Goal: Contribute content: Add original content to the website for others to see

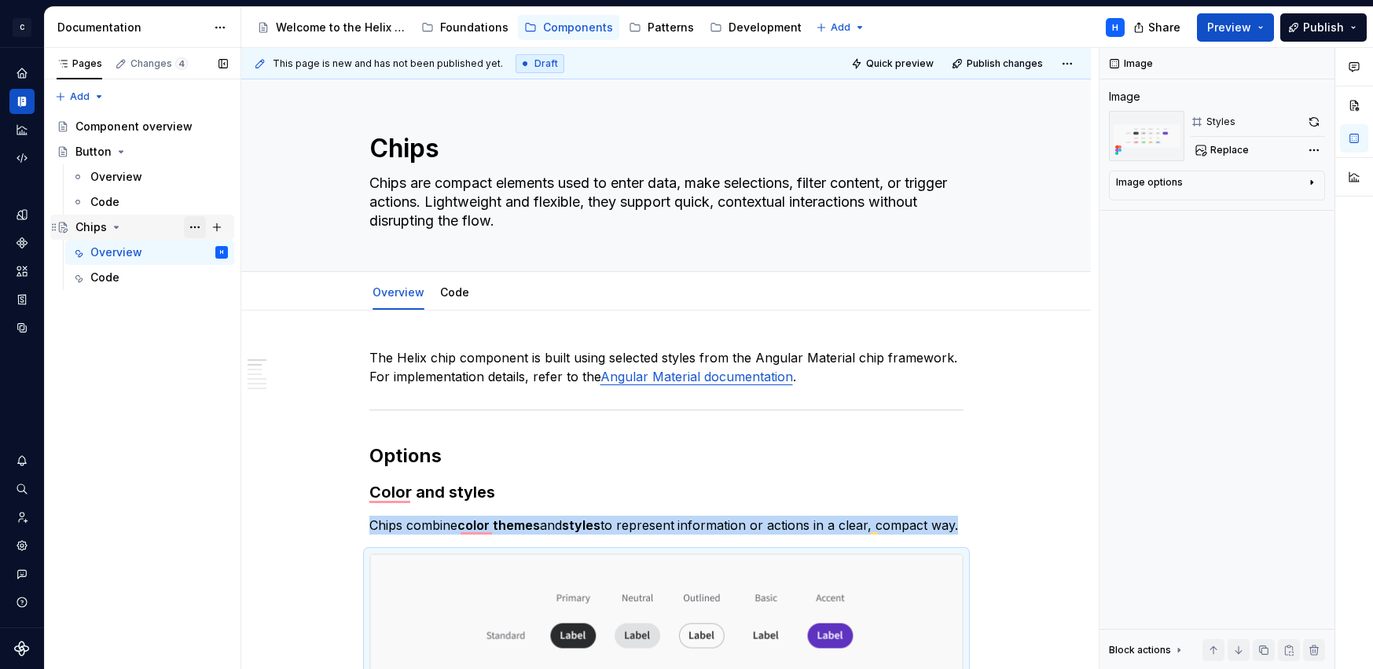
click at [192, 224] on button "Page tree" at bounding box center [195, 227] width 22 height 22
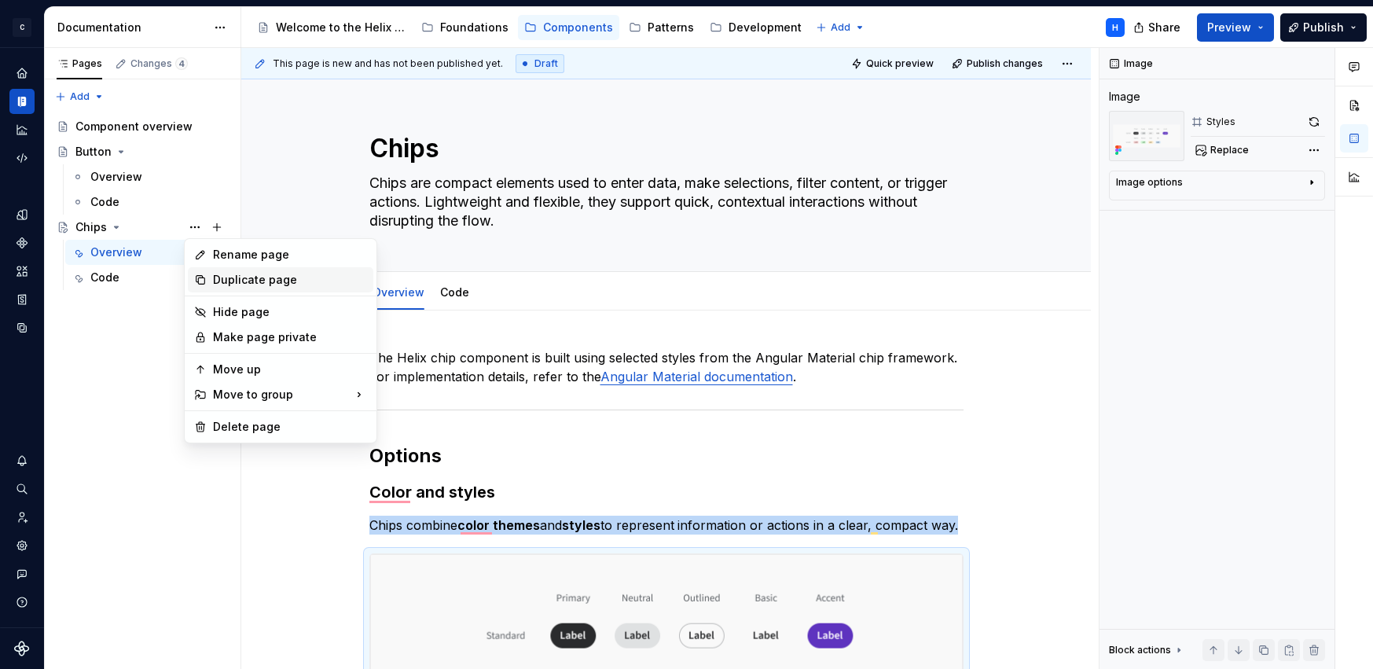
click at [225, 282] on div "Duplicate page" at bounding box center [290, 280] width 154 height 16
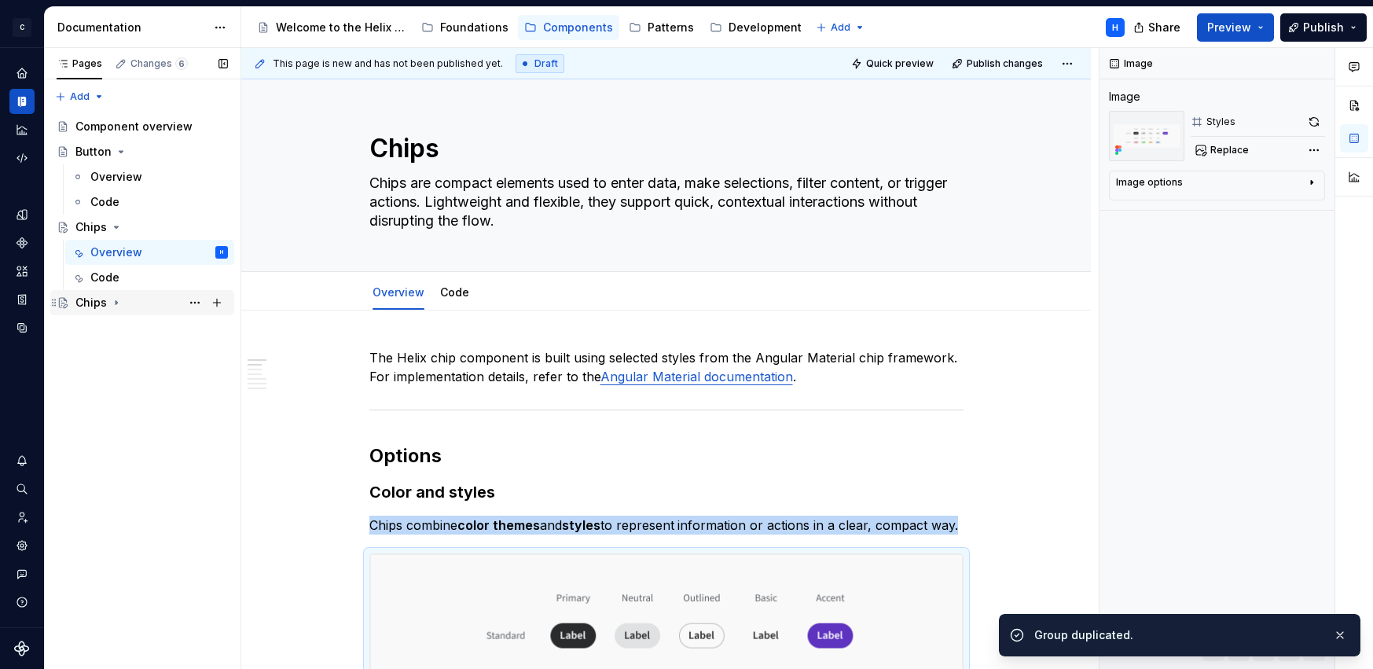
click at [90, 304] on div "Chips" at bounding box center [90, 303] width 31 height 16
type textarea "*"
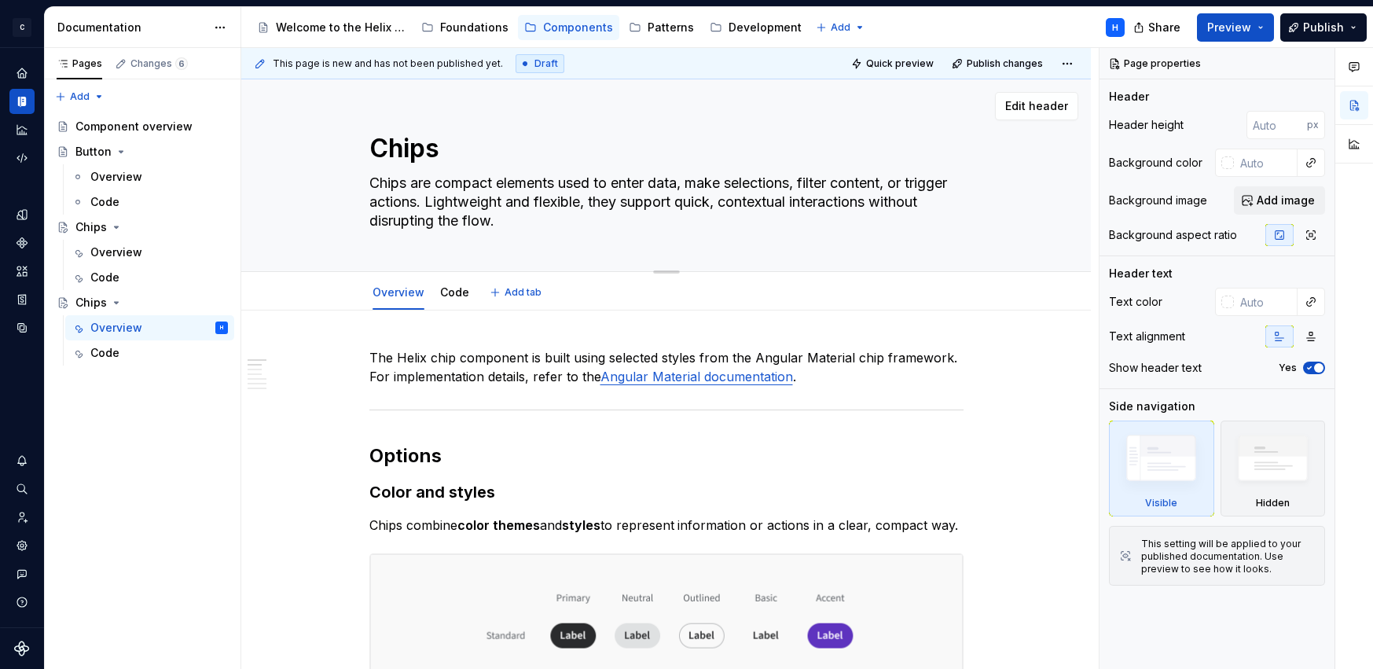
click at [404, 146] on textarea "Chips" at bounding box center [663, 149] width 594 height 38
click at [404, 145] on textarea "Chips" at bounding box center [663, 149] width 594 height 38
type textarea "*"
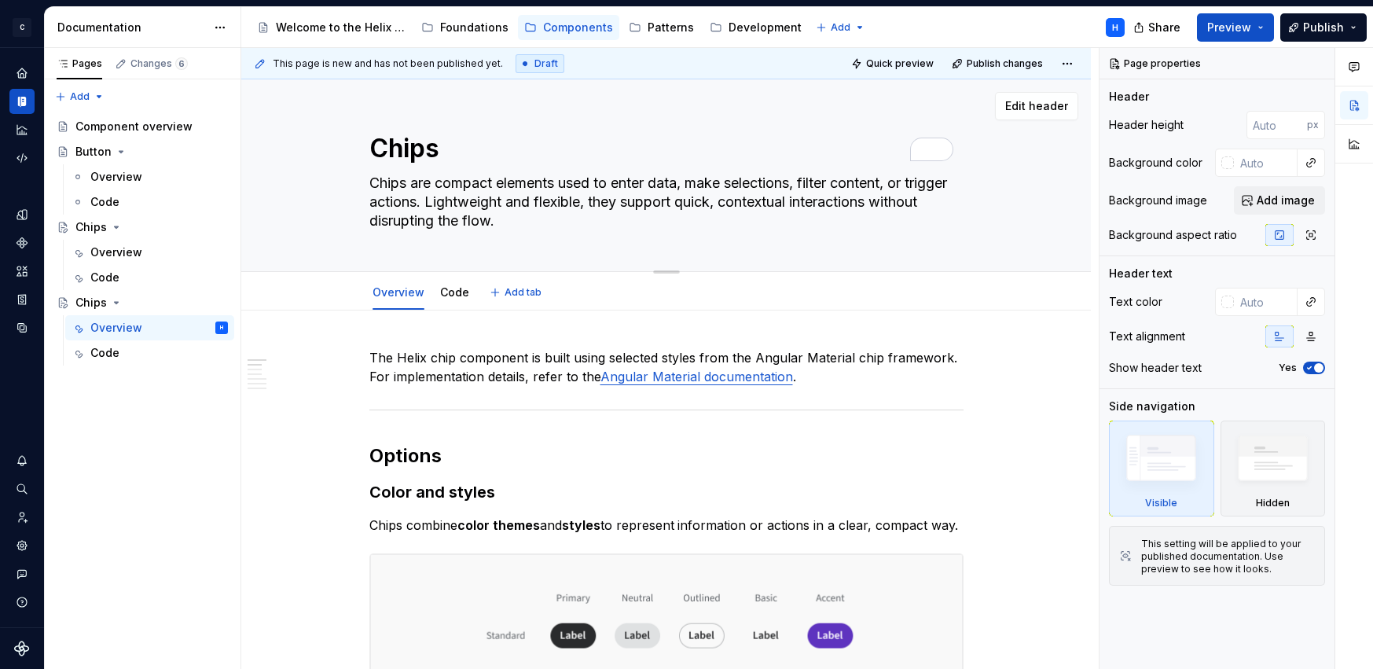
type textarea "I"
type textarea "*"
type textarea "In"
type textarea "*"
type textarea "Inp"
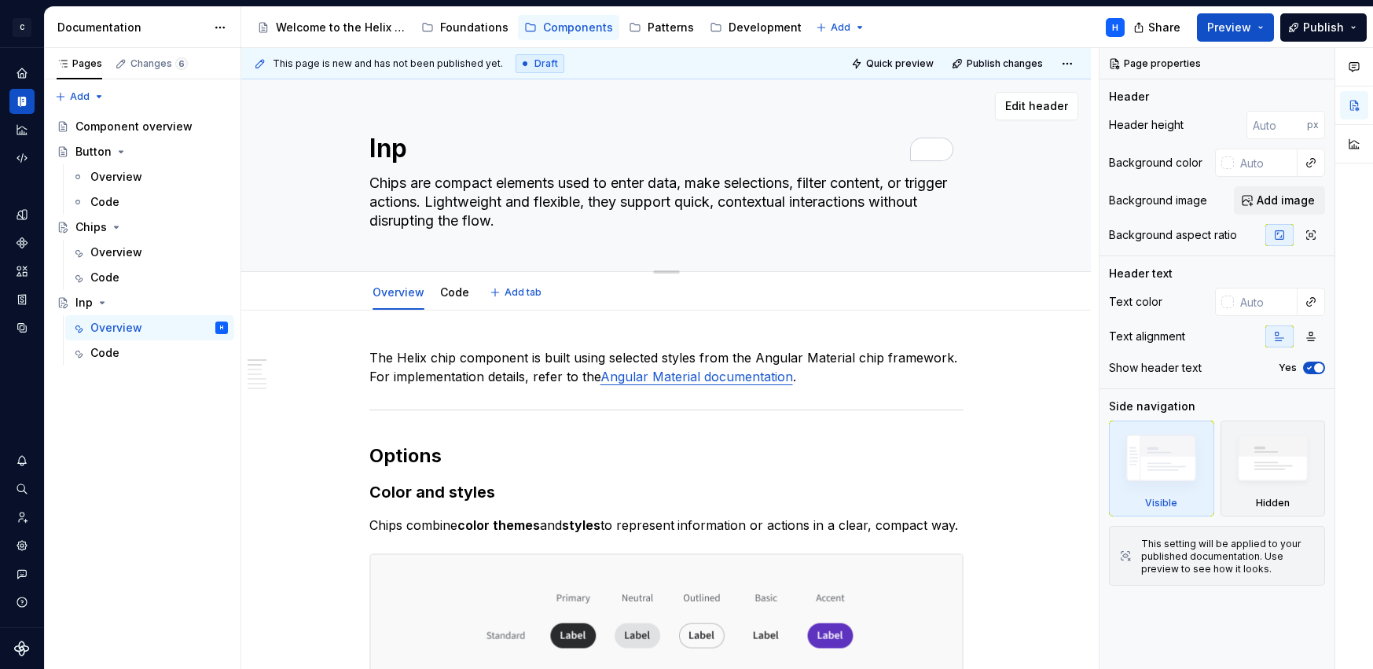
type textarea "*"
type textarea "Inpu"
type textarea "*"
type textarea "Input"
type textarea "*"
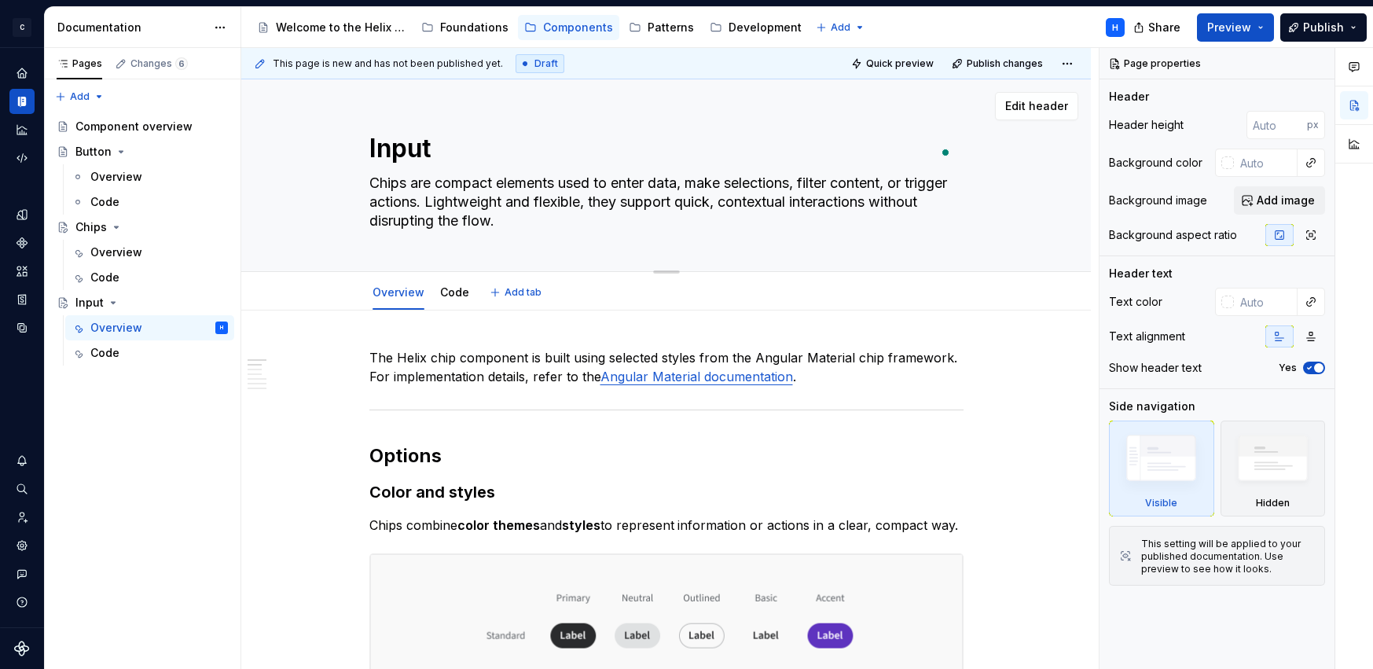
type textarea "Input"
type textarea "*"
type textarea "Input ("
type textarea "*"
type textarea "Input ("
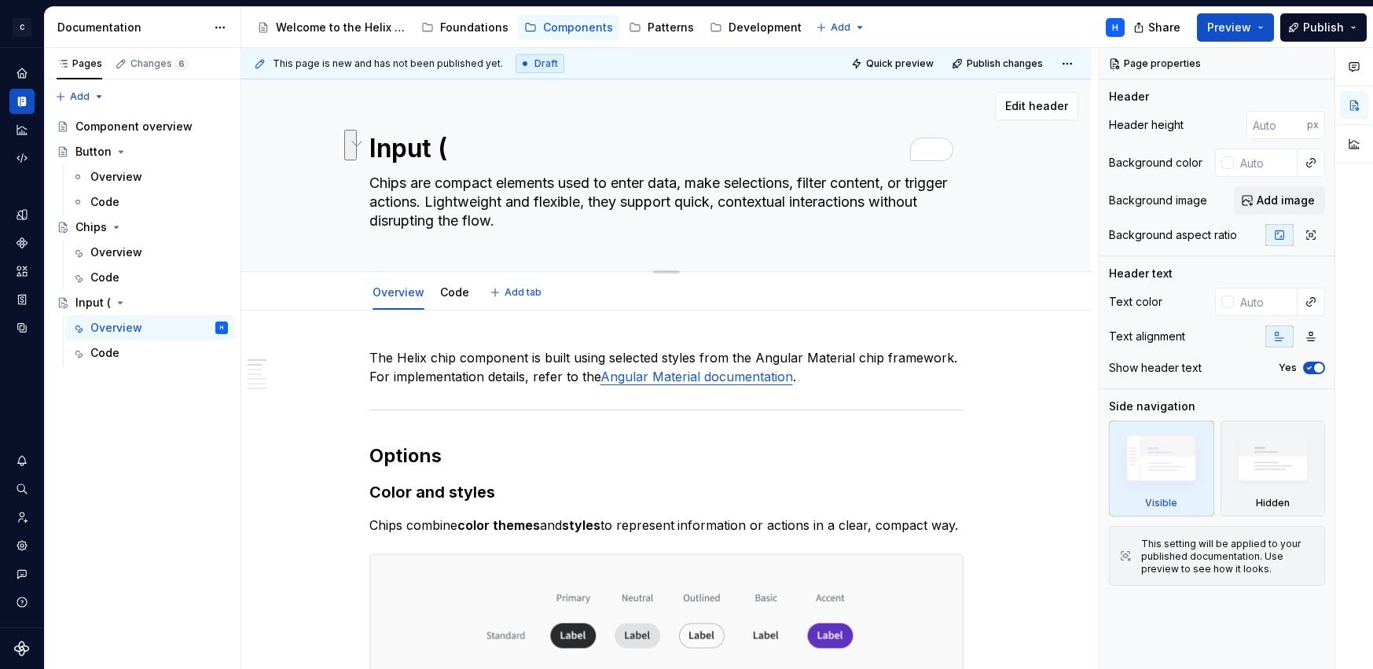
click at [468, 164] on textarea "Input (" at bounding box center [663, 149] width 594 height 38
type textarea "*"
type textarea "Input (t"
type textarea "*"
type textarea "Input (te"
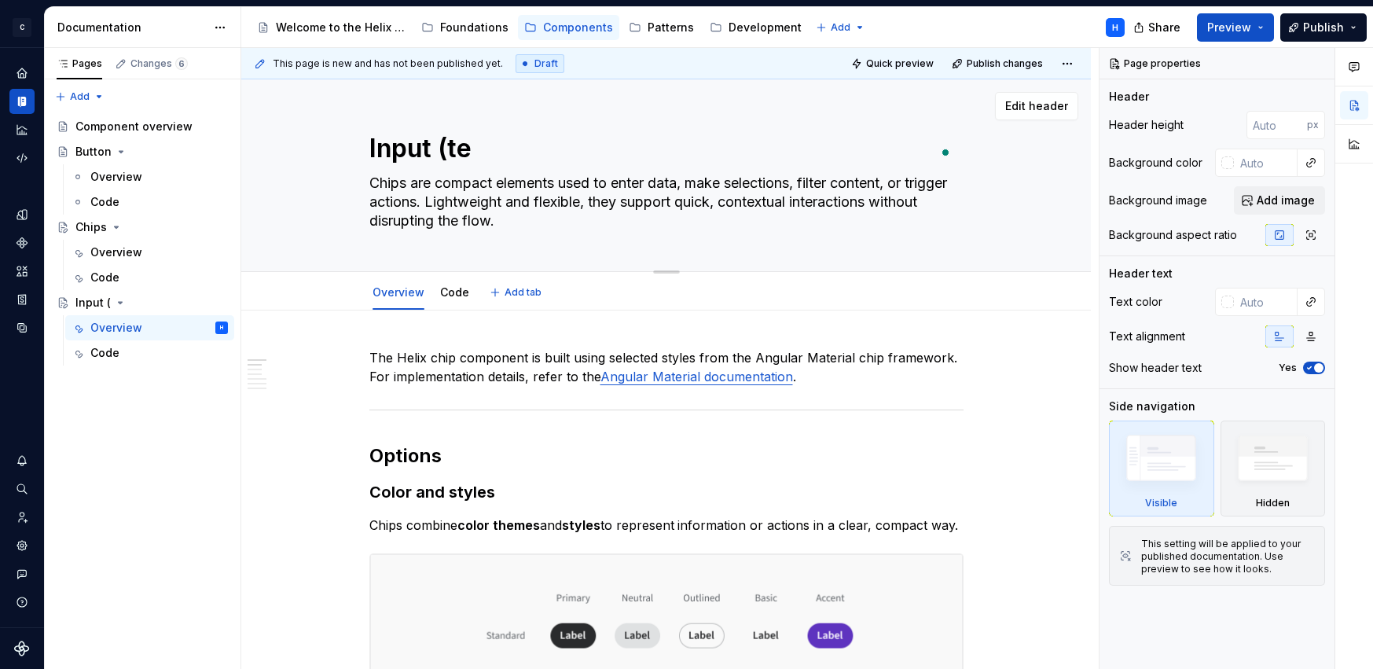
type textarea "*"
type textarea "Input (tex"
type textarea "*"
type textarea "Input (text"
type textarea "*"
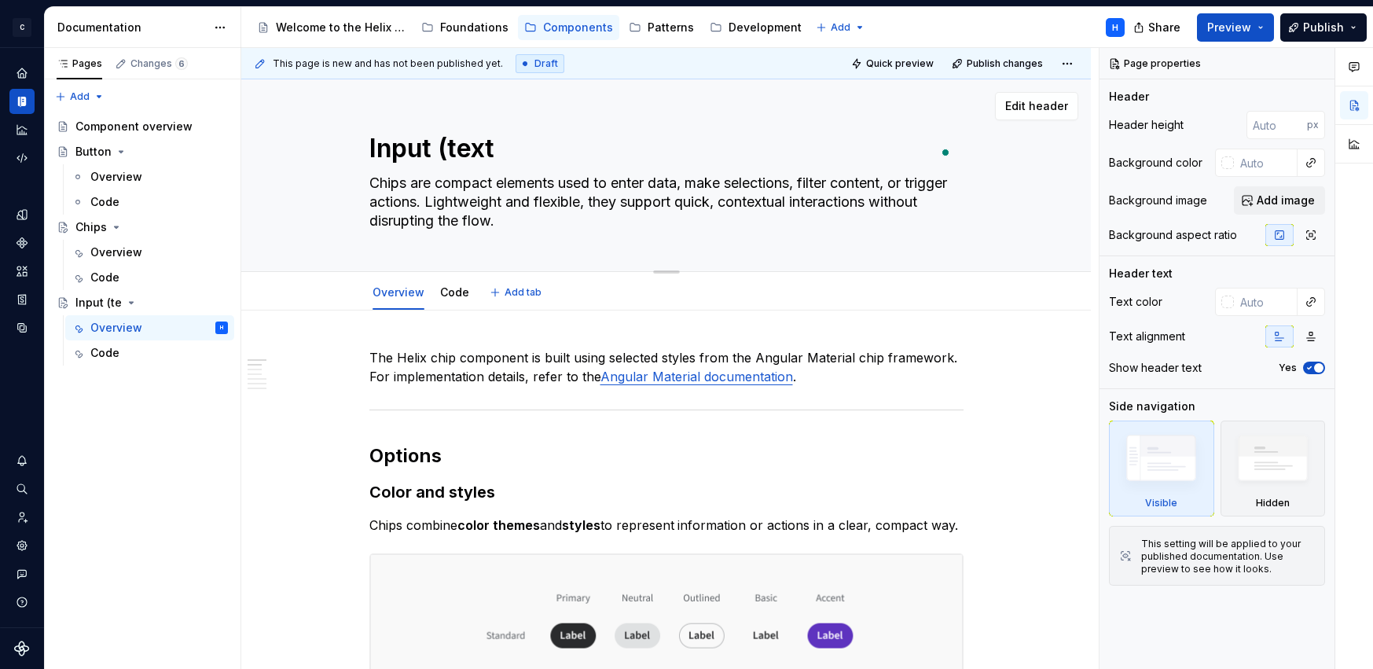
type textarea "Input (text"
type textarea "*"
type textarea "Input (text f"
type textarea "*"
type textarea "Input (text fi"
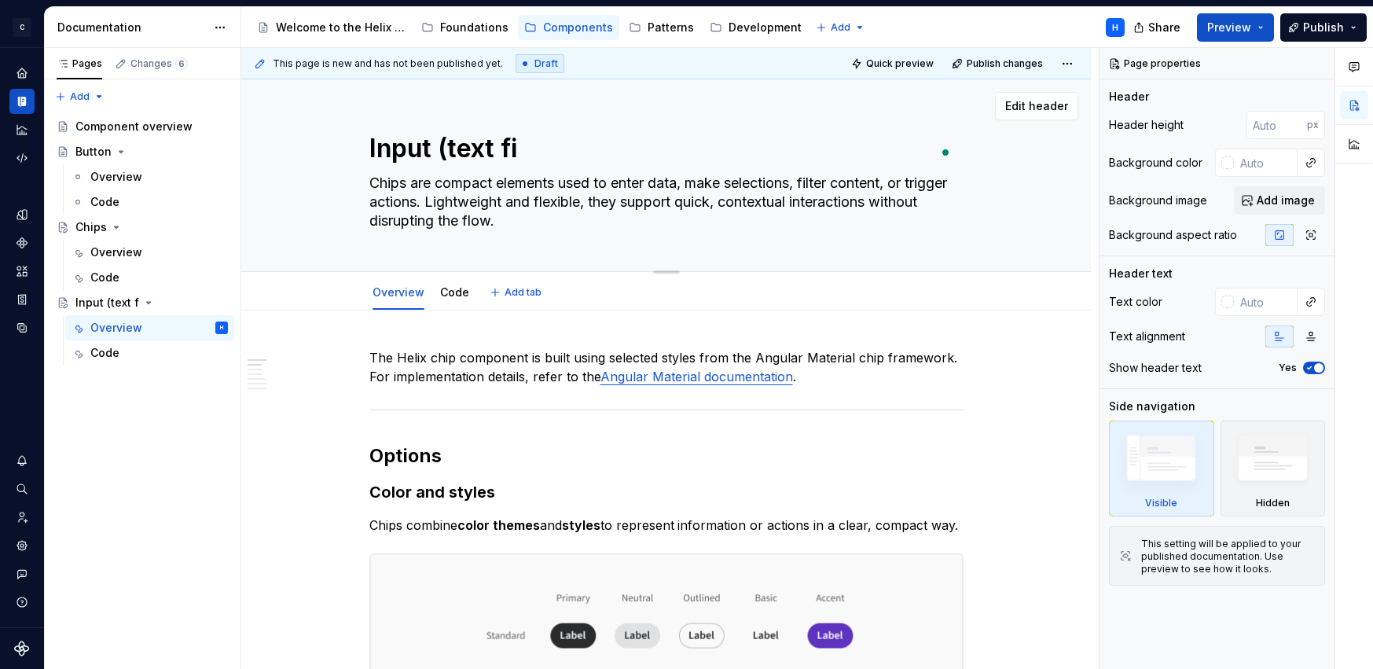
type textarea "*"
type textarea "Input (text fie"
type textarea "*"
type textarea "Input (text fiel"
type textarea "*"
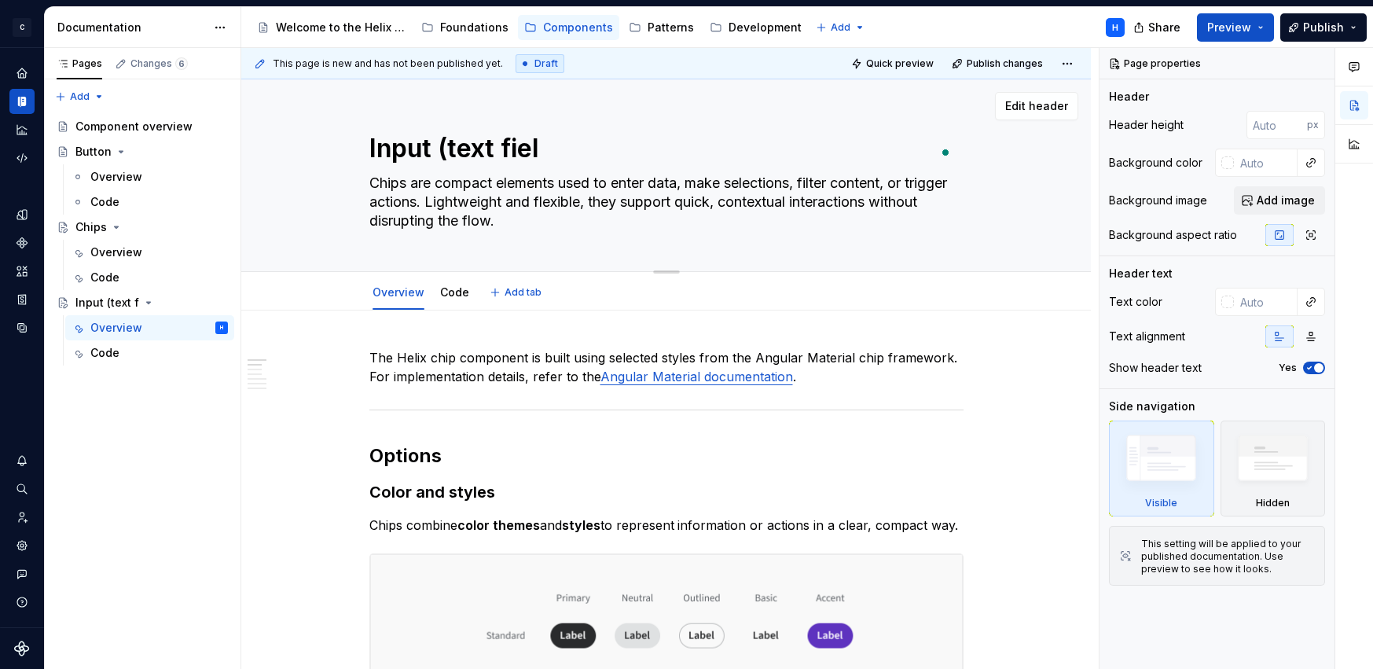
type textarea "Input (text field"
type textarea "*"
type textarea "Input (text fields"
type textarea "*"
type textarea "Input (text fields)"
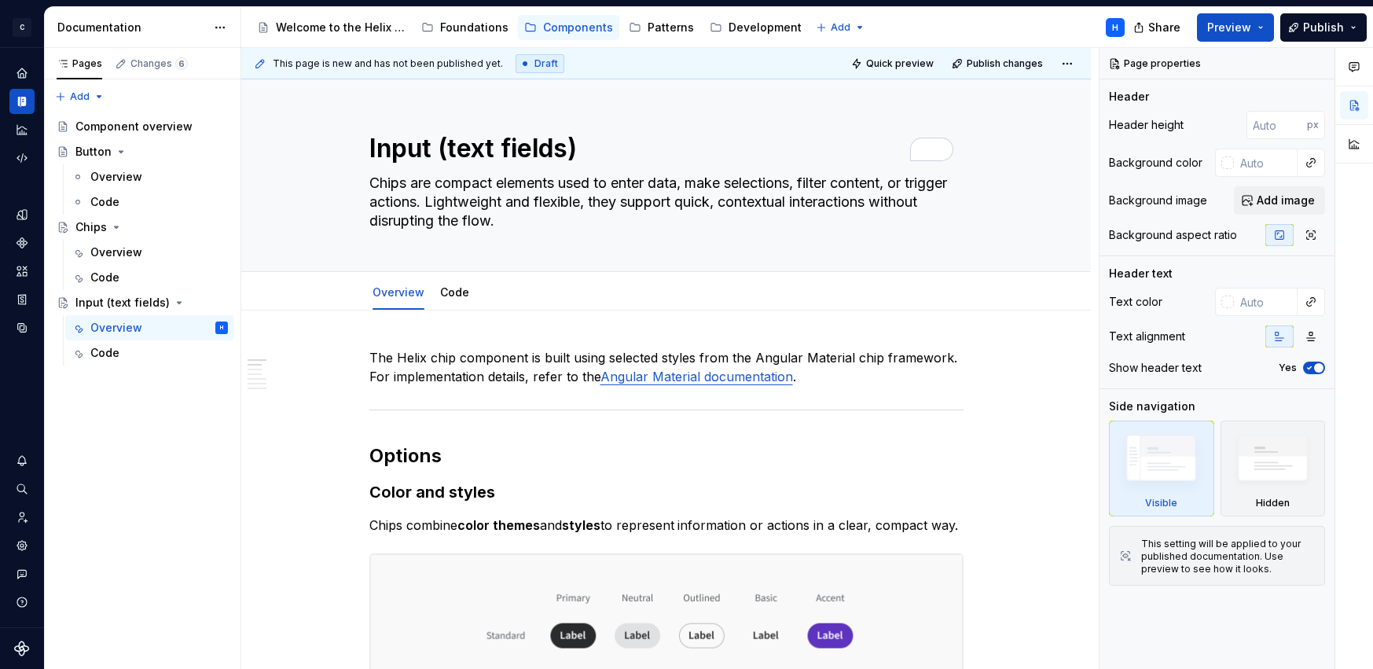
type textarea "*"
type textarea "Input (text fields)"
click at [454, 194] on textarea "Chips are compact elements used to enter data, make selections, filter content,…" at bounding box center [663, 201] width 594 height 63
click at [553, 217] on textarea "Chips are compact elements used to enter data, make selections, filter content,…" at bounding box center [663, 201] width 594 height 63
drag, startPoint x: 555, startPoint y: 218, endPoint x: 370, endPoint y: 183, distance: 188.0
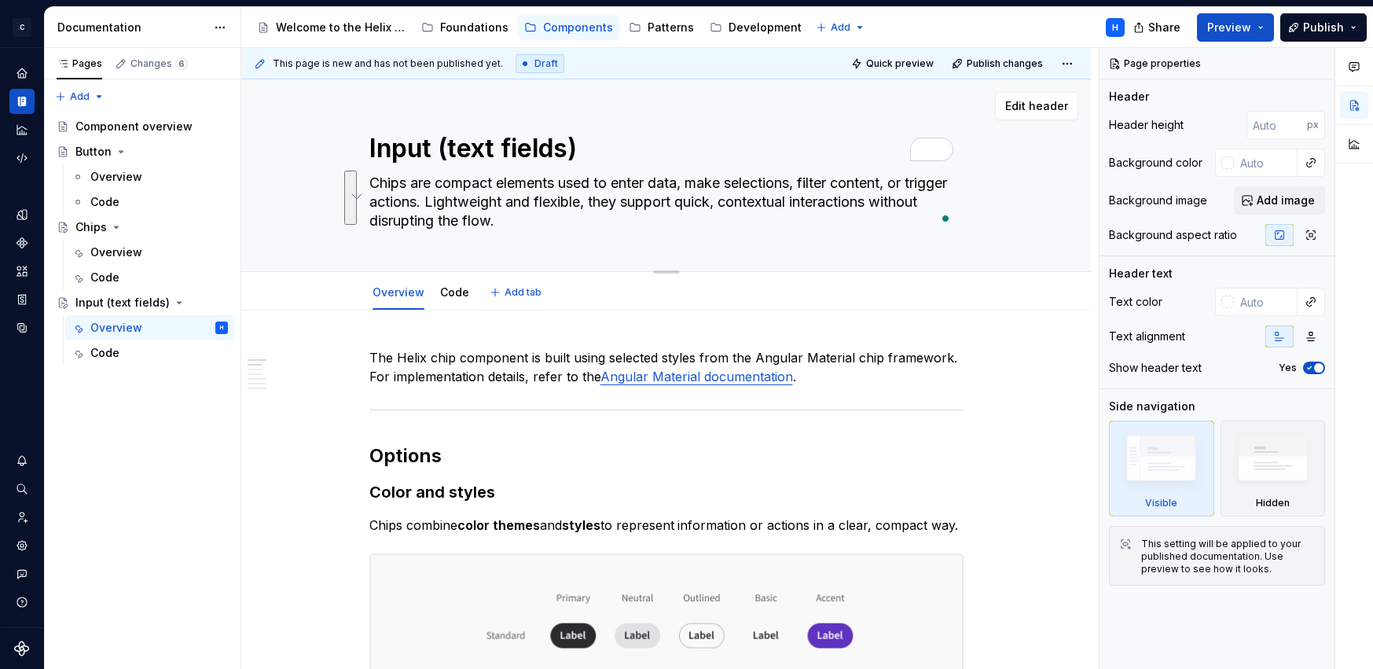
click at [370, 183] on textarea "Chips are compact elements used to enter data, make selections, filter content,…" at bounding box center [663, 201] width 594 height 63
paste textarea "Text fields let users enter text into a UI"
type textarea "*"
type textarea "Text fields let users enter text into a UI"
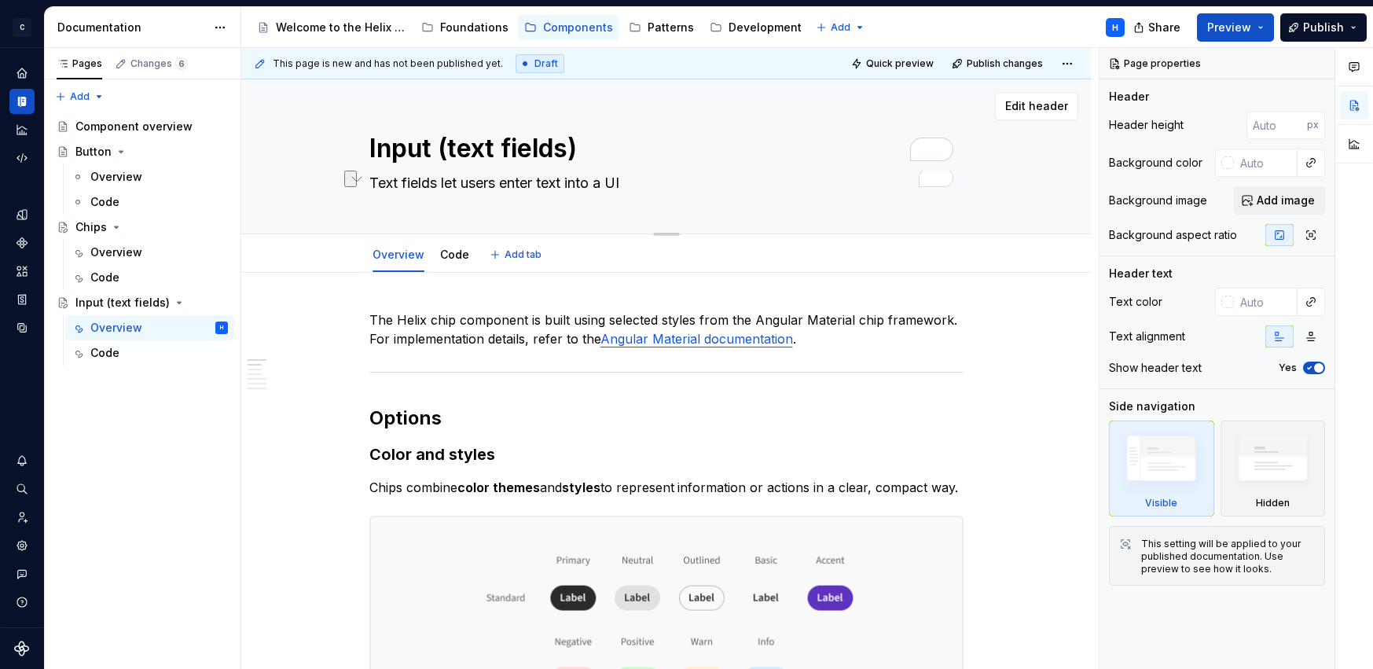
drag, startPoint x: 435, startPoint y: 178, endPoint x: 371, endPoint y: 179, distance: 64.4
click at [371, 179] on textarea "Text fields let users enter text into a UI" at bounding box center [663, 182] width 594 height 25
type textarea "*"
type textarea "IText fields let users enter text into a UI"
type textarea "*"
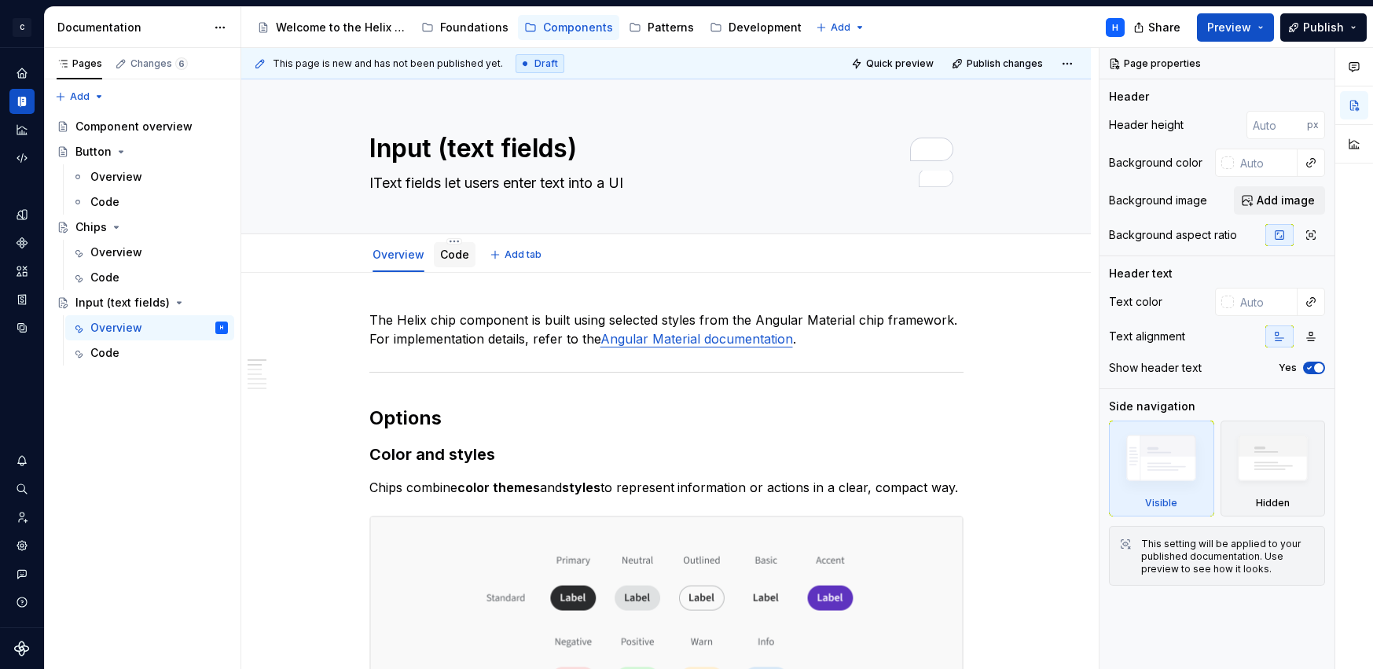
type textarea "InText fields let users enter text into a UI"
type textarea "*"
type textarea "InpText fields let users enter text into a UI"
type textarea "*"
type textarea "InpuText fields let users enter text into a UI"
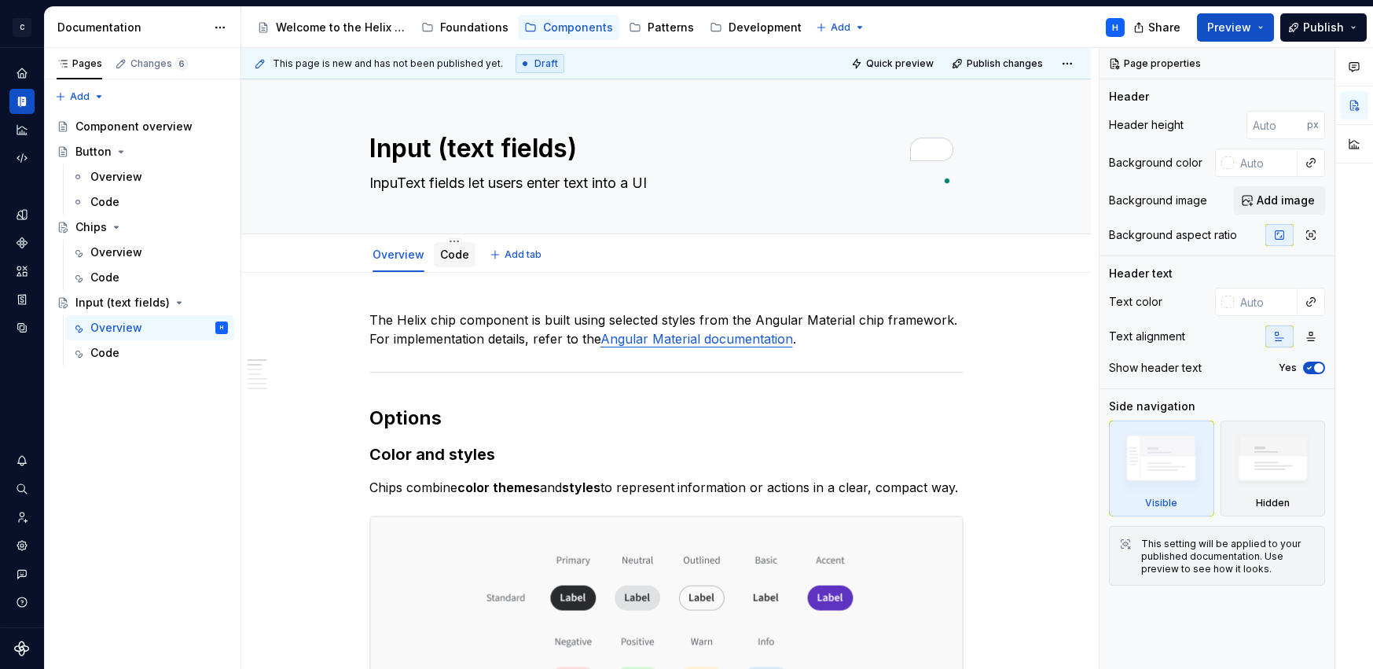
type textarea "*"
type textarea "InpurText fields let users enter text into a UI"
type textarea "*"
type textarea "InpuText fields let users enter text into a UI"
type textarea "*"
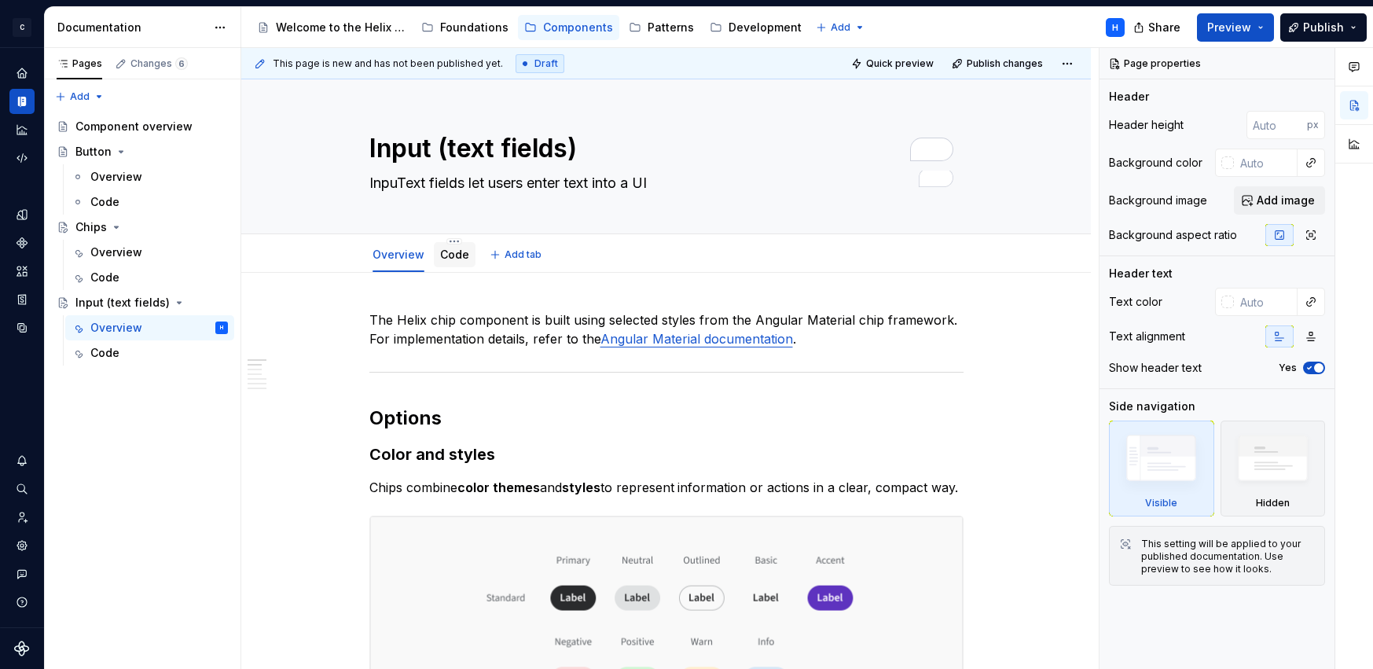
type textarea "InputText fields let users enter text into a UI"
type textarea "*"
type textarea "Input Text fields let users enter text into a UI"
type textarea "*"
type textarea "Input oText fields let users enter text into a UI"
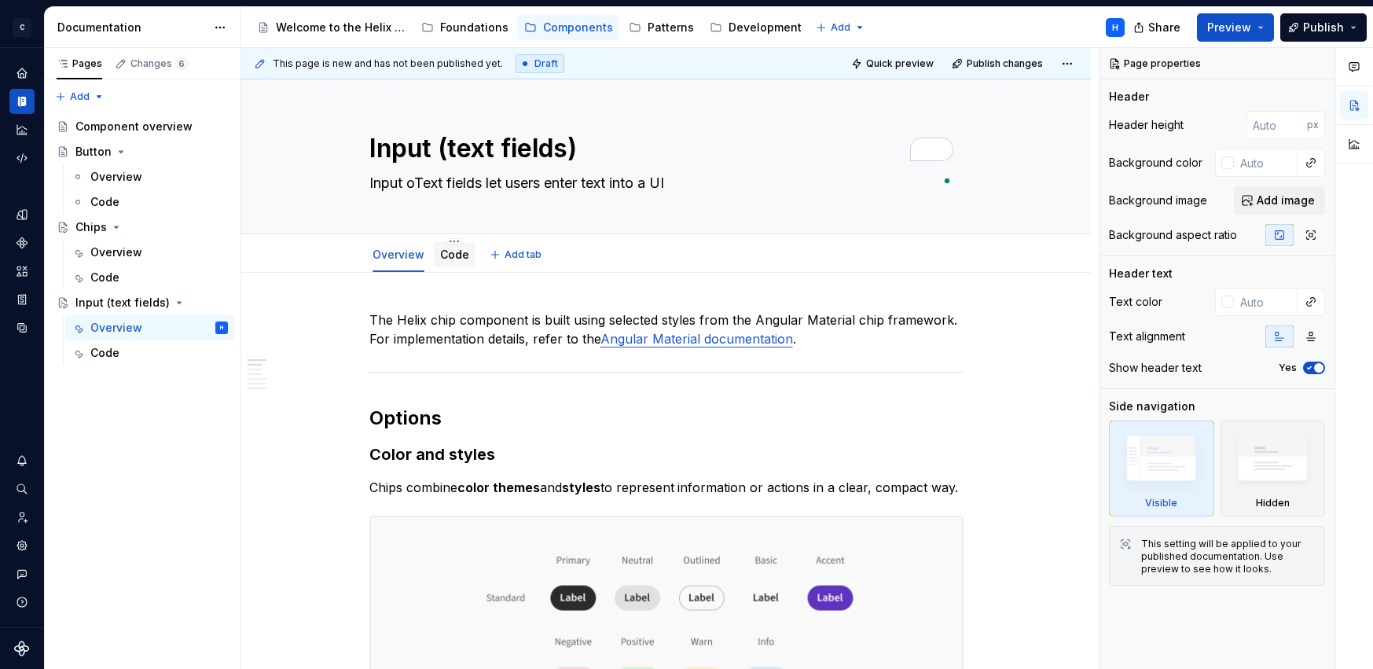
type textarea "*"
type textarea "Input orText fields let users enter text into a UI"
type textarea "*"
type textarea "Input oText fields let users enter text into a UI"
type textarea "*"
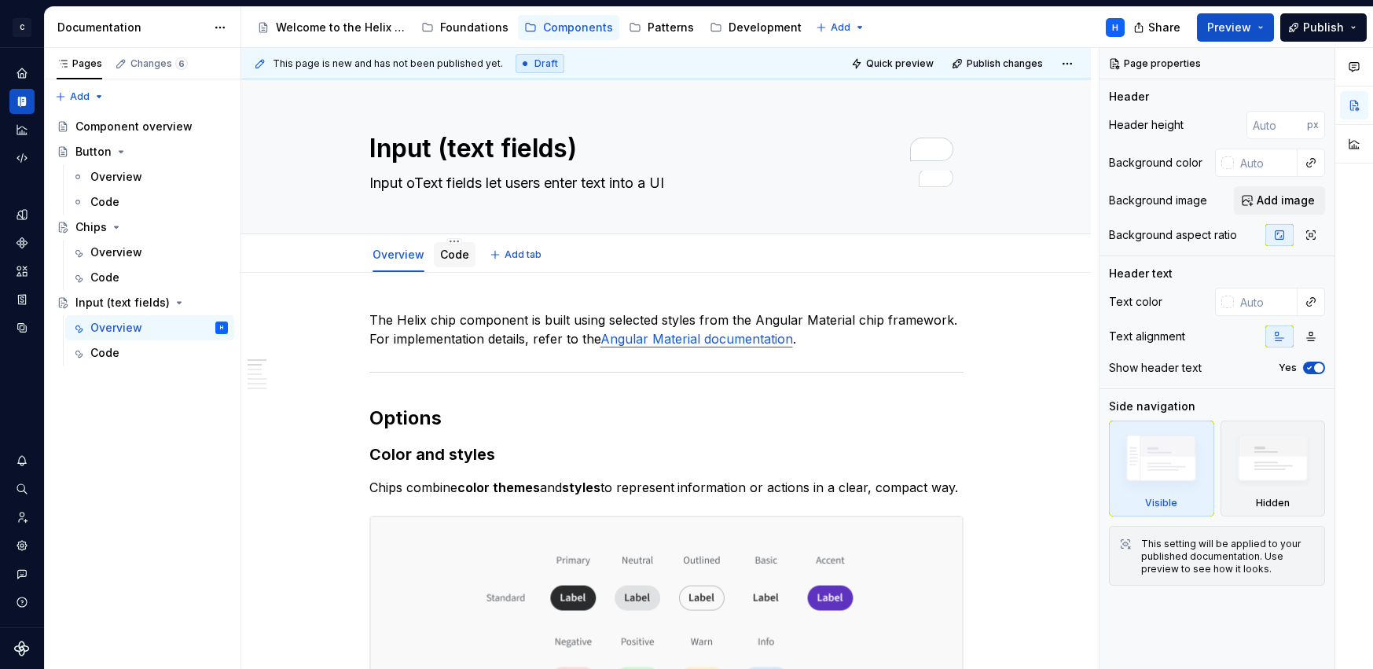
type textarea "Input Text fields let users enter text into a UI"
type textarea "*"
type textarea "InputText fields let users enter text into a UI"
type textarea "*"
type textarea "Input,Text fields let users enter text into a UI"
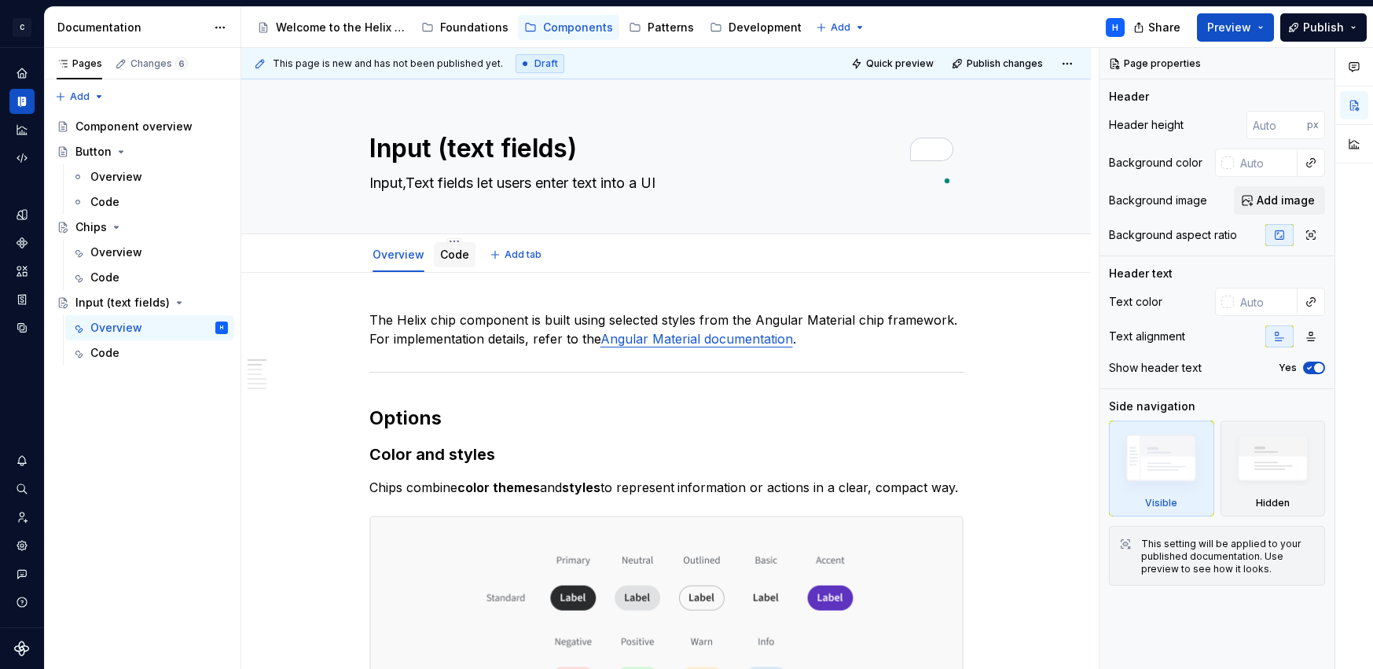
type textarea "*"
type textarea "Input, Text fields let users enter text into a UI"
type textarea "*"
type textarea "Input, aText fields let users enter text into a UI"
type textarea "*"
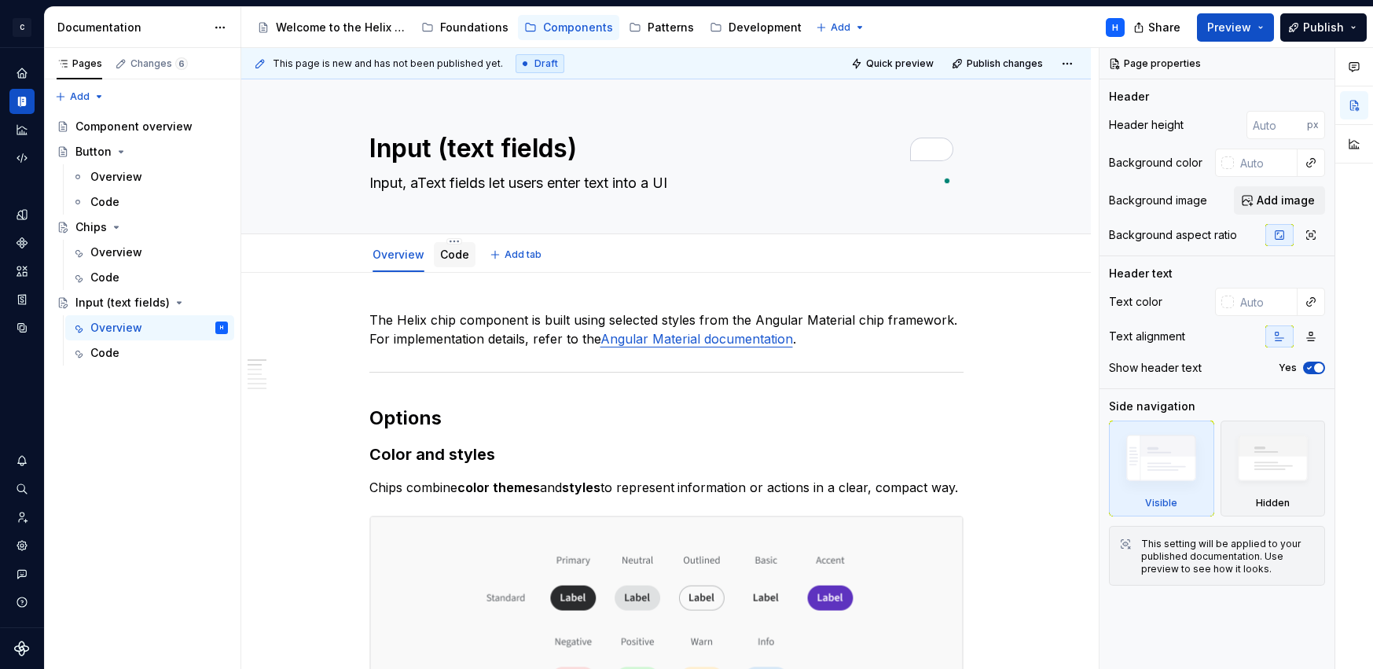
type textarea "Input, alText fields let users enter text into a UI"
type textarea "*"
type textarea "Input, alsText fields let users enter text into a UI"
type textarea "*"
type textarea "Input, alsoText fields let users enter text into a UI"
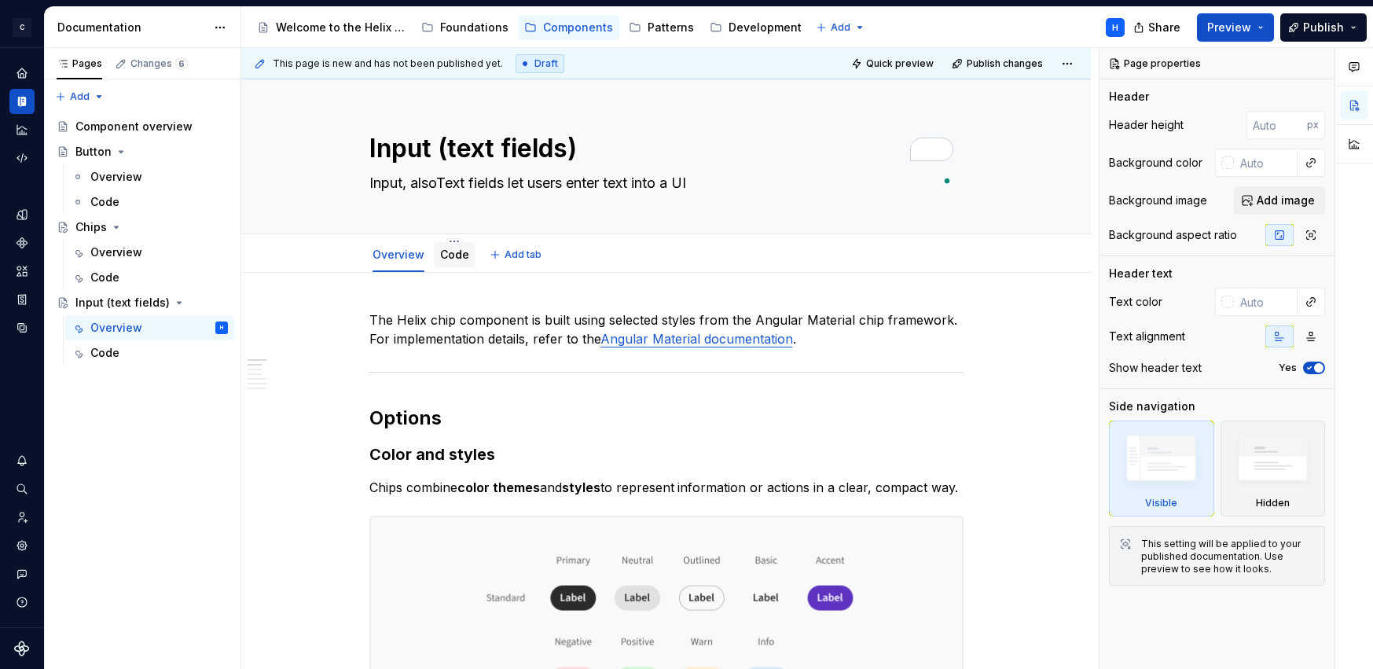
type textarea "*"
type textarea "Input, also Text fields let users enter text into a UI"
type textarea "*"
type textarea "Input, also cText fields let users enter text into a UI"
type textarea "*"
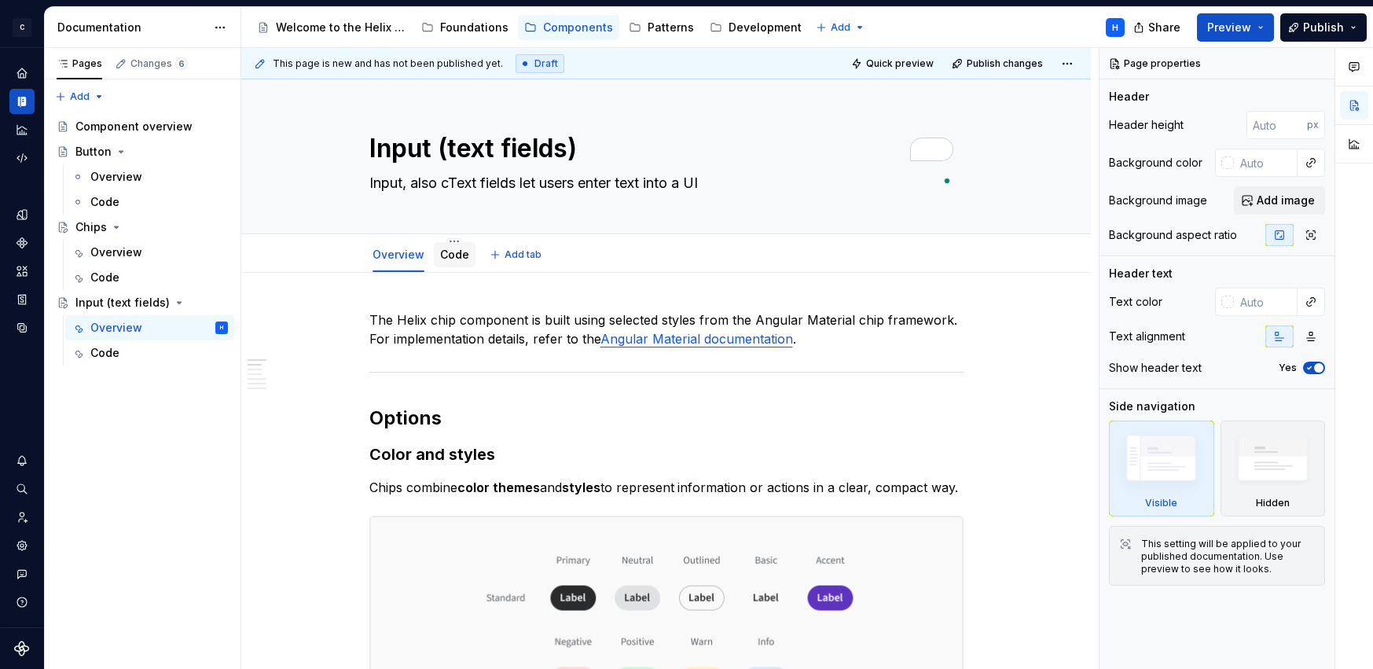
type textarea "Input, also caText fields let users enter text into a UI"
type textarea "*"
type textarea "Input, also calText fields let users enter text into a UI"
type textarea "*"
type textarea "Input, also callText fields let users enter text into a UI"
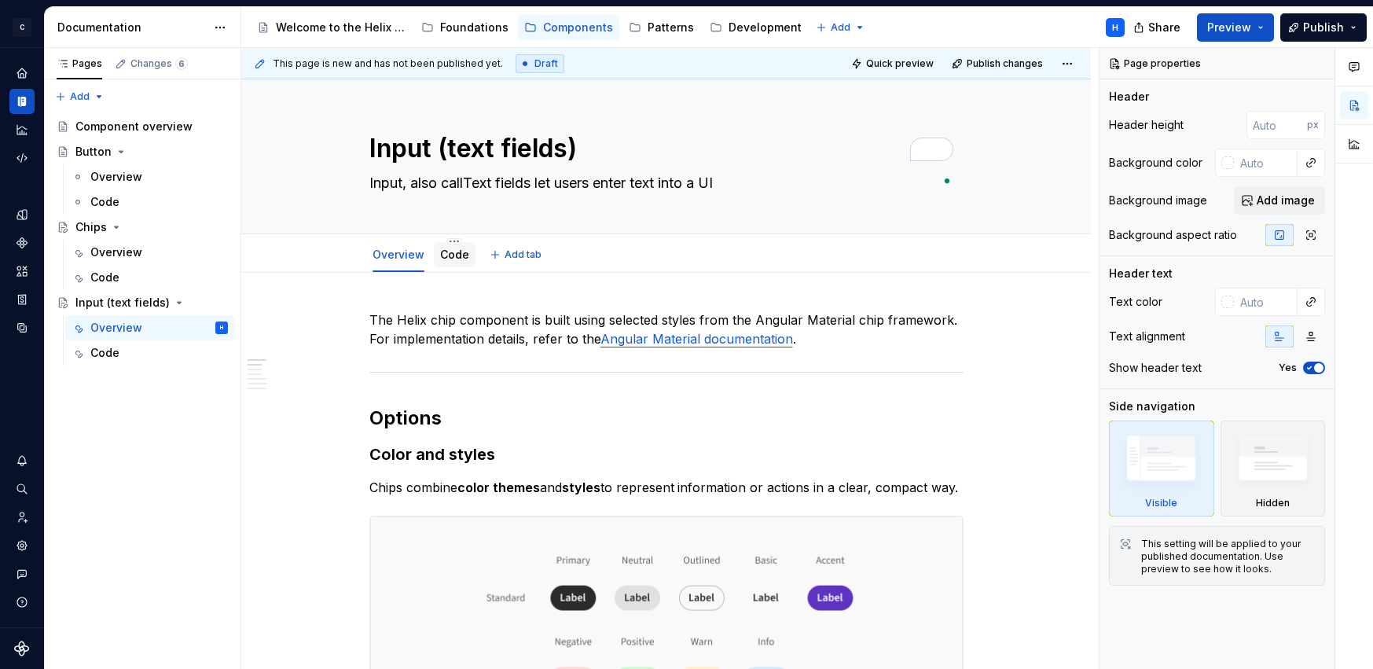
type textarea "*"
type textarea "Input, also calleText fields let users enter text into a UI"
type textarea "*"
type textarea "Input, also calledText fields let users enter text into a UI"
type textarea "*"
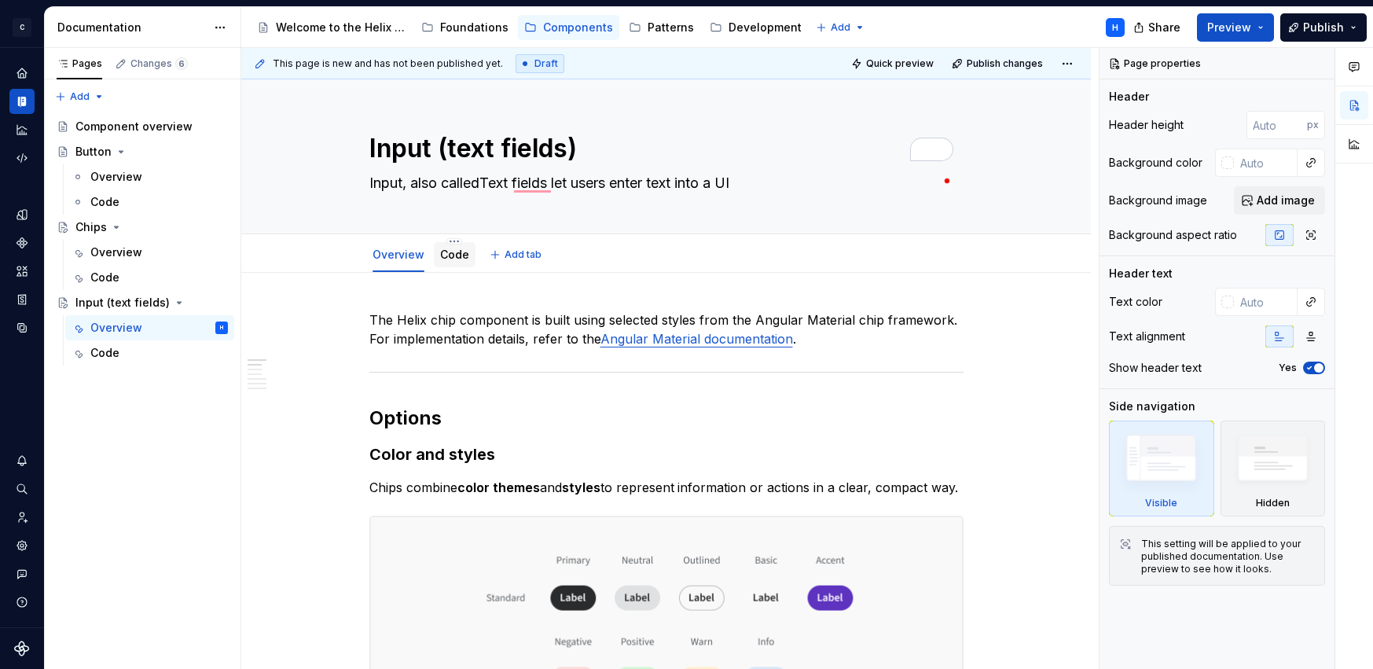
type textarea "Input, also called Text fields let users enter text into a UI"
click at [493, 178] on textarea "Input, also called Text fields let users enter text into a UI" at bounding box center [663, 182] width 594 height 25
type textarea "*"
type textarea "Input, also called ext fields let users enter text into a UI"
type textarea "*"
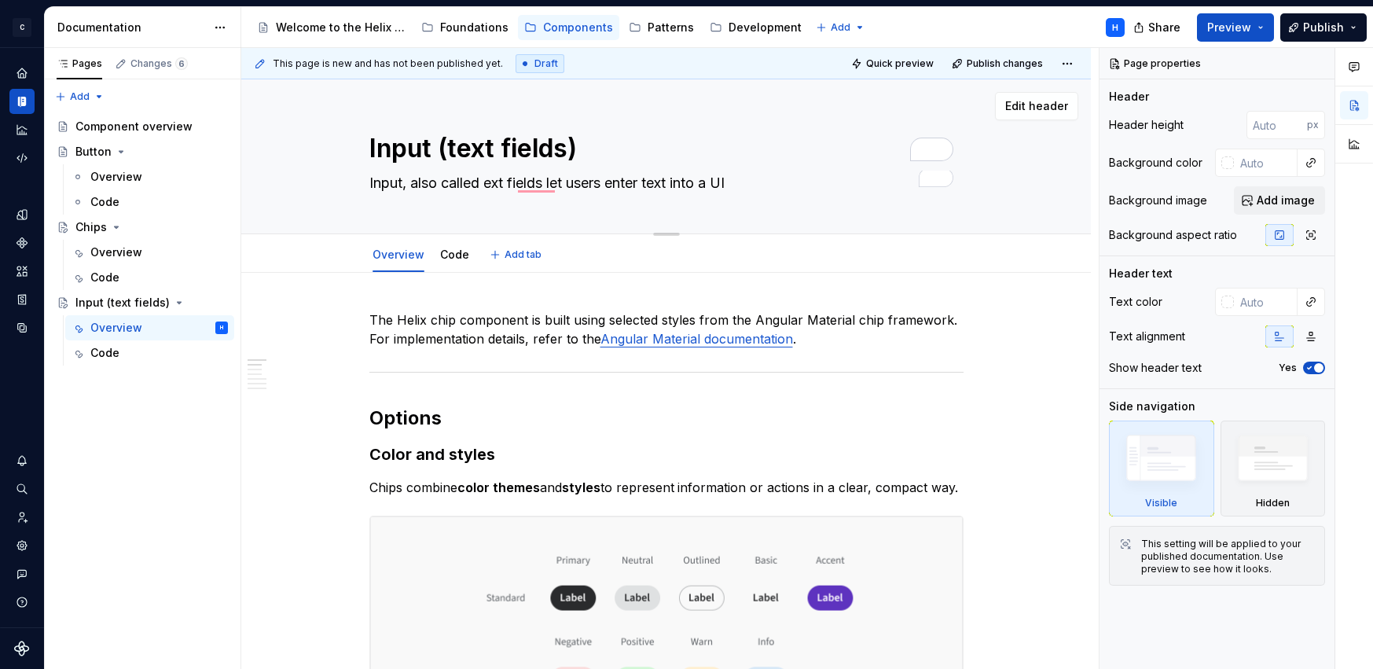
type textarea "Input, also called text fields let users enter text into a UI"
click at [551, 176] on textarea "Input, also called text fields let users enter text into a UI" at bounding box center [663, 182] width 594 height 25
type textarea "*"
type textarea "Input, also called text fields, let users enter text into a UI"
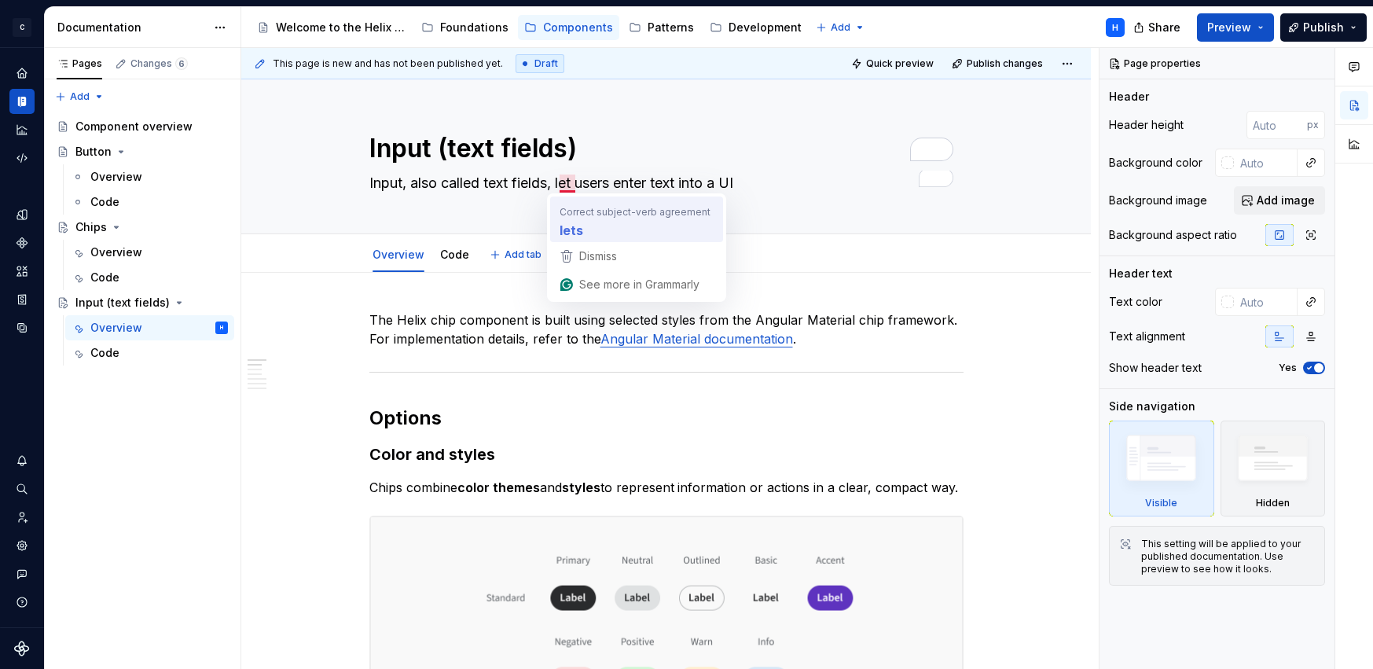
type textarea "*"
type textarea "Input, also called text fields, let users enter text into a UI"
type textarea "*"
type textarea "Input, also called text fields, lets users enter text into a UI"
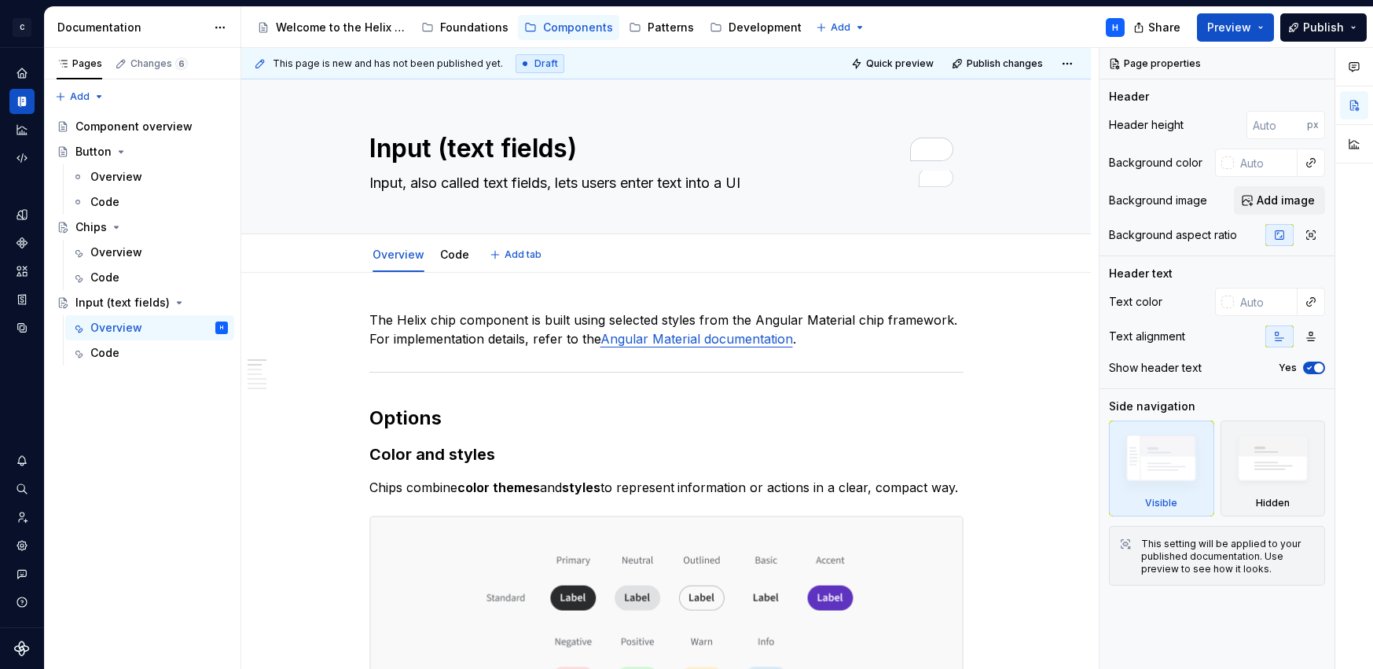
type textarea "*"
click at [751, 176] on textarea "Input, also called text fields, lets users enter text into a UI" at bounding box center [663, 182] width 594 height 25
type textarea "Input, also called text fields, lets users enter text into a UI."
type textarea "*"
type textarea "Input, also called text fields, lets users enter text into a UI."
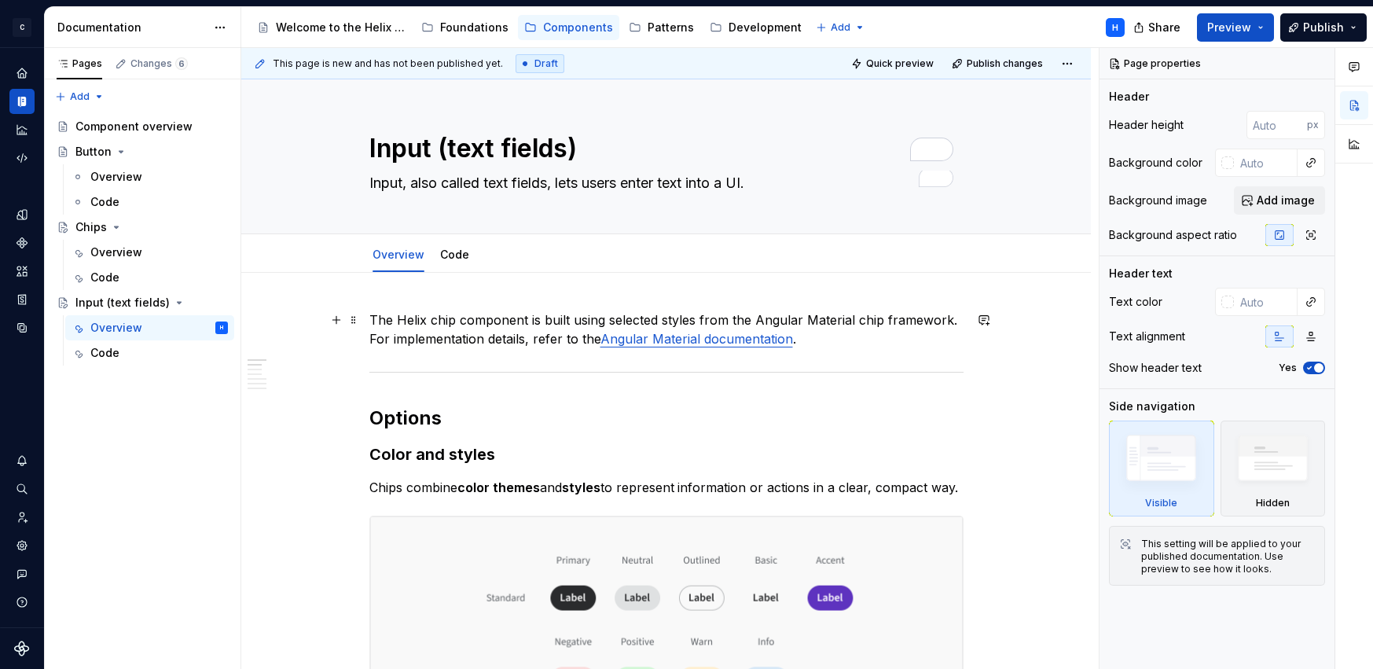
click at [443, 320] on p "The Helix chip component is built using selected styles from the Angular Materi…" at bounding box center [666, 329] width 594 height 38
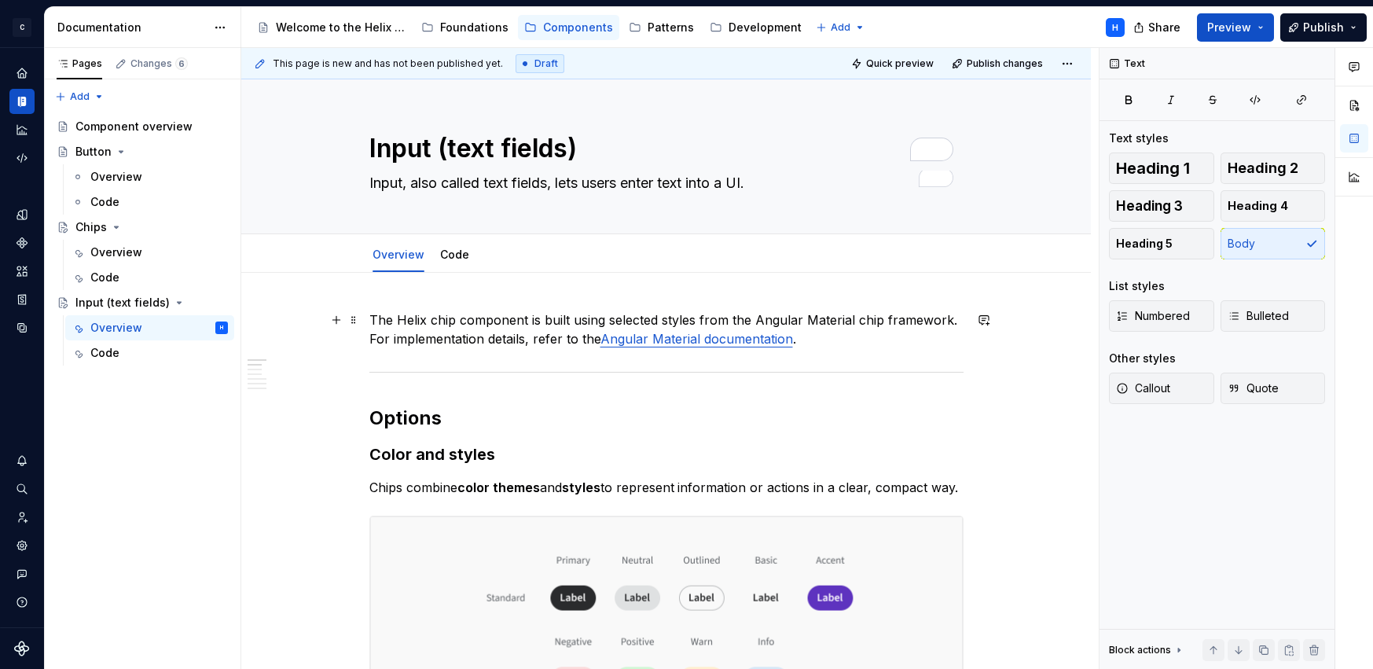
click at [443, 320] on p "The Helix chip component is built using selected styles from the Angular Materi…" at bounding box center [666, 329] width 594 height 38
click at [869, 321] on p "The Helix input component is built using selected styles from the Angular Mater…" at bounding box center [666, 329] width 594 height 38
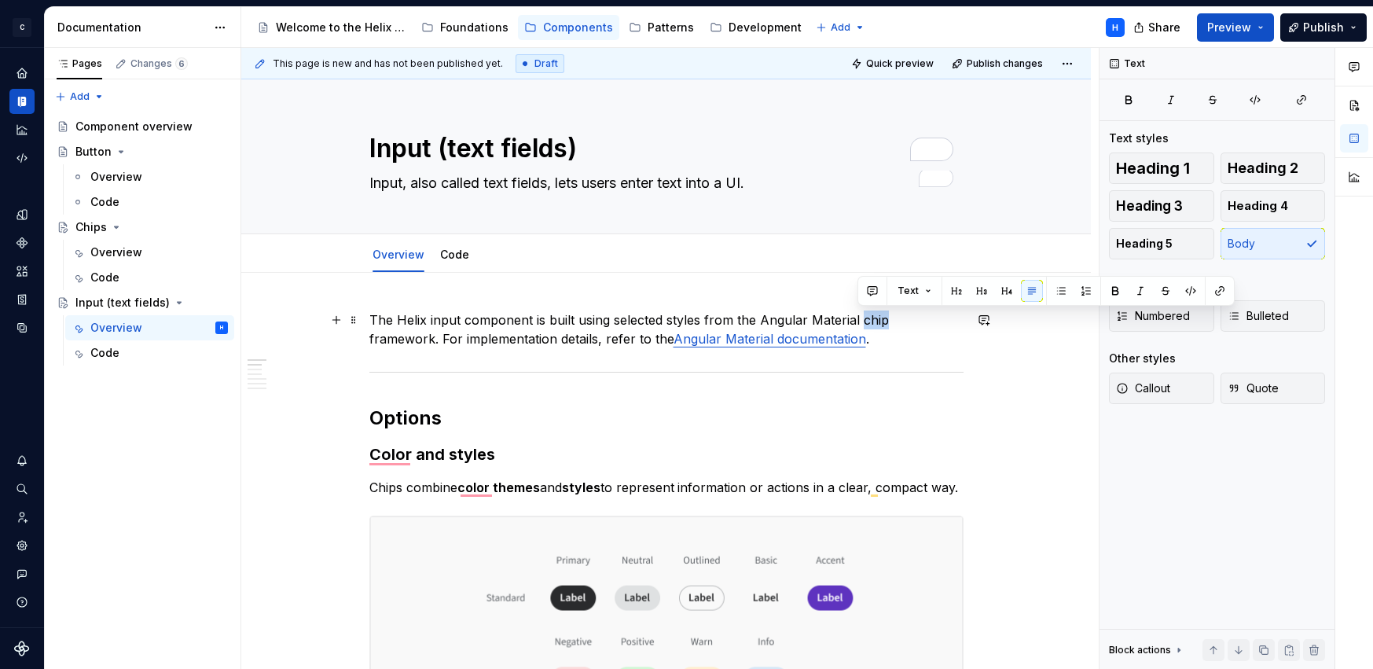
click at [869, 321] on p "The Helix input component is built using selected styles from the Angular Mater…" at bounding box center [666, 329] width 594 height 38
click at [739, 337] on link "Angular Material documentation" at bounding box center [769, 339] width 192 height 16
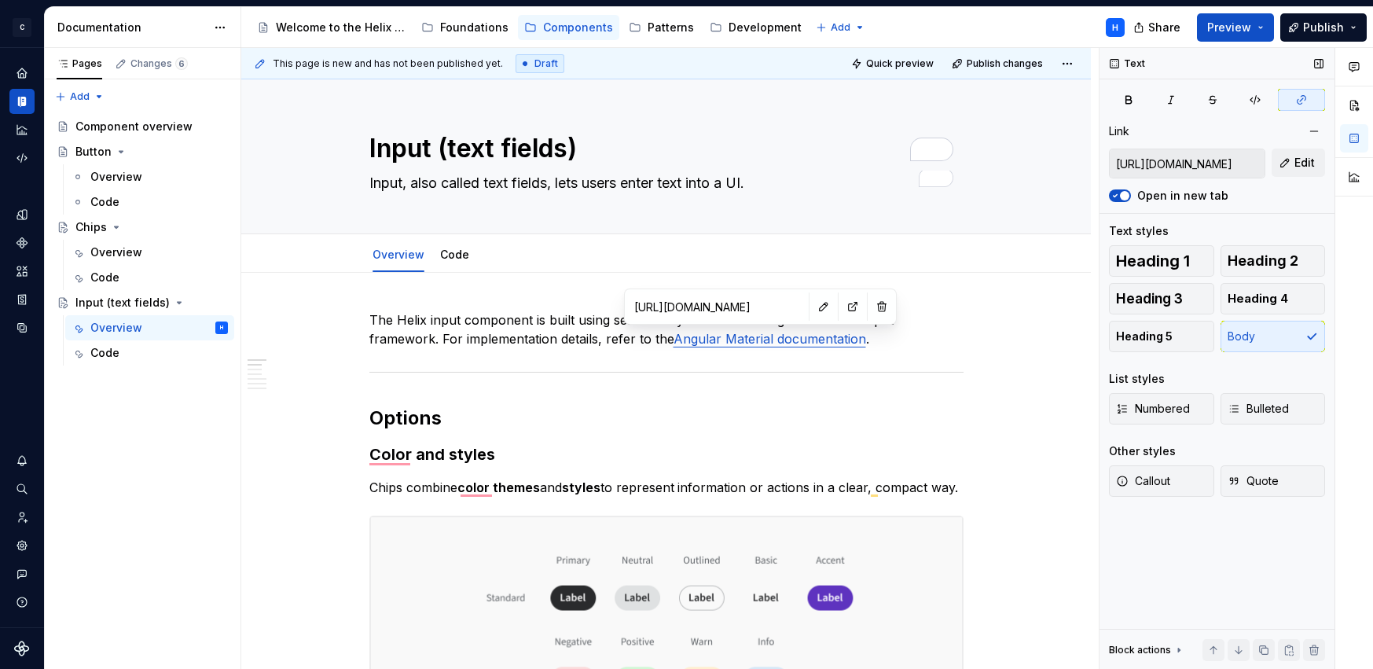
type textarea "*"
click at [1304, 163] on span "Edit" at bounding box center [1304, 163] width 20 height 16
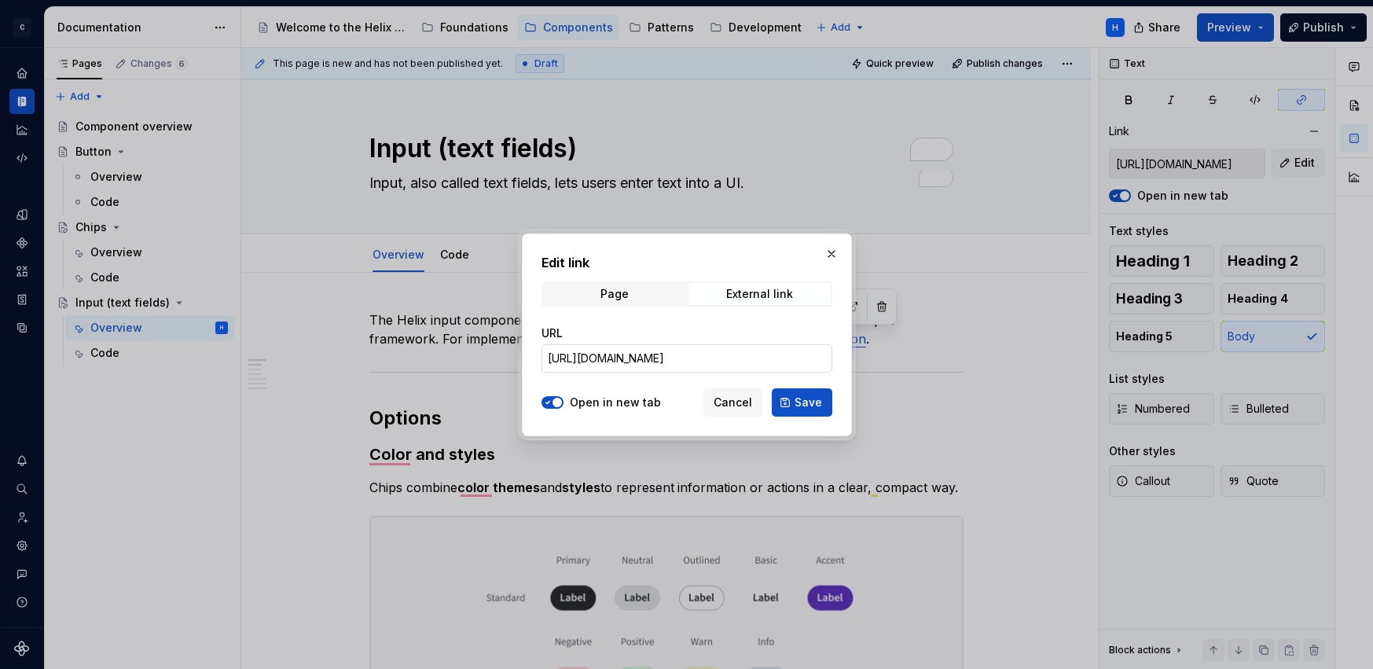
click at [731, 359] on input "https://material.angular.dev/components/chips/overview" at bounding box center [686, 358] width 291 height 28
paste input "input"
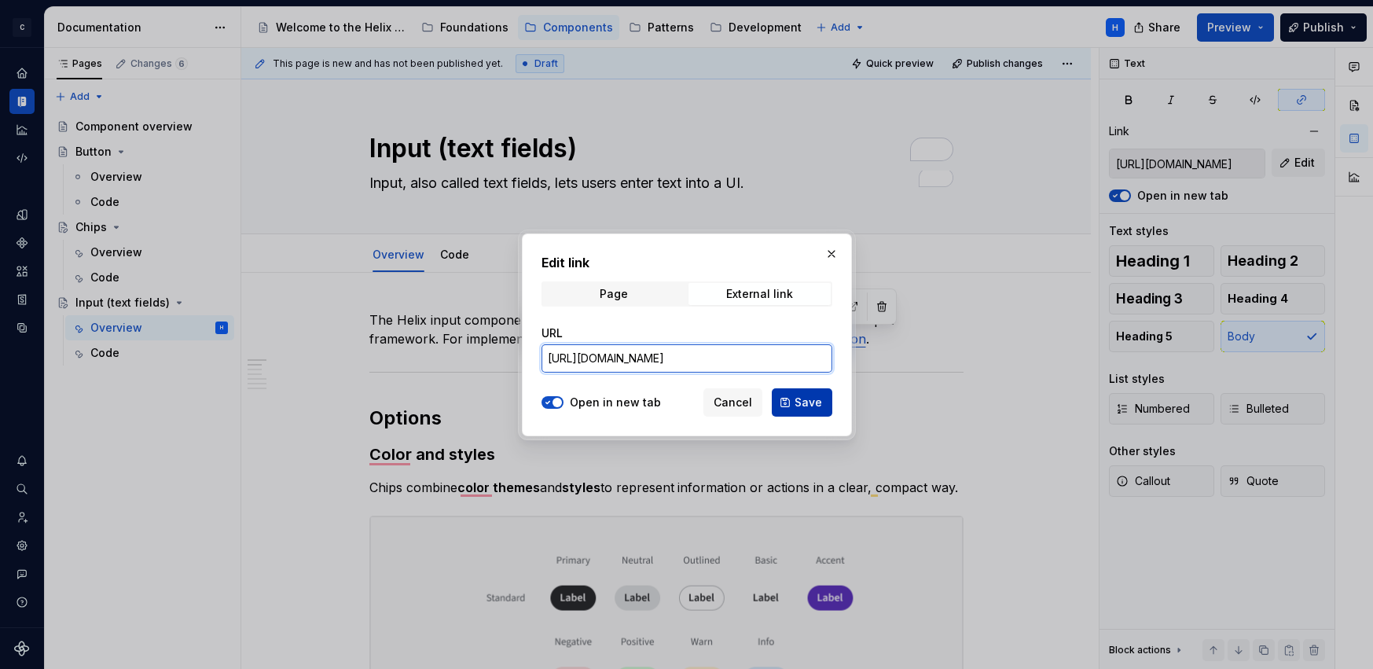
type input "https://material.angular.dev/components/input/overview"
click at [804, 398] on span "Save" at bounding box center [807, 402] width 27 height 16
type input "https://material.angular.dev/components/input/overview"
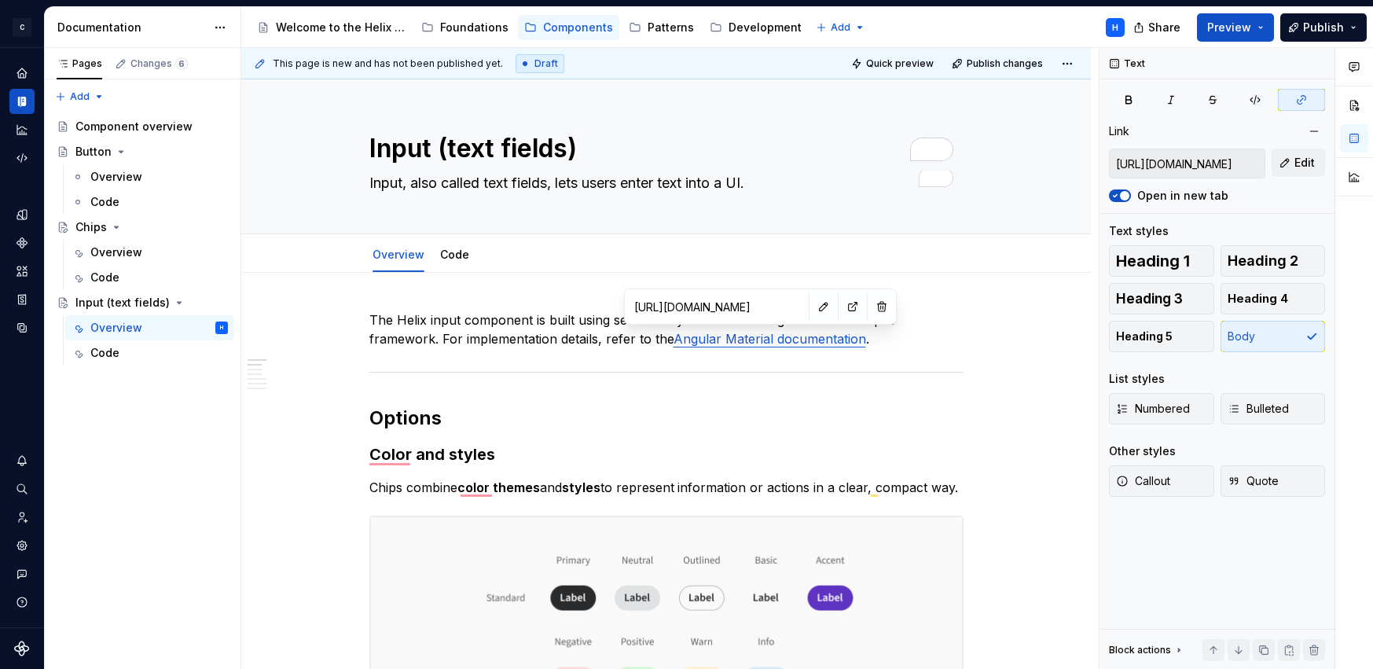
type input "https://material.angular.dev/components/input/overview"
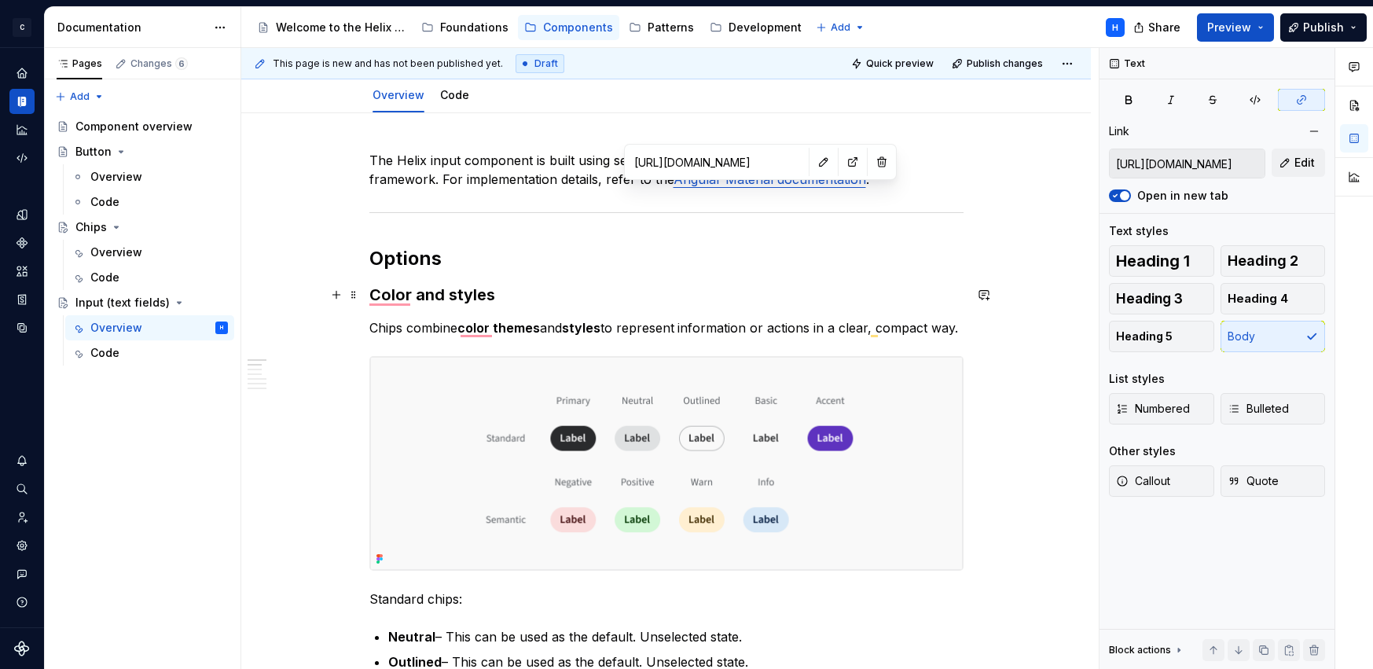
scroll to position [174, 0]
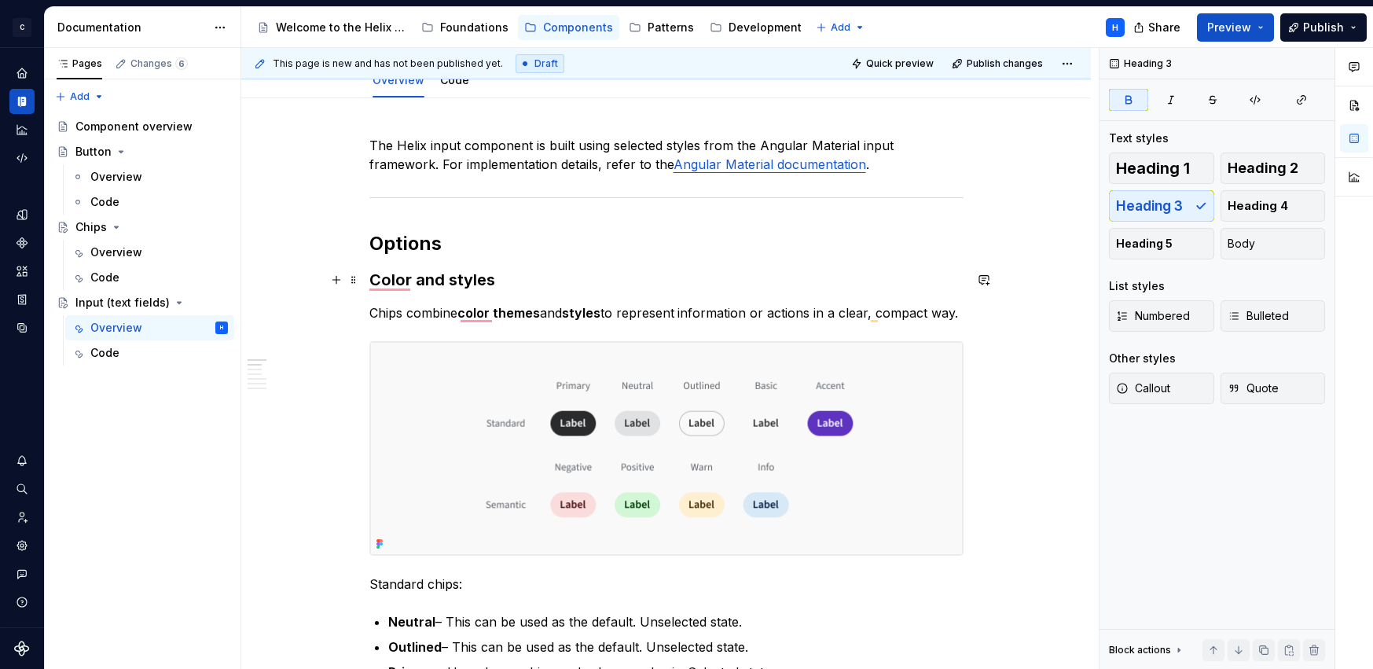
click at [448, 277] on strong "Color and styles" at bounding box center [432, 279] width 126 height 19
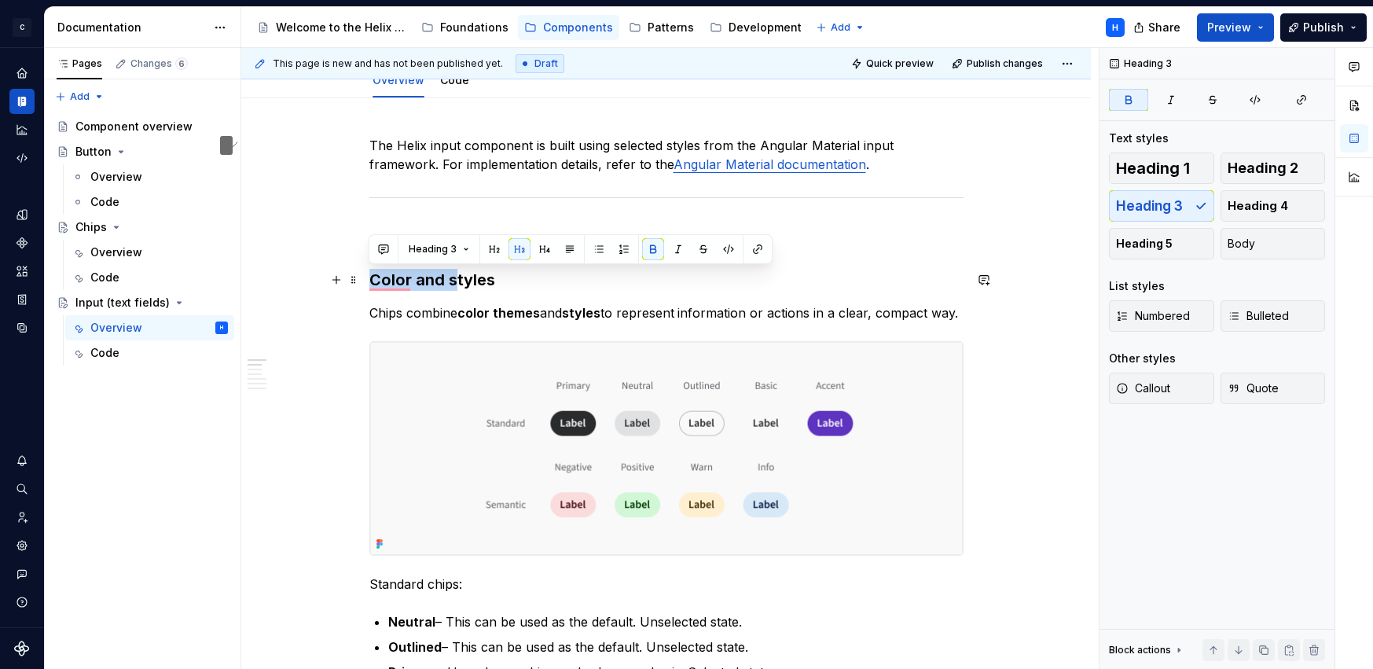
drag, startPoint x: 453, startPoint y: 276, endPoint x: 372, endPoint y: 273, distance: 81.7
click at [372, 273] on strong "Color and styles" at bounding box center [432, 279] width 126 height 19
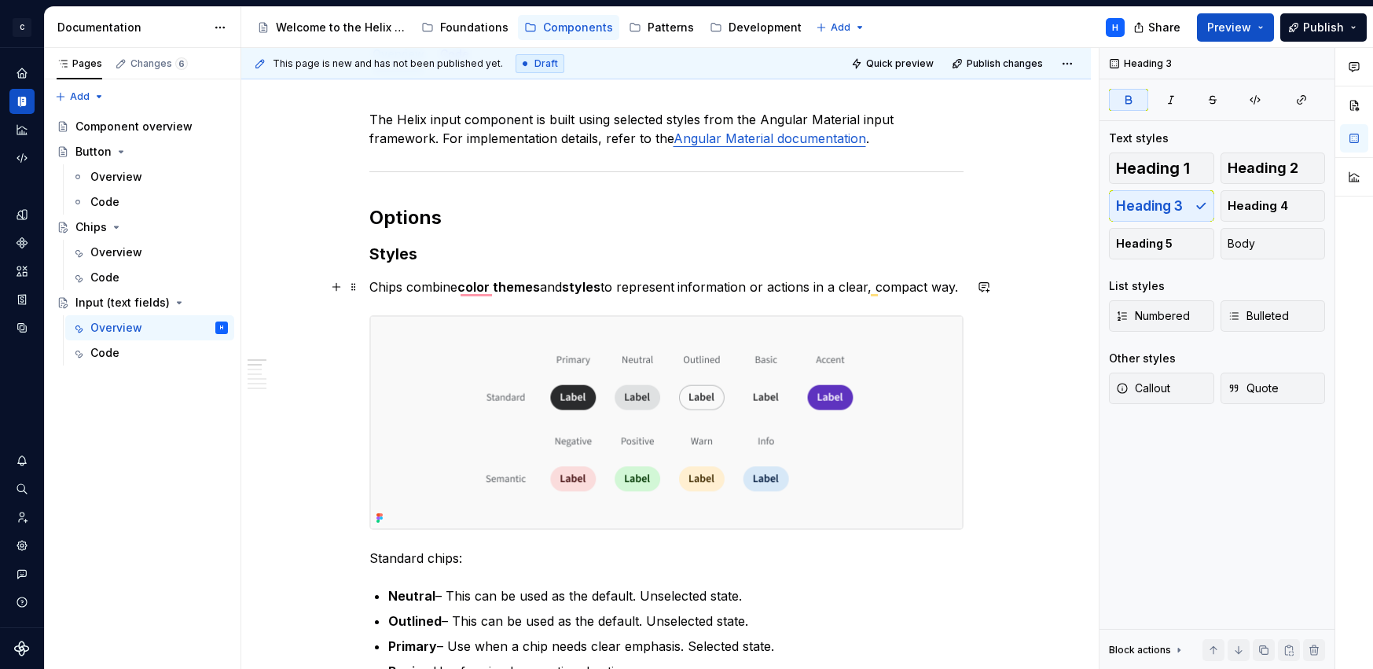
scroll to position [201, 0]
click at [387, 283] on p "Chips combine color themes and styles to represent information or actions in a …" at bounding box center [666, 286] width 594 height 19
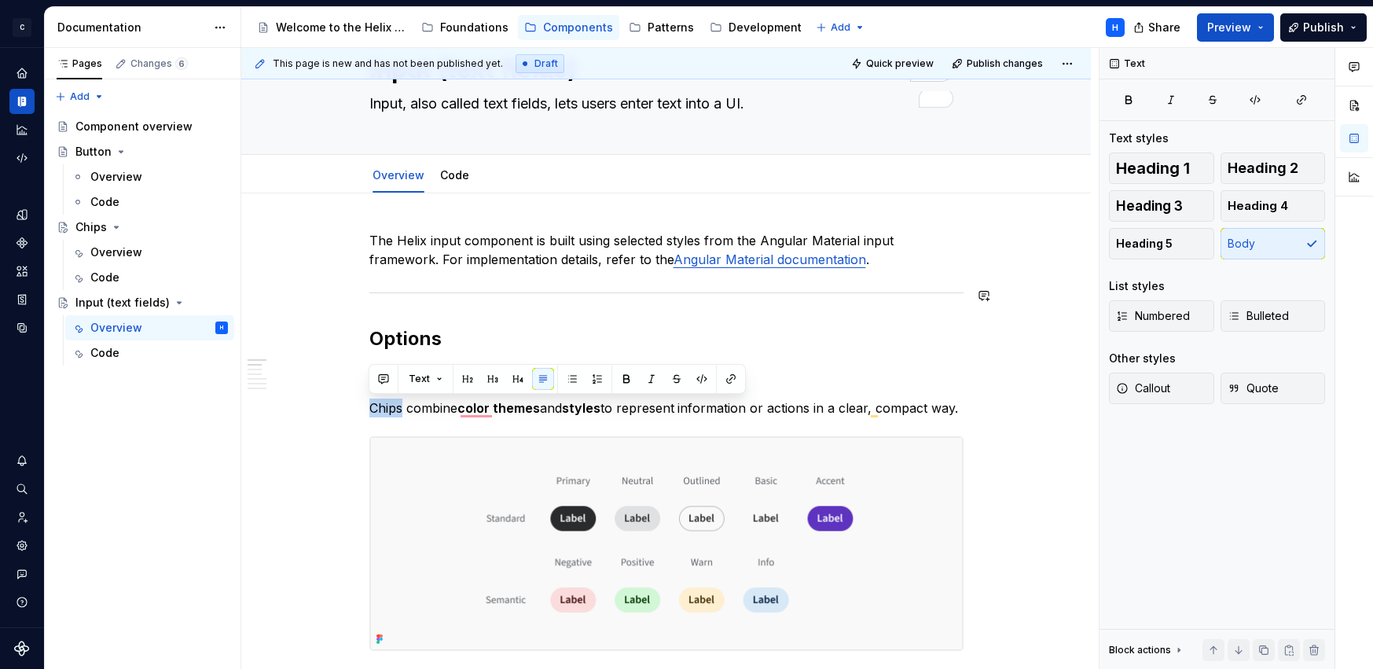
scroll to position [57, 0]
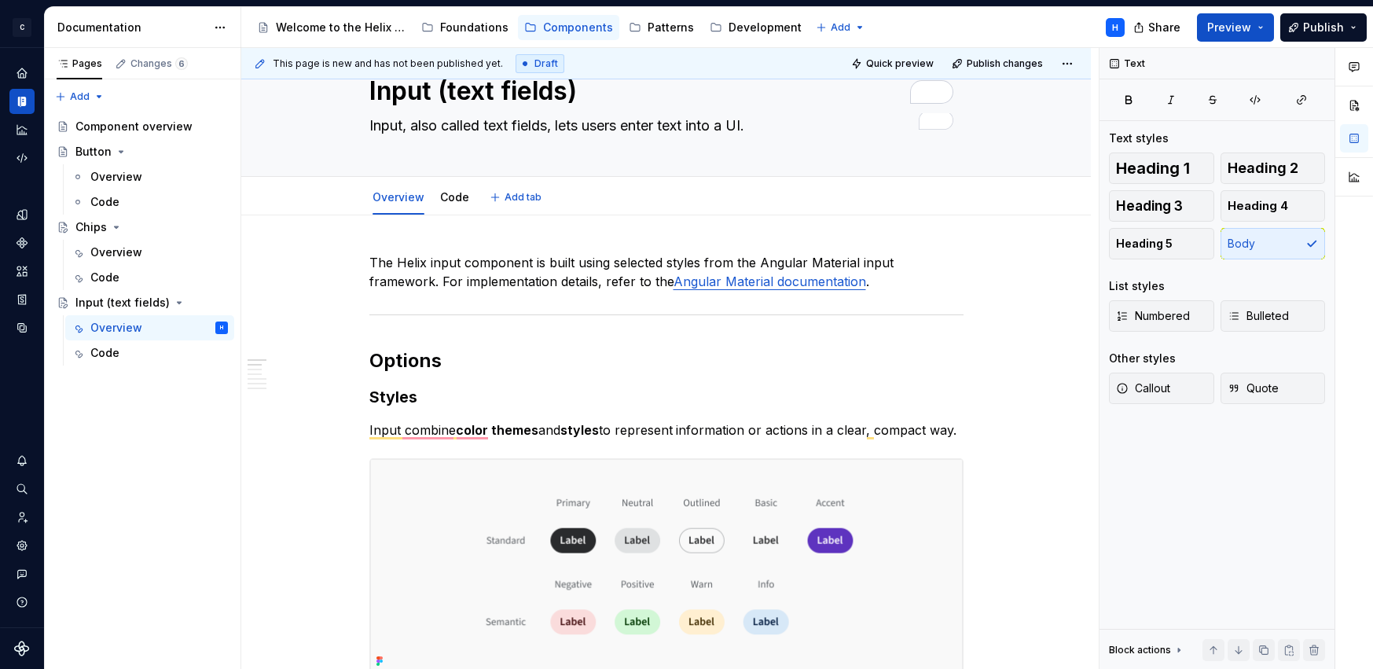
type textarea "*"
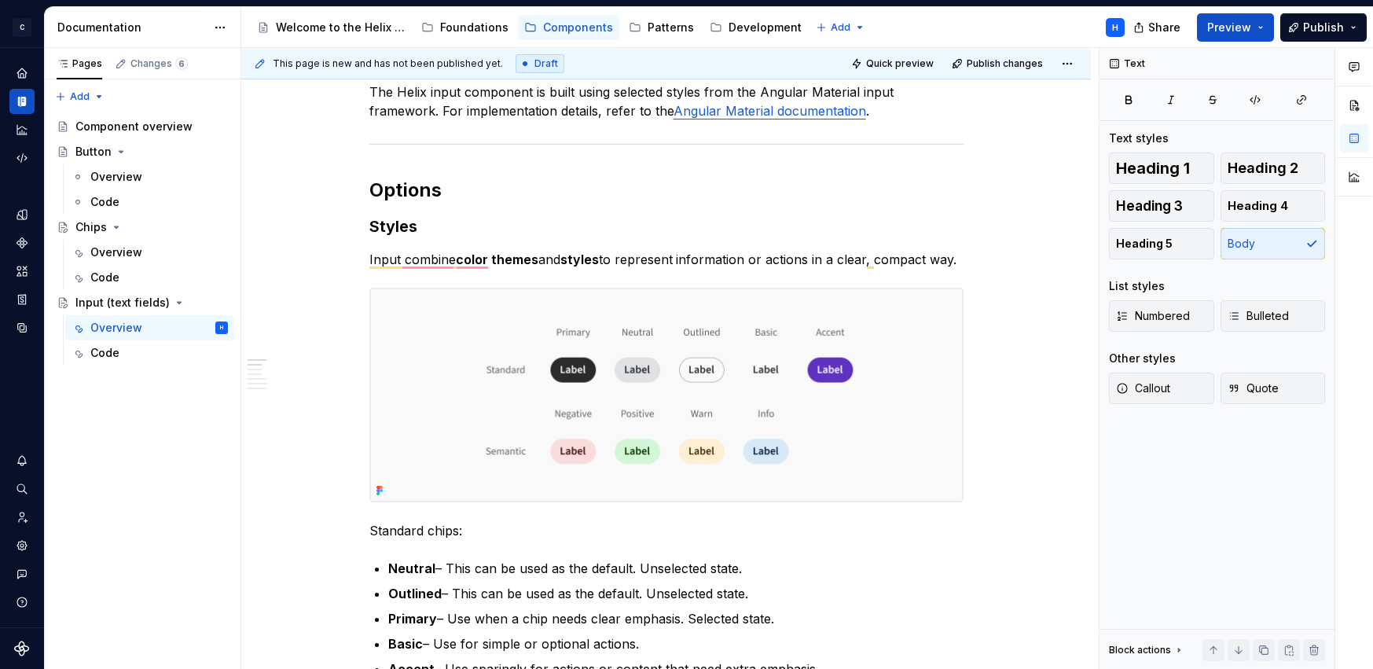
type textarea "*"
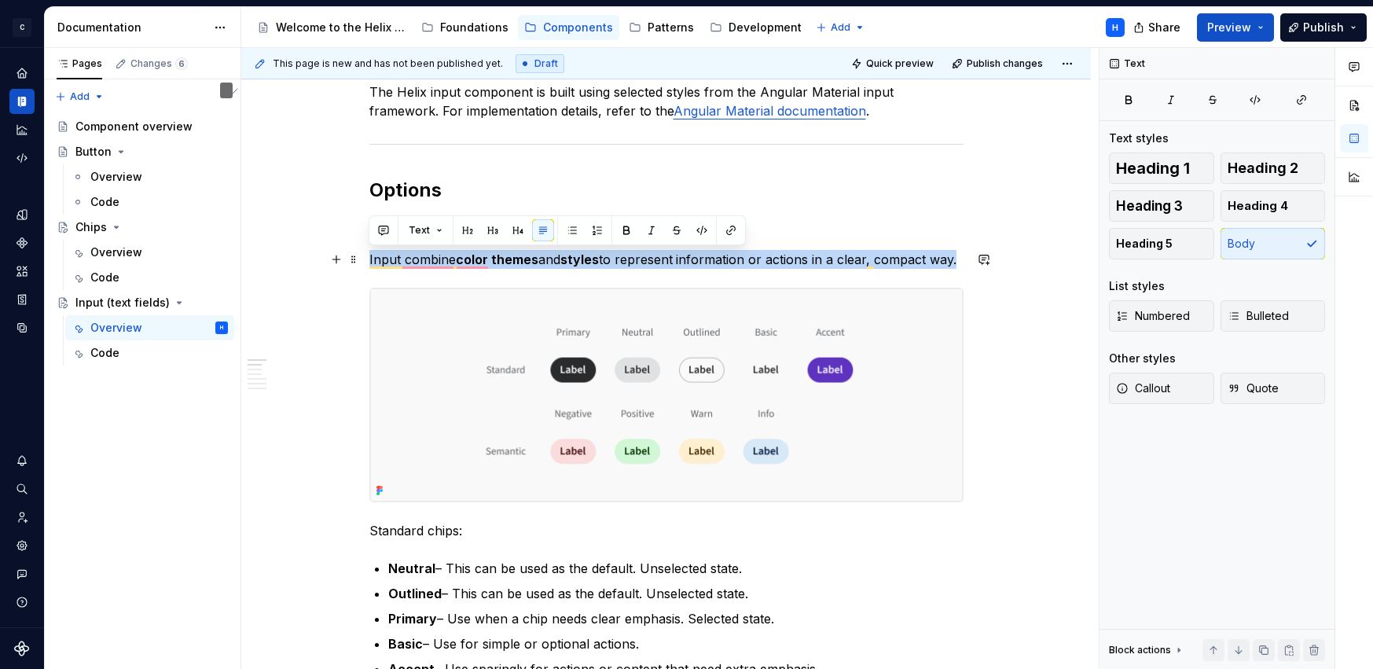
drag, startPoint x: 368, startPoint y: 255, endPoint x: 958, endPoint y: 261, distance: 590.8
click at [958, 261] on p "Input combine color themes and styles to represent information or actions in a …" at bounding box center [666, 259] width 594 height 19
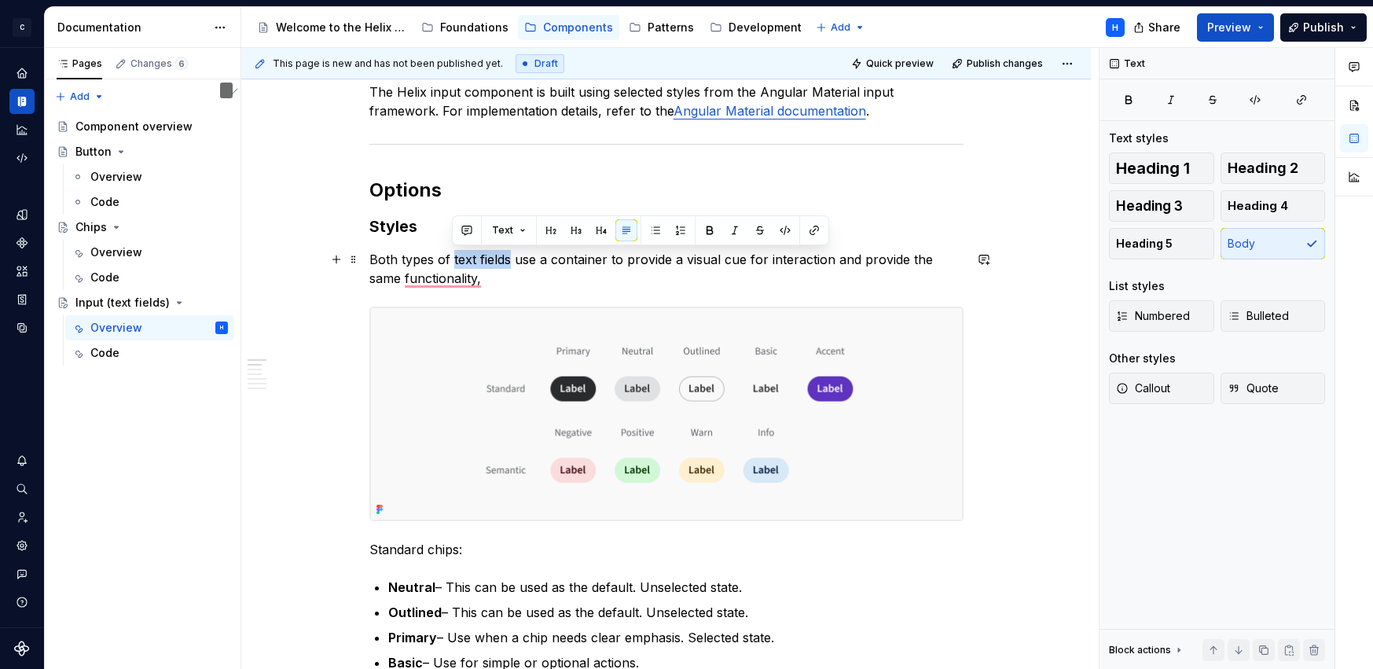
drag, startPoint x: 451, startPoint y: 256, endPoint x: 508, endPoint y: 253, distance: 56.7
click at [508, 253] on p "Both types of text fields use a container to provide a visual cue for interacti…" at bounding box center [666, 269] width 594 height 38
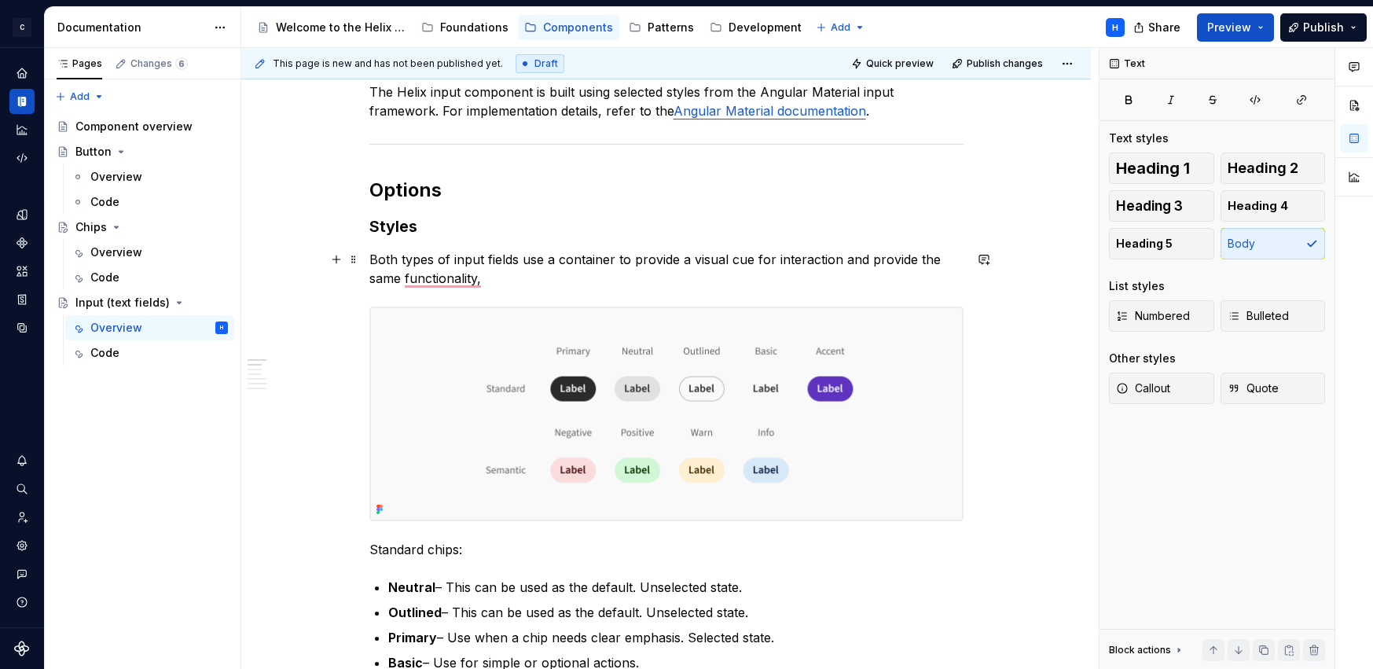
click at [487, 280] on p "Both types of input fields use a container to provide a visual cue for interact…" at bounding box center [666, 269] width 594 height 38
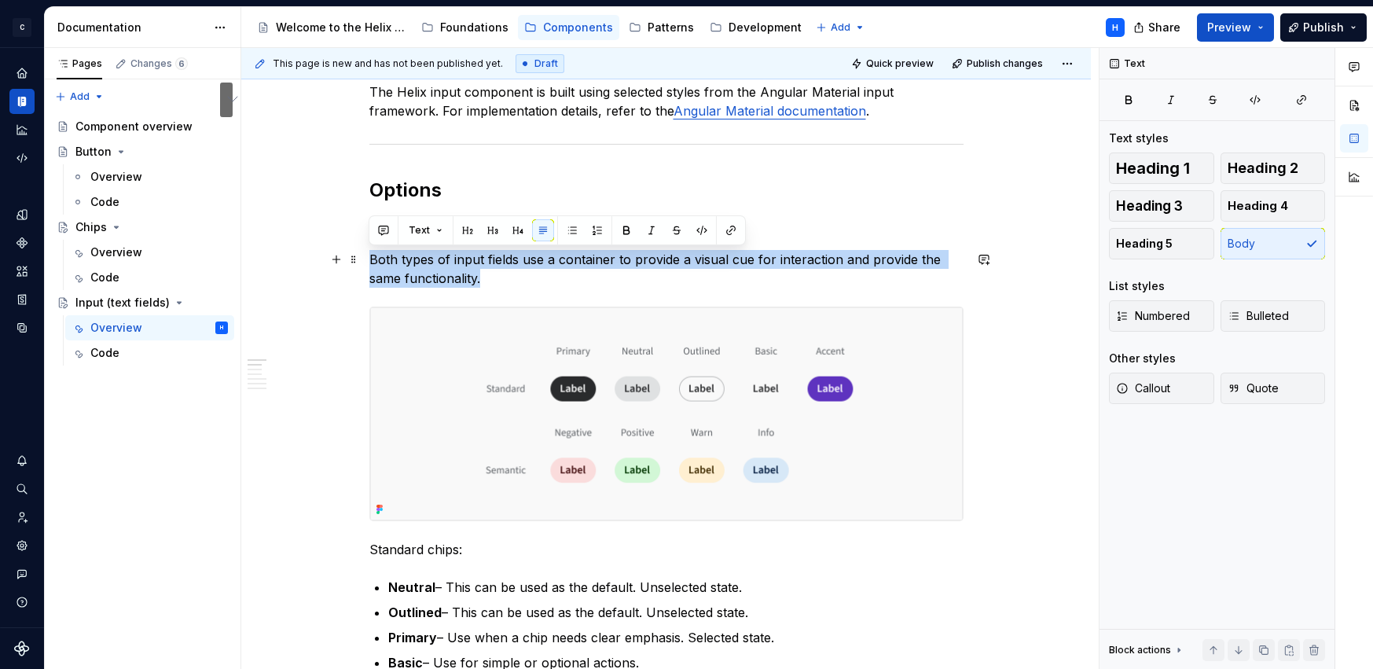
drag, startPoint x: 479, startPoint y: 277, endPoint x: 367, endPoint y: 260, distance: 113.6
click at [357, 263] on span at bounding box center [353, 259] width 13 height 22
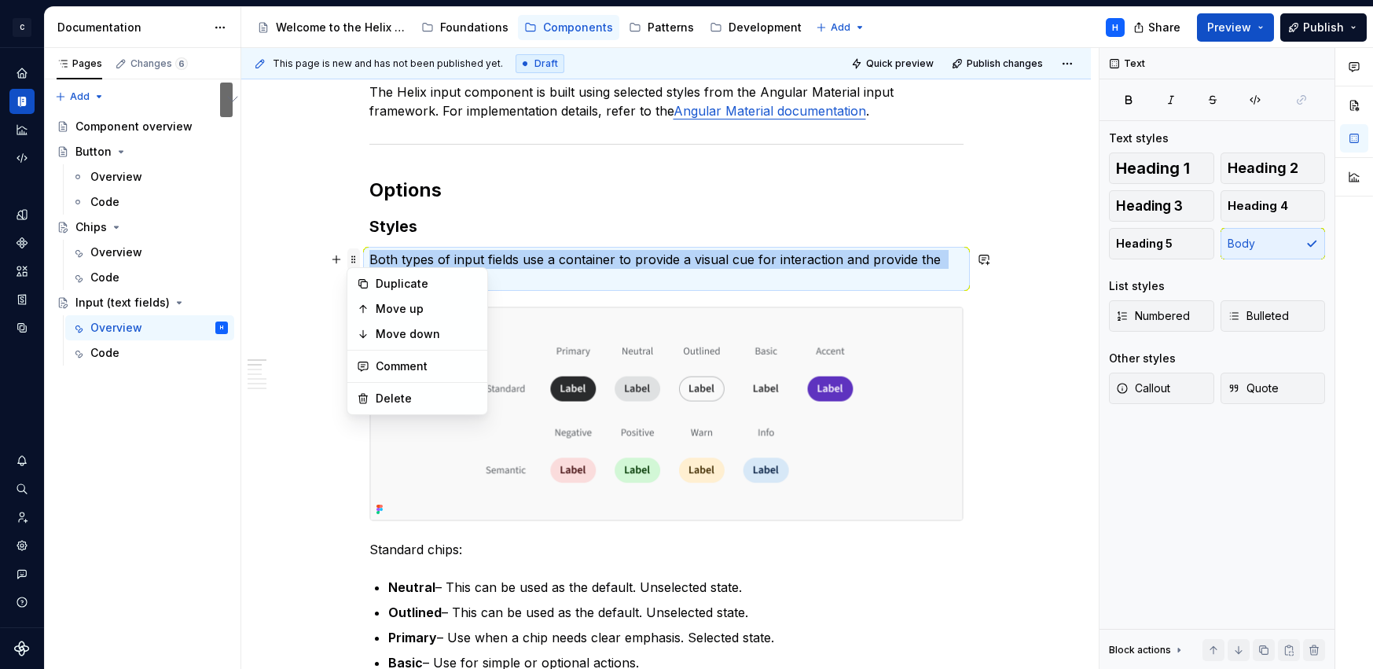
click at [355, 255] on span at bounding box center [353, 259] width 13 height 22
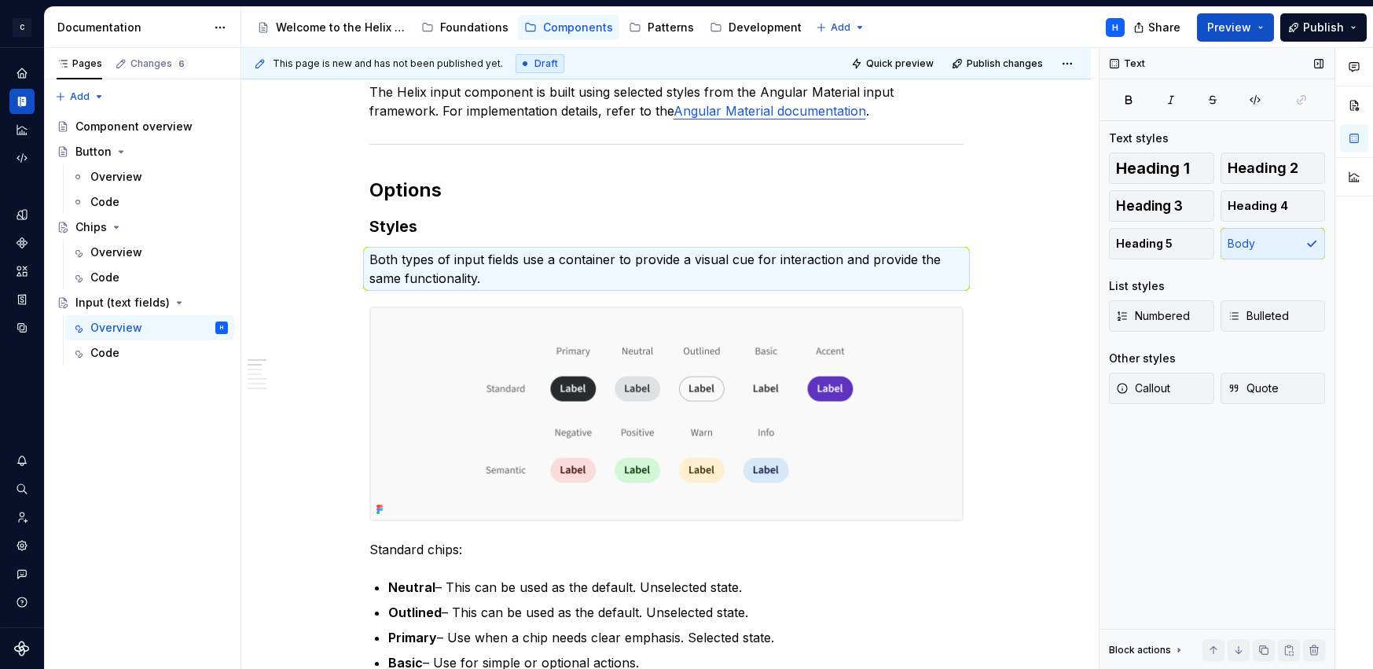
click at [1246, 244] on div "Heading 1 Heading 2 Heading 3 Heading 4 Heading 5 Body" at bounding box center [1217, 205] width 216 height 107
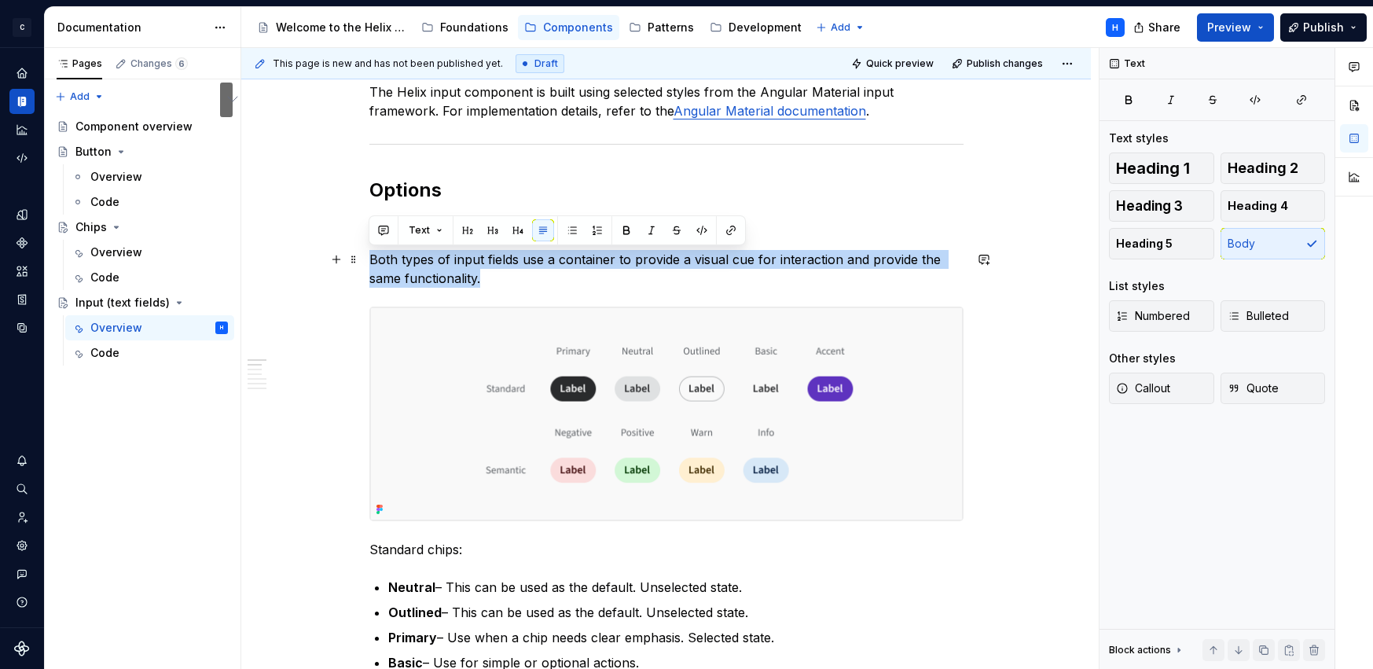
drag, startPoint x: 498, startPoint y: 279, endPoint x: 370, endPoint y: 261, distance: 129.3
click at [370, 261] on p "Both types of input fields use a container to provide a visual cue for interact…" at bounding box center [666, 269] width 594 height 38
type textarea "*"
click at [233, 117] on button "See rewrite suggestions" at bounding box center [226, 99] width 13 height 35
click at [424, 426] on span "Rephrase" at bounding box center [399, 434] width 50 height 16
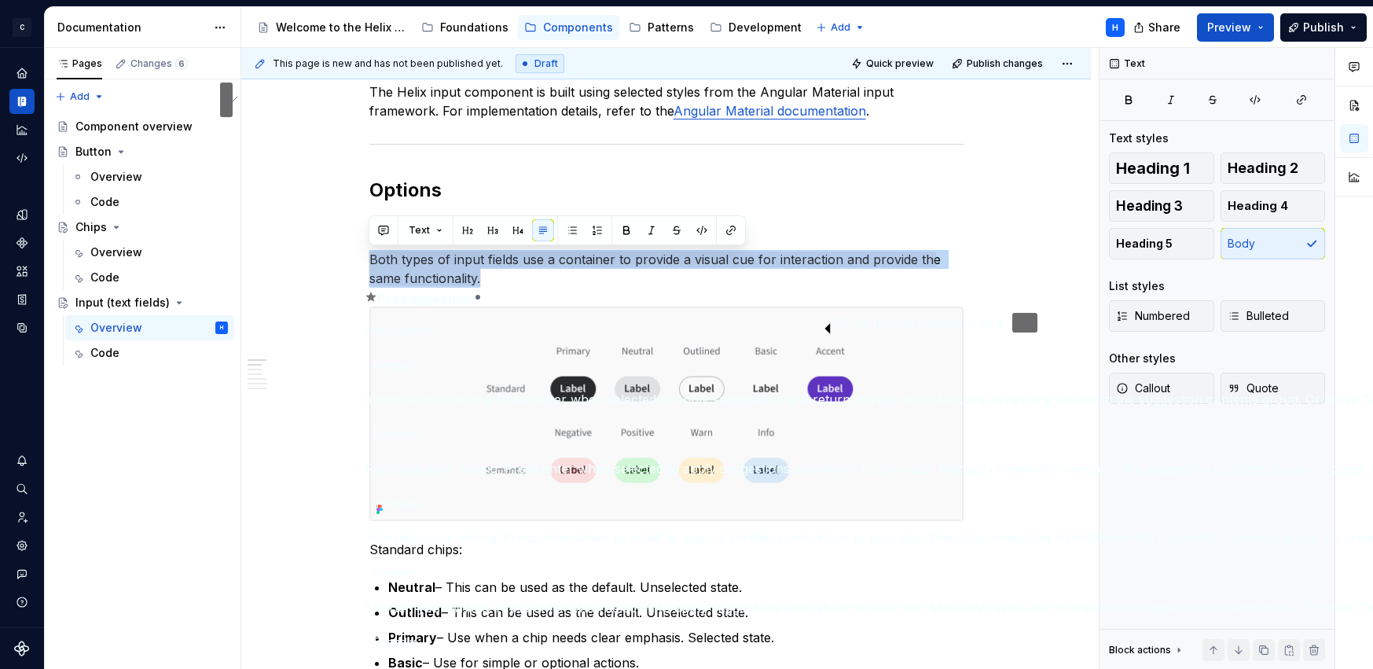
click at [416, 633] on span "Friendly" at bounding box center [395, 641] width 42 height 16
click at [415, 564] on span "Shorten" at bounding box center [394, 572] width 41 height 16
click at [409, 357] on span "Improve" at bounding box center [395, 365] width 42 height 16
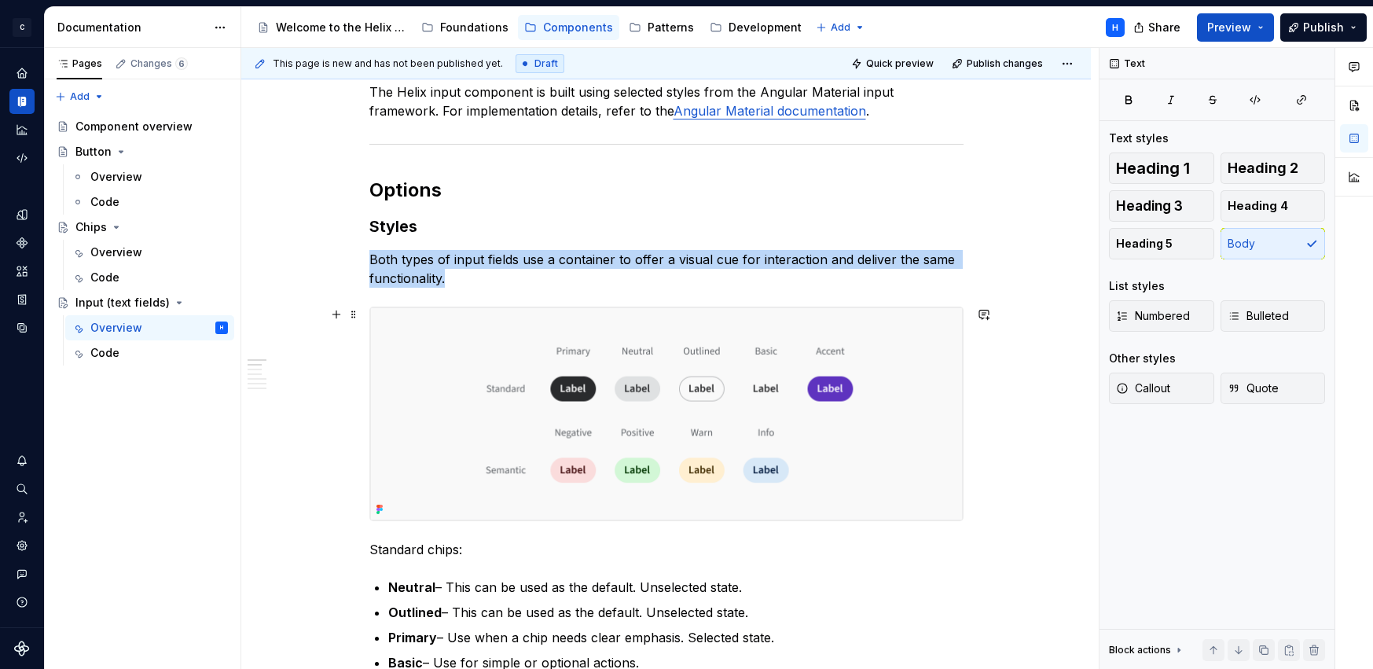
click at [938, 408] on img "To enrich screen reader interactions, please activate Accessibility in Grammarl…" at bounding box center [666, 413] width 592 height 213
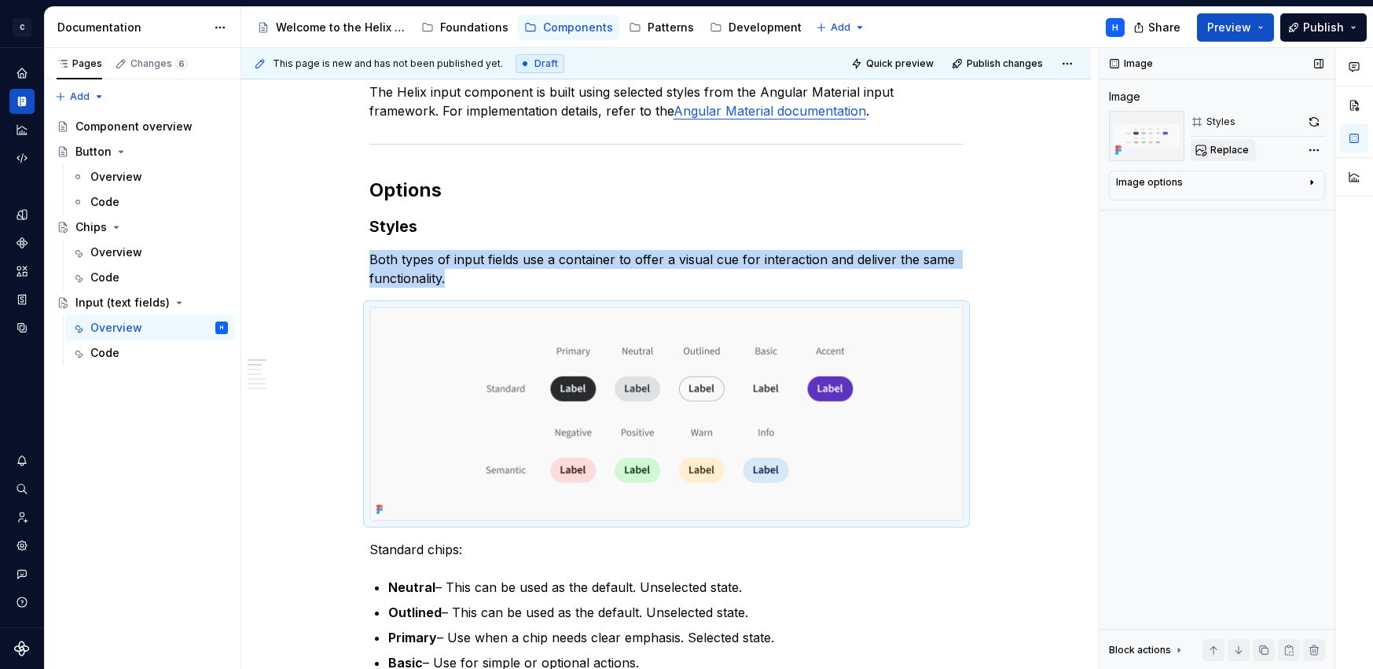
click at [1226, 148] on span "Replace" at bounding box center [1229, 150] width 38 height 13
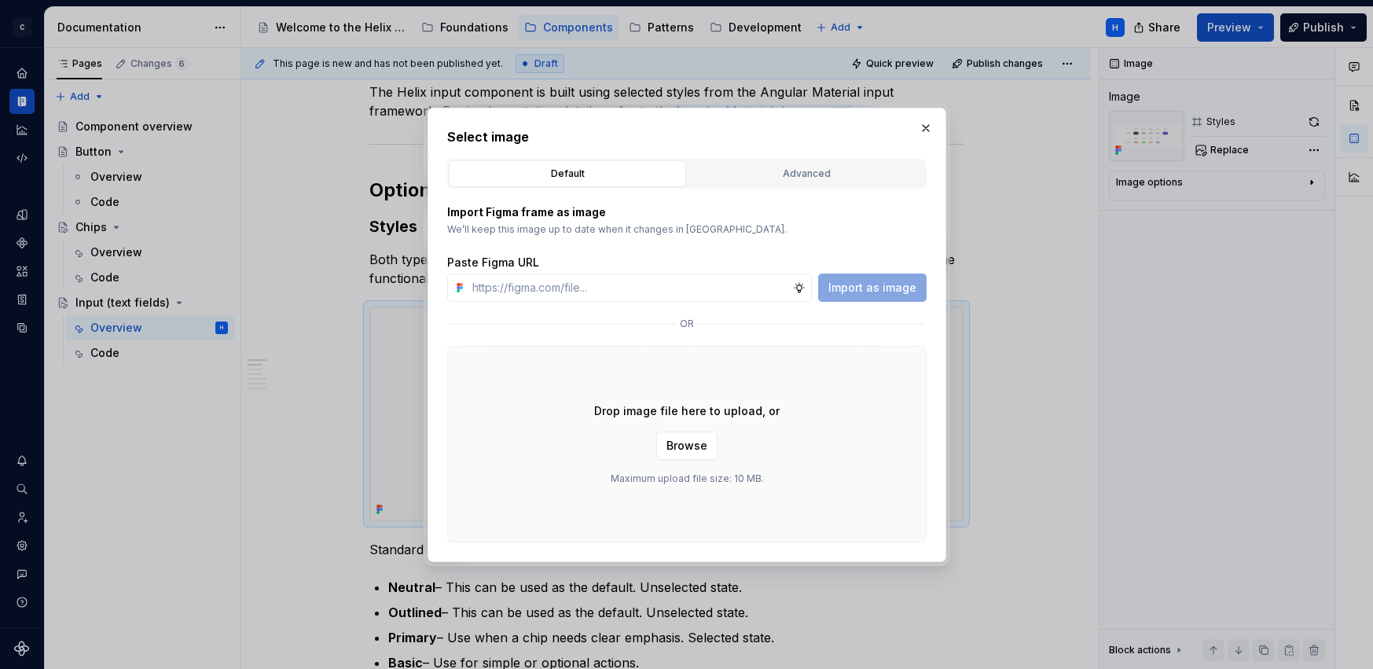
type textarea "*"
type input "https://www.figma.com/design/1jiprMGZ64bsPdJCQJnL51/Design-System-Documentation…"
click at [872, 286] on span "Import as image" at bounding box center [872, 288] width 88 height 16
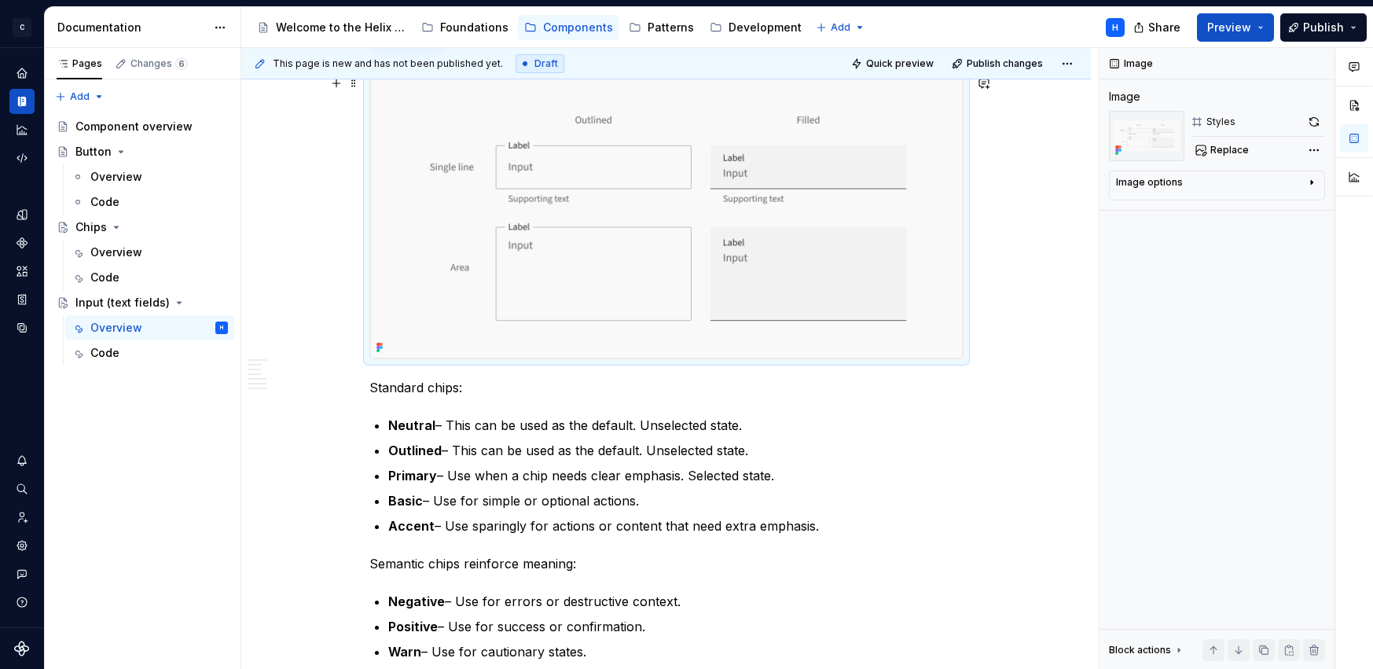
scroll to position [433, 0]
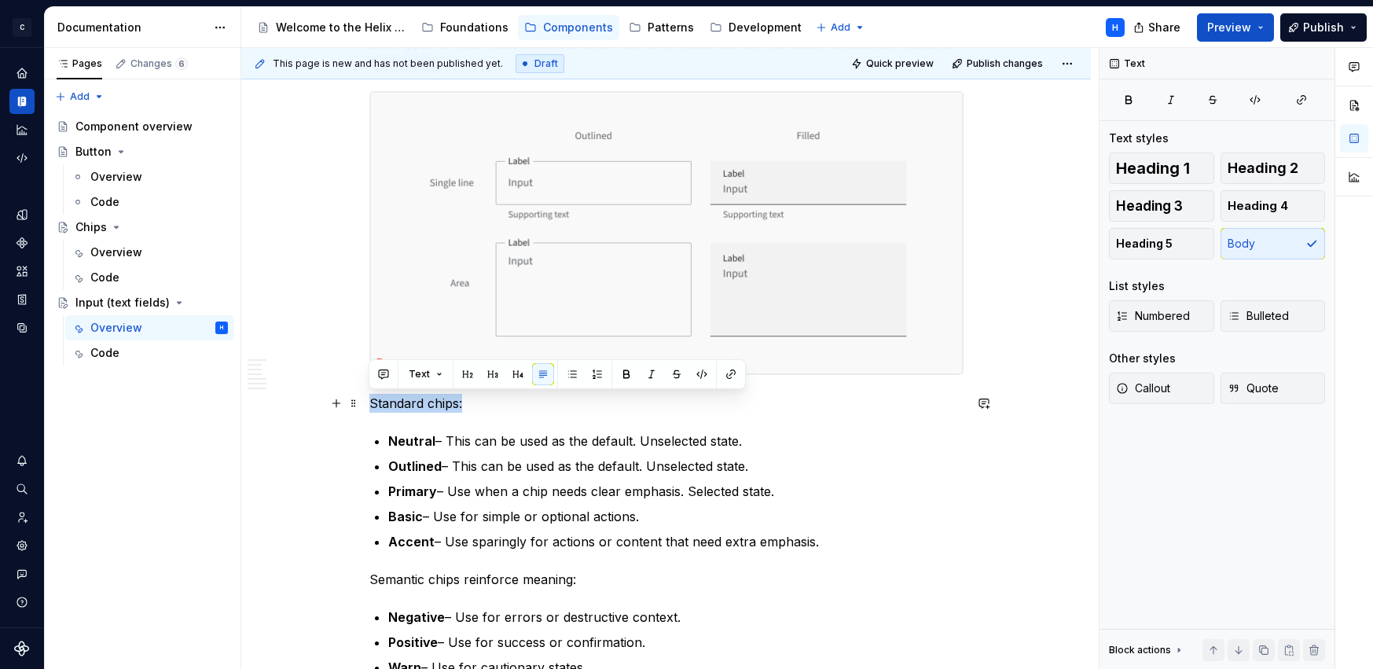
drag, startPoint x: 461, startPoint y: 405, endPoint x: 370, endPoint y: 398, distance: 91.4
click at [370, 398] on p "Standard chips:" at bounding box center [666, 403] width 594 height 19
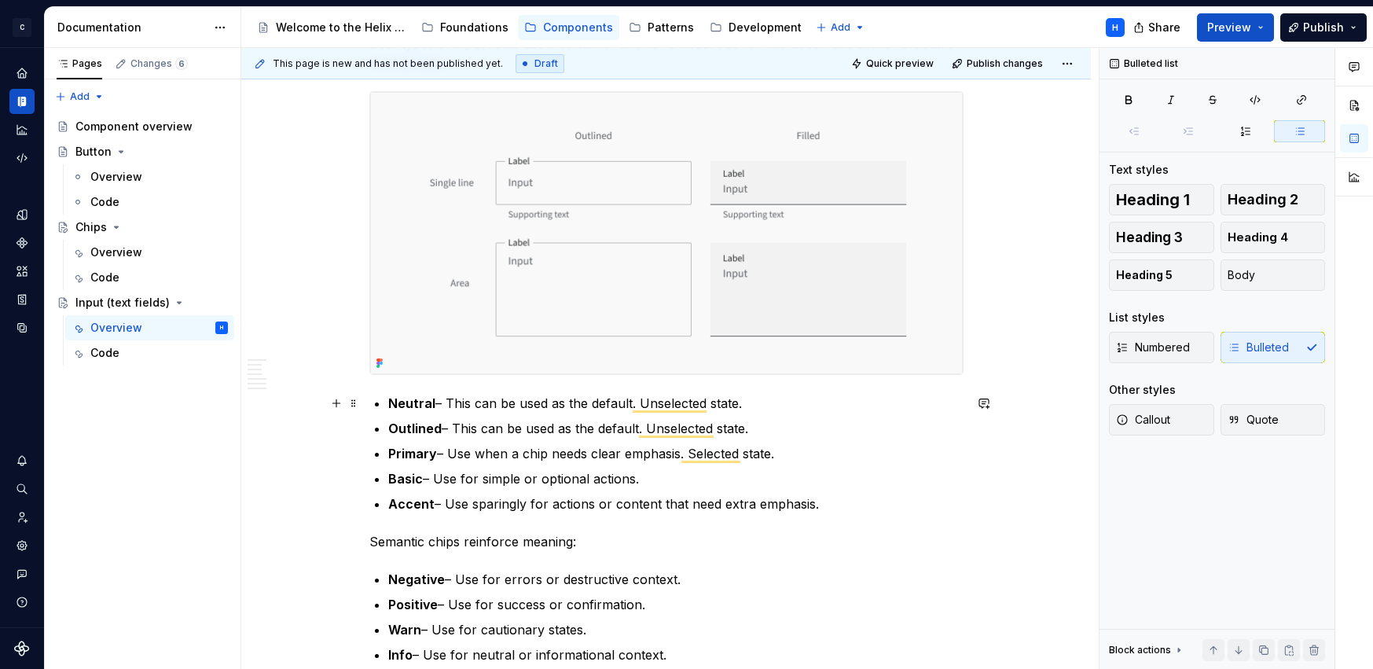
drag, startPoint x: 389, startPoint y: 401, endPoint x: 641, endPoint y: 401, distance: 252.2
click at [641, 401] on p "Neutral – This can be used as the default. Unselected state." at bounding box center [675, 403] width 575 height 19
drag, startPoint x: 712, startPoint y: 405, endPoint x: 409, endPoint y: 393, distance: 302.7
click at [409, 394] on p "Neutral – This can be used as the default. Unselected state." at bounding box center [675, 403] width 575 height 19
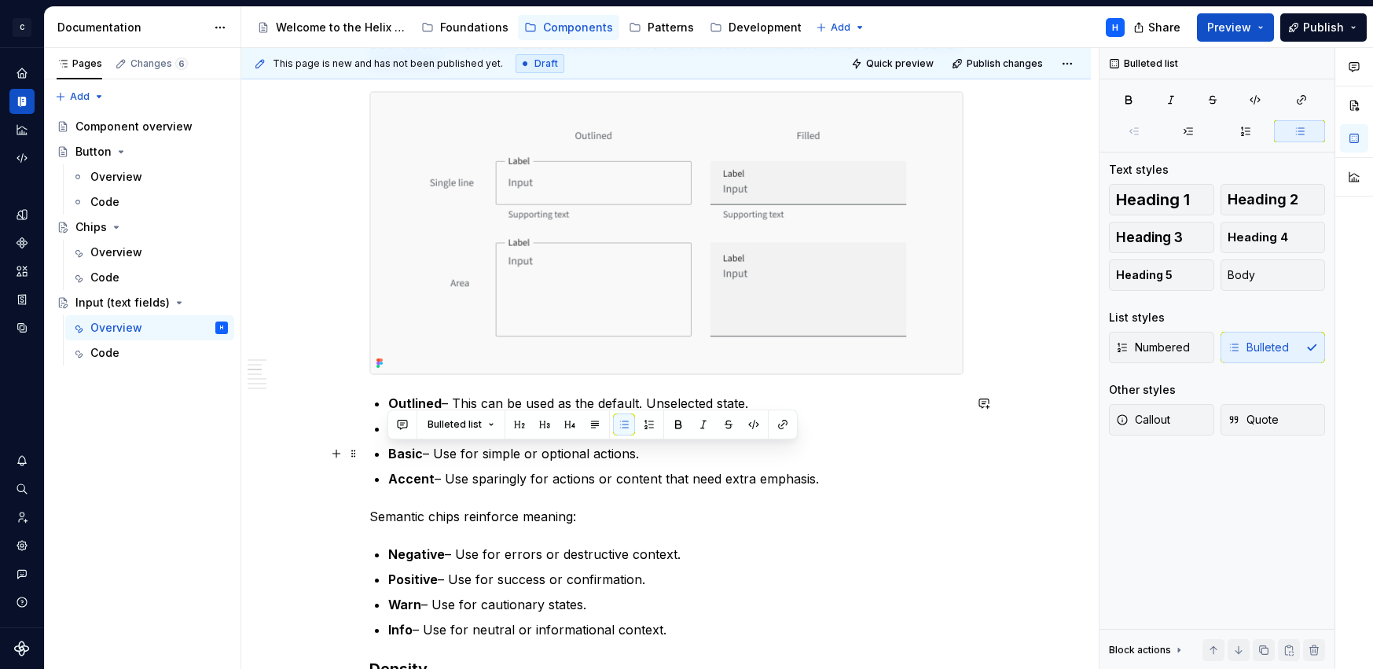
drag, startPoint x: 780, startPoint y: 478, endPoint x: 389, endPoint y: 454, distance: 392.0
click at [389, 454] on ul "Outlined – This can be used as the default. Unselected state. Primary – Use whe…" at bounding box center [675, 441] width 575 height 94
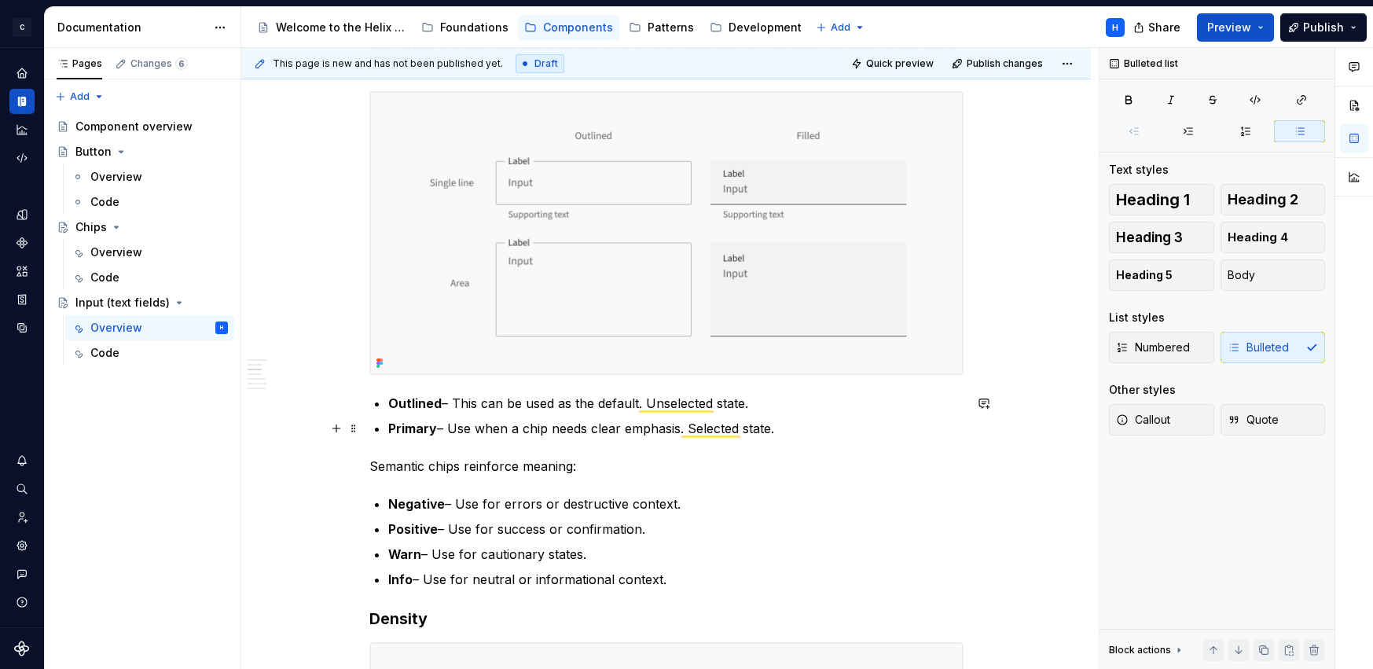
click at [399, 427] on strong "Primary" at bounding box center [412, 428] width 49 height 16
drag, startPoint x: 753, startPoint y: 401, endPoint x: 456, endPoint y: 405, distance: 297.8
click at [456, 405] on p "Outlined – This can be used as the default. Unselected state." at bounding box center [675, 403] width 575 height 19
click at [457, 404] on p "Outlined – less visual emphasis" at bounding box center [675, 403] width 575 height 19
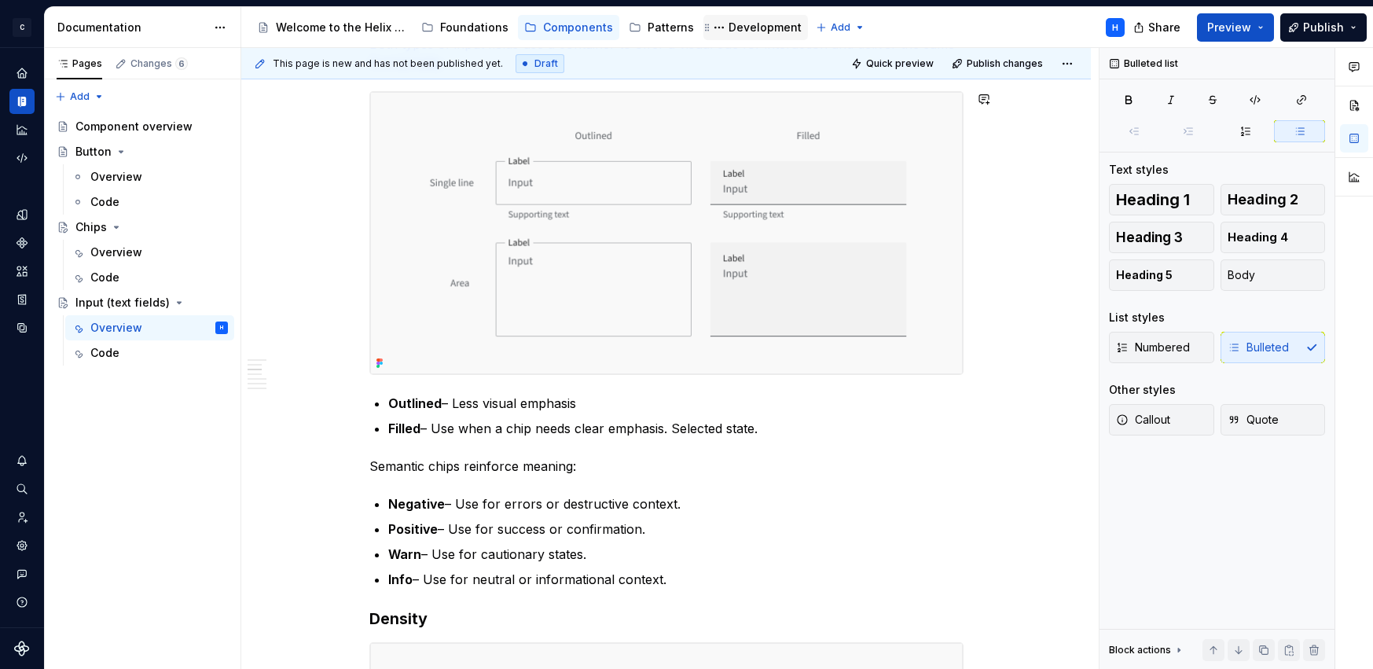
type textarea "*"
click at [618, 409] on p "Outlined – Less visual emphasis" at bounding box center [675, 403] width 575 height 19
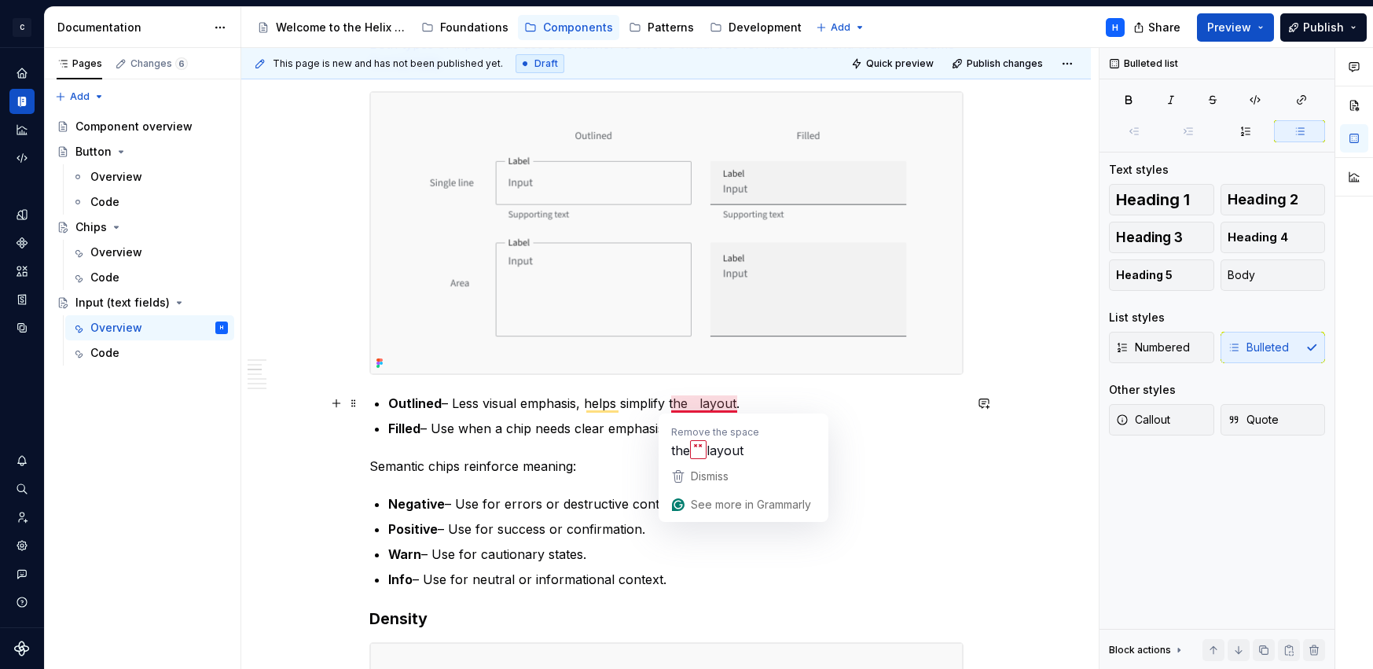
click at [701, 401] on p "Outlined – Less visual emphasis, helps simplify the layout." at bounding box center [675, 403] width 575 height 19
click at [622, 401] on p "Outlined – Less visual emphasis, helps simplify the layout." at bounding box center [675, 403] width 575 height 19
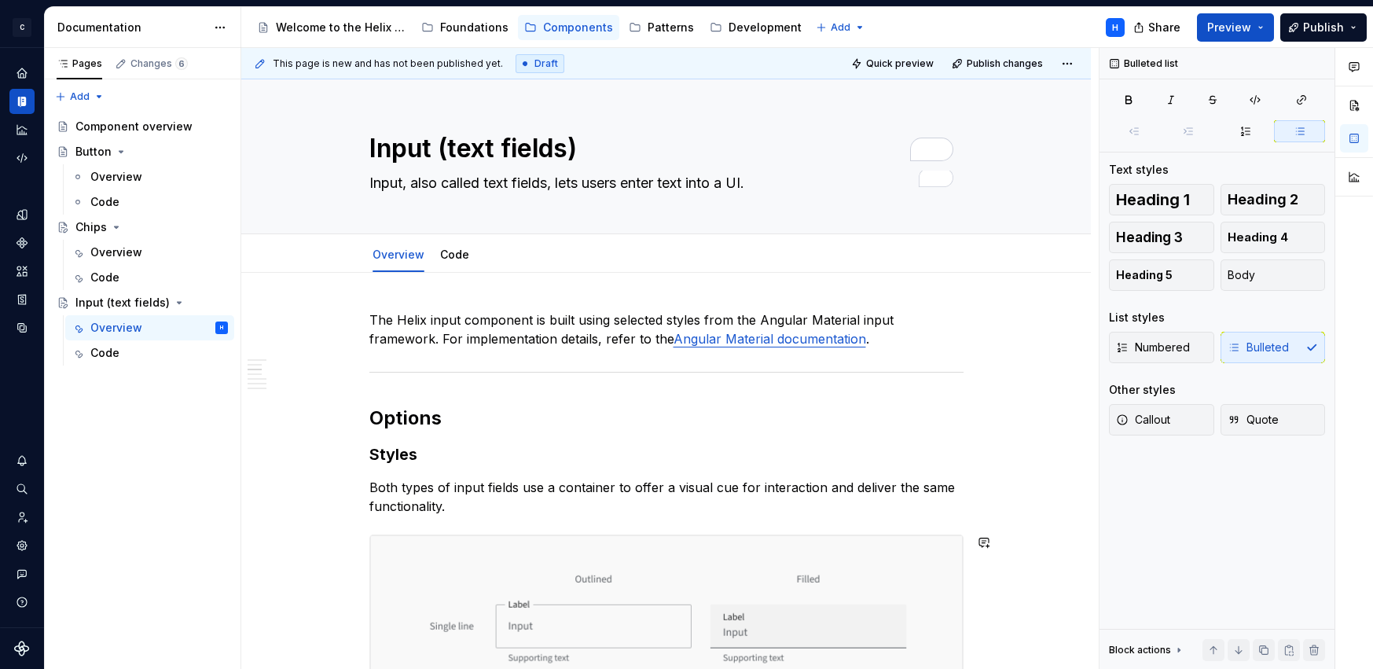
type textarea "*"
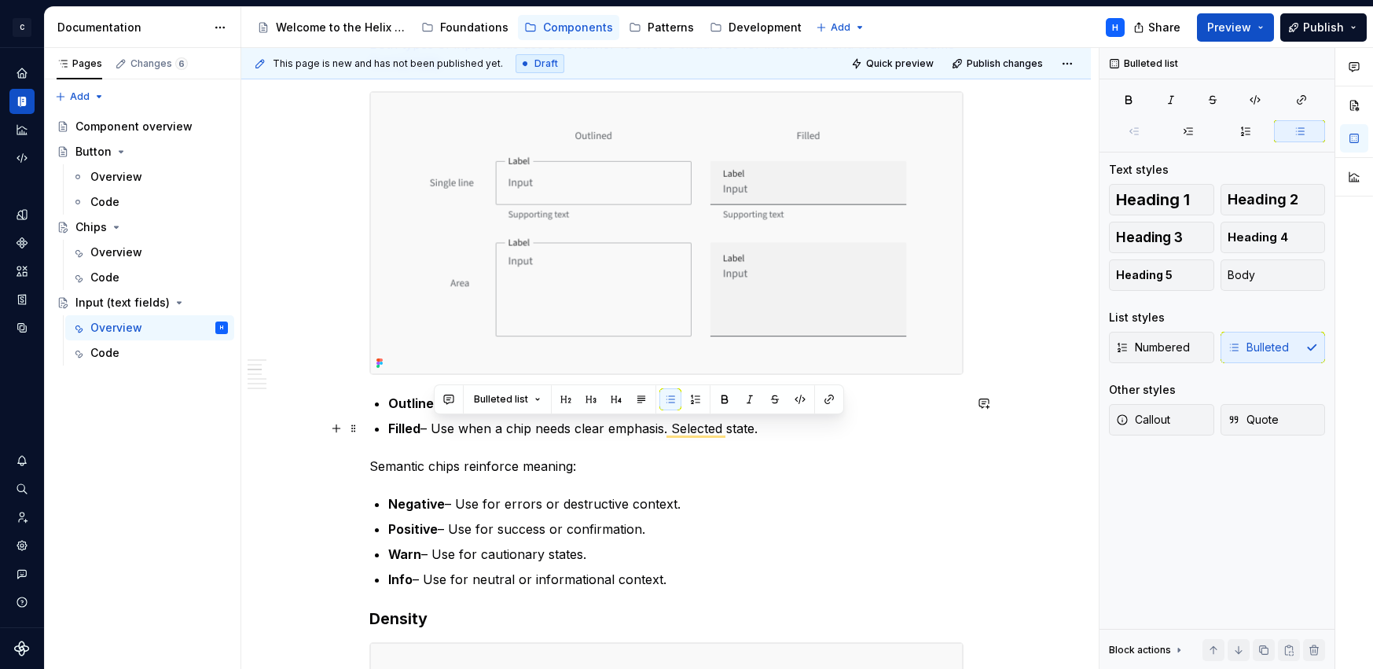
drag, startPoint x: 762, startPoint y: 426, endPoint x: 438, endPoint y: 426, distance: 324.5
click at [438, 426] on p "Filled – Use when a chip needs clear emphasis. Selected state." at bounding box center [675, 428] width 575 height 19
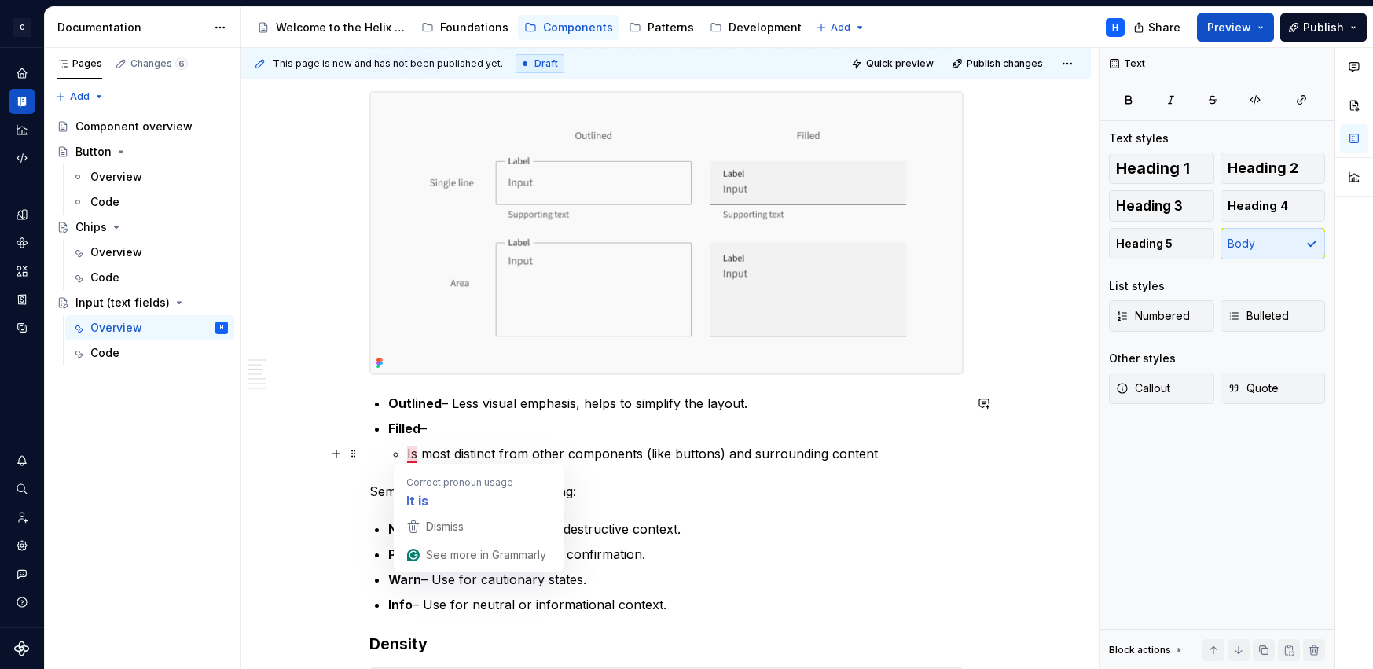
click at [409, 450] on p "Is most distinct from other components (like buttons) and surrounding content" at bounding box center [685, 453] width 556 height 19
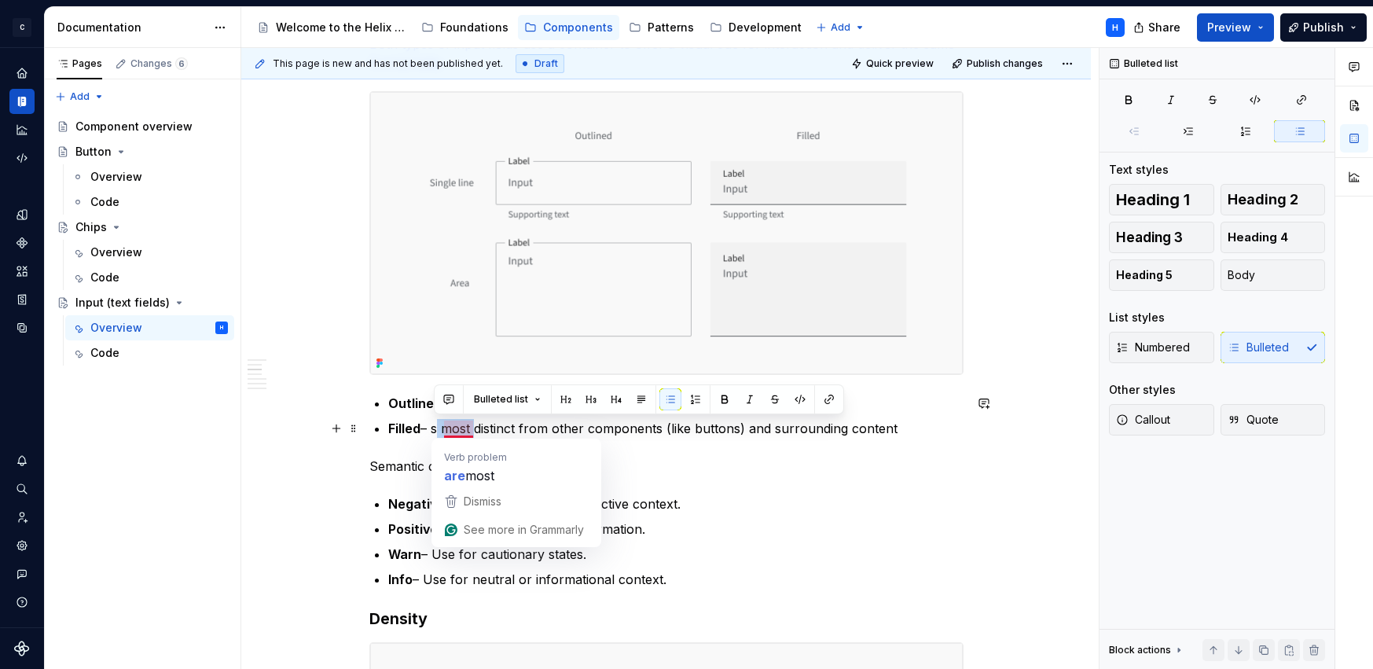
drag, startPoint x: 434, startPoint y: 427, endPoint x: 471, endPoint y: 423, distance: 37.9
click at [471, 423] on p "Filled – s most distinct from other components (like buttons) and surrounding c…" at bounding box center [675, 428] width 575 height 19
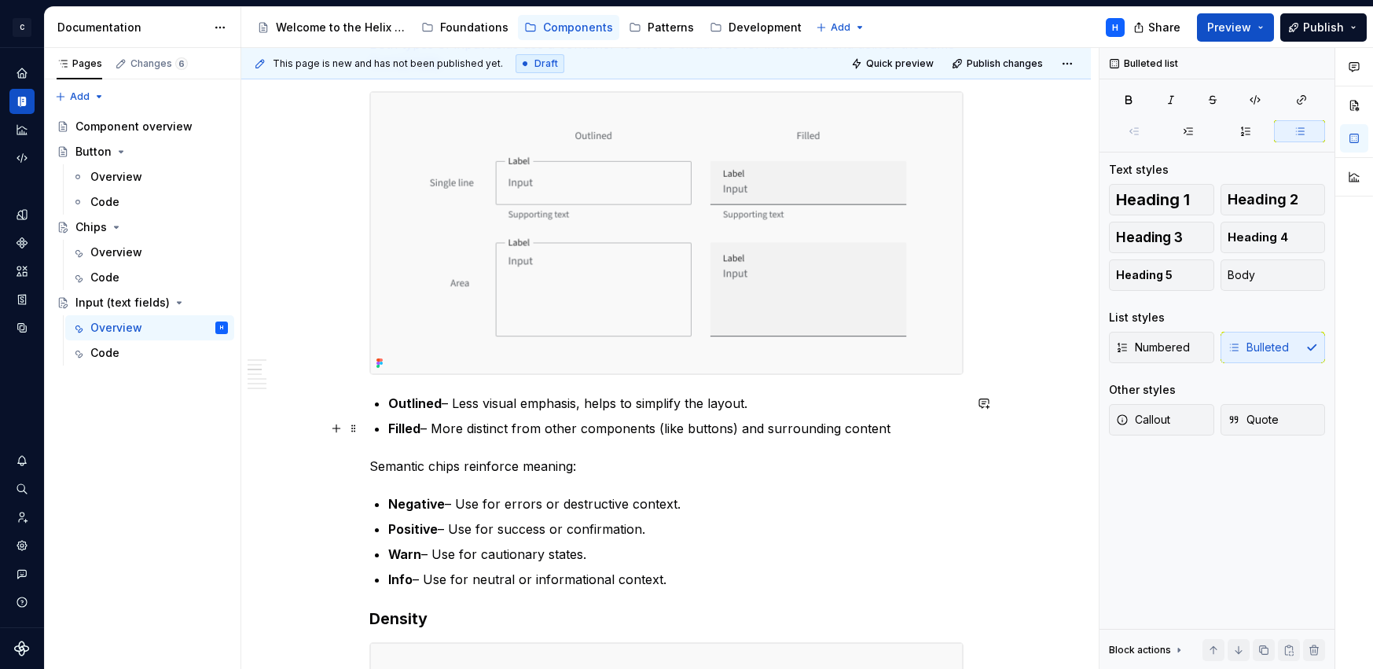
drag, startPoint x: 885, startPoint y: 428, endPoint x: 890, endPoint y: 442, distance: 15.2
click at [885, 427] on p "Filled – More distinct from other components (like buttons) and surrounding con…" at bounding box center [675, 428] width 575 height 19
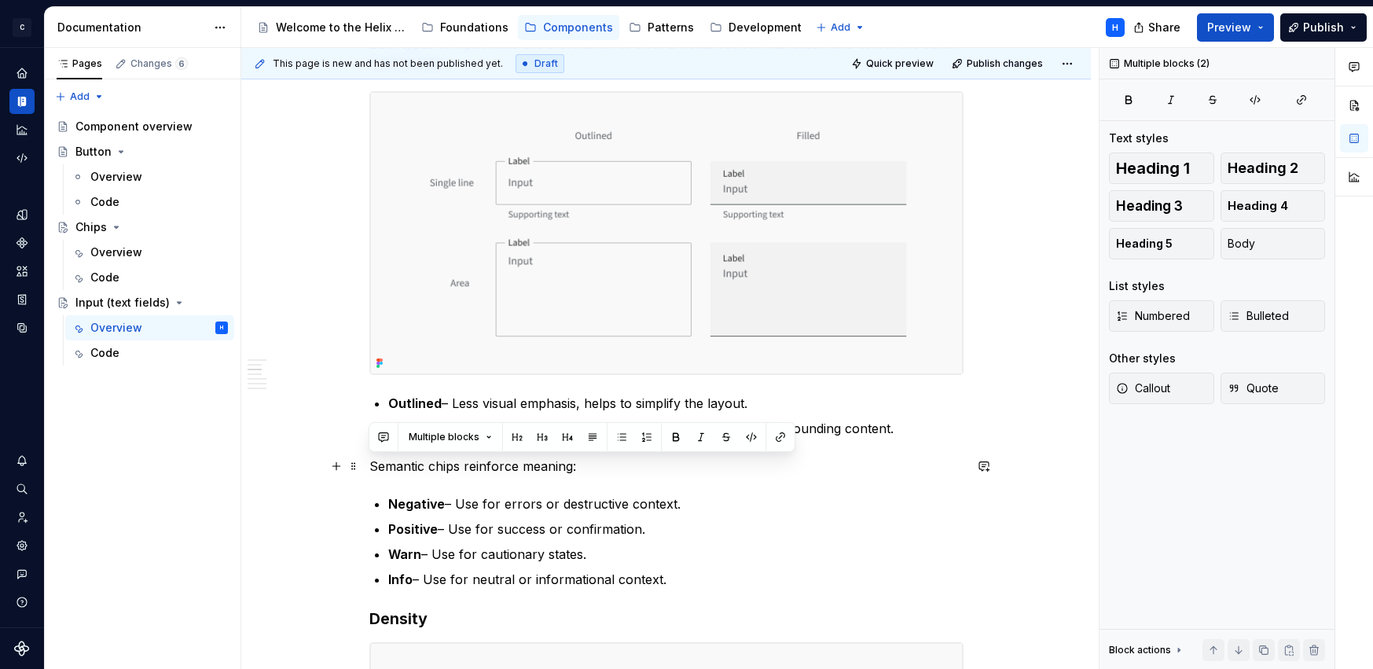
drag, startPoint x: 662, startPoint y: 581, endPoint x: 368, endPoint y: 467, distance: 315.1
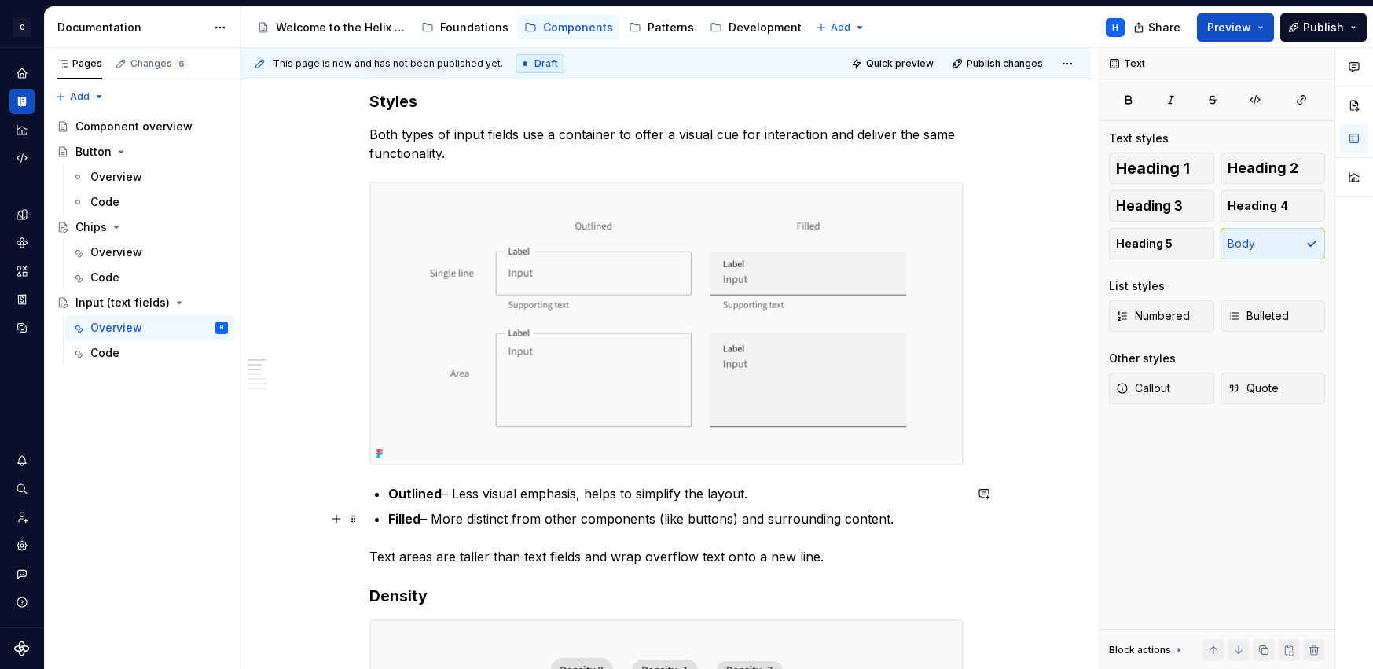
scroll to position [353, 0]
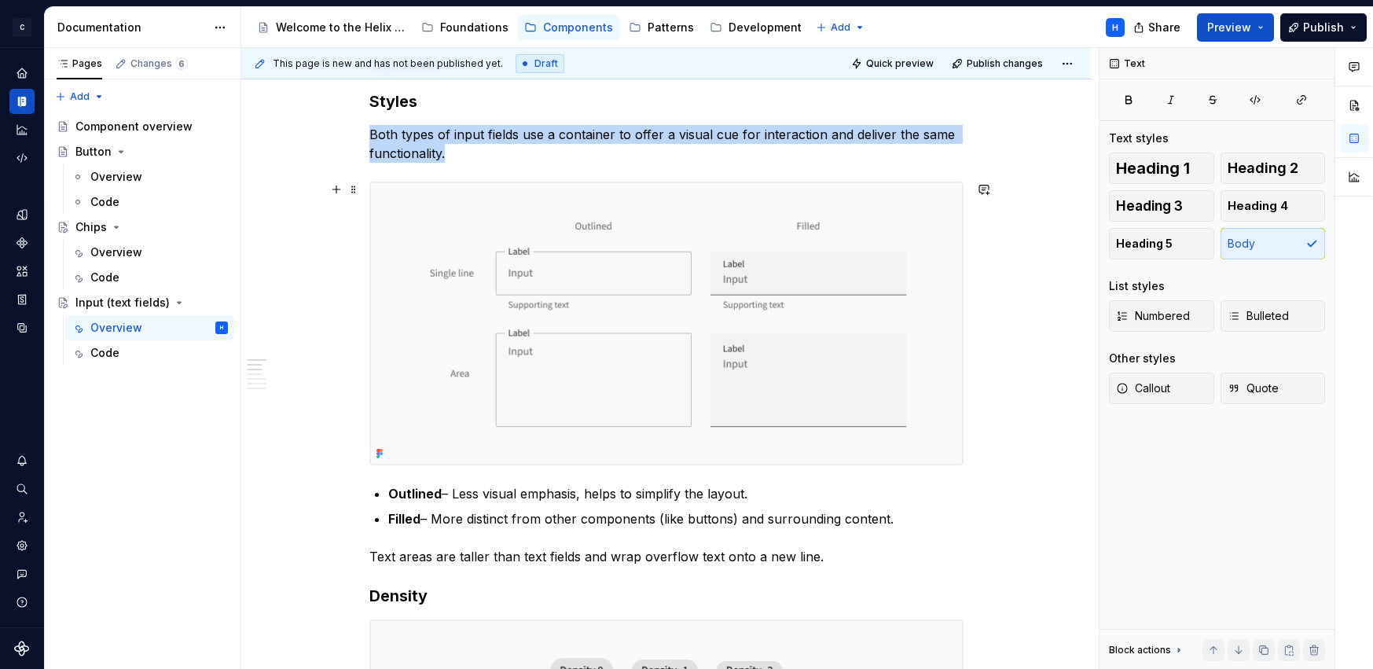
click at [938, 196] on img "To enrich screen reader interactions, please activate Accessibility in Grammarl…" at bounding box center [666, 323] width 592 height 282
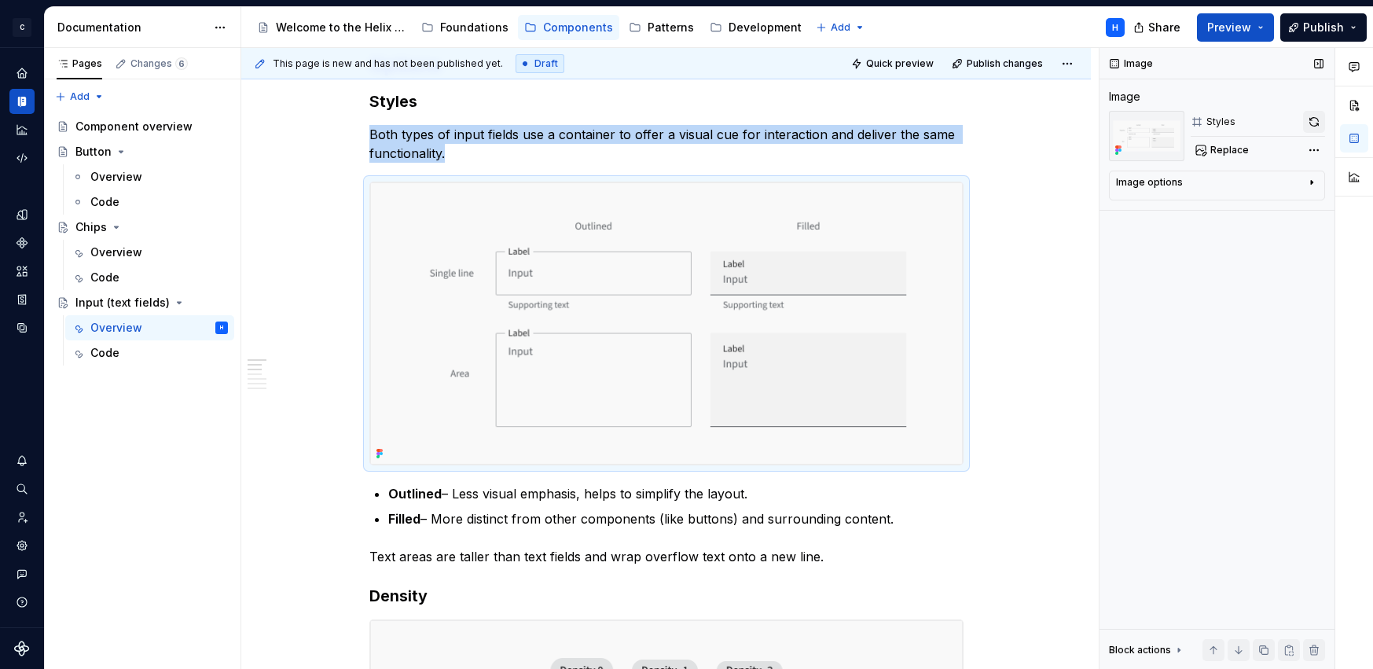
click at [1310, 119] on button "button" at bounding box center [1314, 122] width 22 height 22
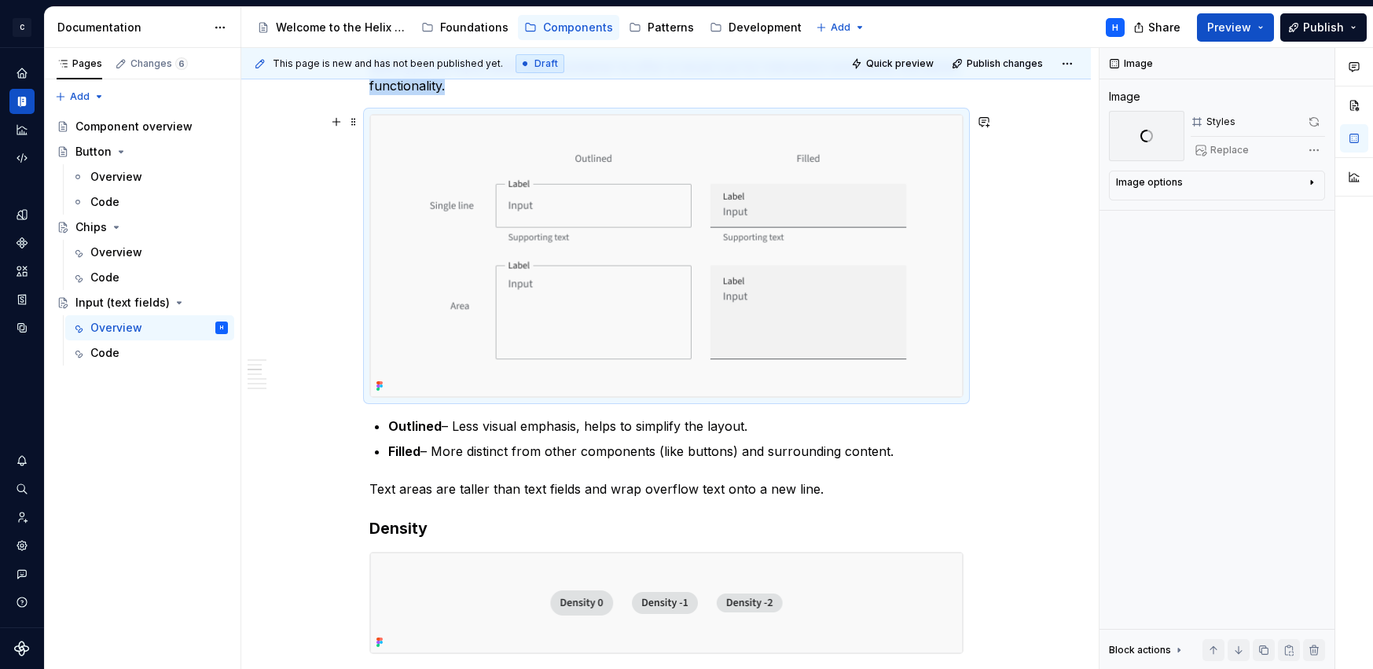
scroll to position [420, 0]
click at [827, 479] on p "Text areas are taller than text fields and wrap overflow text onto a new line." at bounding box center [666, 488] width 594 height 19
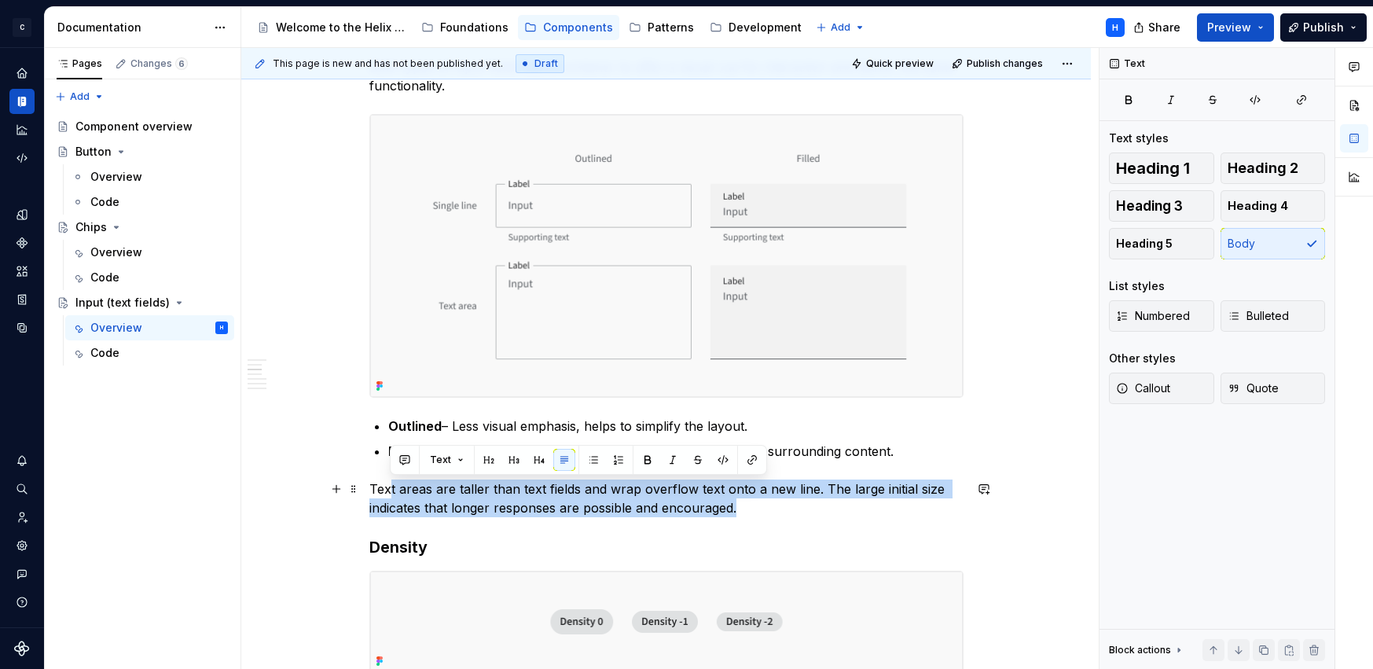
drag, startPoint x: 739, startPoint y: 507, endPoint x: 388, endPoint y: 489, distance: 351.7
click at [388, 489] on p "Text areas are taller than text fields and wrap overflow text onto a new line. …" at bounding box center [666, 498] width 594 height 38
click at [398, 500] on p "Text areas are taller than text fields and wrap overflow text onto a new line. …" at bounding box center [666, 498] width 594 height 38
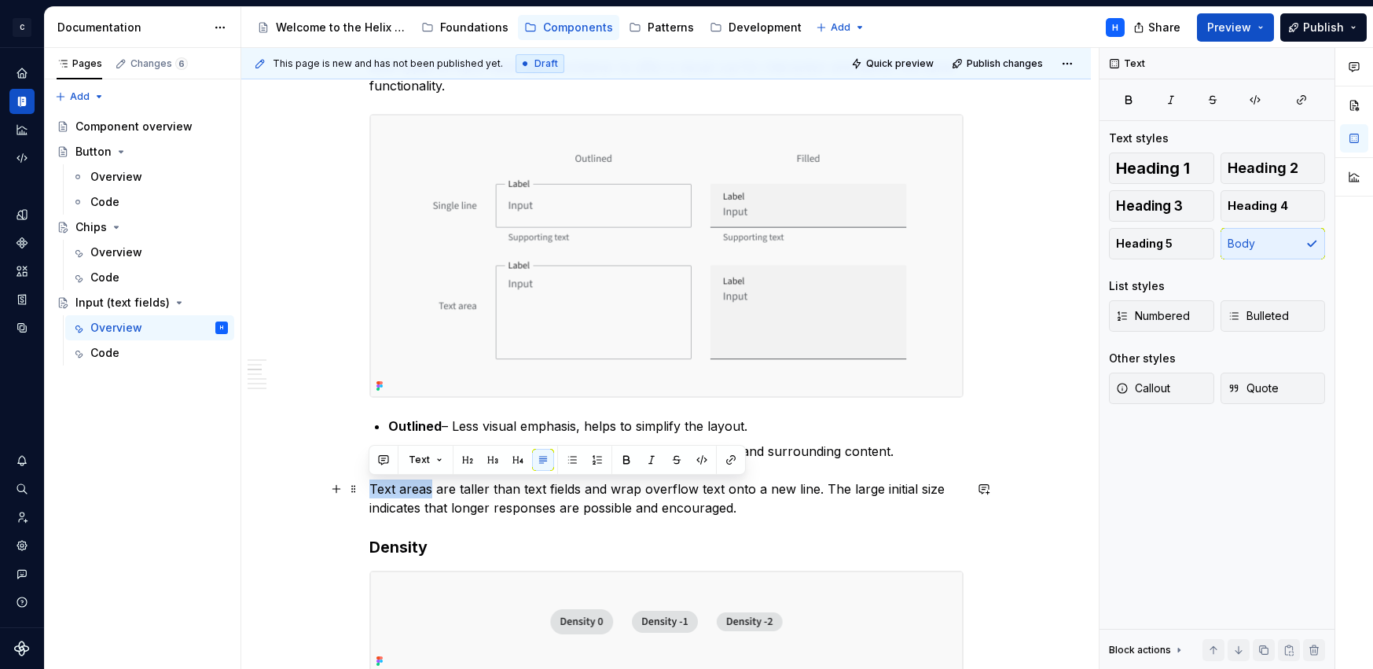
drag, startPoint x: 428, startPoint y: 486, endPoint x: 371, endPoint y: 483, distance: 57.4
click at [371, 483] on p "Text areas are taller than text fields and wrap overflow text onto a new line. …" at bounding box center [666, 498] width 594 height 38
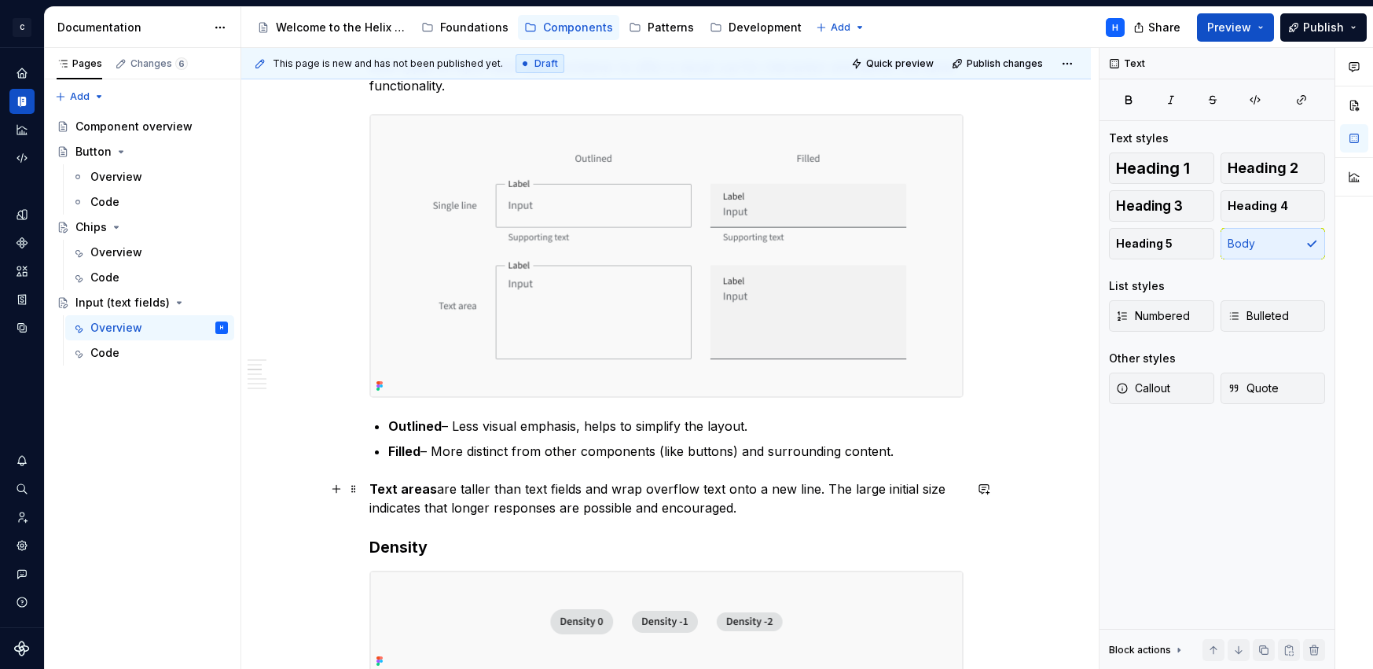
click at [516, 500] on p "Text areas are taller than text fields and wrap overflow text onto a new line. …" at bounding box center [666, 498] width 594 height 38
drag, startPoint x: 735, startPoint y: 506, endPoint x: 368, endPoint y: 489, distance: 367.3
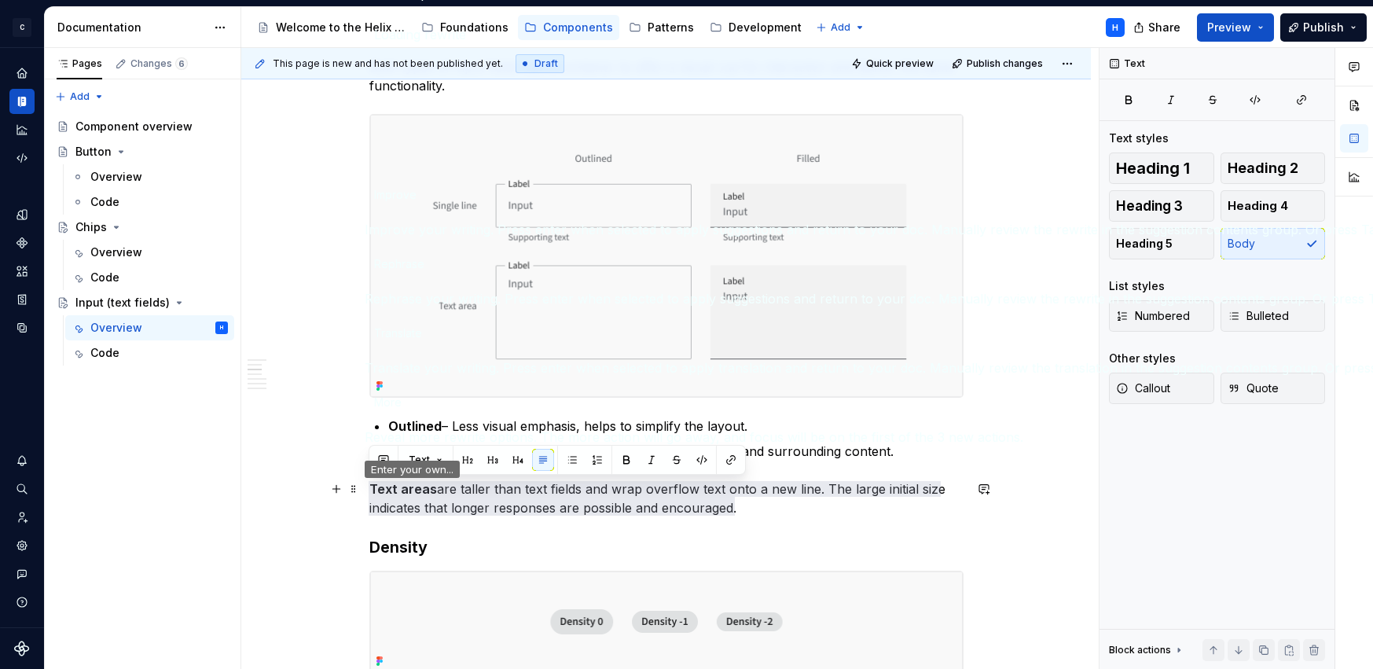
click at [424, 272] on span "Rephrase" at bounding box center [399, 263] width 50 height 16
click at [415, 272] on span "Shorten" at bounding box center [394, 263] width 41 height 16
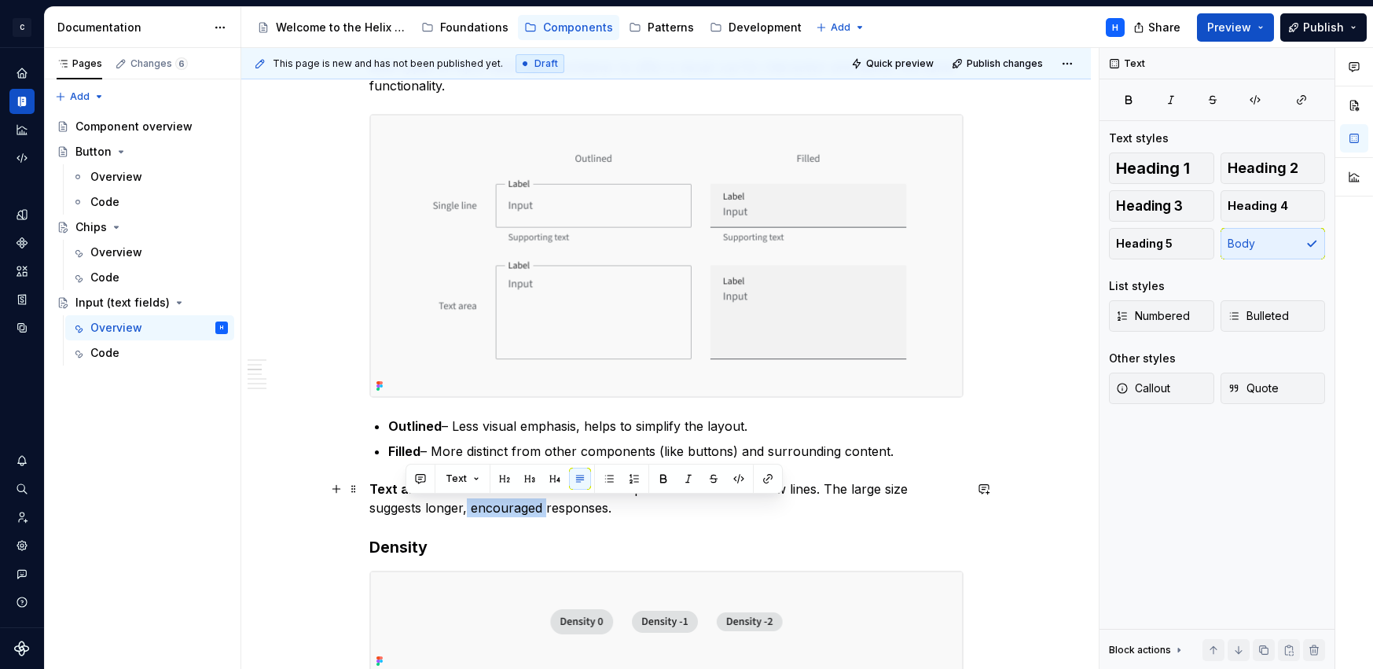
drag, startPoint x: 484, startPoint y: 505, endPoint x: 405, endPoint y: 506, distance: 78.6
click at [405, 506] on p "Text areas are taller than text fields and wrap overflow text onto new lines. T…" at bounding box center [666, 498] width 594 height 38
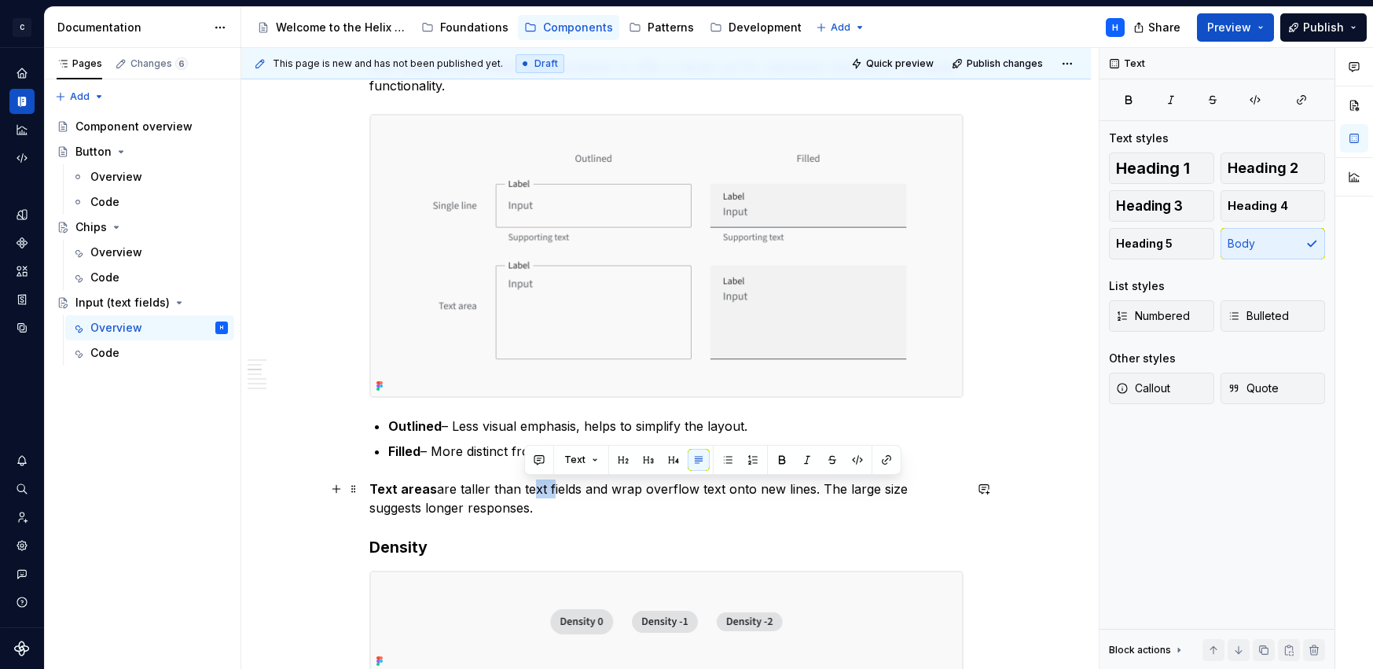
drag, startPoint x: 522, startPoint y: 486, endPoint x: 546, endPoint y: 485, distance: 23.6
click at [546, 485] on p "Text areas are taller than text fields and wrap overflow text onto new lines. T…" at bounding box center [666, 498] width 594 height 38
drag, startPoint x: 521, startPoint y: 486, endPoint x: 576, endPoint y: 483, distance: 55.0
click at [576, 483] on p "Text areas are taller than text fields and wrap overflow text onto new lines. T…" at bounding box center [666, 498] width 594 height 38
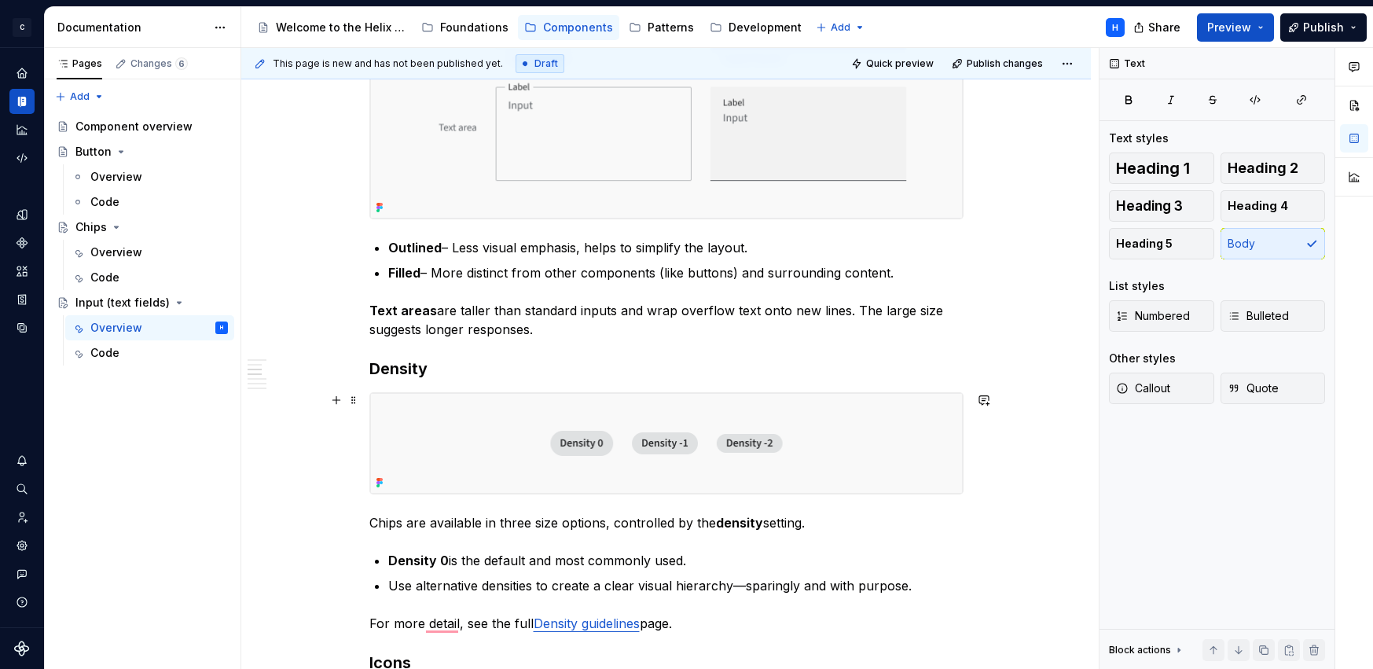
scroll to position [599, 0]
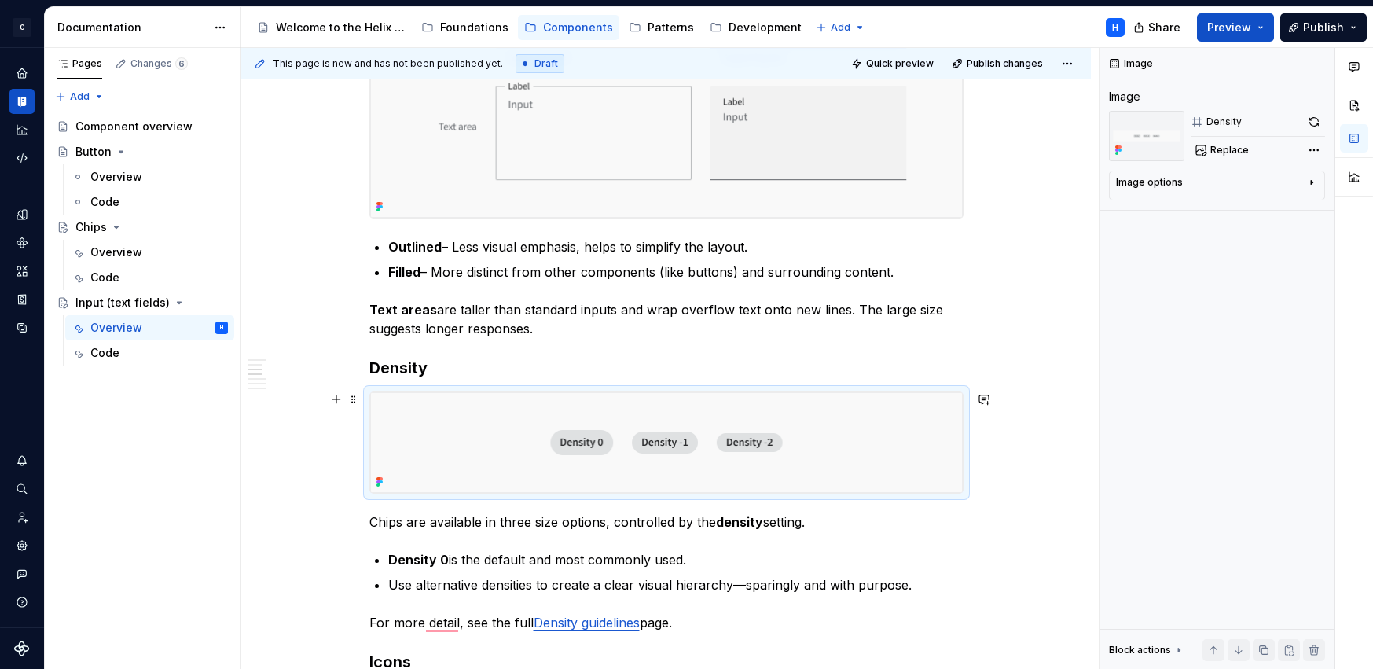
click at [895, 409] on img "To enrich screen reader interactions, please activate Accessibility in Grammarl…" at bounding box center [666, 442] width 592 height 101
click at [1237, 152] on span "Replace" at bounding box center [1229, 150] width 38 height 13
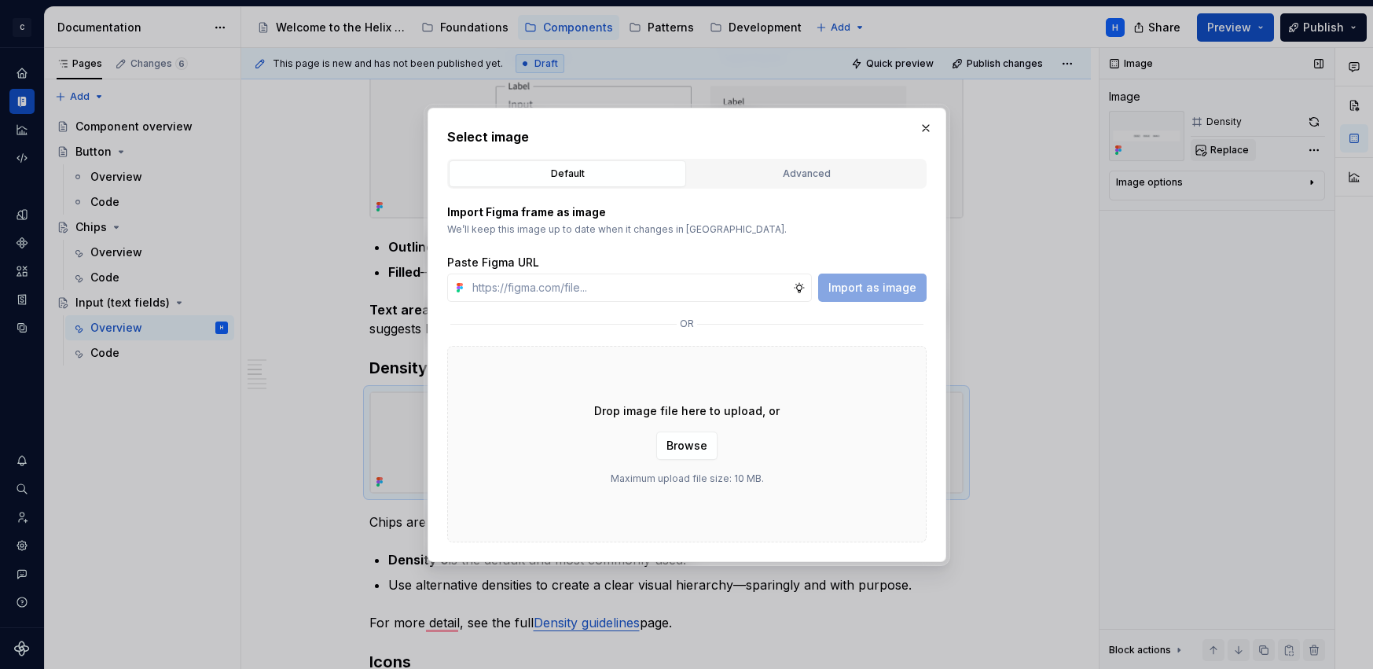
type textarea "*"
paste input "https://www.figma.com/design/1jiprMGZ64bsPdJCQJnL51/Design-System-Documentation…"
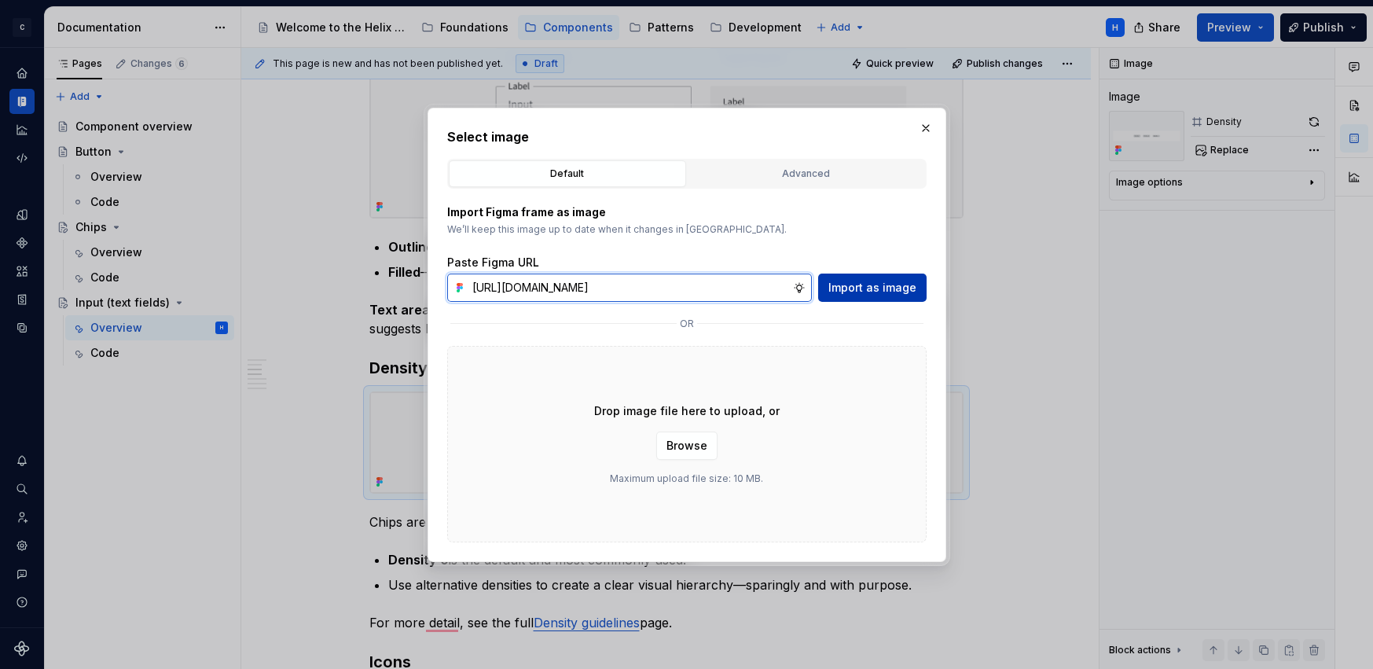
type input "https://www.figma.com/design/1jiprMGZ64bsPdJCQJnL51/Design-System-Documentation…"
click at [892, 284] on span "Import as image" at bounding box center [872, 288] width 88 height 16
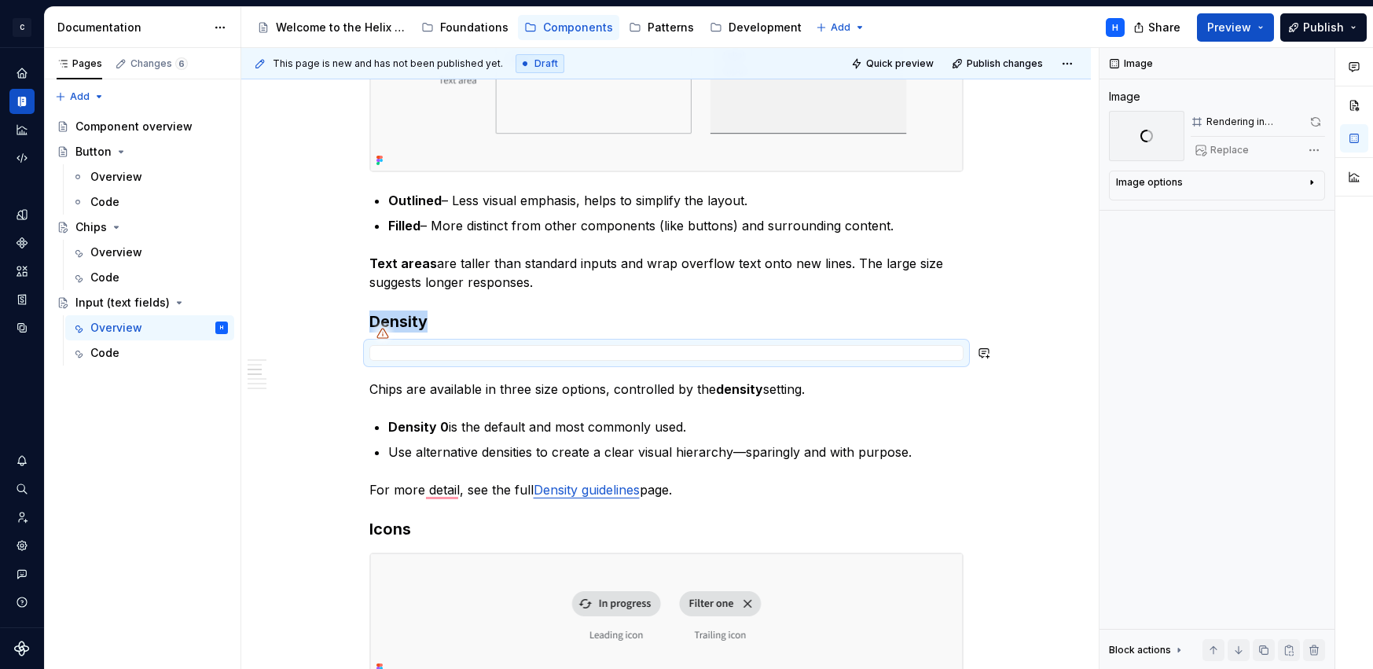
scroll to position [652, 0]
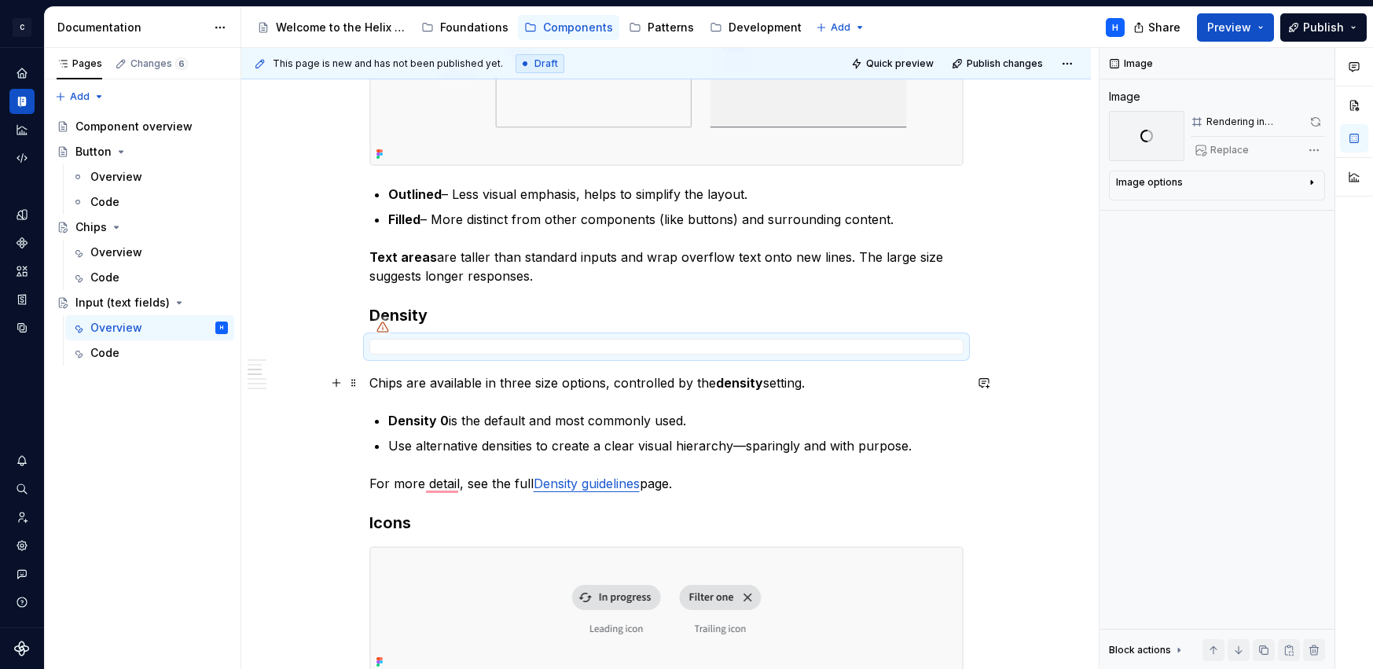
click at [384, 380] on p "Chips are available in three size options, controlled by the density setting." at bounding box center [666, 382] width 594 height 19
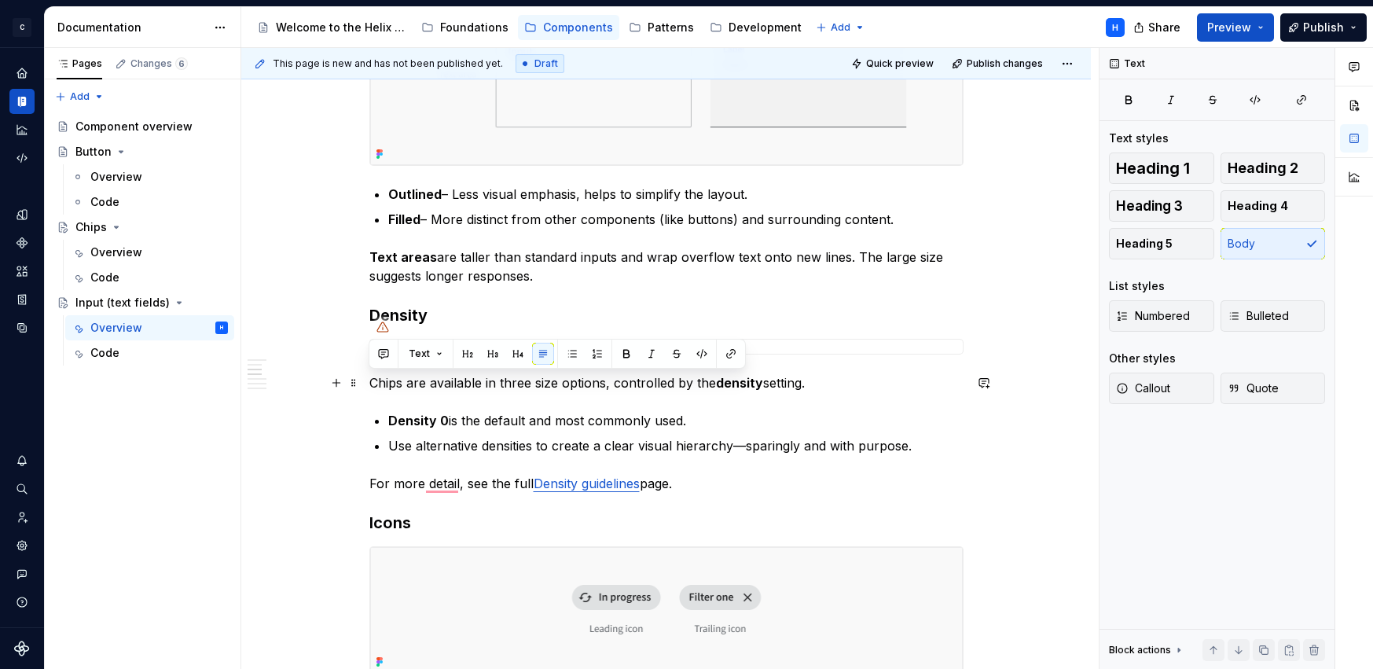
click at [384, 380] on p "Chips are available in three size options, controlled by the density setting." at bounding box center [666, 382] width 594 height 19
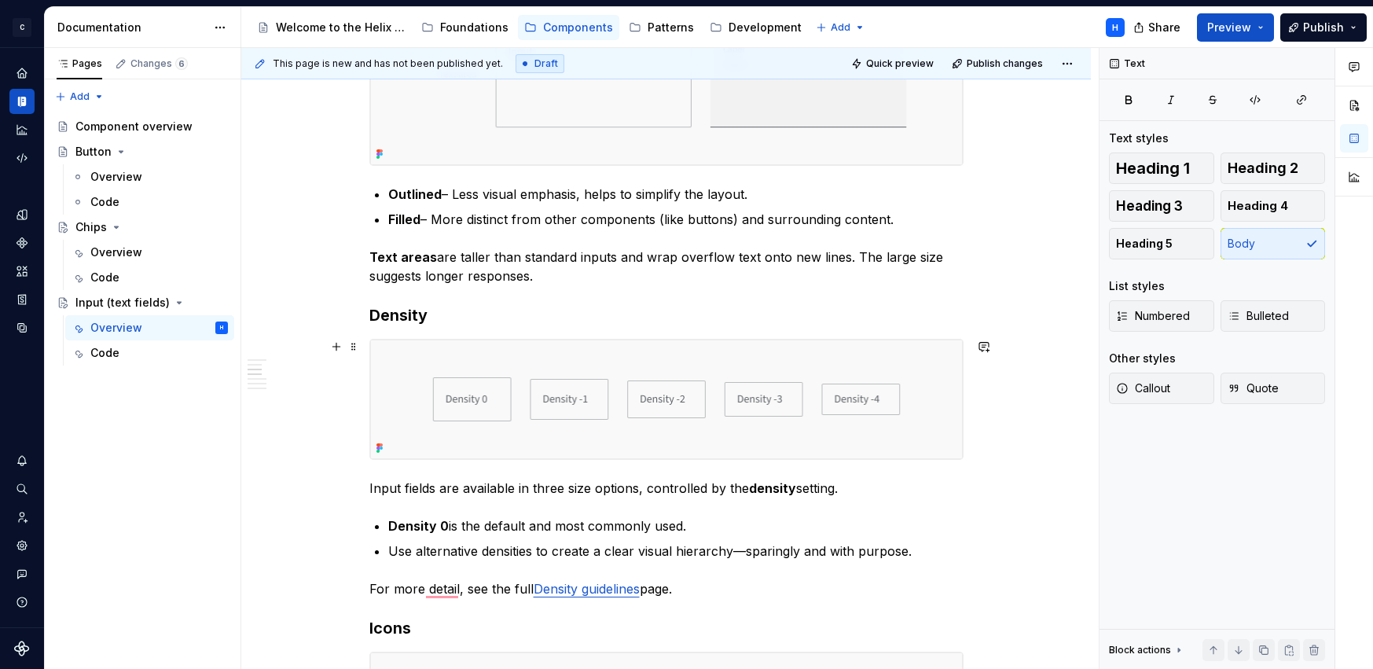
scroll to position [0, 0]
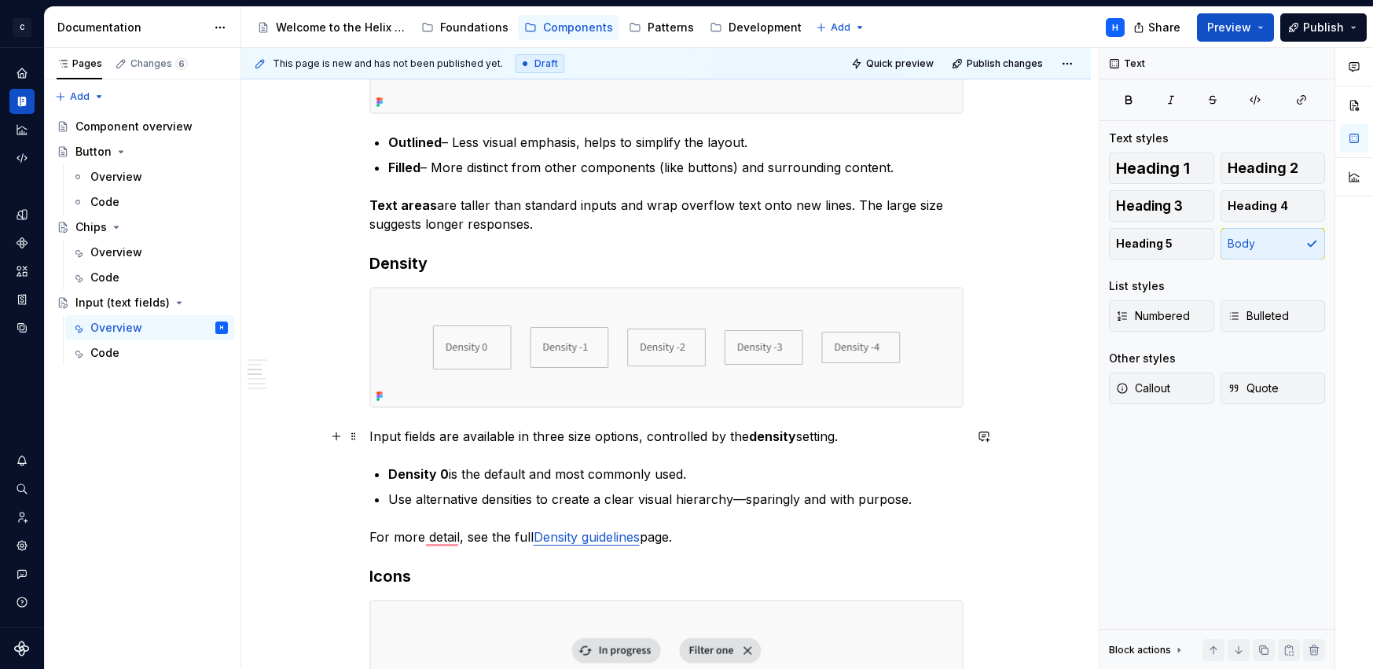
click at [545, 434] on p "Input fields are available in three size options, controlled by the density set…" at bounding box center [666, 436] width 594 height 19
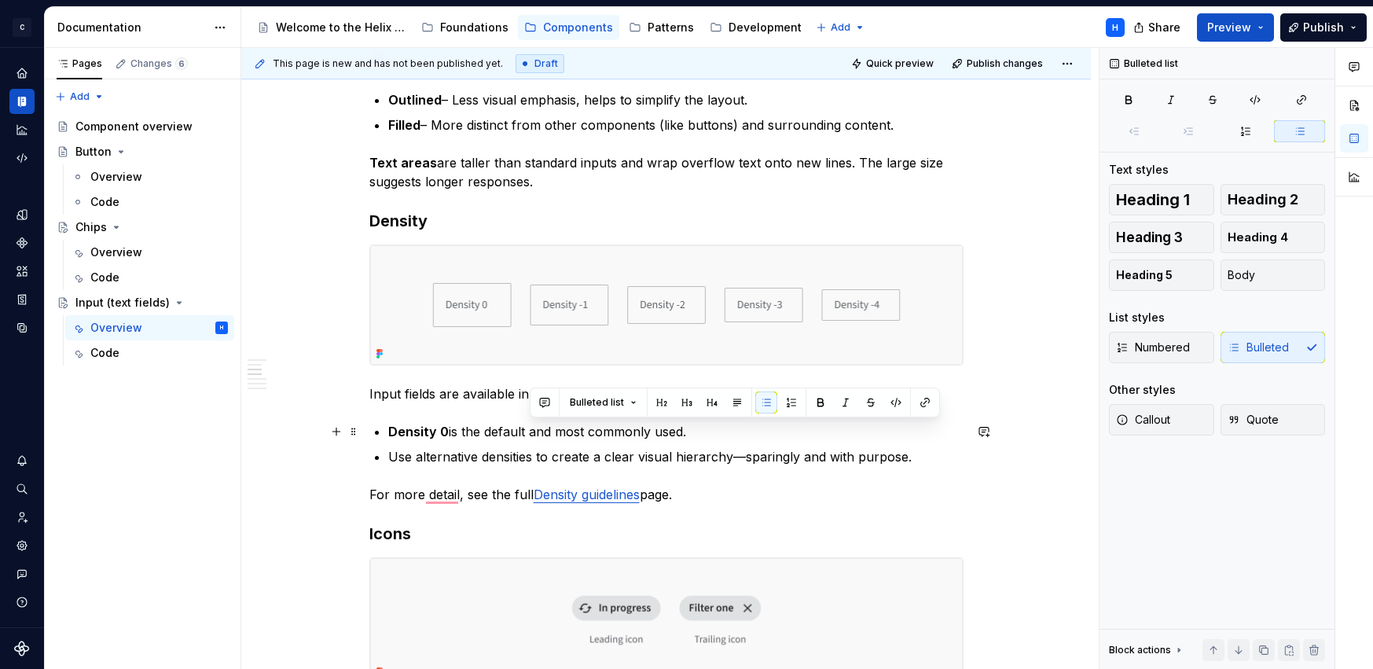
drag, startPoint x: 530, startPoint y: 431, endPoint x: 687, endPoint y: 425, distance: 156.4
click at [687, 425] on p "Density 0 is the default and most commonly used." at bounding box center [675, 431] width 575 height 19
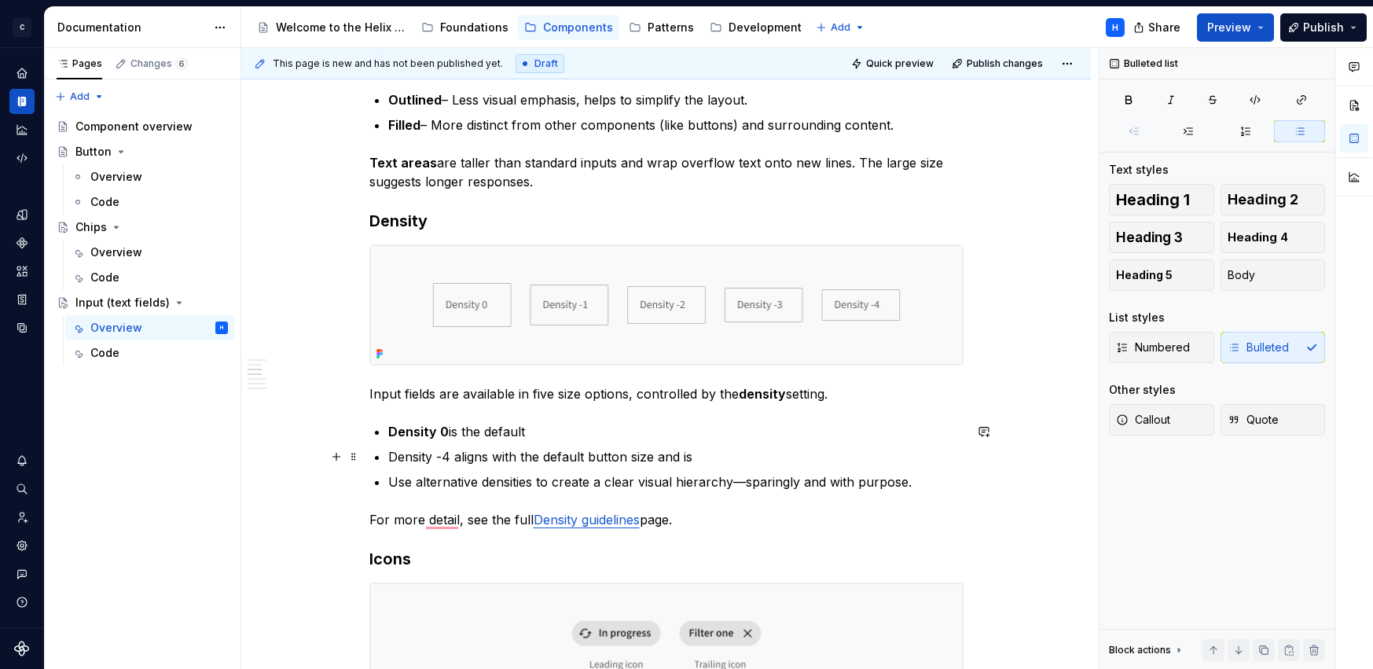
click at [704, 459] on p "Density -4 aligns with the default button size and is" at bounding box center [675, 456] width 575 height 19
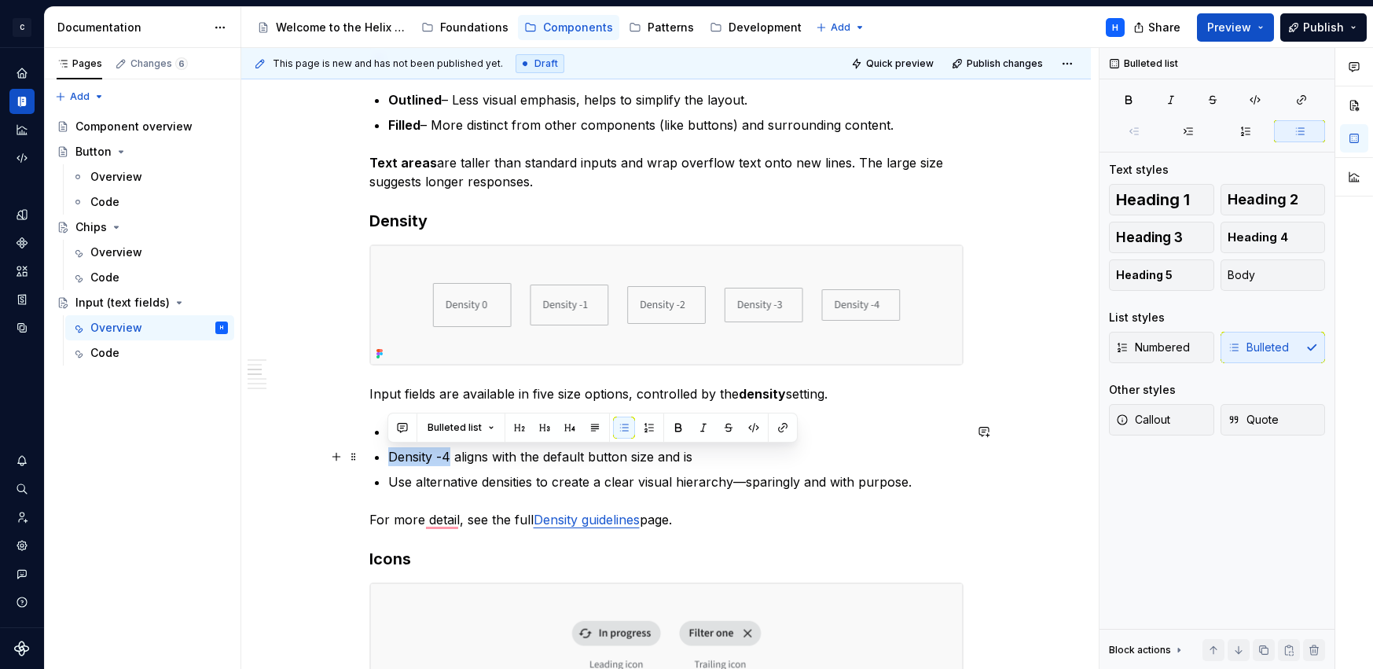
drag, startPoint x: 449, startPoint y: 454, endPoint x: 390, endPoint y: 456, distance: 58.9
click at [390, 456] on p "Density -4 aligns with the default button size and is" at bounding box center [675, 456] width 575 height 19
click at [663, 426] on div "Bulleted list" at bounding box center [592, 427] width 402 height 22
click at [671, 426] on button "button" at bounding box center [678, 427] width 22 height 22
click at [671, 464] on p "Density -4 aligns with the default button size and is" at bounding box center [675, 456] width 575 height 19
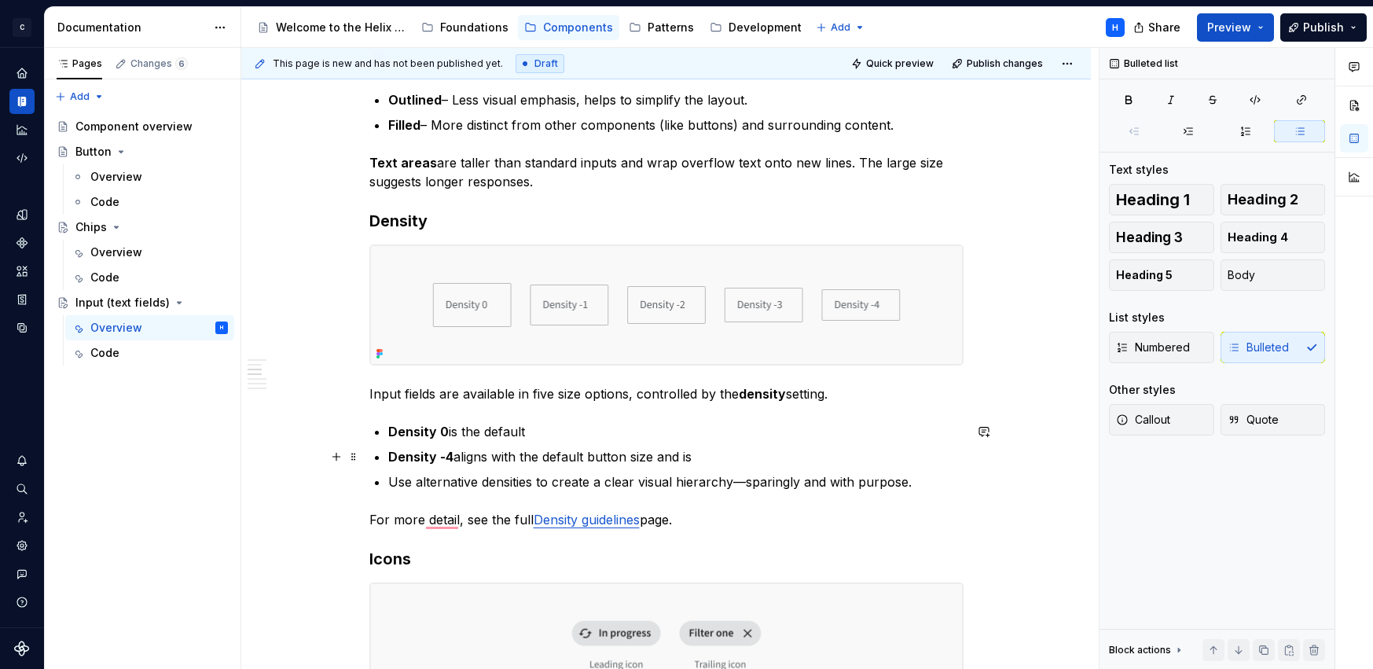
click at [702, 459] on p "Density -4 aligns with the default button size and is" at bounding box center [675, 456] width 575 height 19
click at [617, 458] on p "Density -4 aligns with the default button size and is often used" at bounding box center [675, 456] width 575 height 19
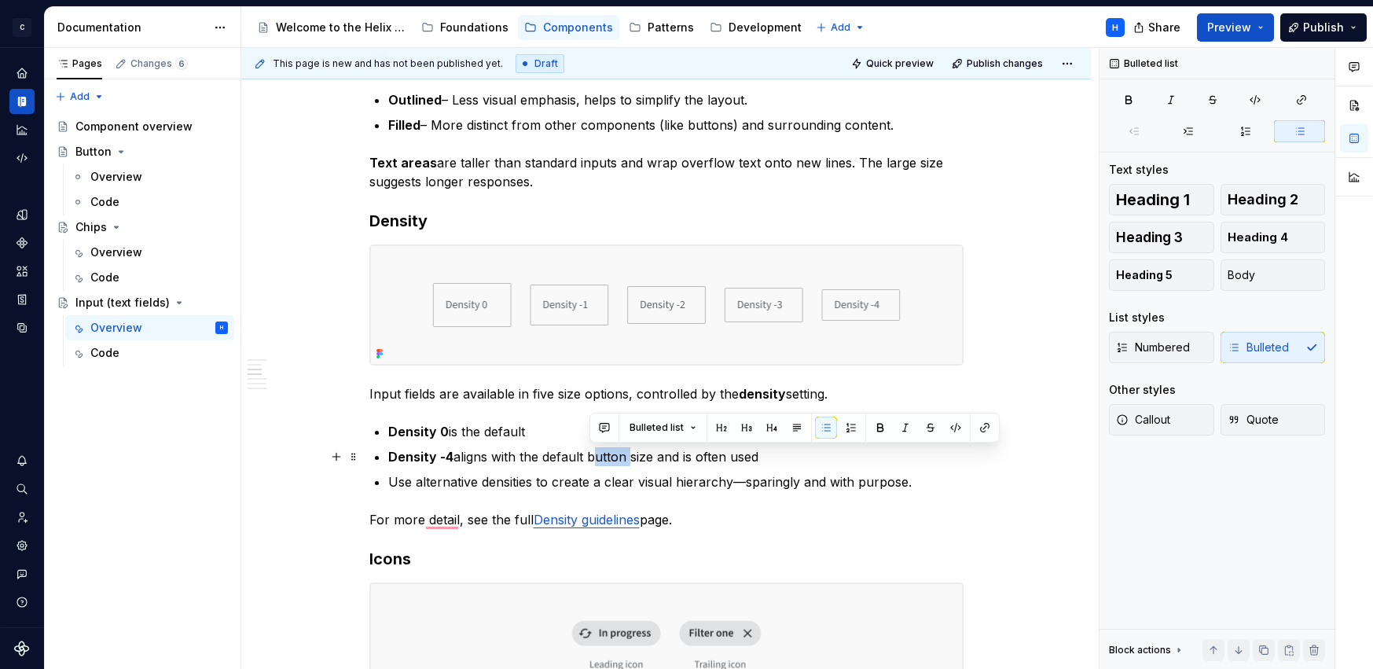
click at [617, 458] on p "Density -4 aligns with the default button size and is often used" at bounding box center [675, 456] width 575 height 19
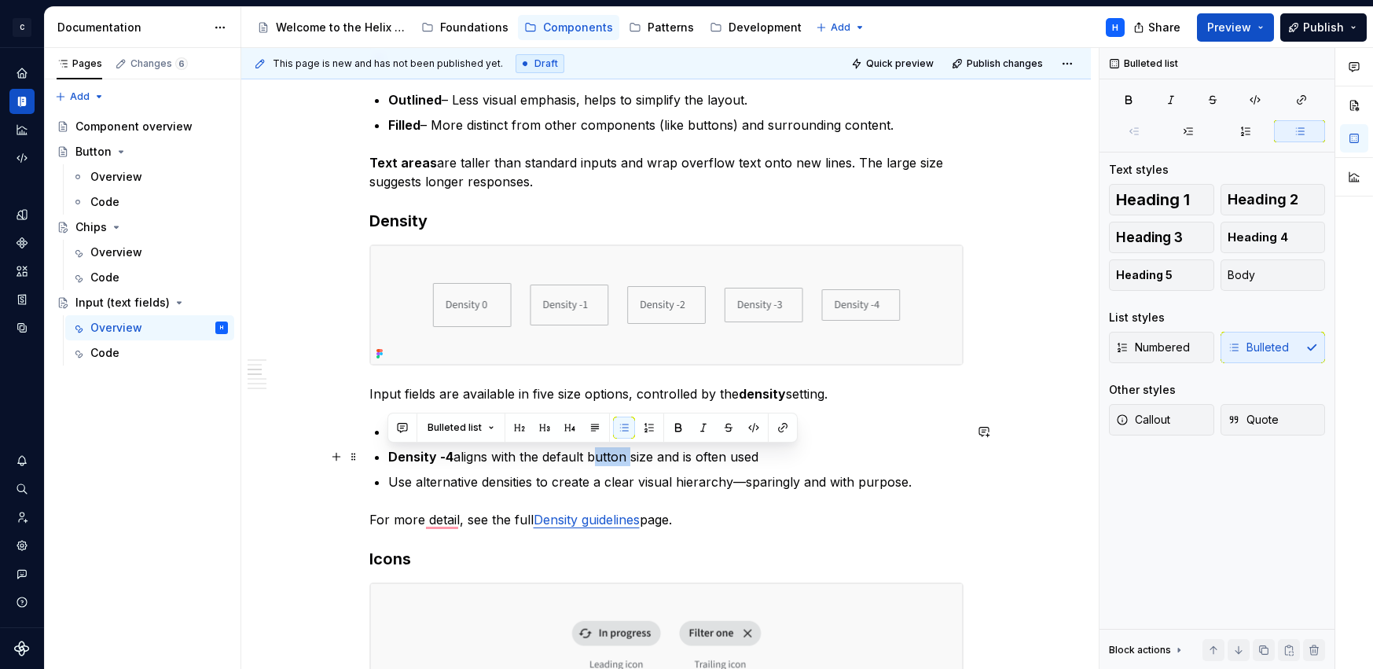
click at [654, 455] on p "Density -4 aligns with the default button size and is often used" at bounding box center [675, 456] width 575 height 19
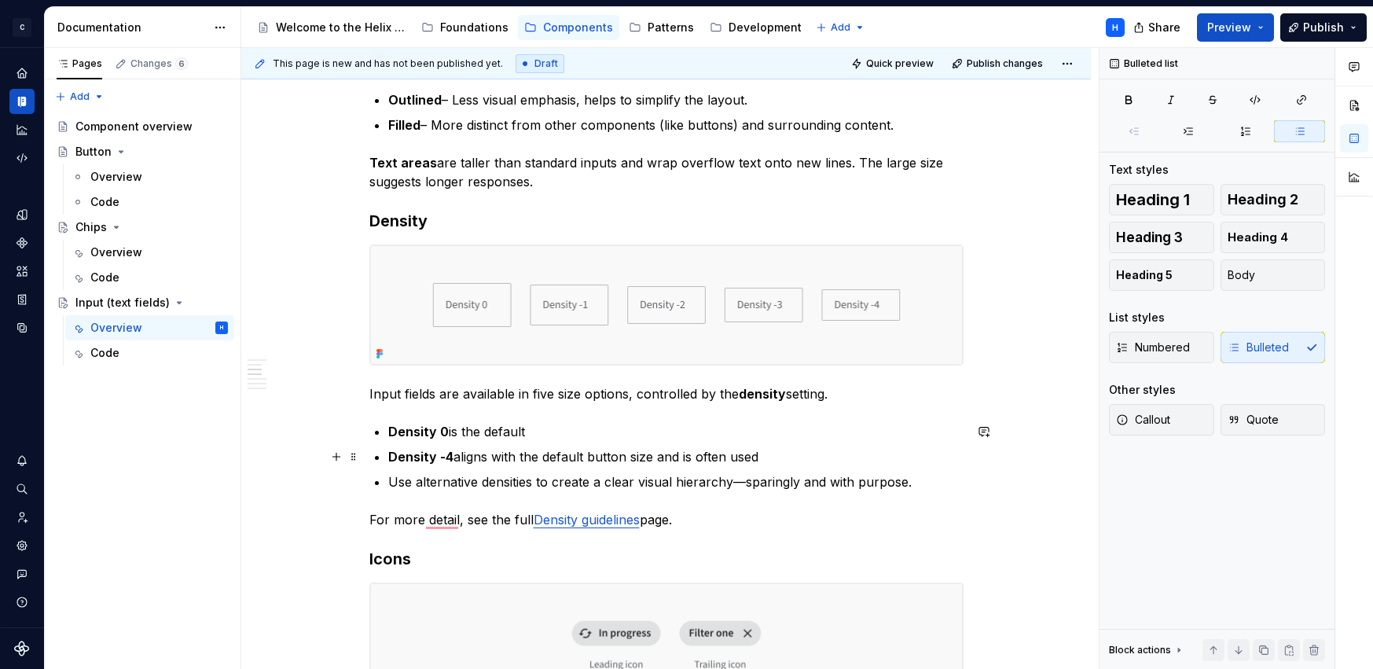
click at [643, 456] on p "Density -4 aligns with the default button size and is often used" at bounding box center [675, 456] width 575 height 19
click at [773, 454] on p "Density -4 aligns with the default button hight and is often used" at bounding box center [675, 456] width 575 height 19
click at [778, 457] on p "Density -4 aligns with the default button height and is often used" at bounding box center [675, 456] width 575 height 19
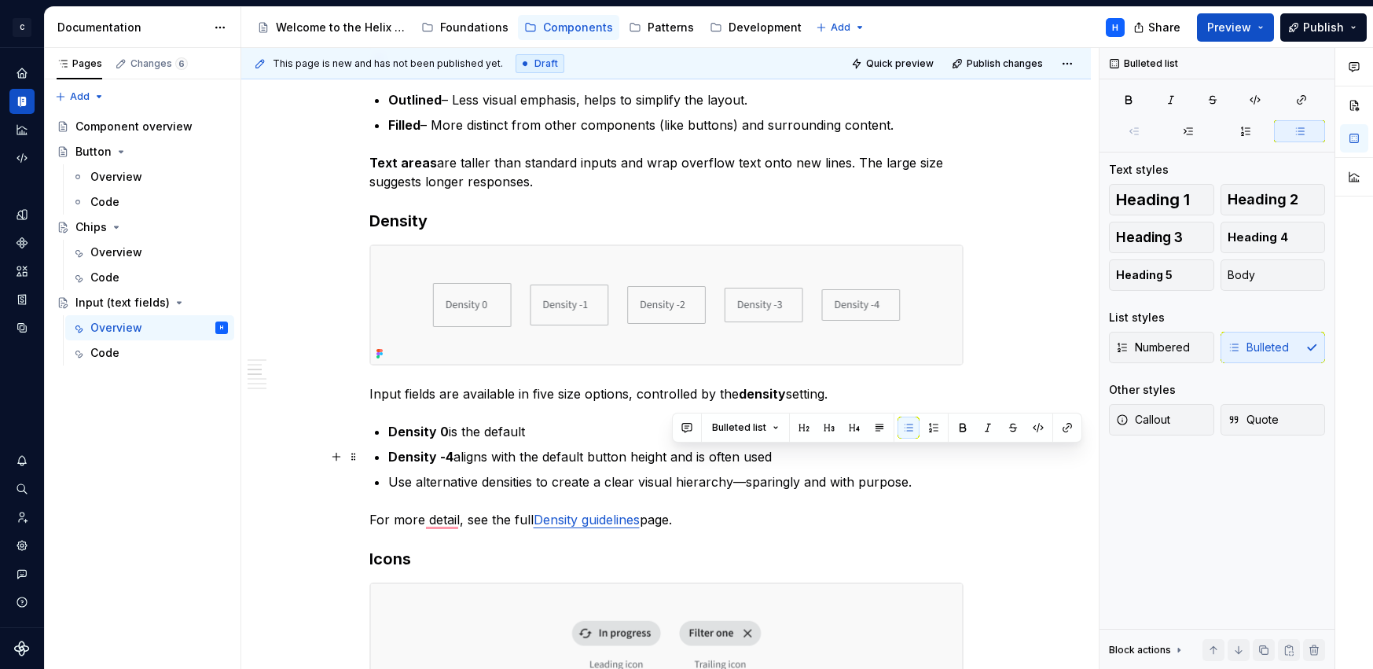
drag, startPoint x: 672, startPoint y: 455, endPoint x: 779, endPoint y: 459, distance: 107.7
click at [779, 459] on p "Density -4 aligns with the default button height and is often used" at bounding box center [675, 456] width 575 height 19
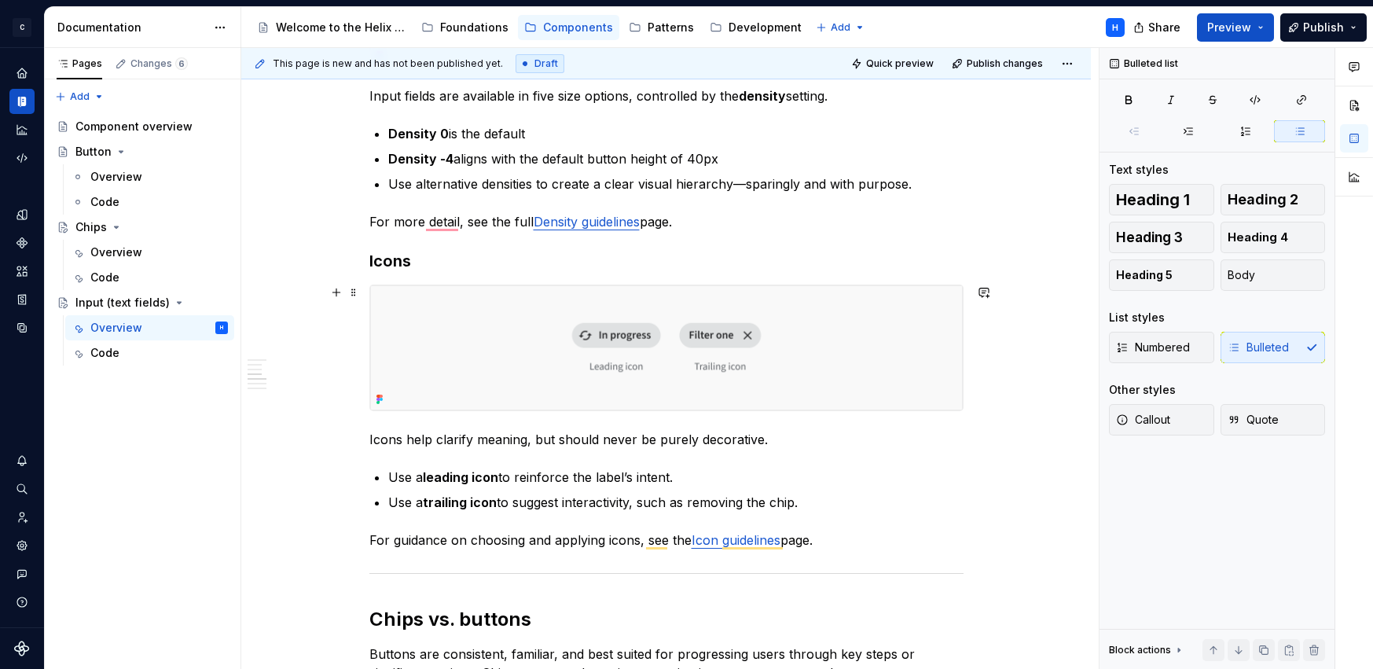
scroll to position [1053, 0]
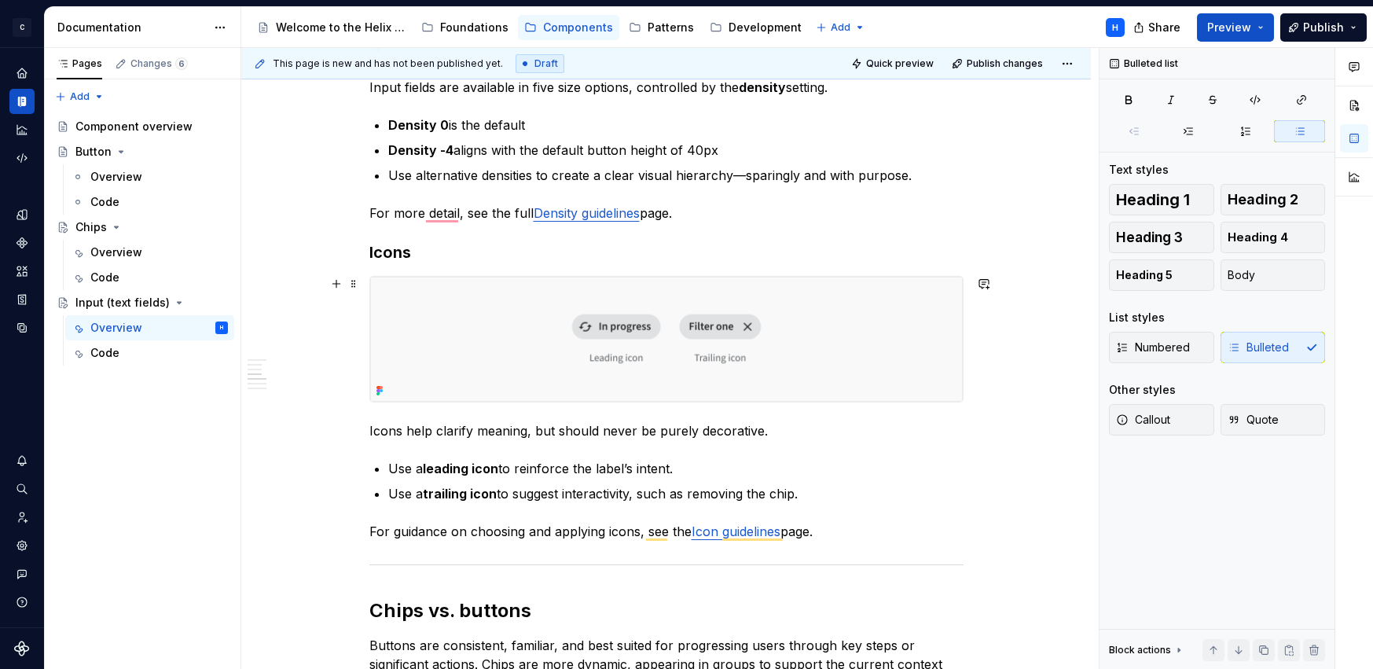
click at [918, 327] on img "To enrich screen reader interactions, please activate Accessibility in Grammarl…" at bounding box center [666, 340] width 592 height 126
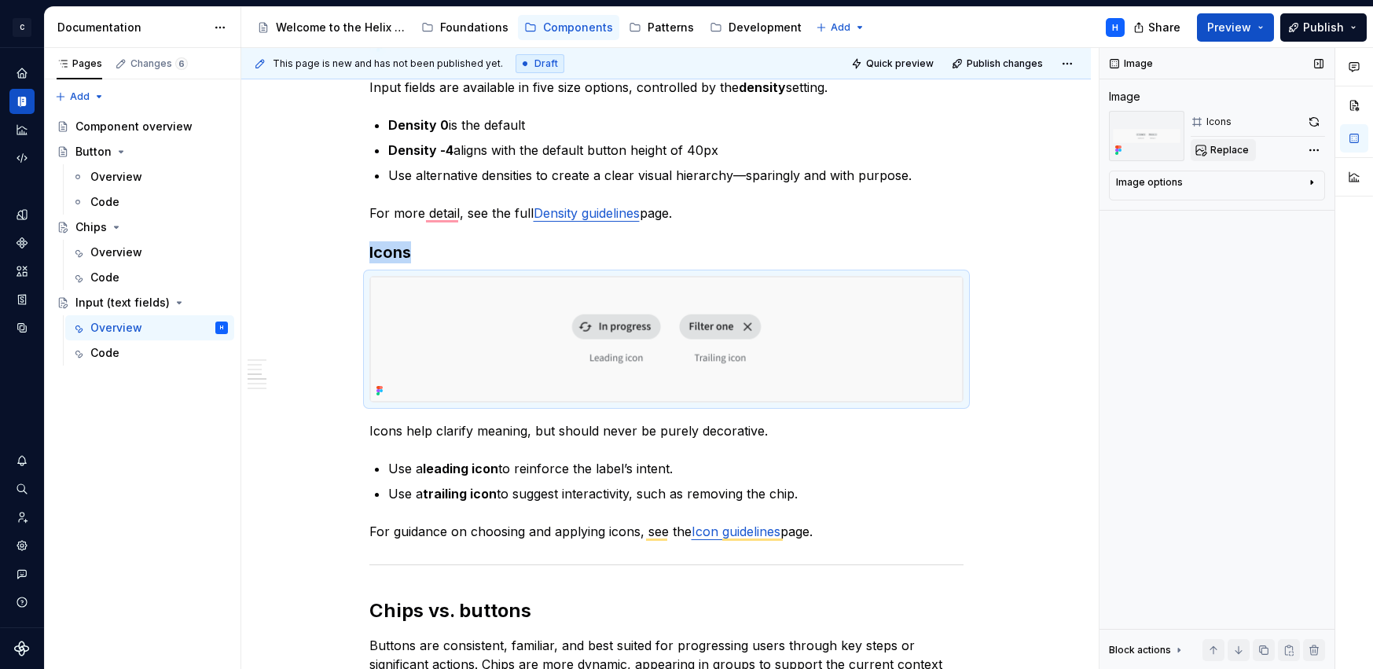
click at [1248, 145] on button "Replace" at bounding box center [1222, 150] width 65 height 22
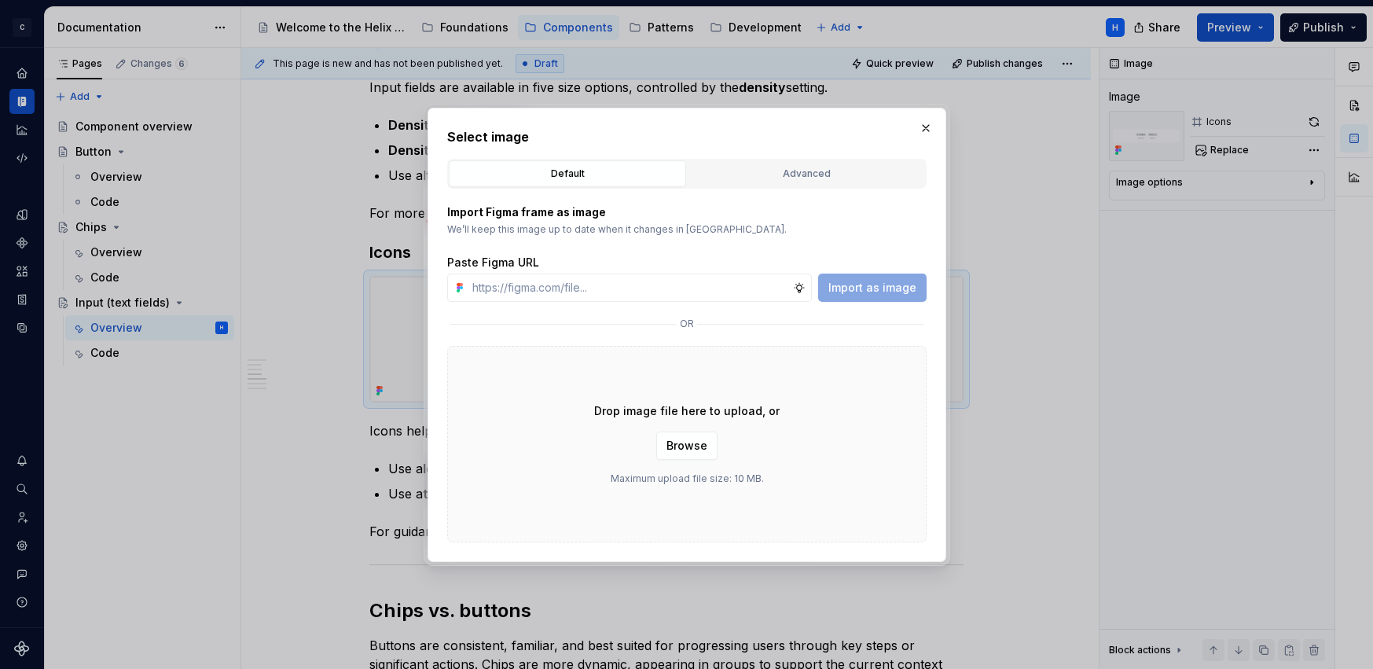
type textarea "*"
type input "https://www.figma.com/design/1jiprMGZ64bsPdJCQJnL51/Design-System-Documentation…"
click at [901, 285] on span "Import as image" at bounding box center [872, 288] width 88 height 16
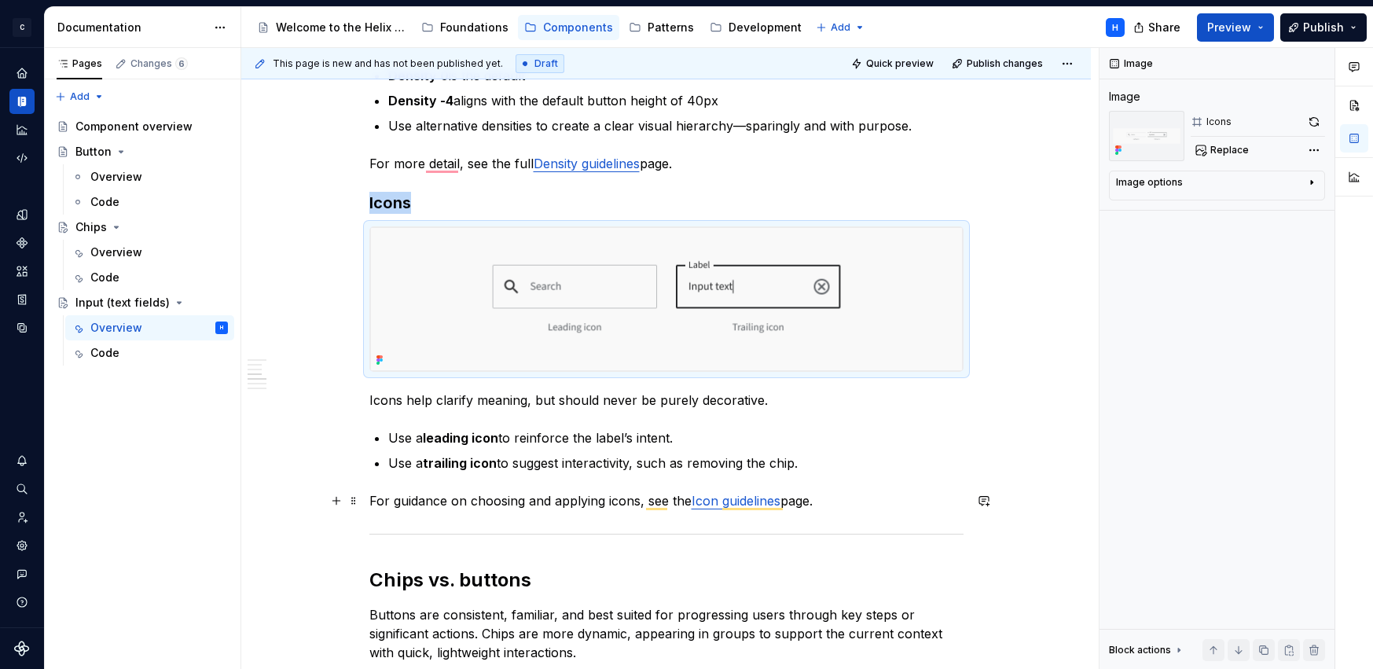
scroll to position [1105, 0]
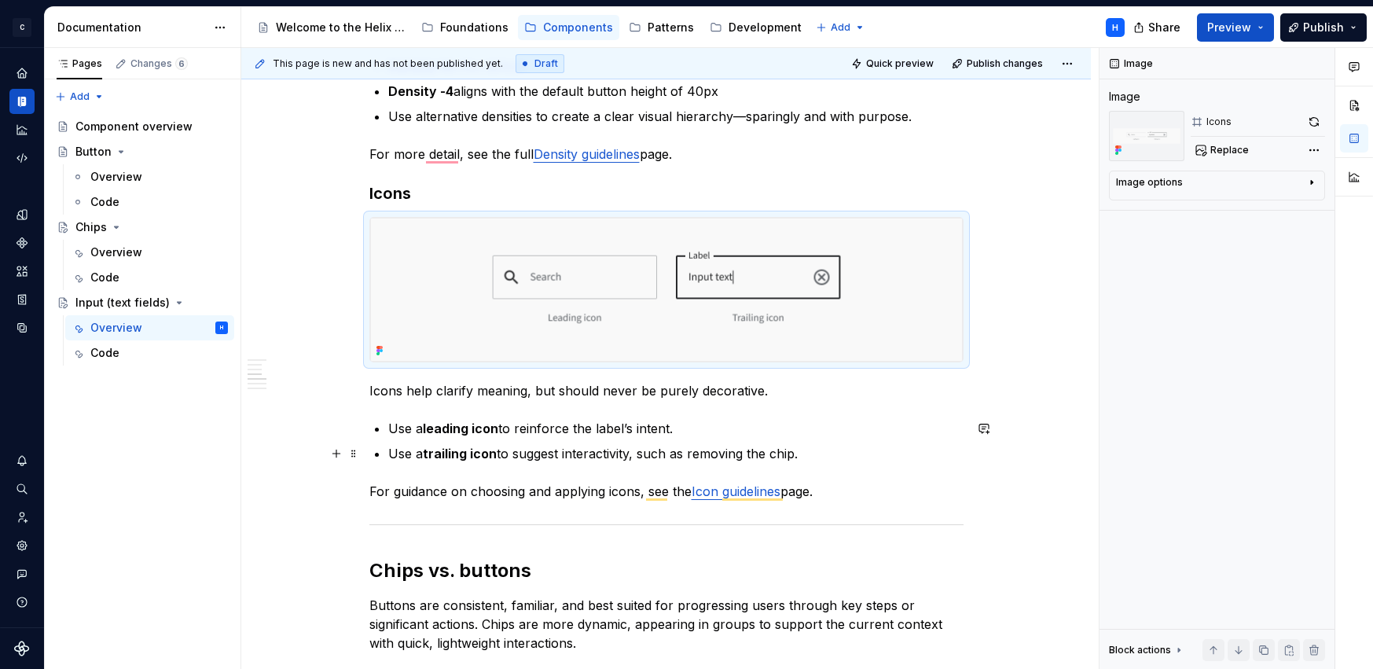
click at [713, 453] on p "Use a trailing icon to suggest interactivity, such as removing the chip." at bounding box center [675, 453] width 575 height 19
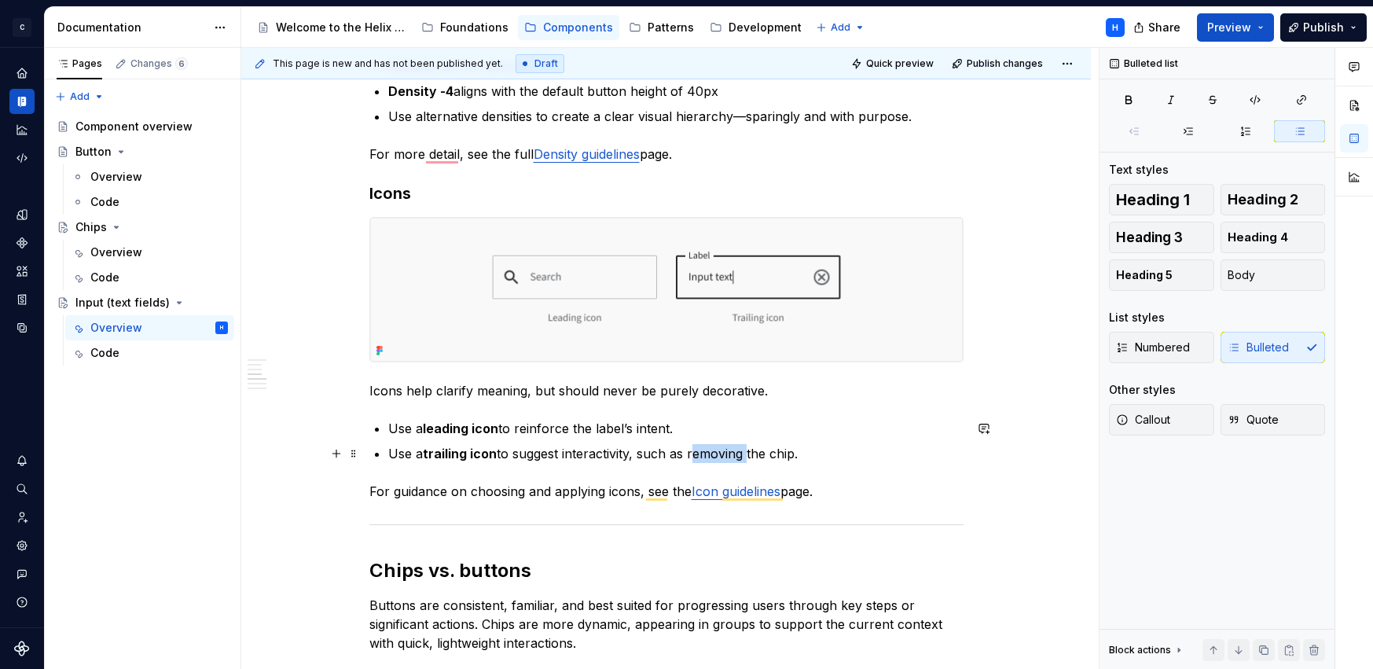
click at [713, 453] on p "Use a trailing icon to suggest interactivity, such as removing the chip." at bounding box center [675, 453] width 575 height 19
click at [778, 448] on p "Use a trailing icon to suggest interactivity, such as clearing the chip." at bounding box center [675, 453] width 575 height 19
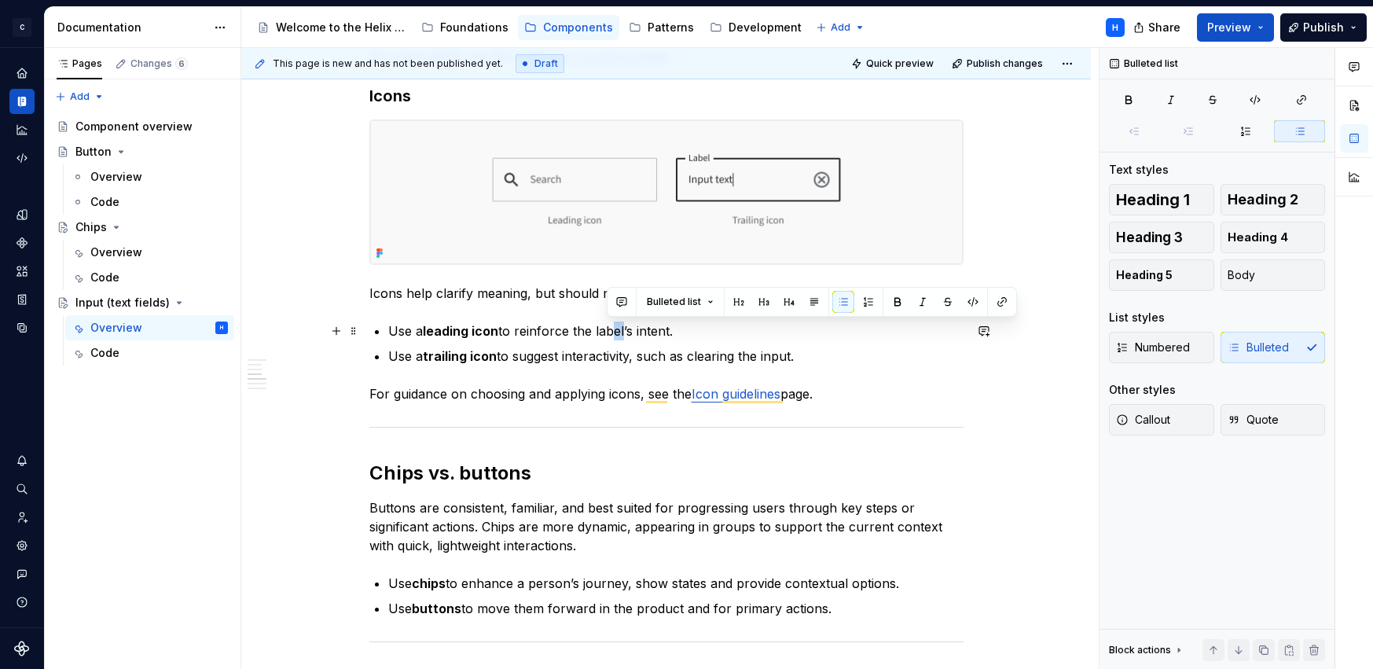
drag, startPoint x: 623, startPoint y: 328, endPoint x: 610, endPoint y: 328, distance: 13.4
click at [610, 328] on p "Use a leading icon to reinforce the label’s intent." at bounding box center [675, 330] width 575 height 19
drag, startPoint x: 596, startPoint y: 328, endPoint x: 625, endPoint y: 324, distance: 29.3
click at [625, 324] on p "Use a leading icon to reinforce the label’s intent." at bounding box center [675, 330] width 575 height 19
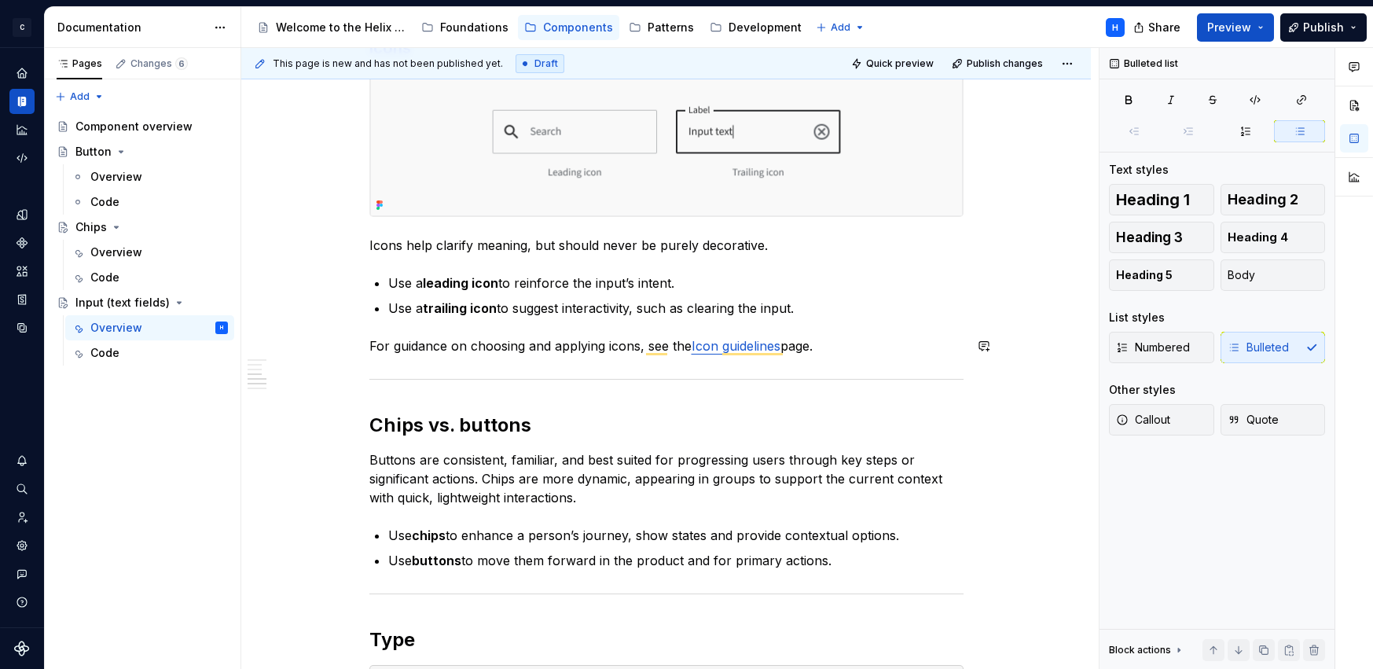
scroll to position [1285, 0]
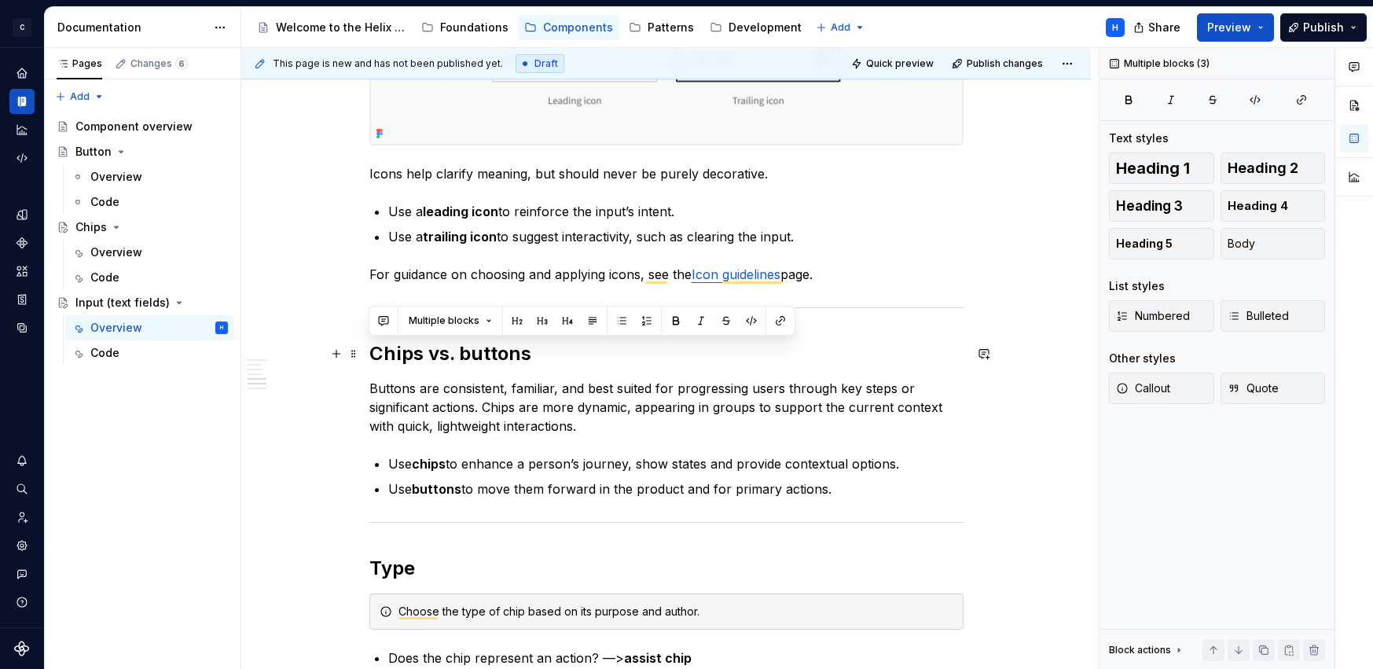
drag, startPoint x: 878, startPoint y: 490, endPoint x: 368, endPoint y: 357, distance: 526.3
click at [369, 357] on div "The Helix input component is built using selected styles from the Angular Mater…" at bounding box center [666, 252] width 594 height 2541
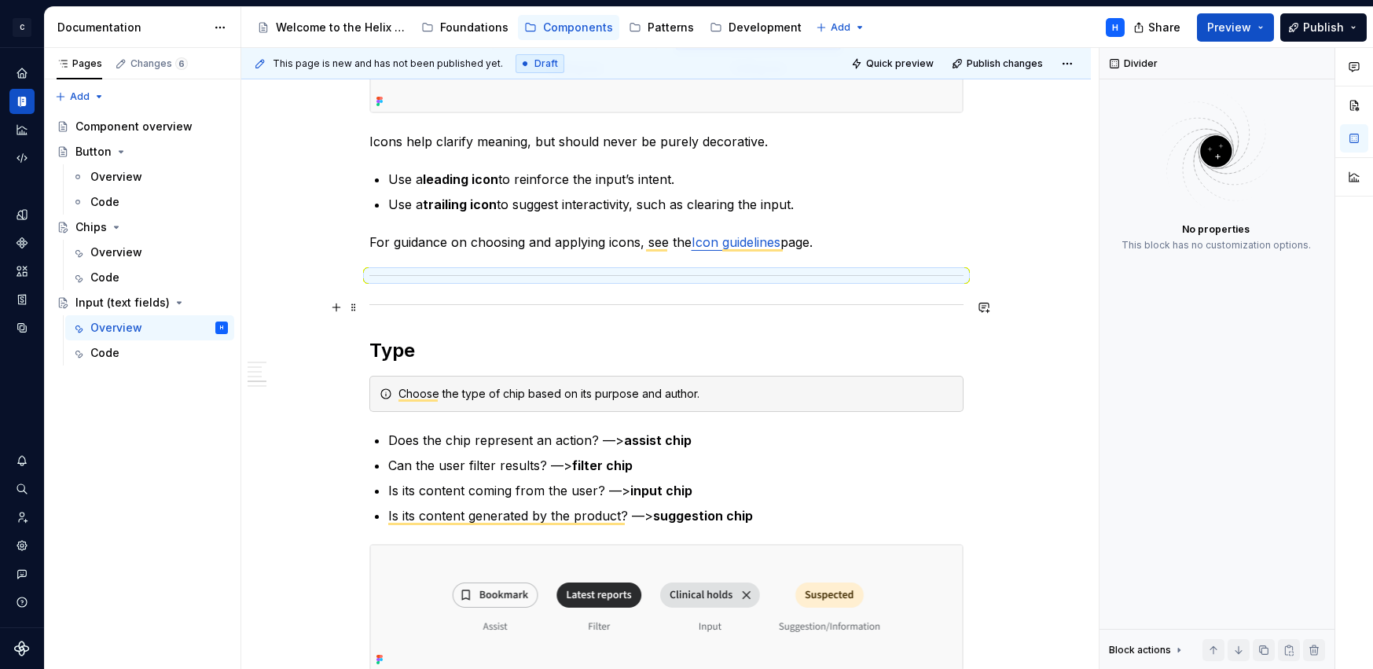
click at [500, 304] on hr "To enrich screen reader interactions, please activate Accessibility in Grammarl…" at bounding box center [666, 304] width 594 height 1
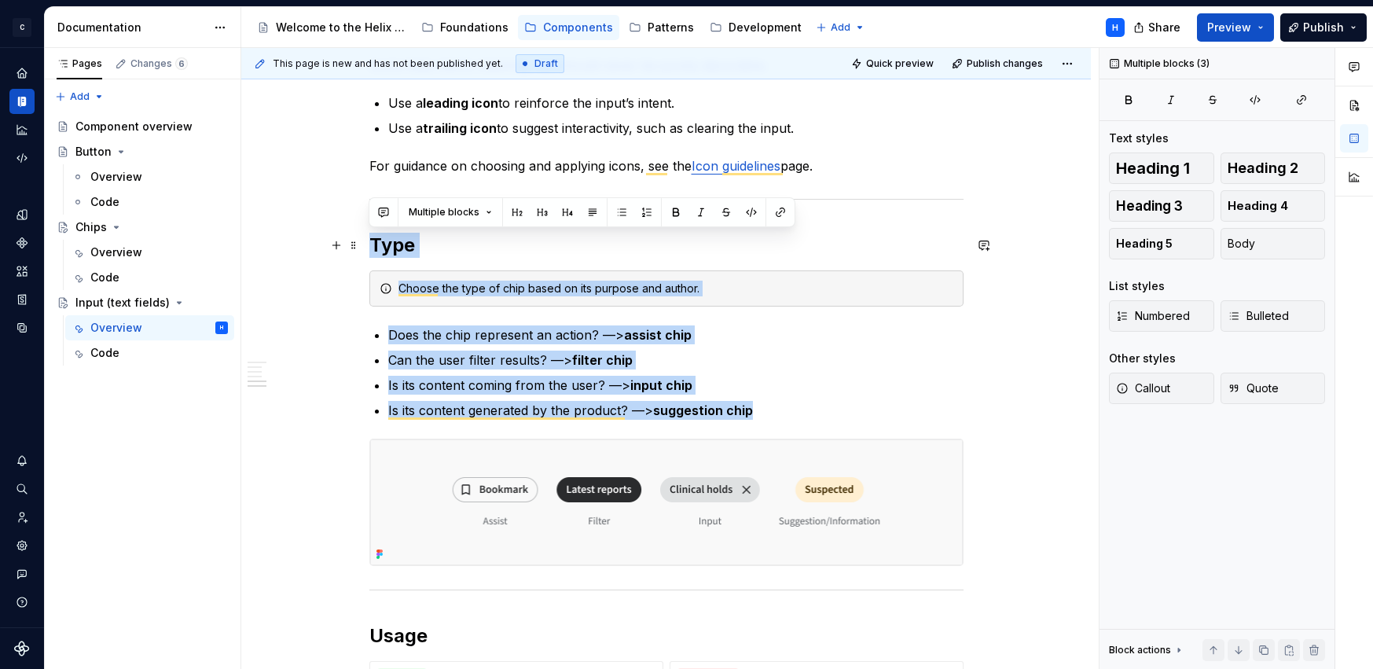
drag, startPoint x: 809, startPoint y: 423, endPoint x: 371, endPoint y: 257, distance: 468.7
click at [371, 257] on div "The Helix input component is built using selected styles from the Angular Mater…" at bounding box center [666, 36] width 594 height 2326
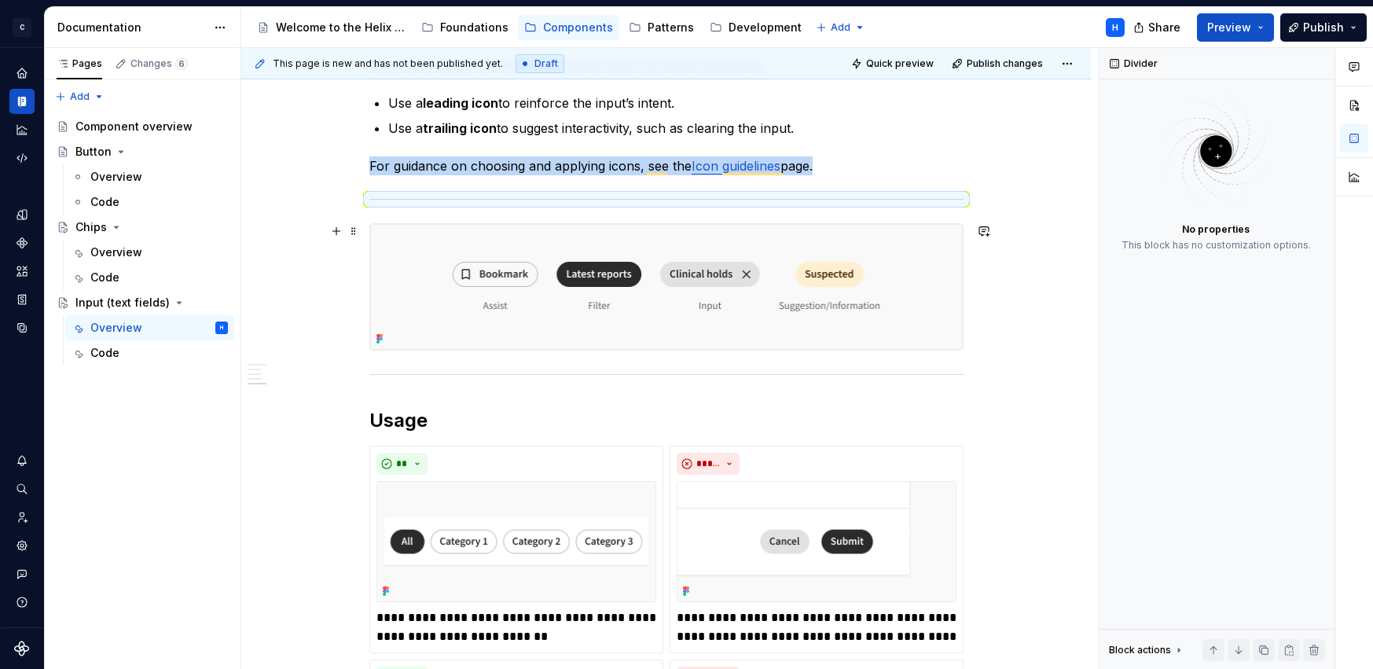
click at [413, 302] on img "To enrich screen reader interactions, please activate Accessibility in Grammarl…" at bounding box center [666, 287] width 592 height 126
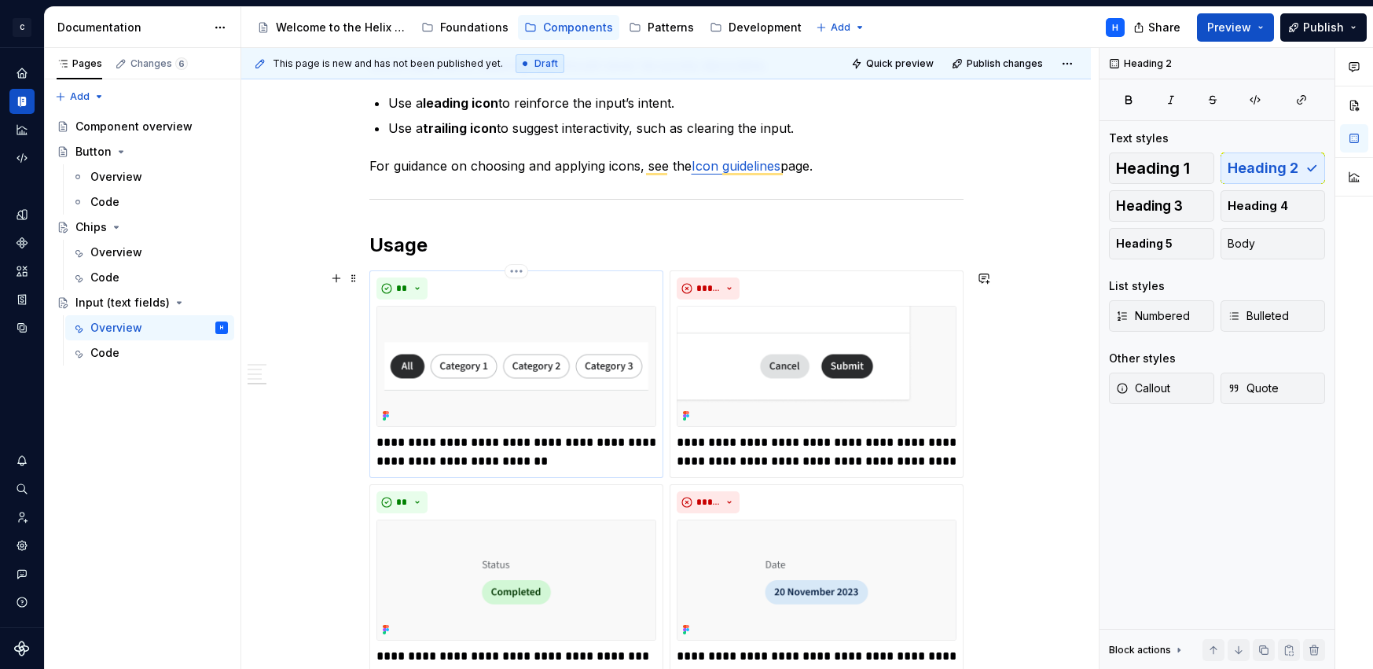
click at [581, 324] on img "To enrich screen reader interactions, please activate Accessibility in Grammarl…" at bounding box center [516, 366] width 280 height 121
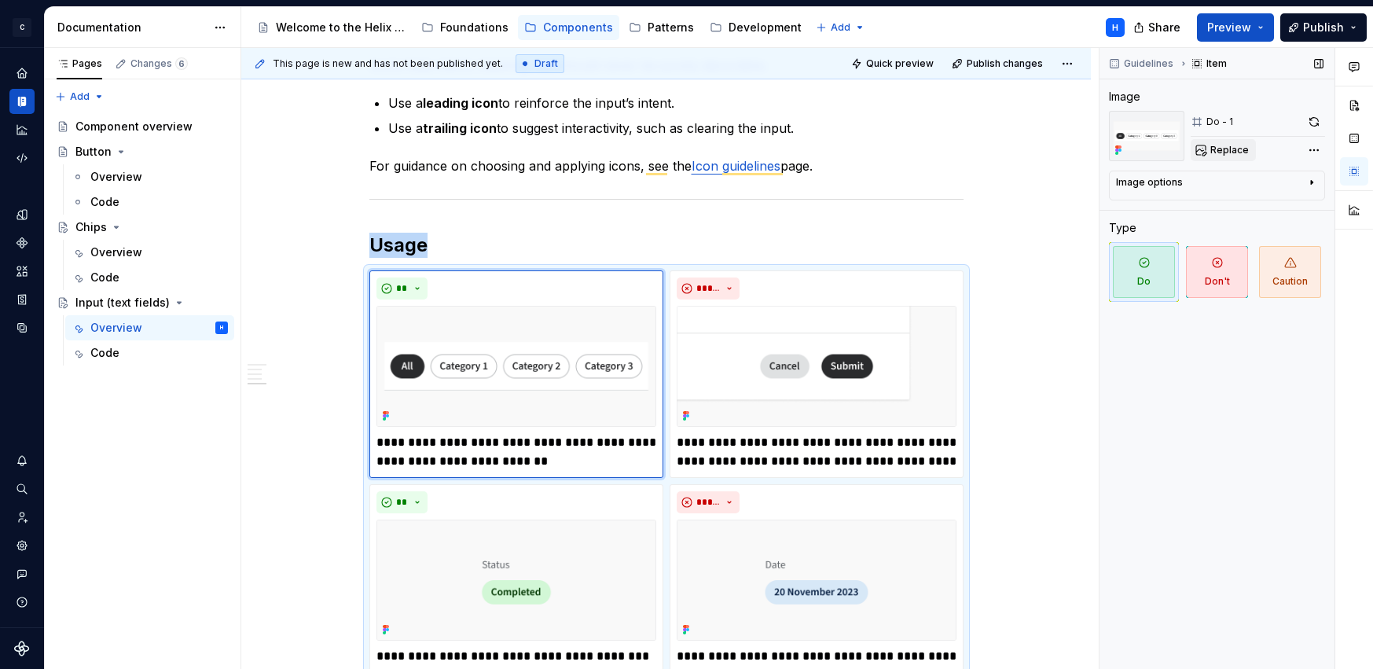
click at [1232, 152] on span "Replace" at bounding box center [1229, 150] width 38 height 13
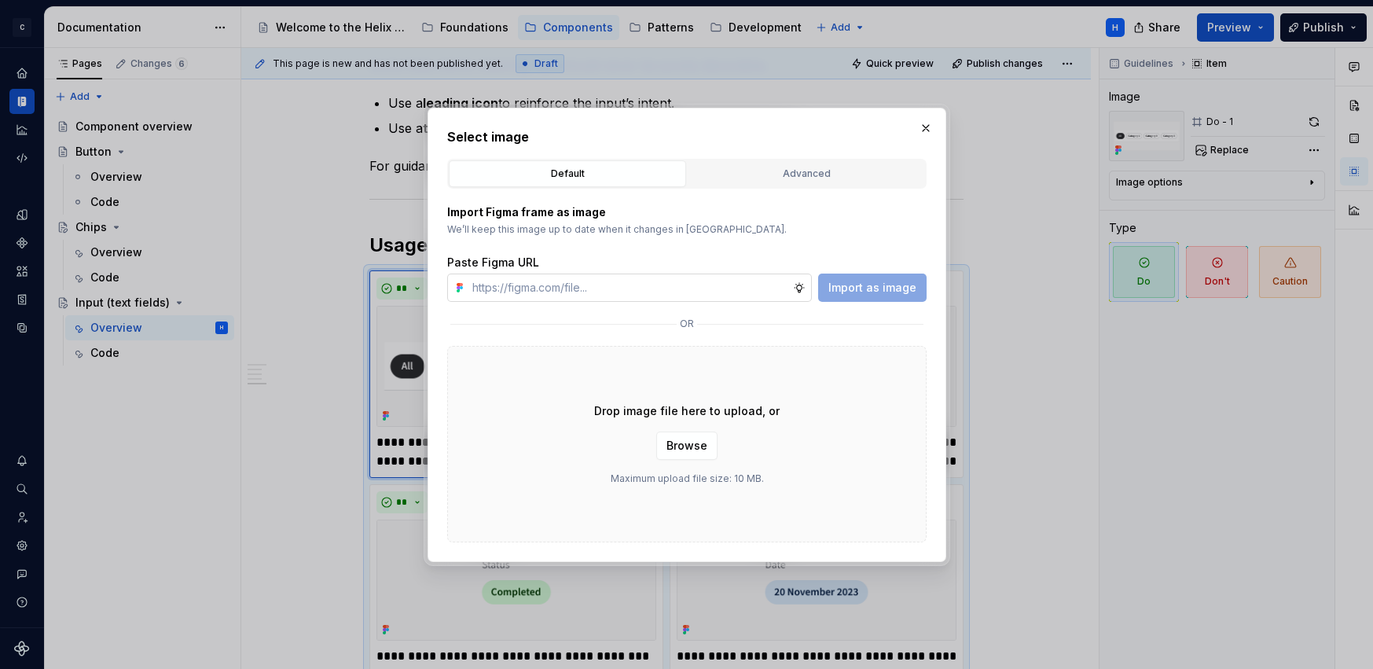
type textarea "*"
type input "https://www.figma.com/design/1jiprMGZ64bsPdJCQJnL51/Design-System-Documentation…"
click at [869, 281] on span "Import as image" at bounding box center [872, 288] width 88 height 16
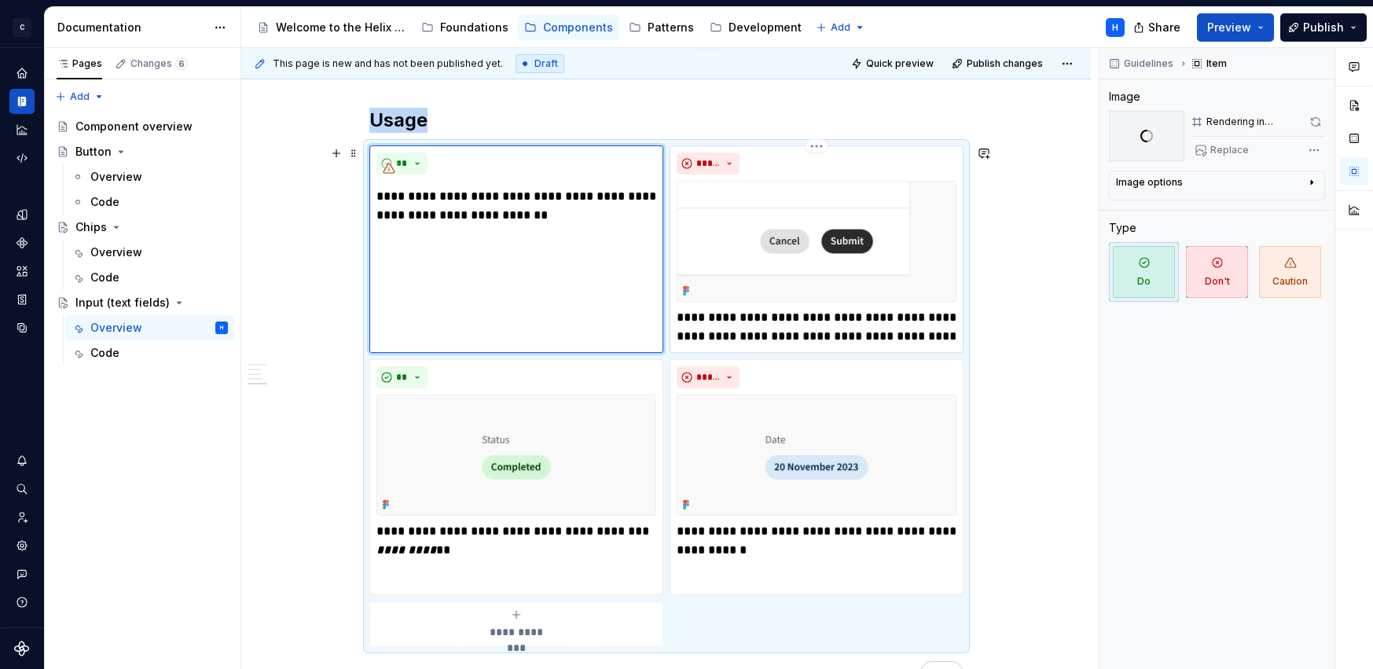
type textarea "*"
click at [937, 236] on img "To enrich screen reader interactions, please activate Accessibility in Grammarl…" at bounding box center [816, 241] width 280 height 121
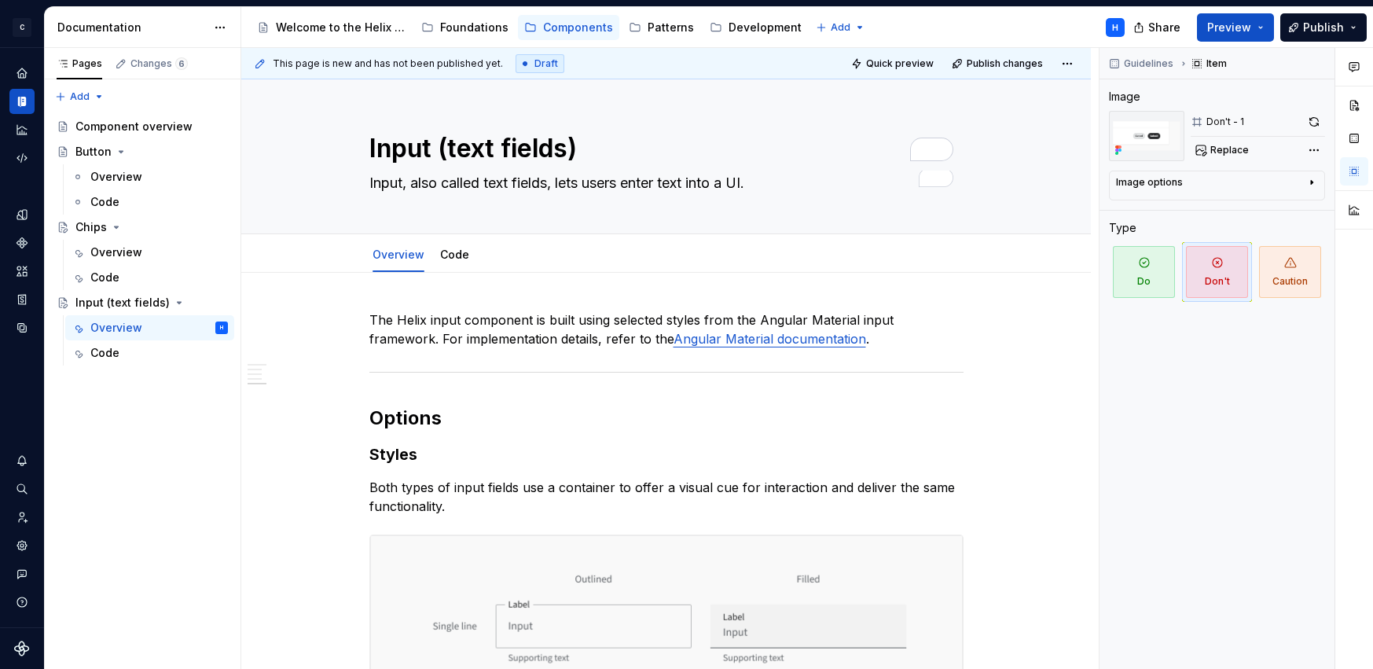
scroll to position [1562, 0]
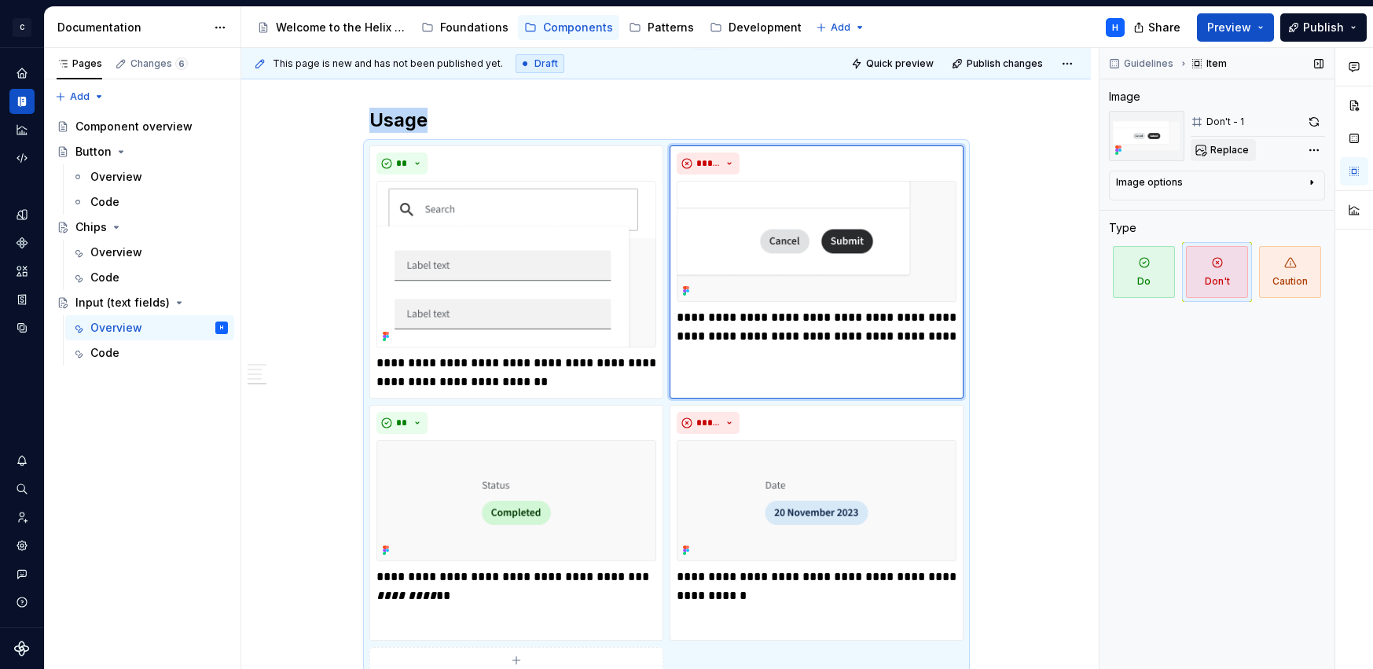
click at [1230, 148] on span "Replace" at bounding box center [1229, 150] width 38 height 13
type textarea "*"
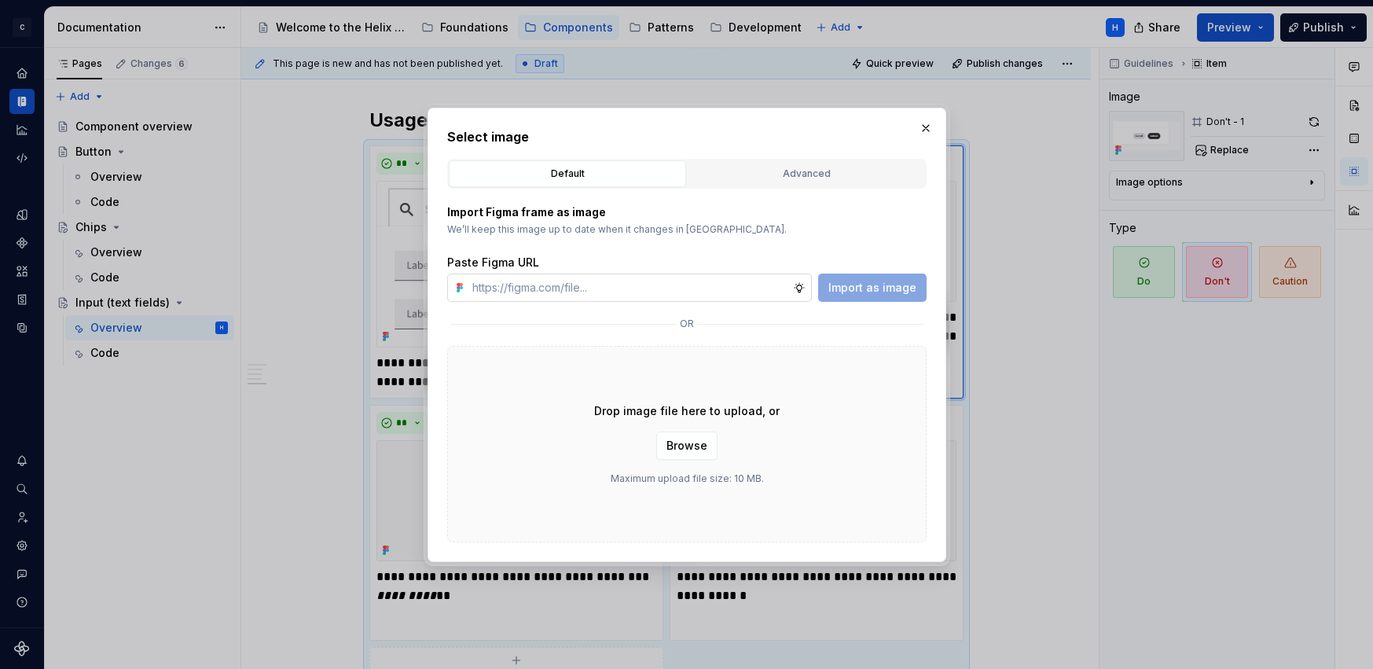
click at [732, 291] on input "text" at bounding box center [629, 287] width 327 height 28
type input "[URL][DOMAIN_NAME]"
click at [909, 291] on span "Import as image" at bounding box center [872, 288] width 88 height 16
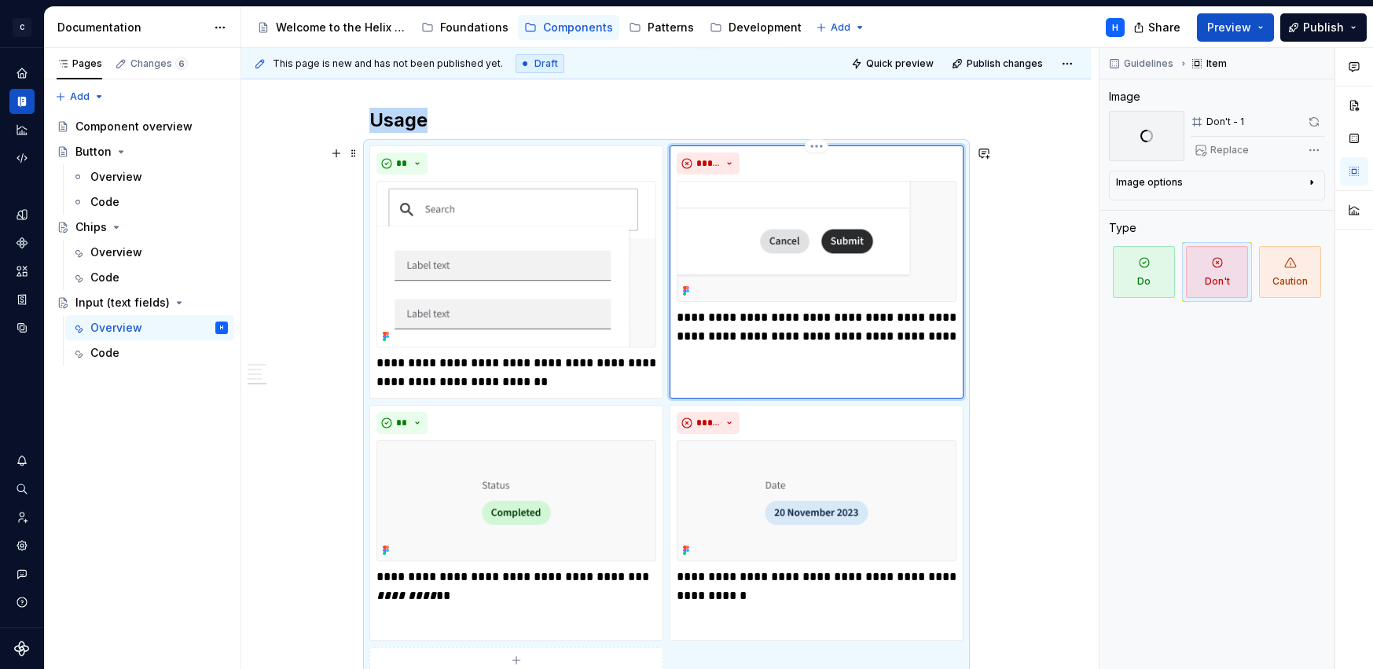
scroll to position [1607, 0]
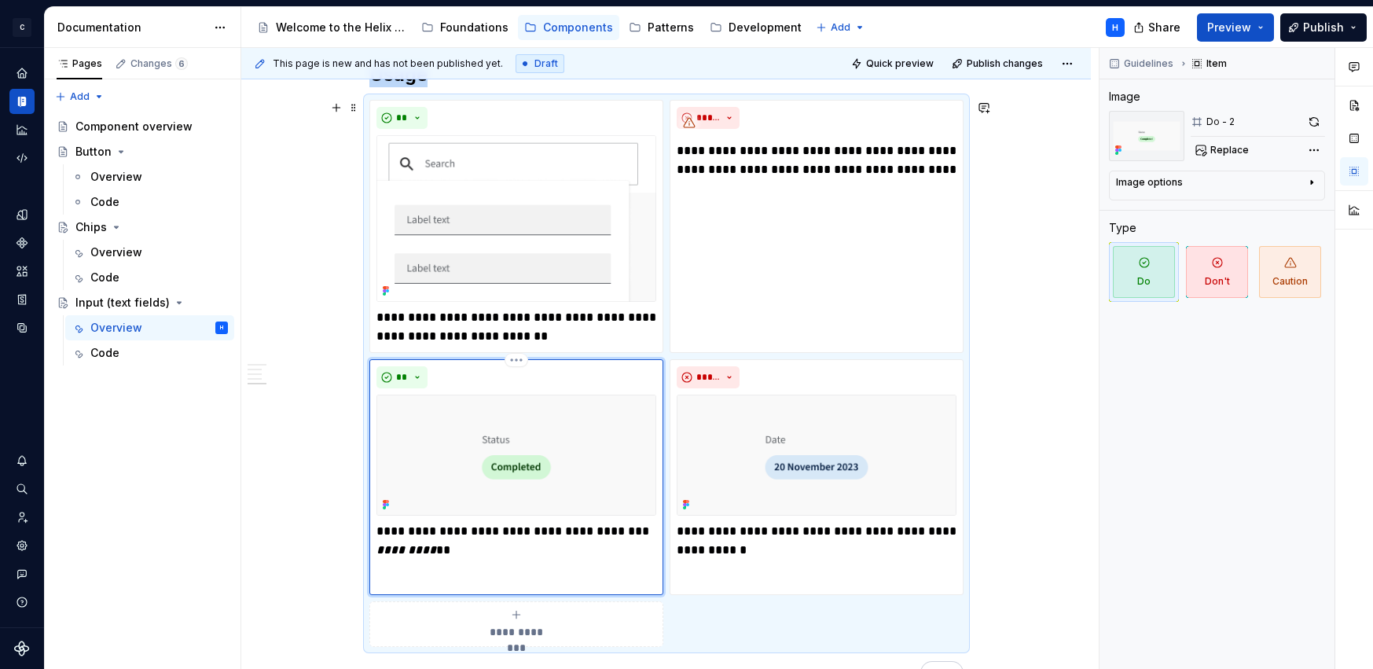
click at [622, 420] on img "To enrich screen reader interactions, please activate Accessibility in Grammarl…" at bounding box center [516, 454] width 280 height 121
click at [1230, 151] on span "Replace" at bounding box center [1229, 150] width 38 height 13
type textarea "*"
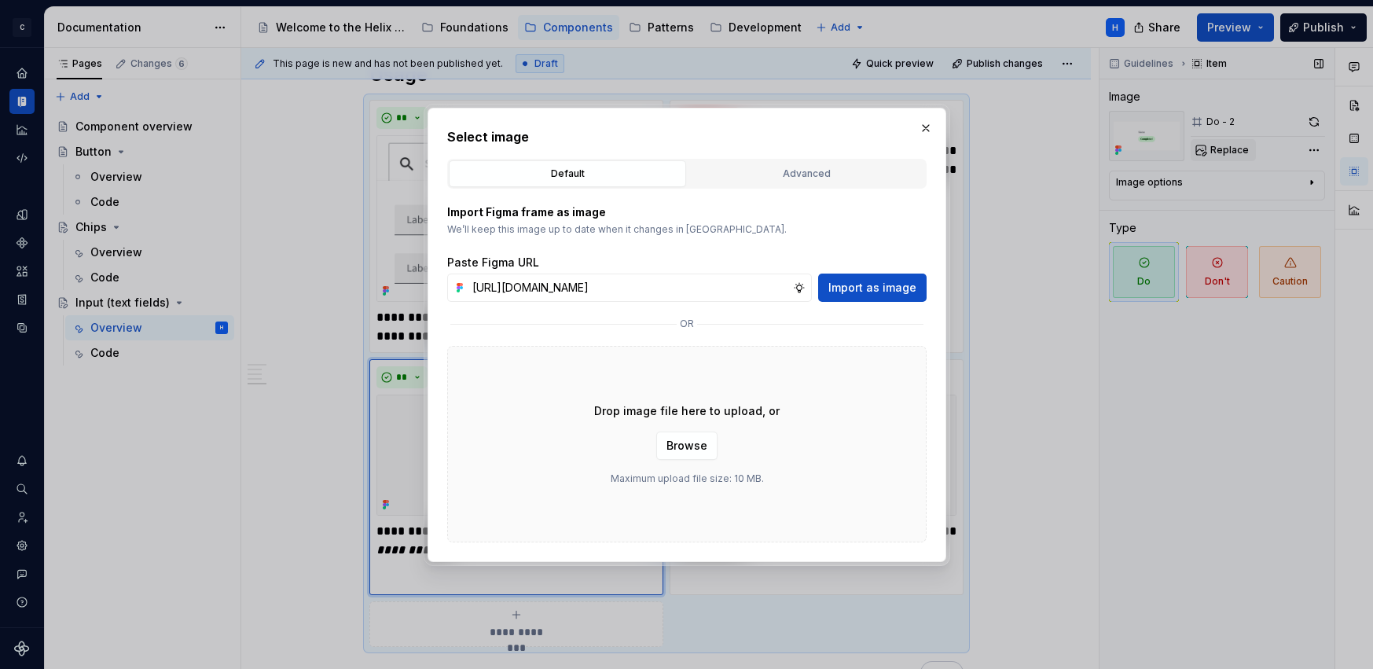
scroll to position [0, 400]
type input "[URL][DOMAIN_NAME]"
click at [850, 286] on span "Import as image" at bounding box center [872, 288] width 88 height 16
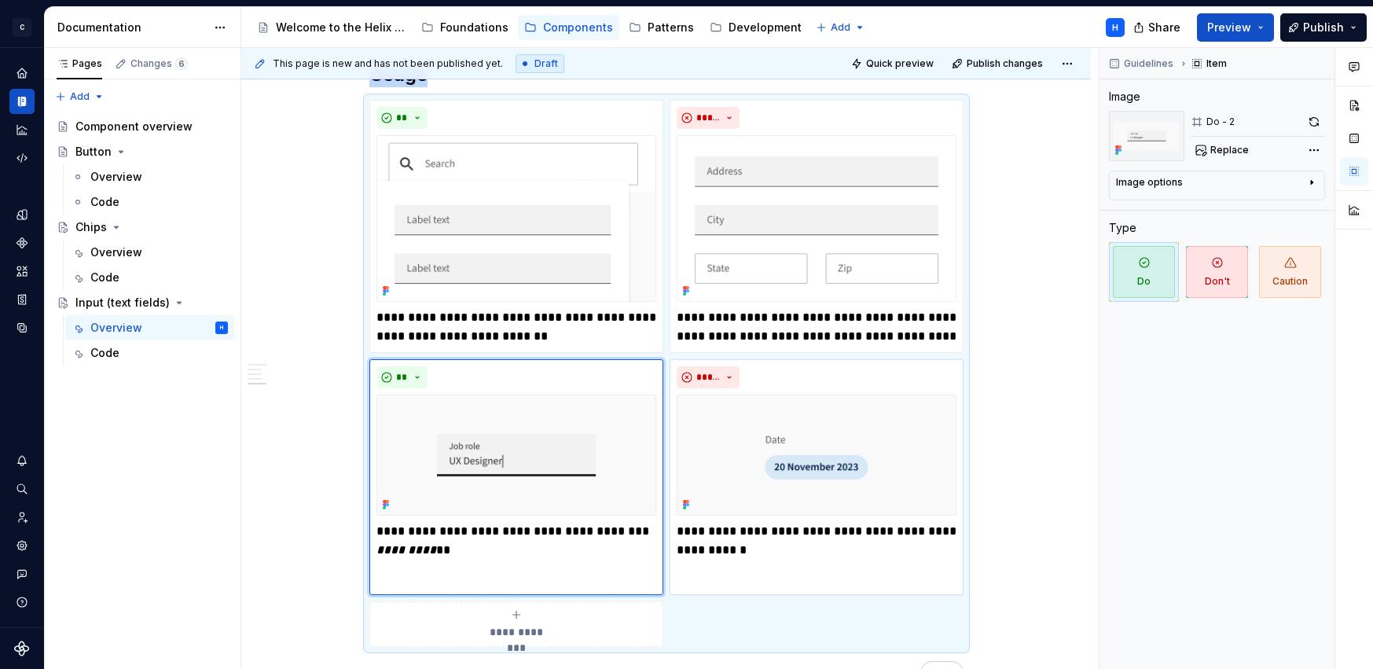
click at [851, 398] on img "To enrich screen reader interactions, please activate Accessibility in Grammarl…" at bounding box center [816, 454] width 280 height 121
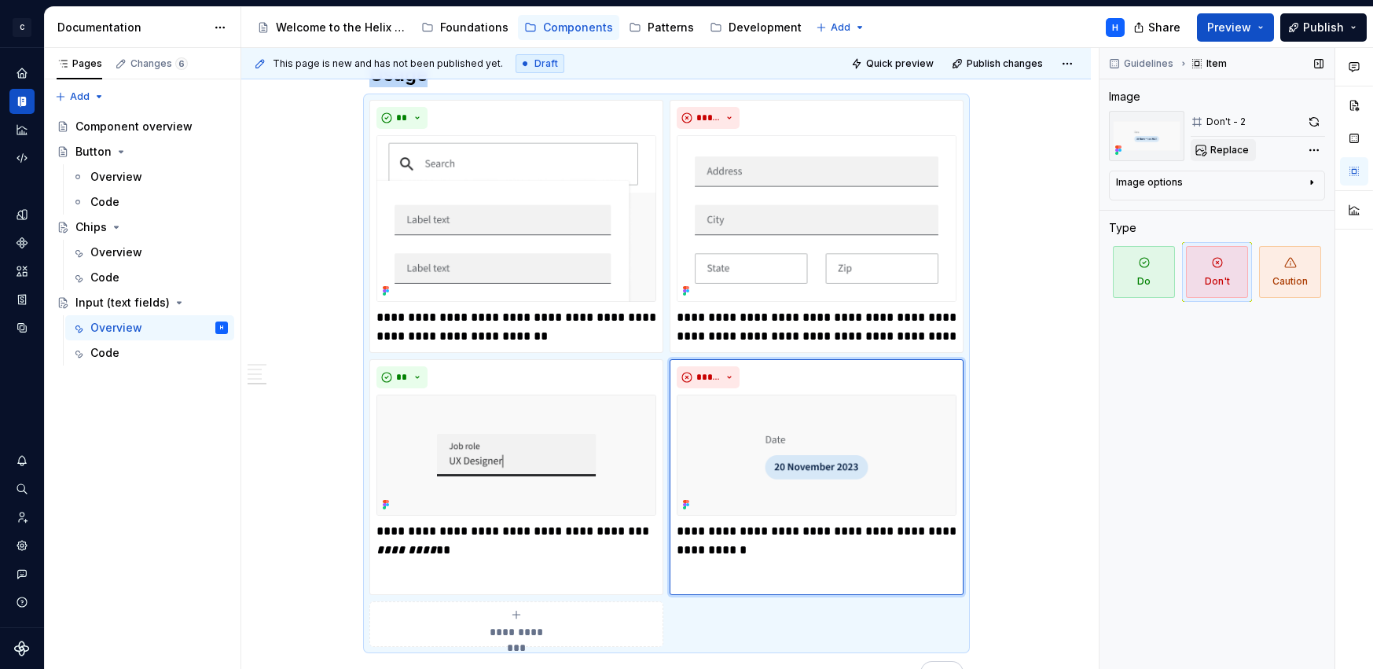
click at [1224, 151] on span "Replace" at bounding box center [1229, 150] width 38 height 13
type textarea "*"
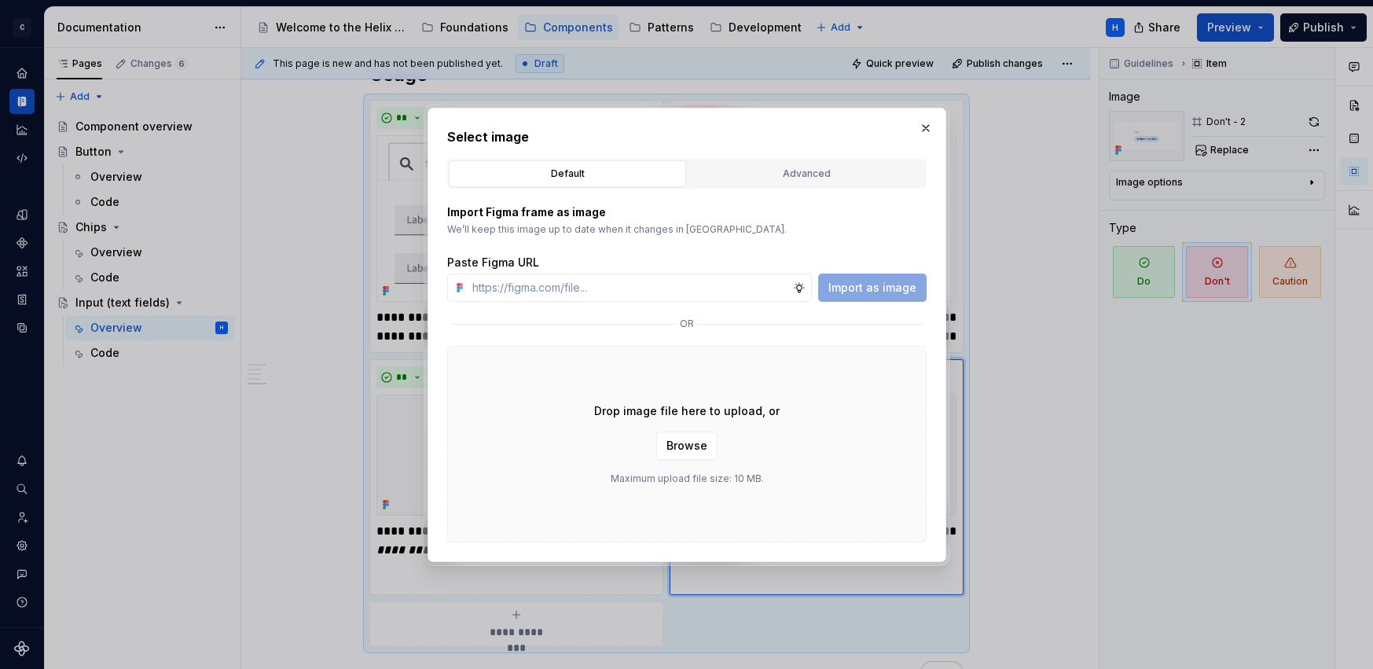
click at [688, 302] on div "Import Figma frame as image We’ll keep this image up to date when it changes in…" at bounding box center [686, 366] width 479 height 354
click at [683, 290] on input "text" at bounding box center [629, 287] width 327 height 28
paste input "[URL][DOMAIN_NAME]"
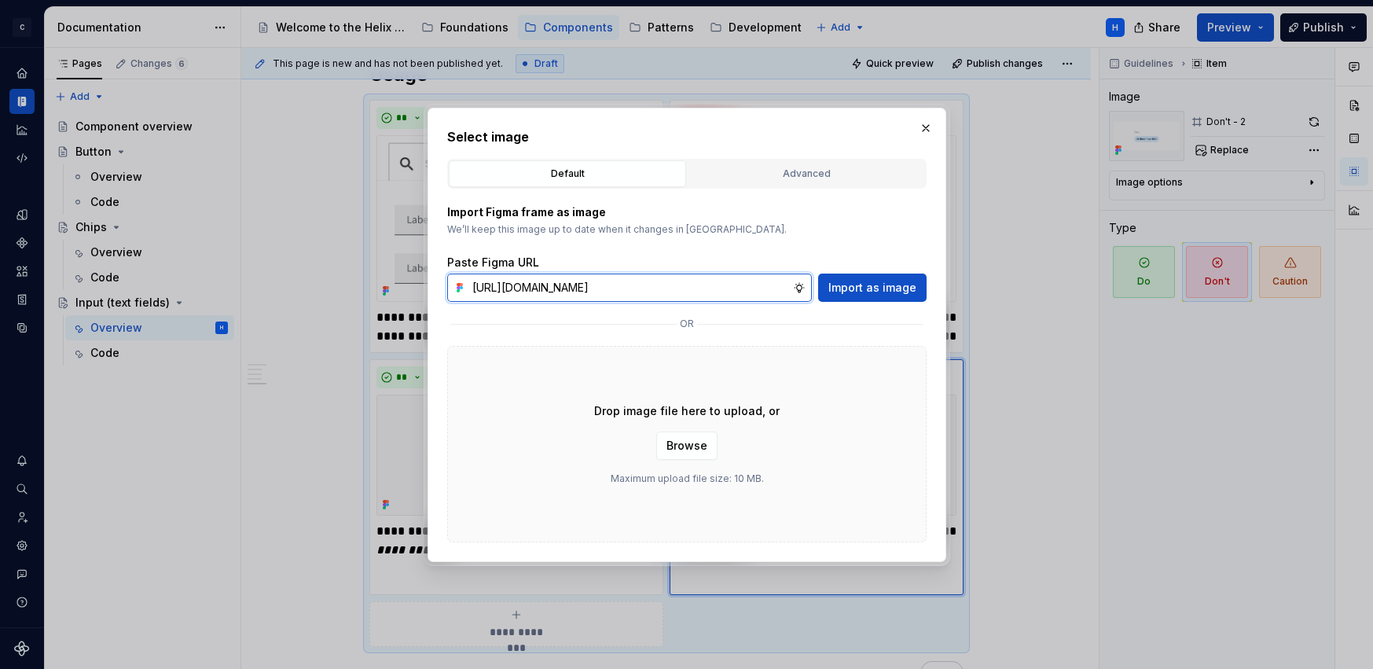
scroll to position [0, 401]
type input "[URL][DOMAIN_NAME]"
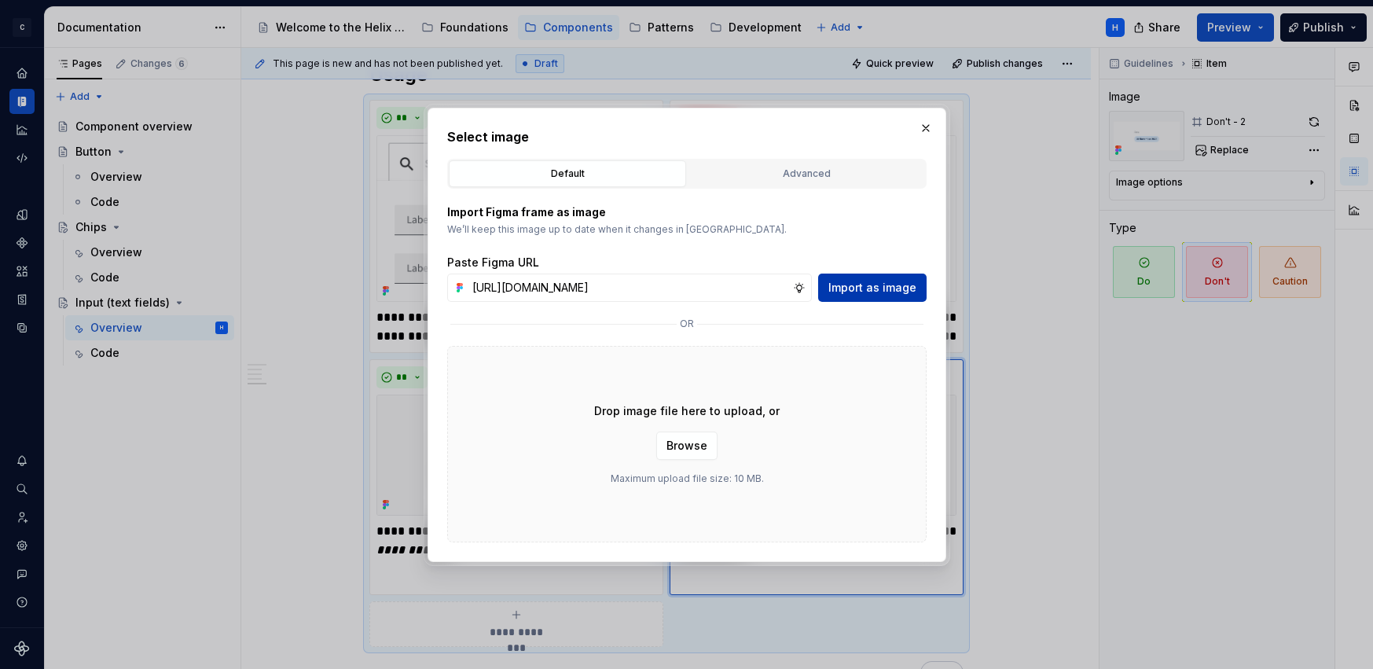
click at [871, 295] on span "Import as image" at bounding box center [872, 288] width 88 height 16
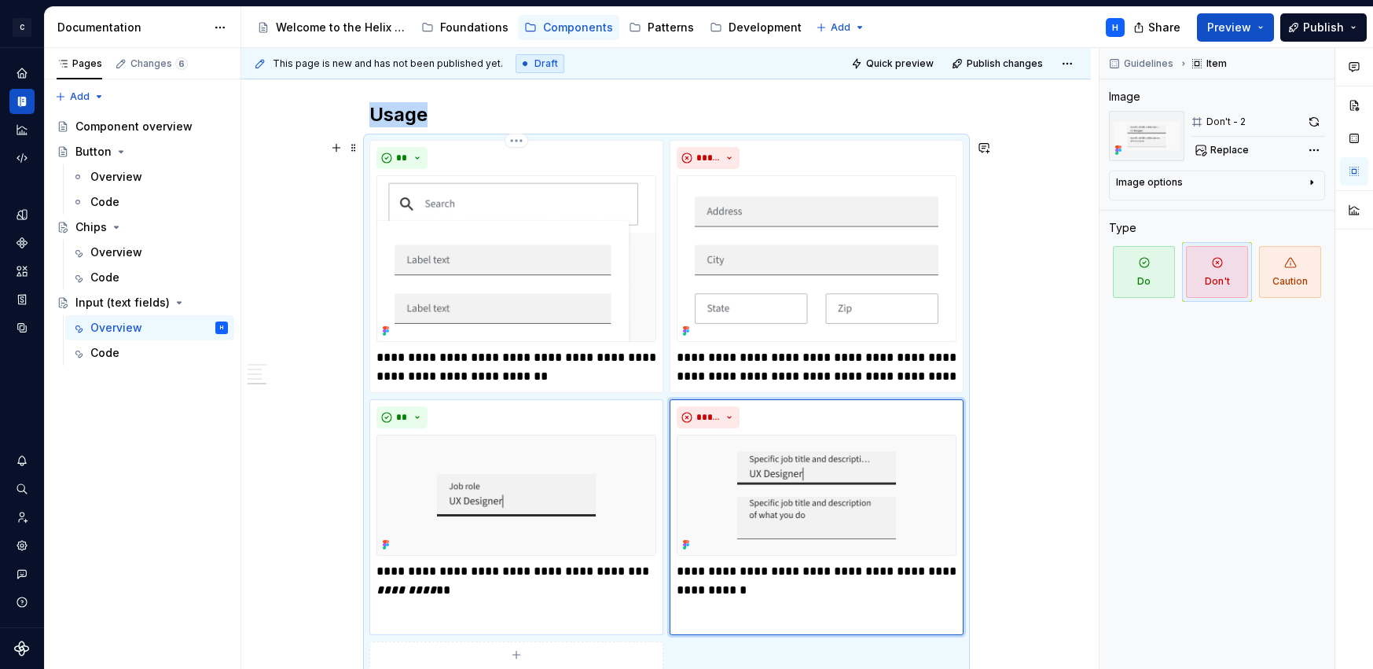
scroll to position [1567, 0]
click at [448, 361] on p "**********" at bounding box center [516, 367] width 280 height 38
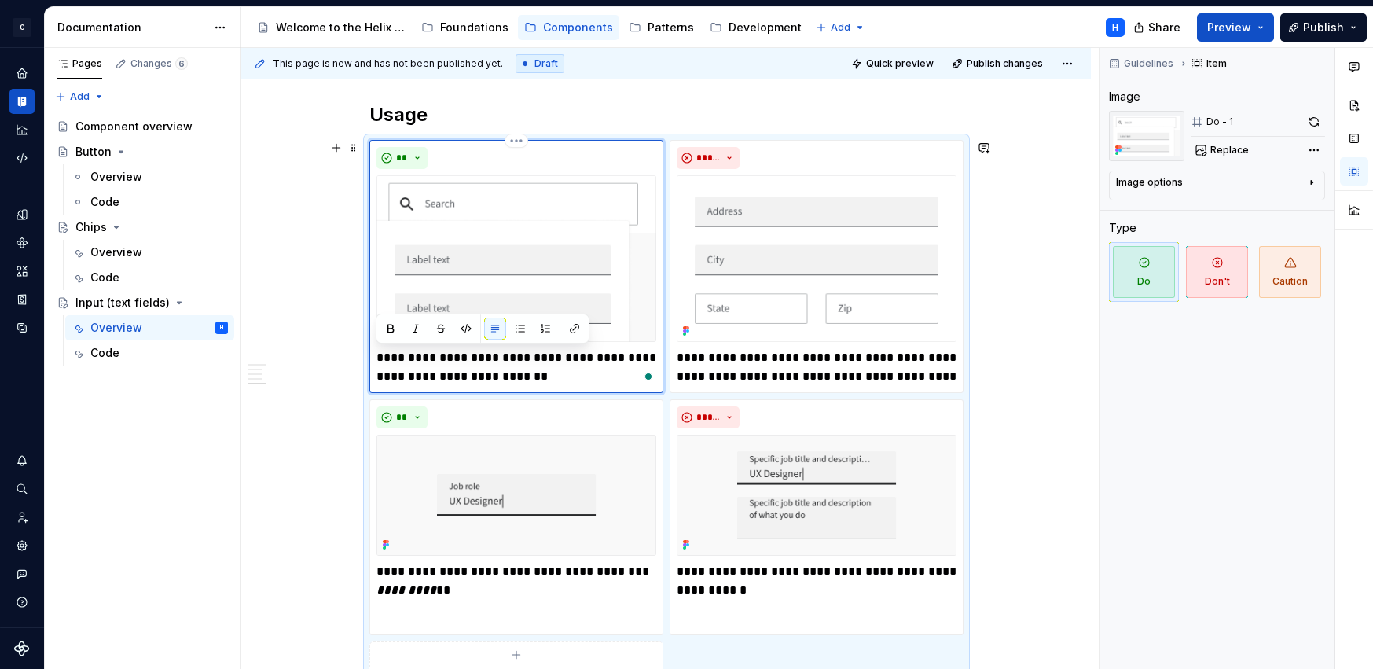
click at [448, 361] on p "**********" at bounding box center [516, 367] width 280 height 38
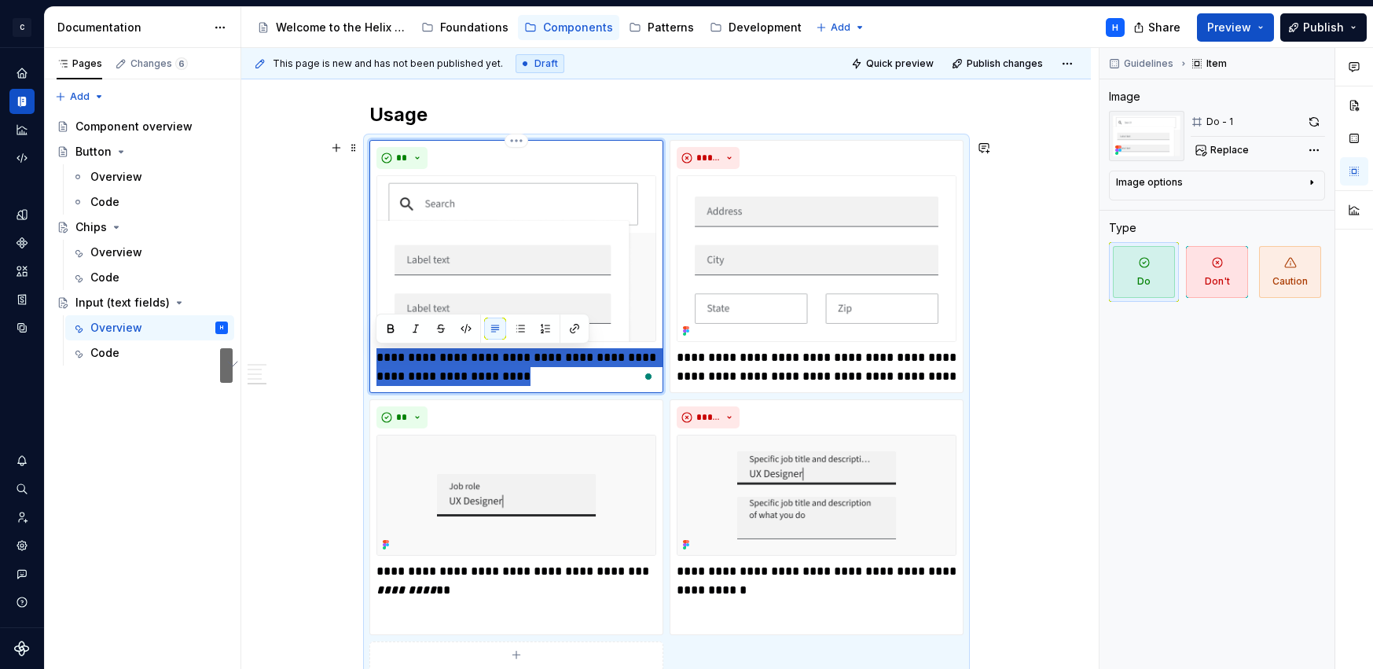
drag, startPoint x: 519, startPoint y: 378, endPoint x: 380, endPoint y: 359, distance: 139.6
click at [380, 359] on p "**********" at bounding box center [516, 367] width 280 height 38
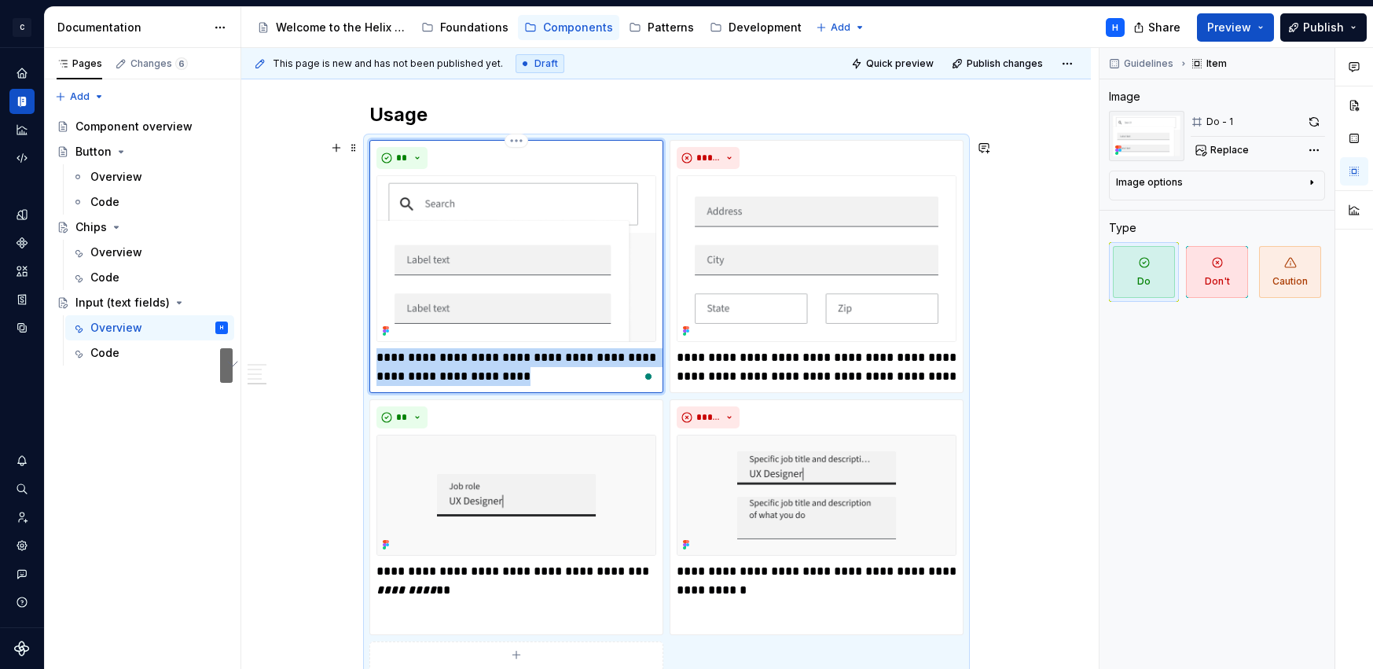
click at [369, 364] on div "**********" at bounding box center [516, 266] width 294 height 253
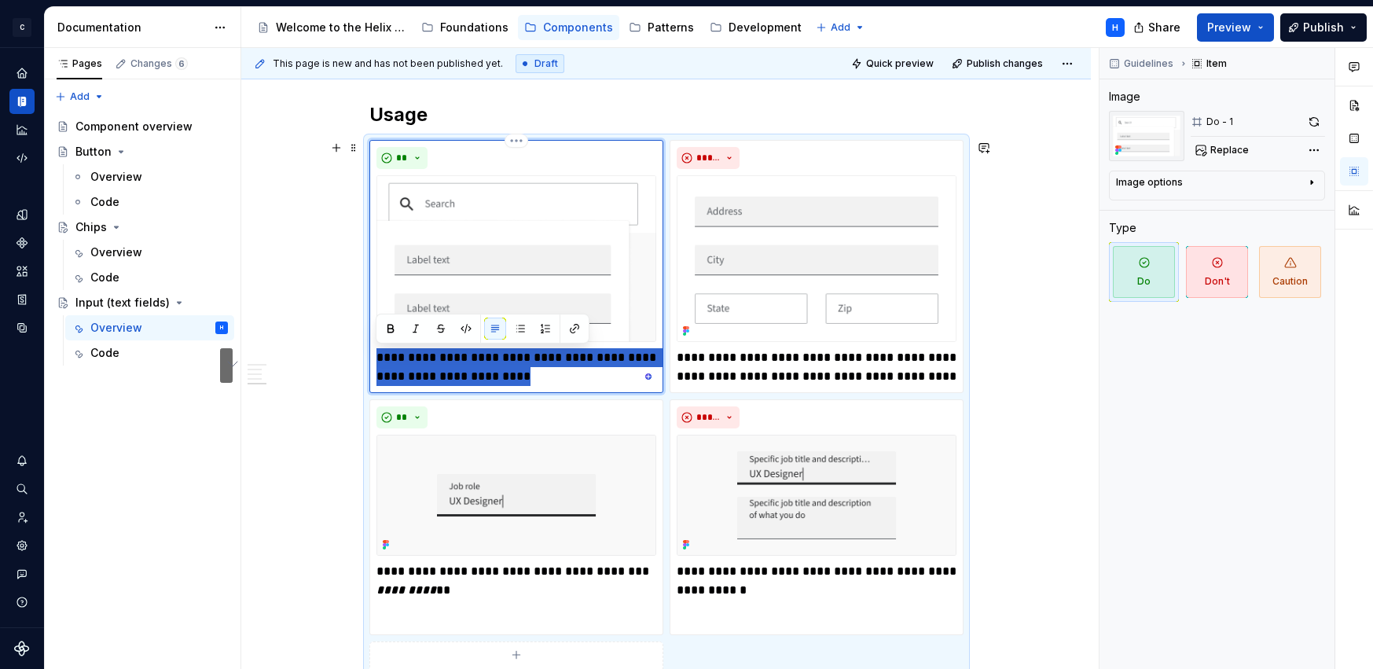
drag, startPoint x: 530, startPoint y: 374, endPoint x: 379, endPoint y: 355, distance: 151.2
click at [379, 355] on p "**********" at bounding box center [516, 367] width 280 height 38
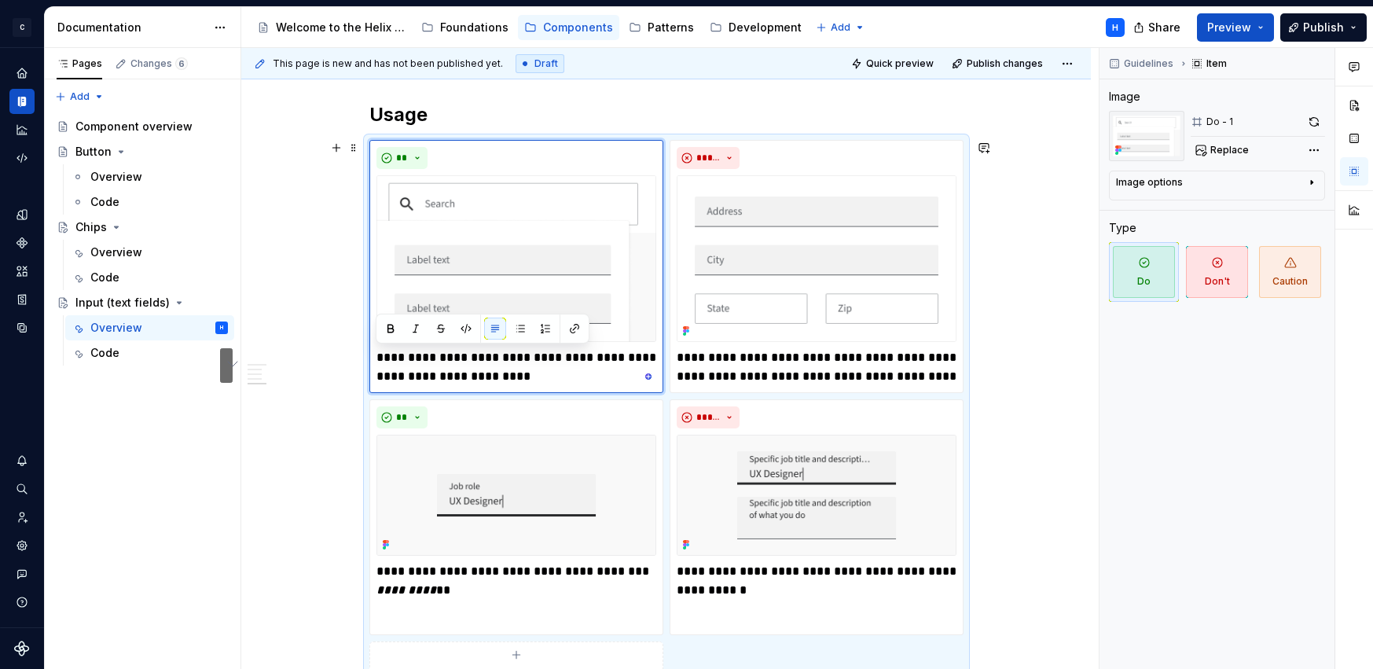
click at [369, 368] on div "**********" at bounding box center [666, 413] width 594 height 547
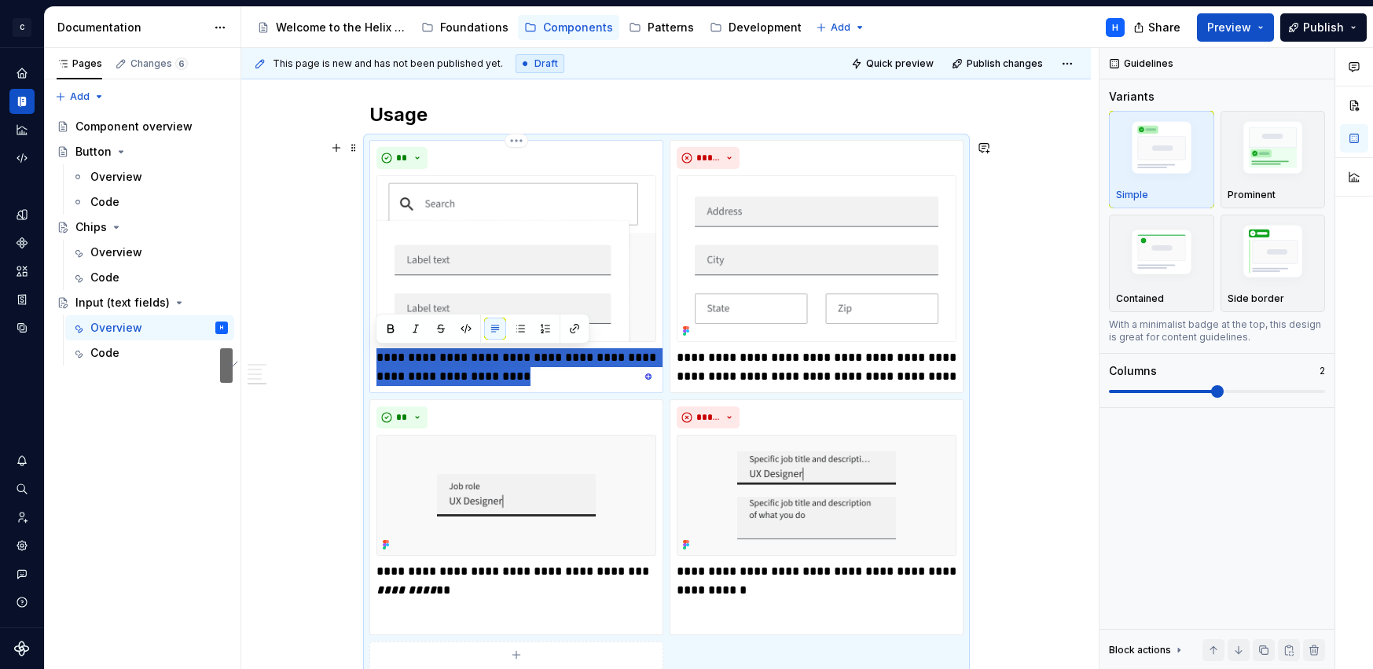
drag, startPoint x: 533, startPoint y: 379, endPoint x: 378, endPoint y: 359, distance: 156.1
click at [378, 359] on p "**********" at bounding box center [516, 367] width 280 height 38
type textarea "*"
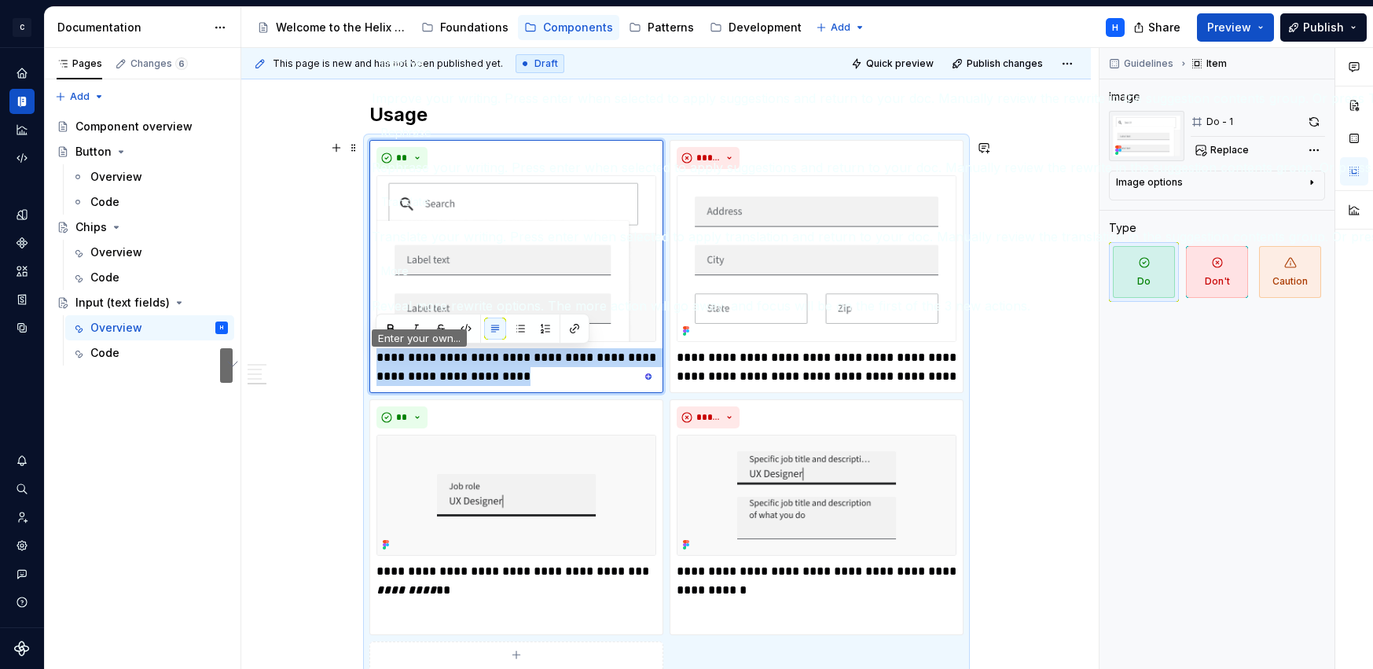
click at [233, 366] on button "See rewrite suggestions" at bounding box center [226, 365] width 13 height 35
click at [431, 141] on span "Rephrase" at bounding box center [406, 132] width 50 height 16
click at [431, 145] on button "Shorten" at bounding box center [402, 132] width 60 height 25
click at [515, 381] on p "**********" at bounding box center [516, 367] width 280 height 38
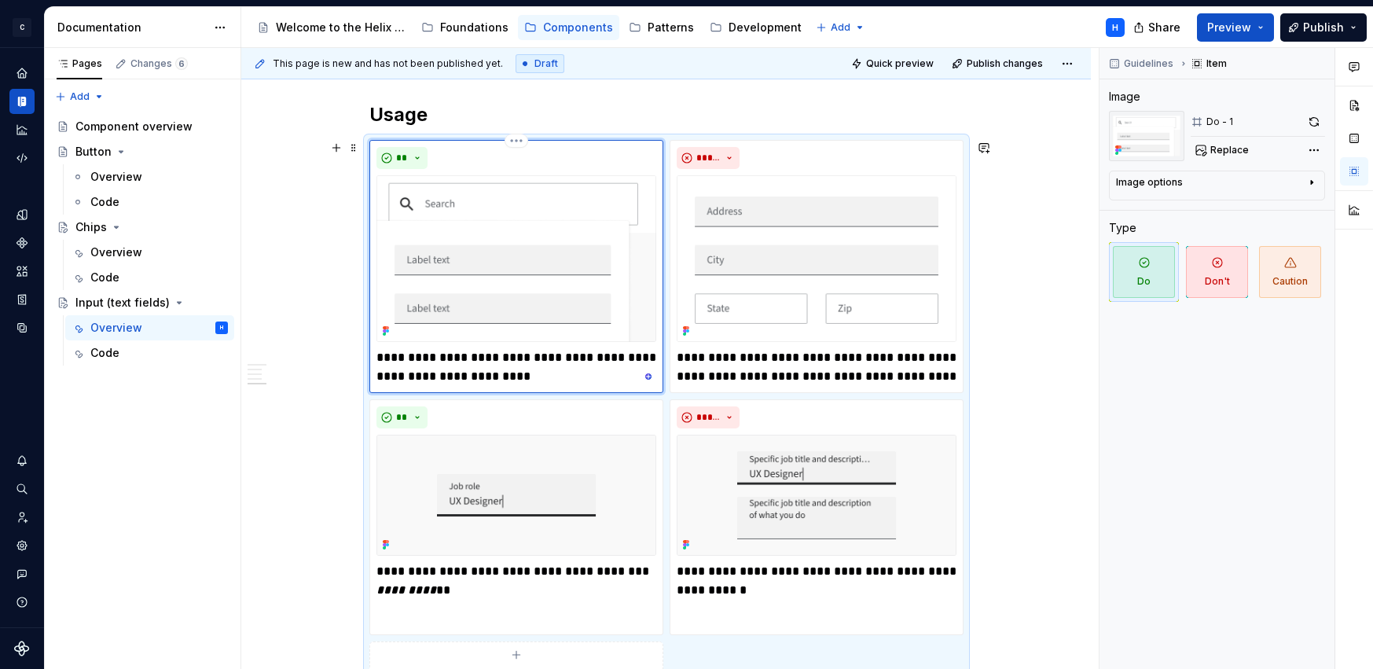
click at [524, 377] on p "**********" at bounding box center [516, 367] width 280 height 38
drag, startPoint x: 533, startPoint y: 357, endPoint x: 589, endPoint y: 357, distance: 56.6
click at [589, 357] on p "**********" at bounding box center [516, 367] width 280 height 38
click at [522, 375] on p "**********" at bounding box center [516, 367] width 280 height 38
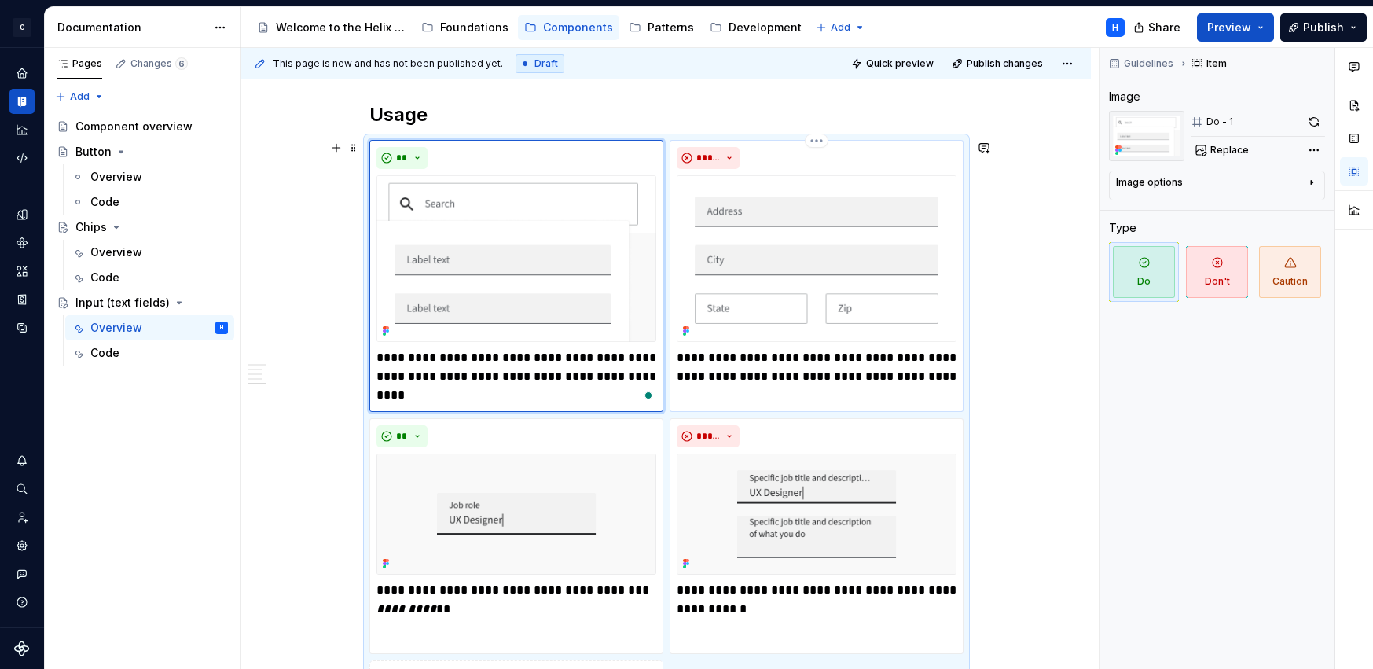
click at [744, 355] on p "**********" at bounding box center [816, 367] width 280 height 38
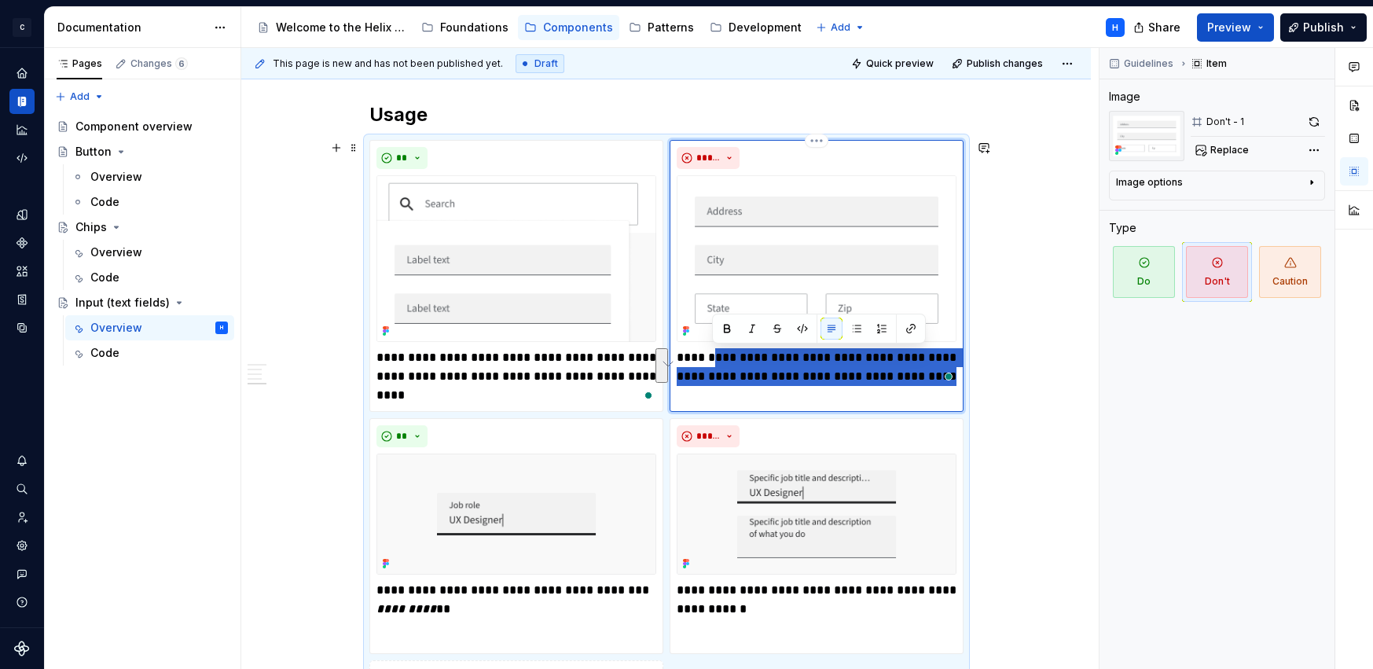
click at [952, 380] on html "C Helix H Design system data Documentation Accessibility guide for tree Page tr…" at bounding box center [686, 334] width 1373 height 669
type textarea "*"
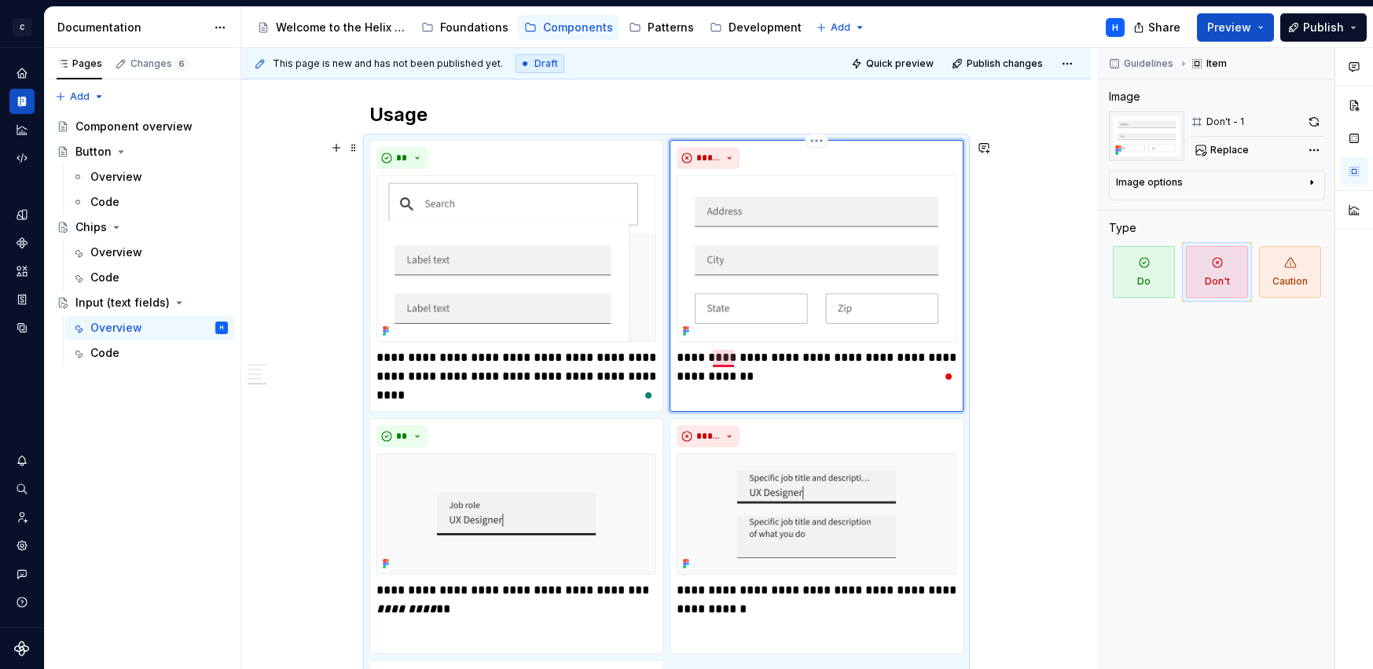
click at [732, 357] on p "**********" at bounding box center [816, 367] width 280 height 38
click at [768, 378] on p "**********" at bounding box center [816, 367] width 280 height 38
click at [774, 355] on p "**********" at bounding box center [816, 367] width 280 height 38
type textarea "*"
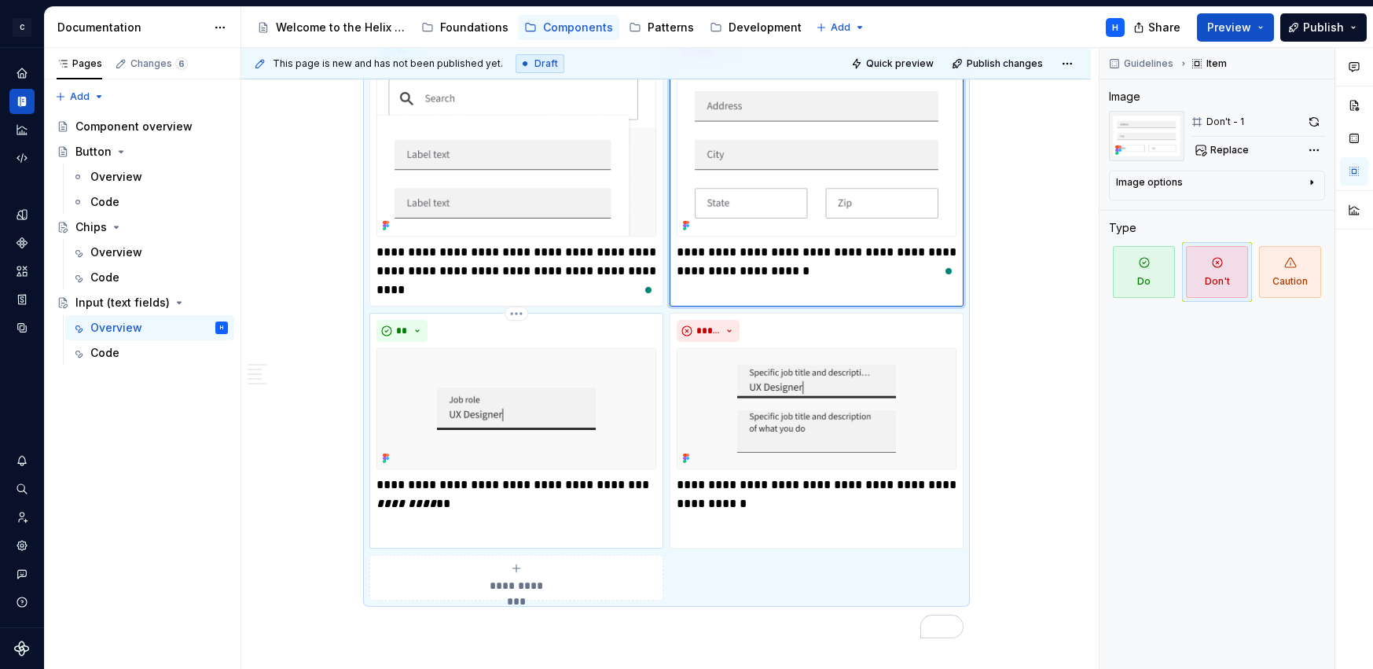
scroll to position [1706, 0]
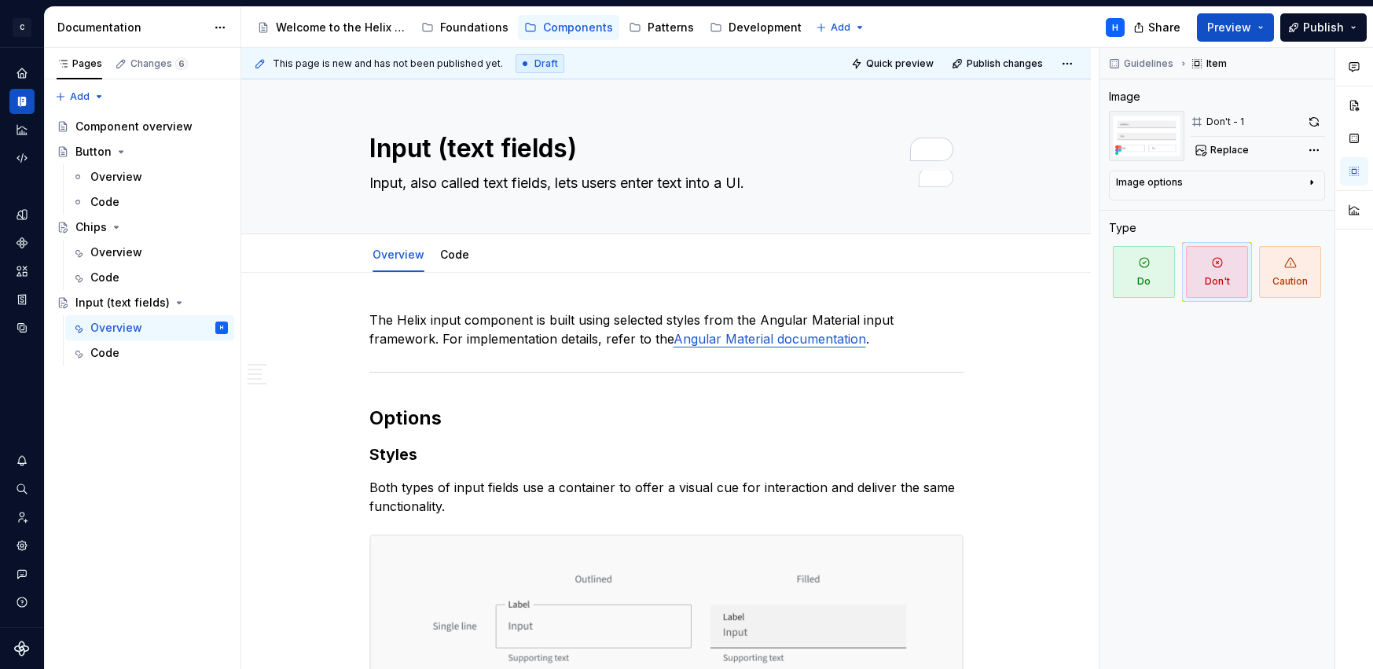
scroll to position [1706, 0]
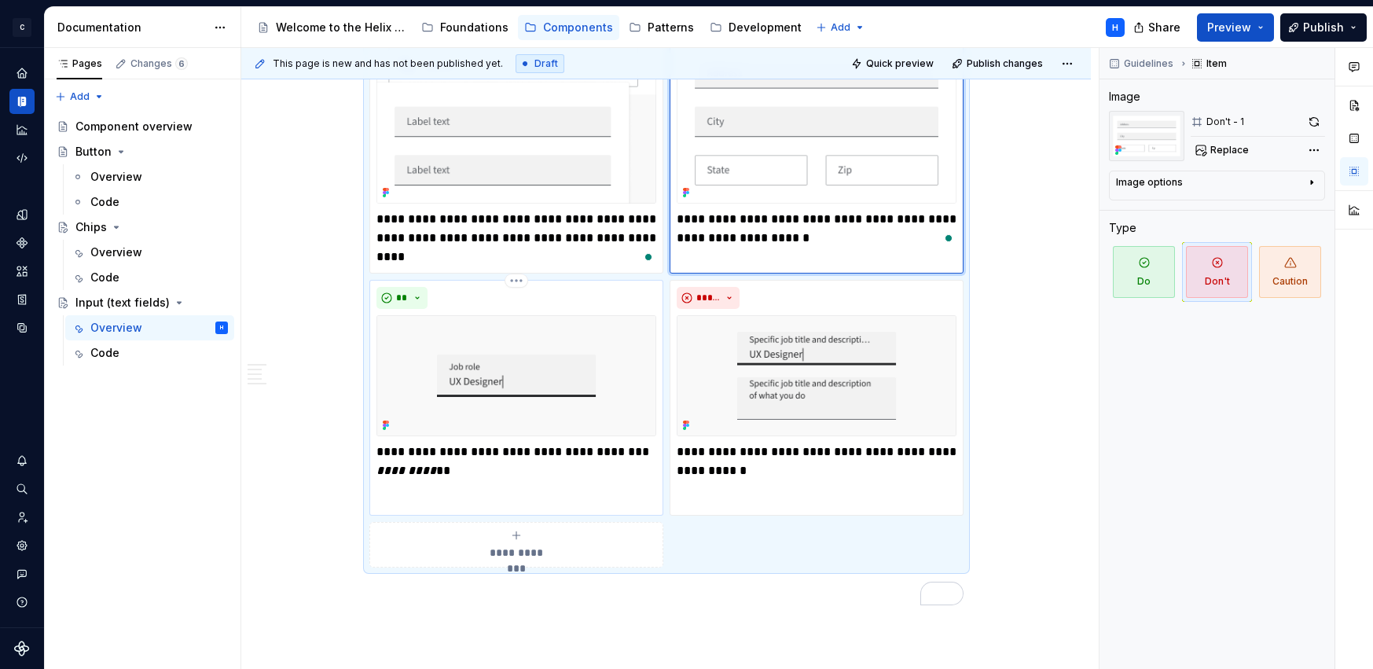
click at [419, 457] on p "**********" at bounding box center [516, 461] width 280 height 38
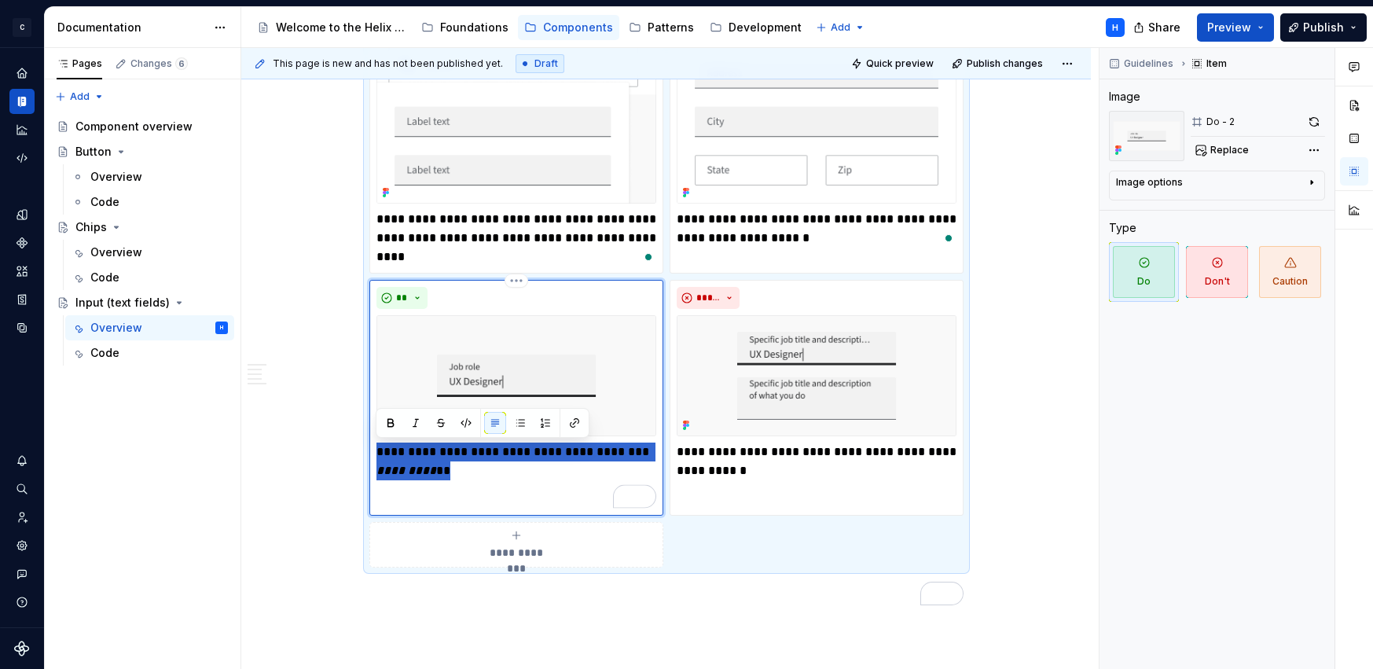
drag, startPoint x: 409, startPoint y: 464, endPoint x: 368, endPoint y: 451, distance: 43.0
click at [369, 451] on div "**********" at bounding box center [516, 398] width 294 height 236
paste div "To enrich screen reader interactions, please activate Accessibility in Grammarl…"
type textarea "*"
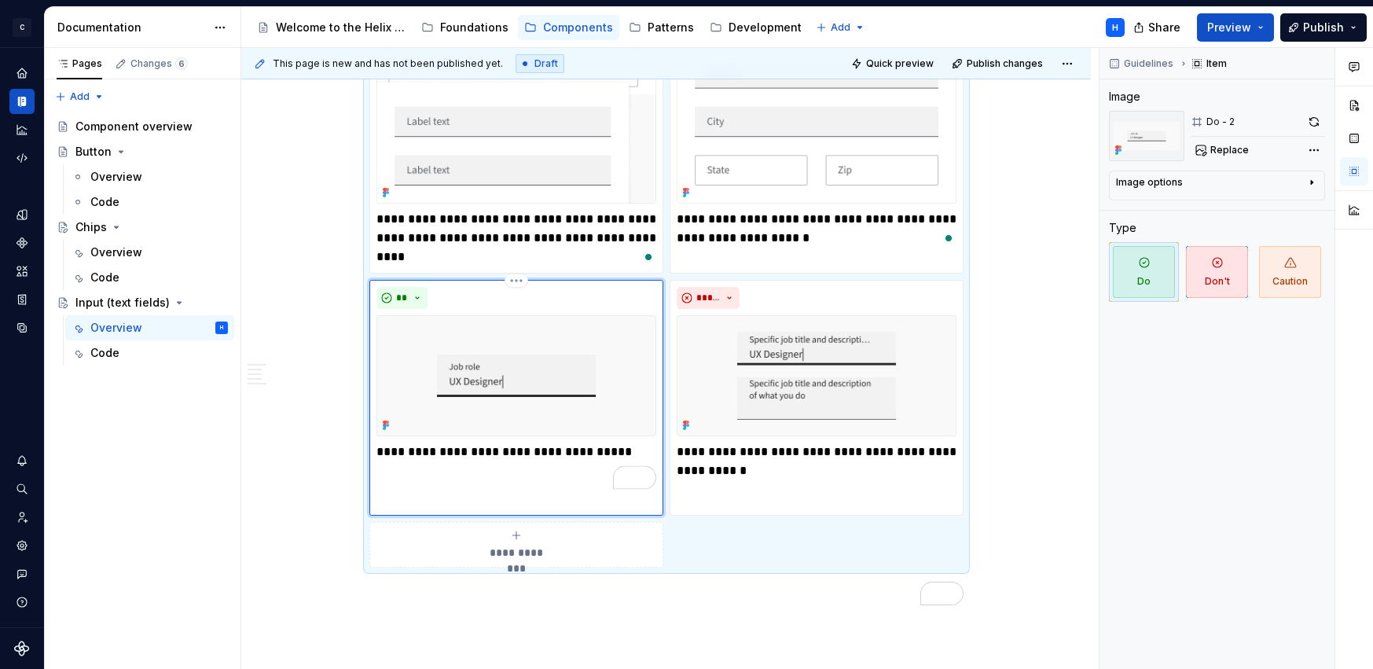
click at [406, 449] on p "**********" at bounding box center [516, 451] width 280 height 19
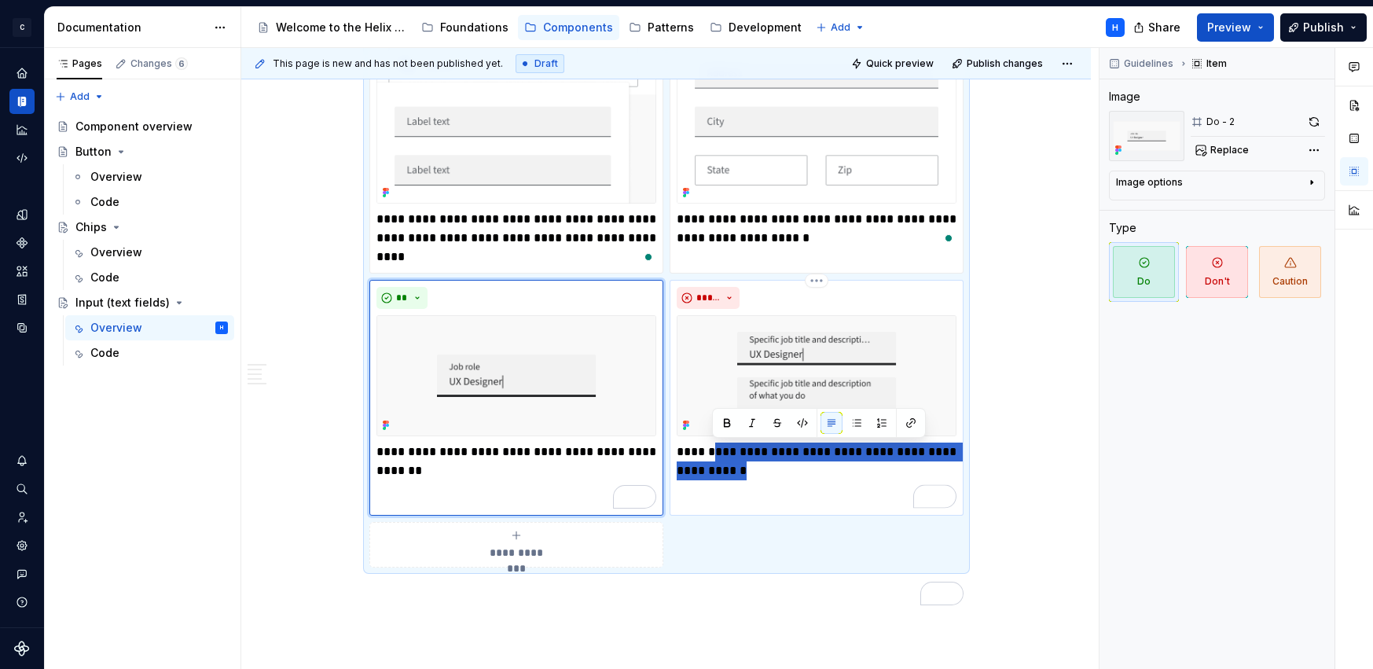
drag, startPoint x: 713, startPoint y: 449, endPoint x: 737, endPoint y: 464, distance: 28.3
click at [737, 464] on p "**********" at bounding box center [816, 461] width 280 height 38
type textarea "*"
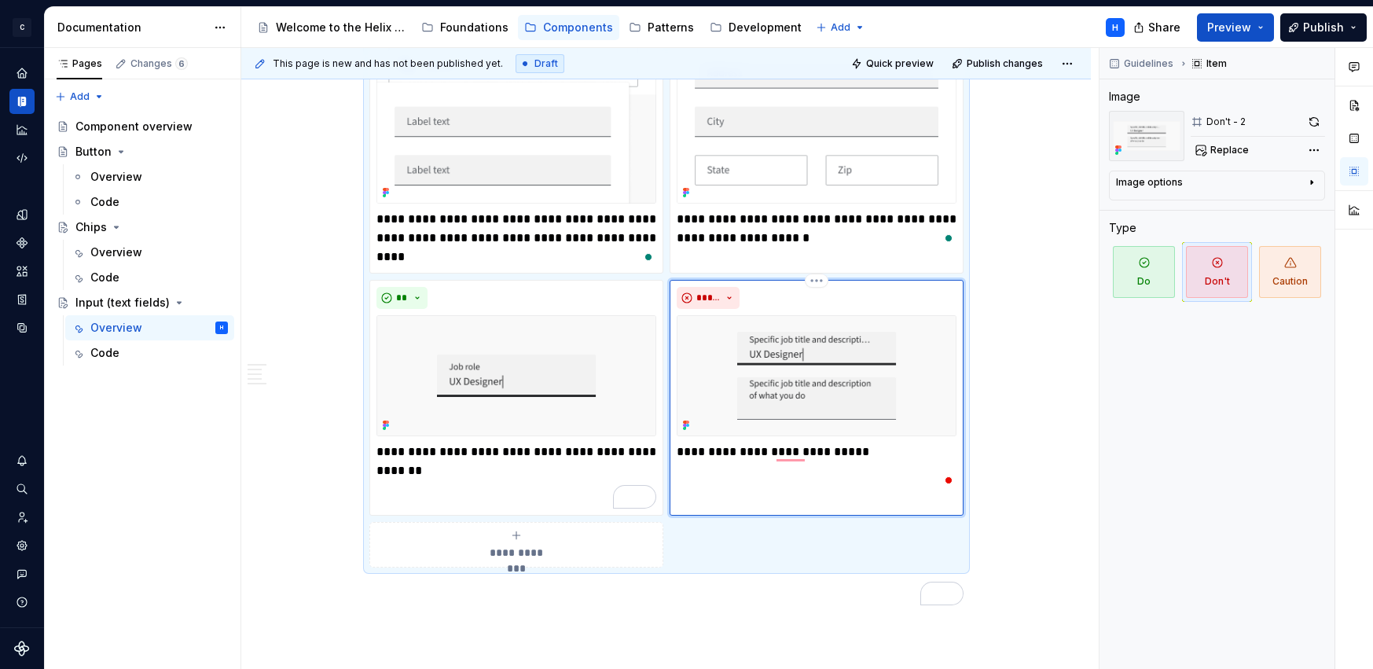
type textarea "*"
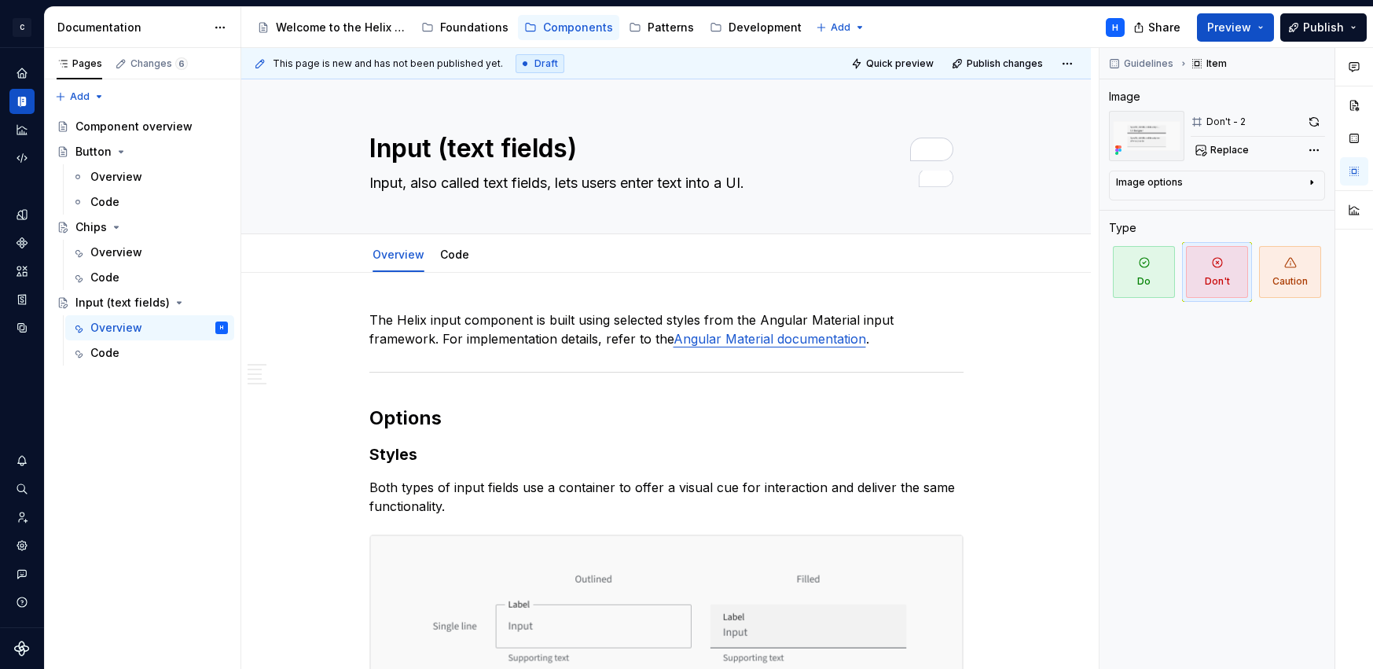
type textarea "*"
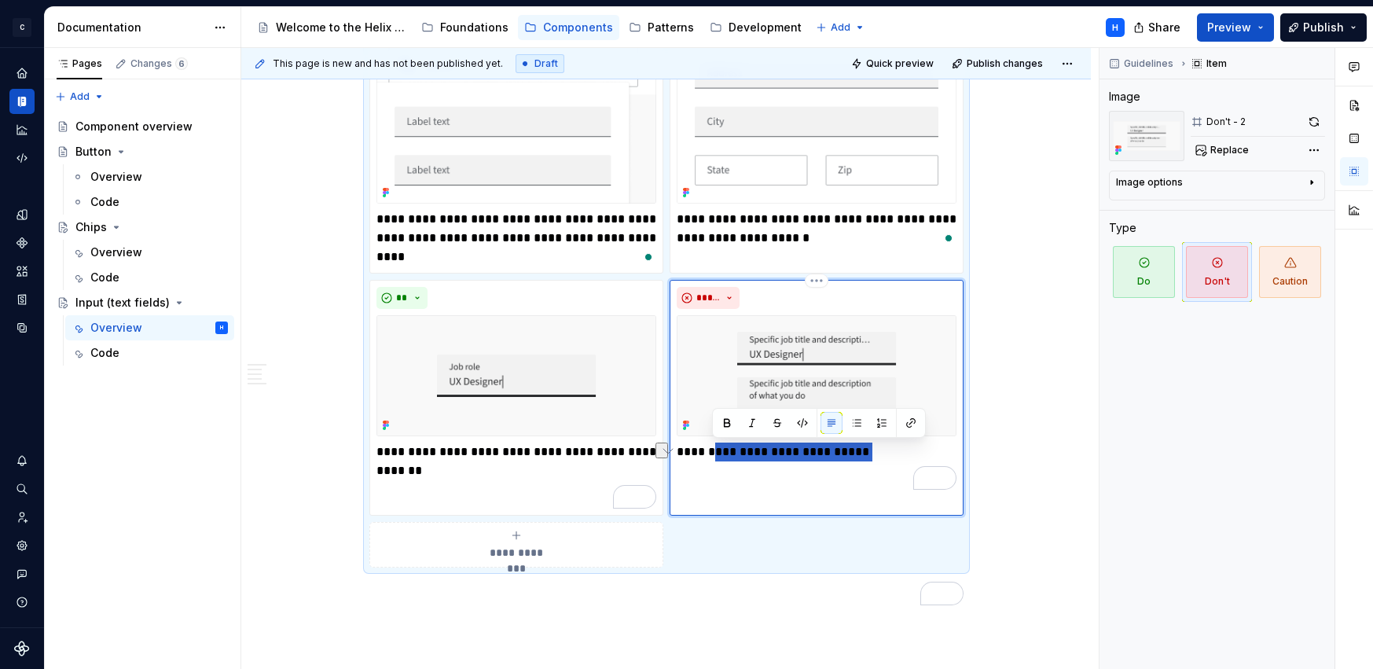
drag, startPoint x: 711, startPoint y: 452, endPoint x: 858, endPoint y: 452, distance: 146.9
click at [858, 452] on p "**********" at bounding box center [816, 451] width 280 height 19
click at [795, 456] on p "**********" at bounding box center [816, 461] width 280 height 38
click at [773, 450] on p "**********" at bounding box center [816, 461] width 280 height 38
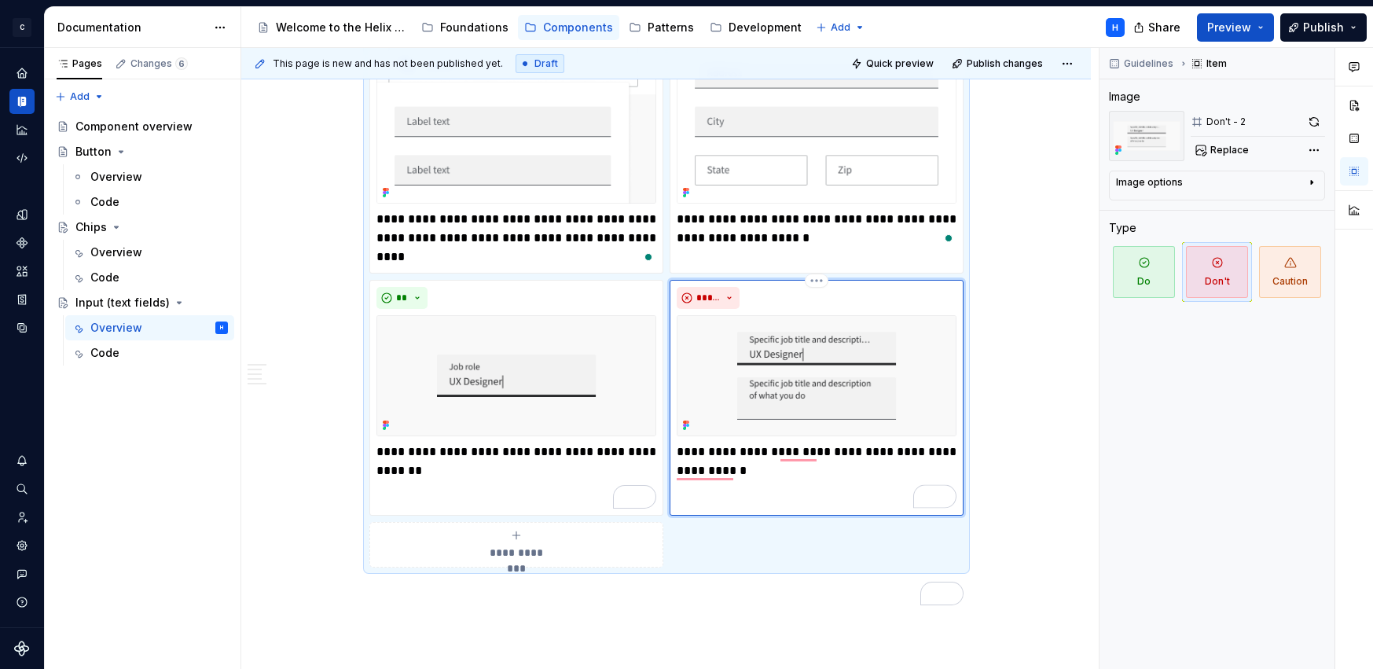
type textarea "*"
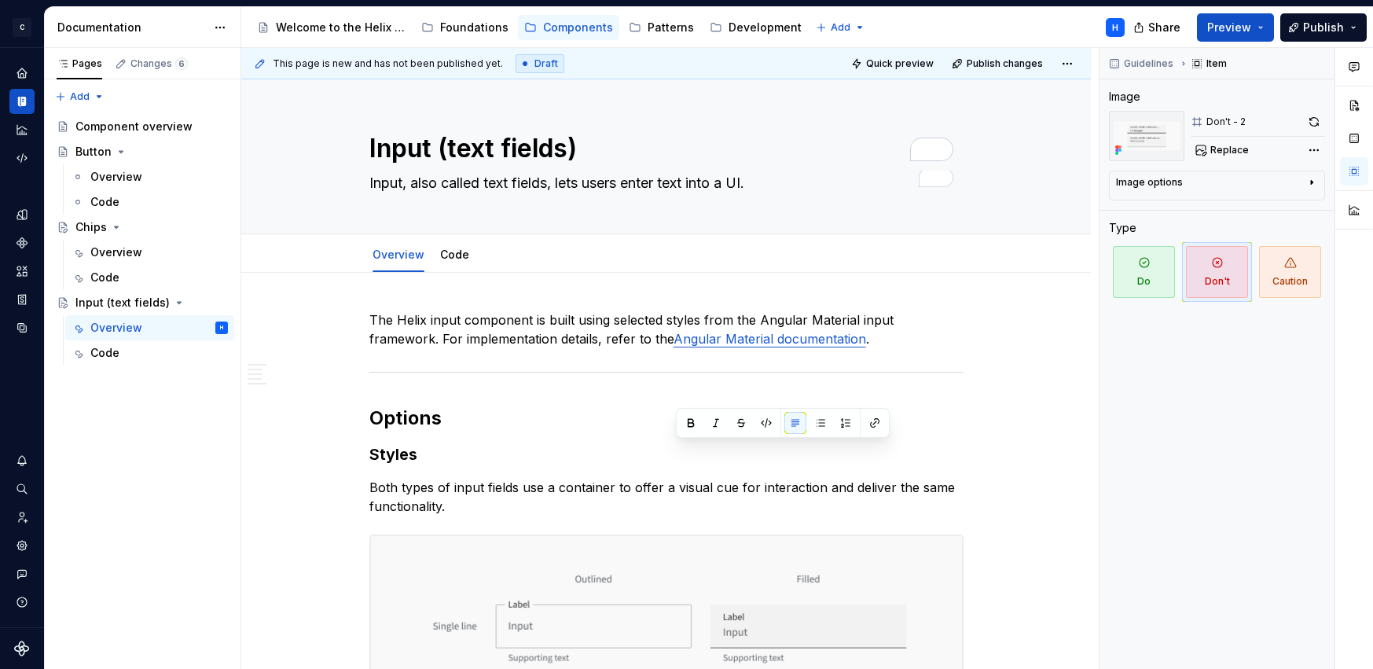
scroll to position [1706, 0]
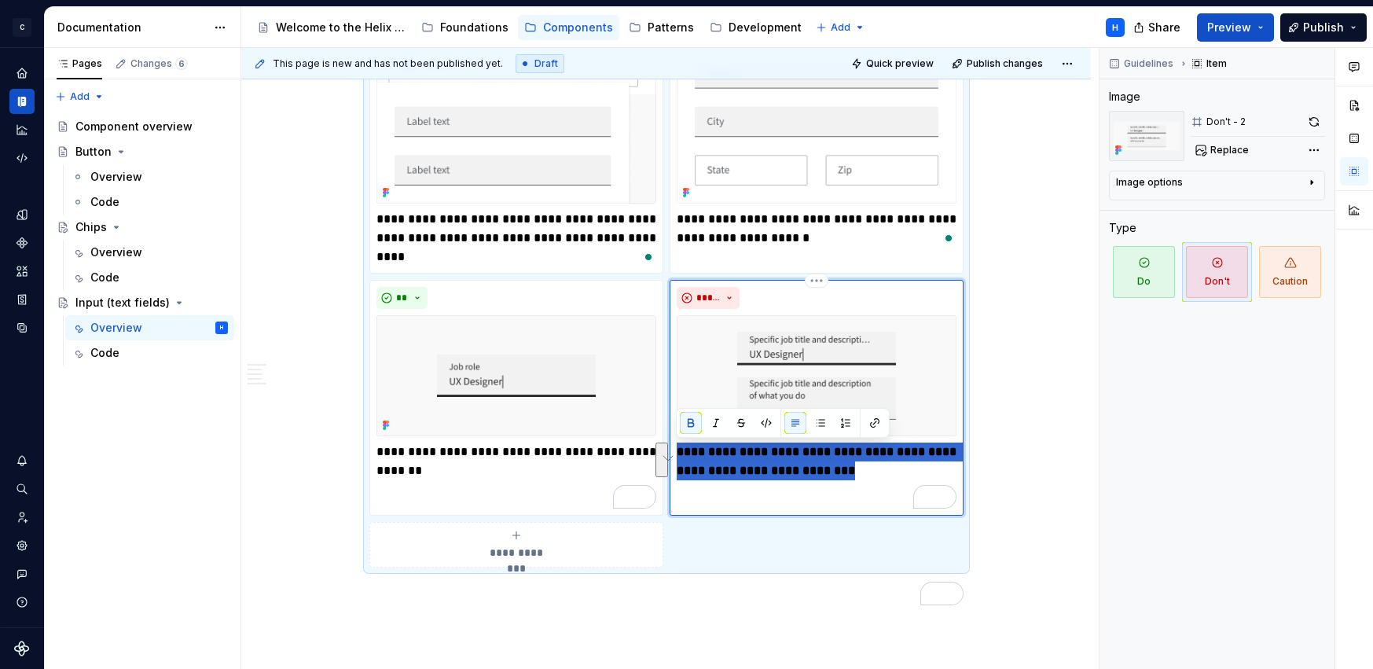
drag, startPoint x: 820, startPoint y: 471, endPoint x: 675, endPoint y: 456, distance: 146.2
click at [676, 456] on p "**********" at bounding box center [816, 461] width 280 height 38
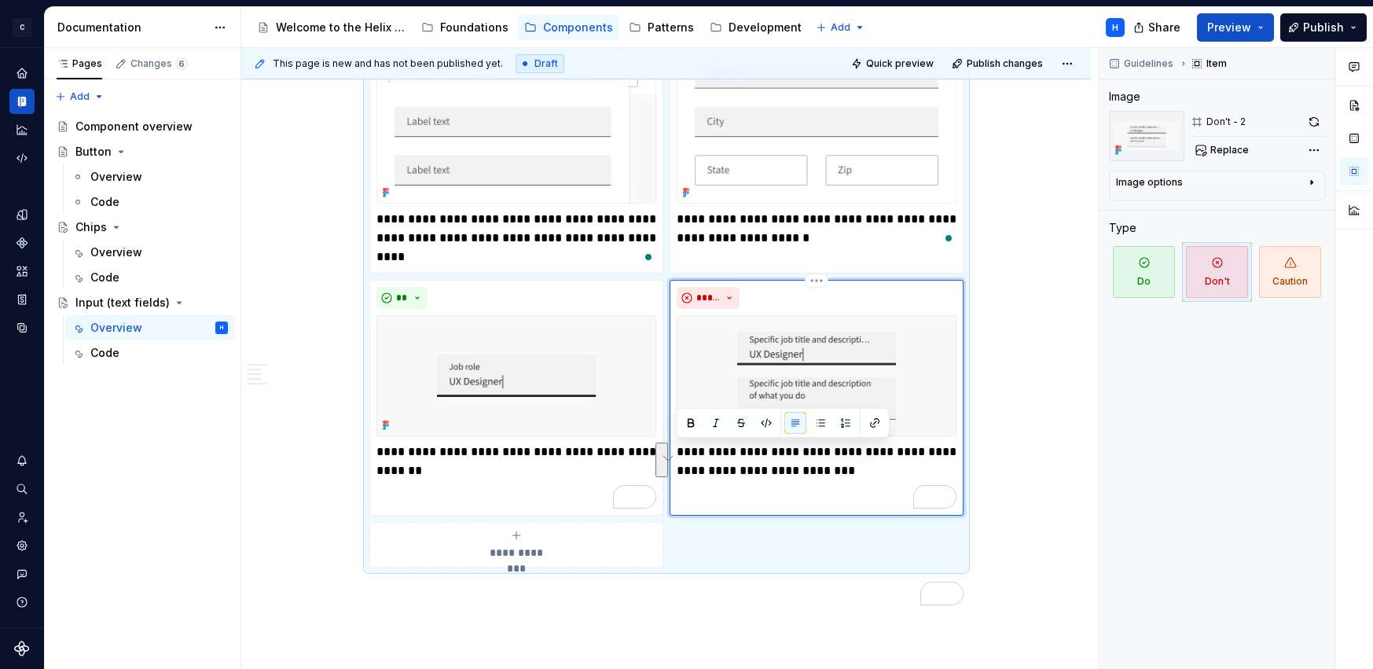
click at [800, 469] on p "**********" at bounding box center [816, 461] width 280 height 38
drag, startPoint x: 800, startPoint y: 469, endPoint x: 836, endPoint y: 467, distance: 36.2
click at [836, 467] on p "**********" at bounding box center [816, 461] width 280 height 38
type textarea "*"
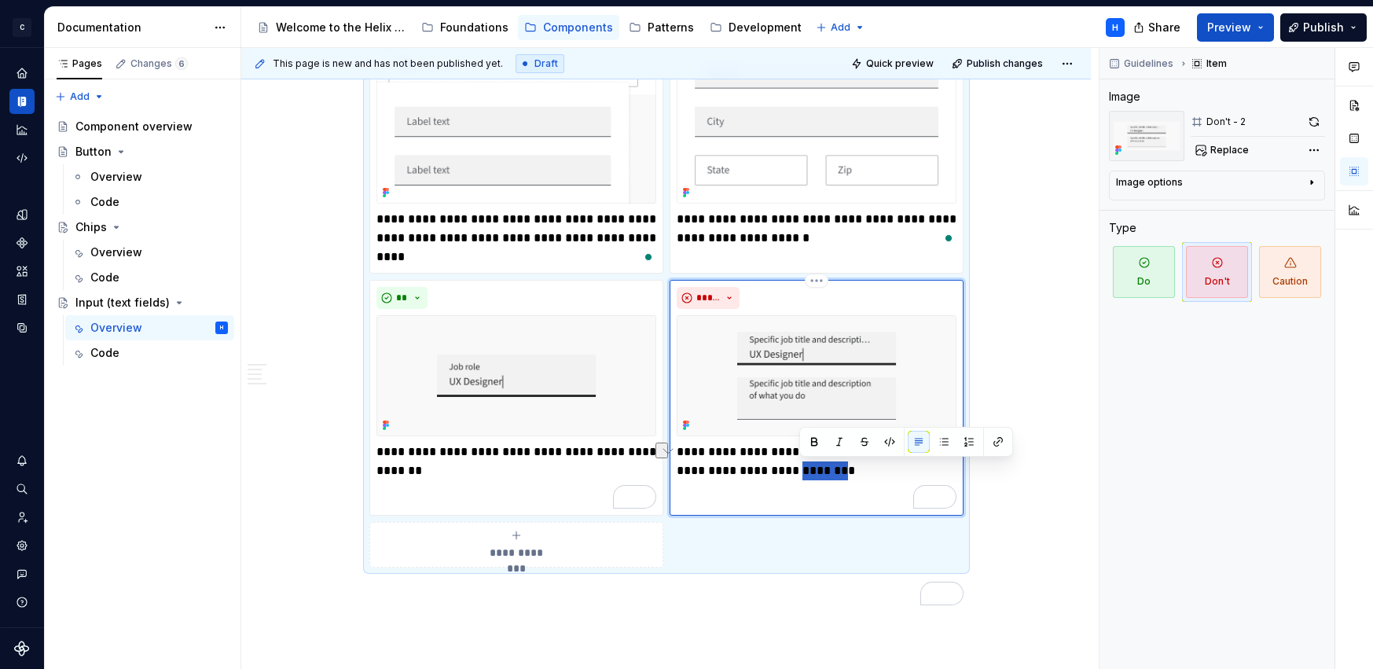
drag, startPoint x: 801, startPoint y: 471, endPoint x: 837, endPoint y: 465, distance: 36.7
click at [837, 465] on p "**********" at bounding box center [816, 461] width 280 height 38
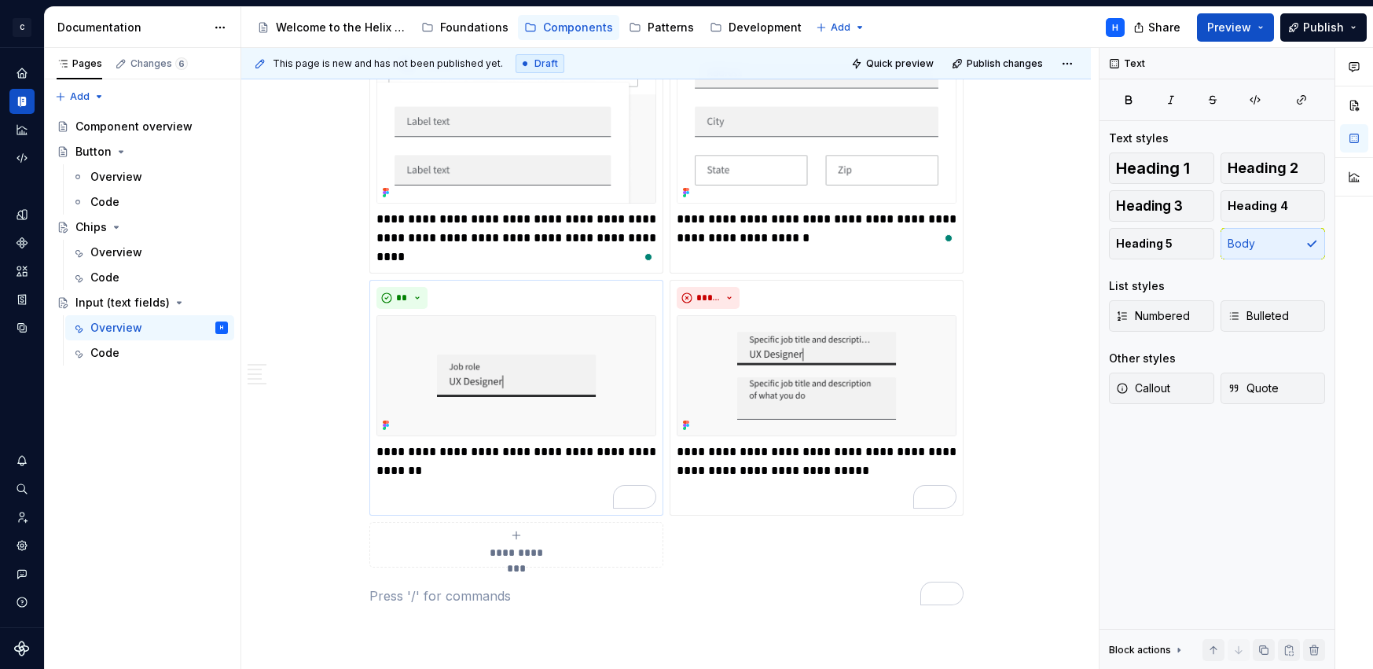
click at [591, 347] on img "To enrich screen reader interactions, please activate Accessibility in Grammarl…" at bounding box center [516, 375] width 280 height 121
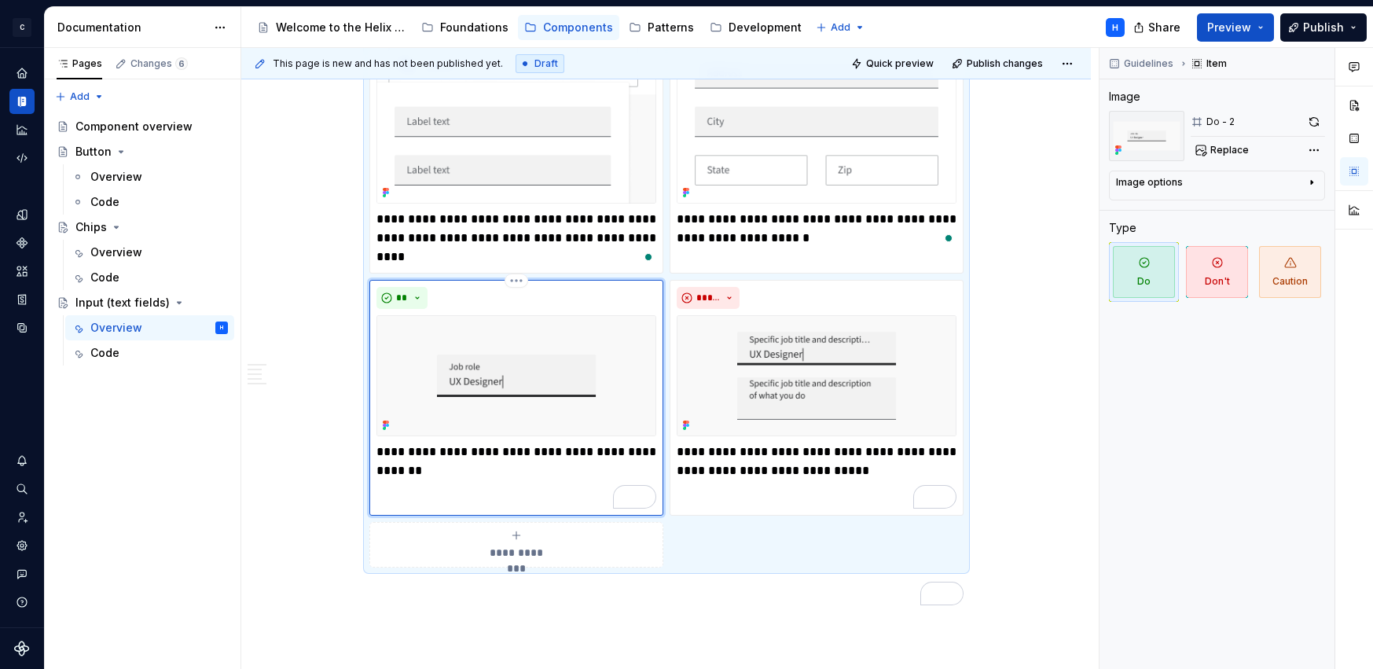
click at [591, 347] on img "To enrich screen reader interactions, please activate Accessibility in Grammarl…" at bounding box center [516, 375] width 280 height 121
click at [1313, 119] on button "button" at bounding box center [1314, 122] width 22 height 22
click at [921, 367] on img "To enrich screen reader interactions, please activate Accessibility in Grammarl…" at bounding box center [816, 375] width 280 height 121
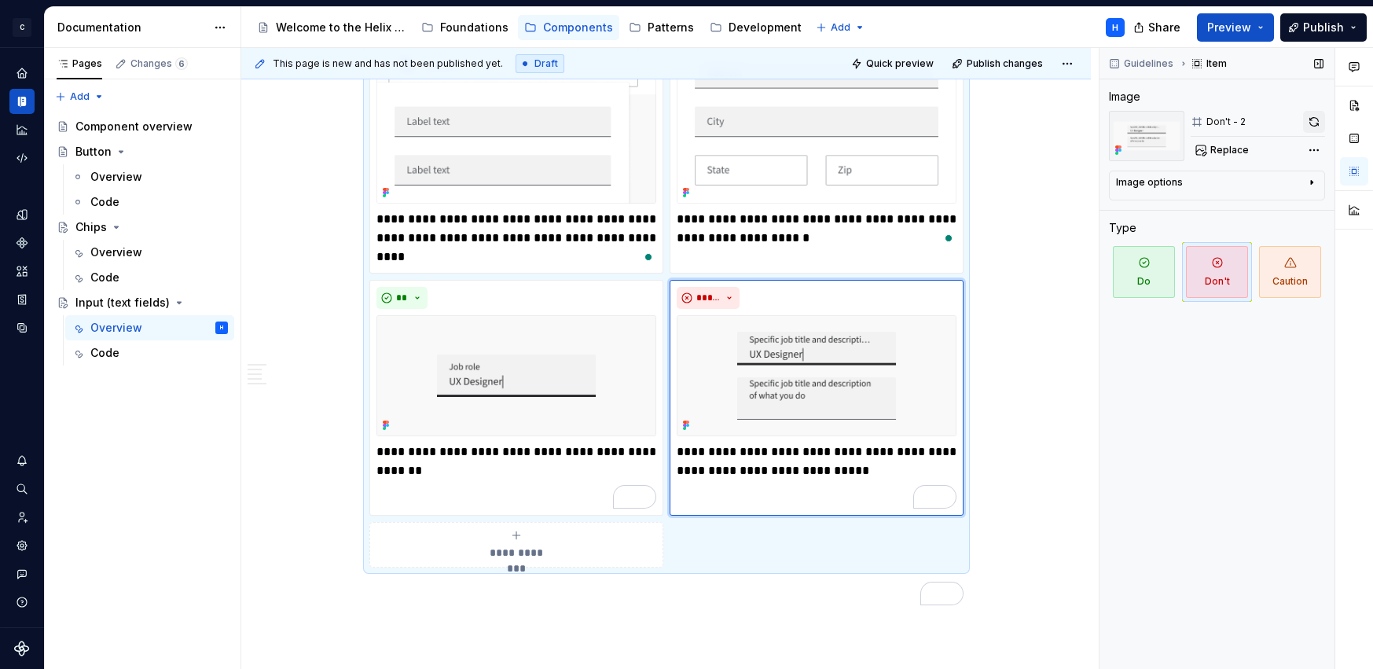
click at [1310, 117] on button "button" at bounding box center [1314, 122] width 22 height 22
click at [1241, 31] on span "Preview" at bounding box center [1229, 28] width 44 height 16
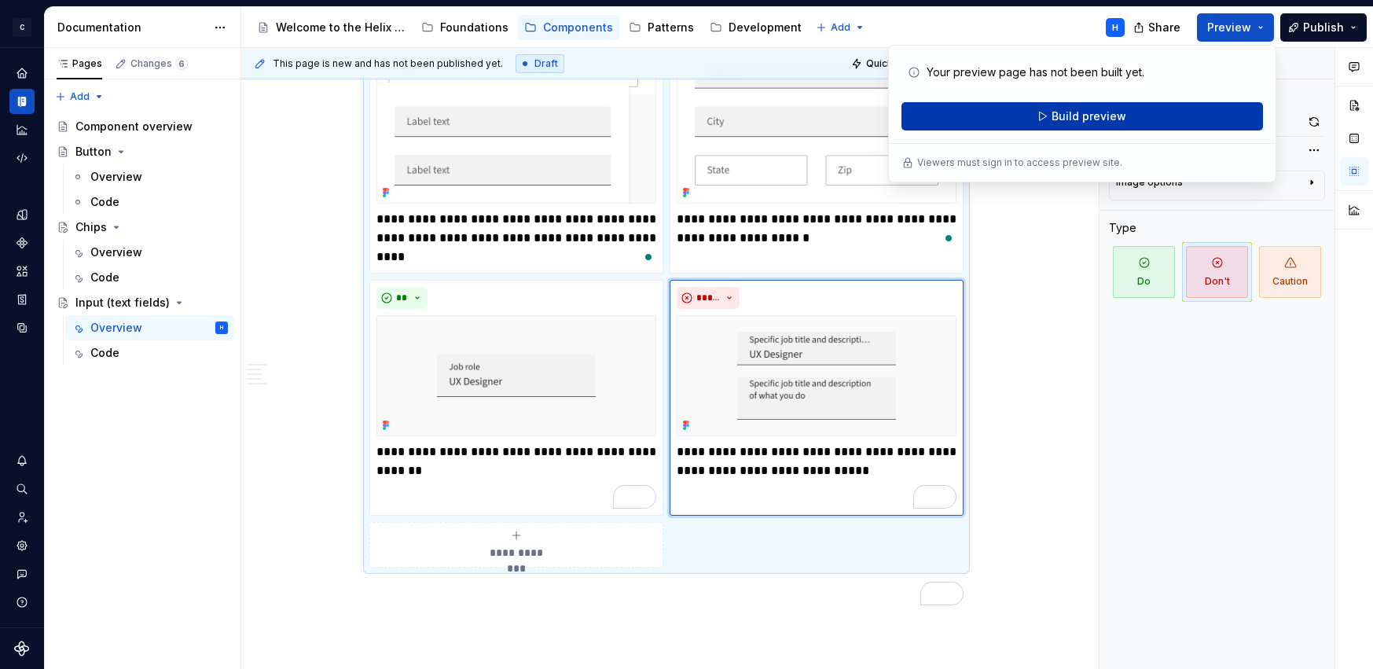
click at [1074, 114] on span "Build preview" at bounding box center [1088, 116] width 75 height 16
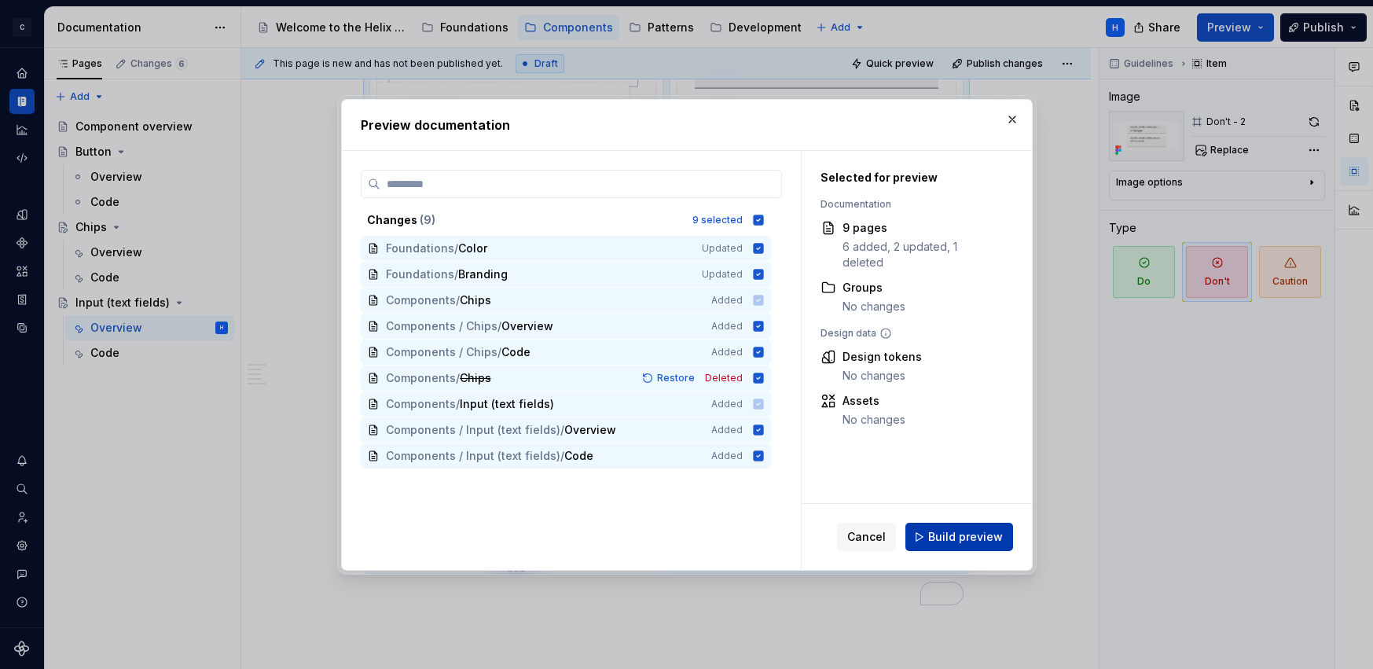
click at [968, 537] on span "Build preview" at bounding box center [965, 537] width 75 height 16
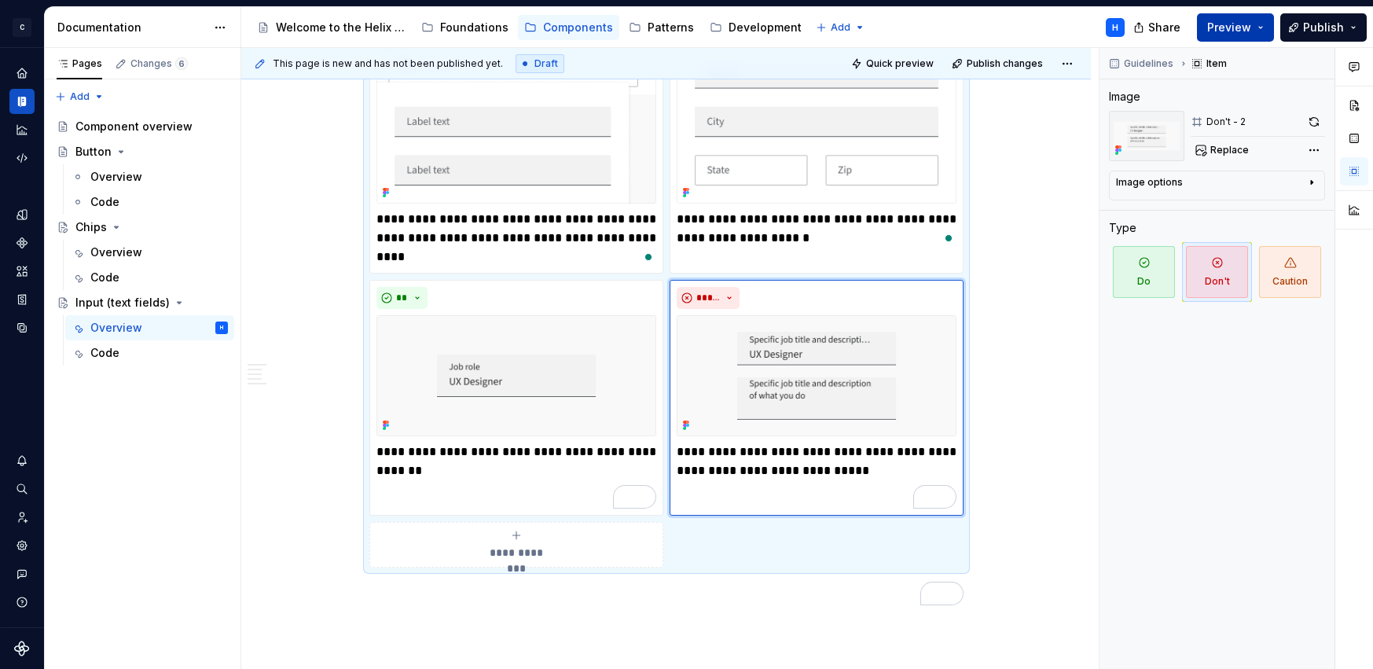
click at [1238, 24] on span "Preview" at bounding box center [1229, 28] width 44 height 16
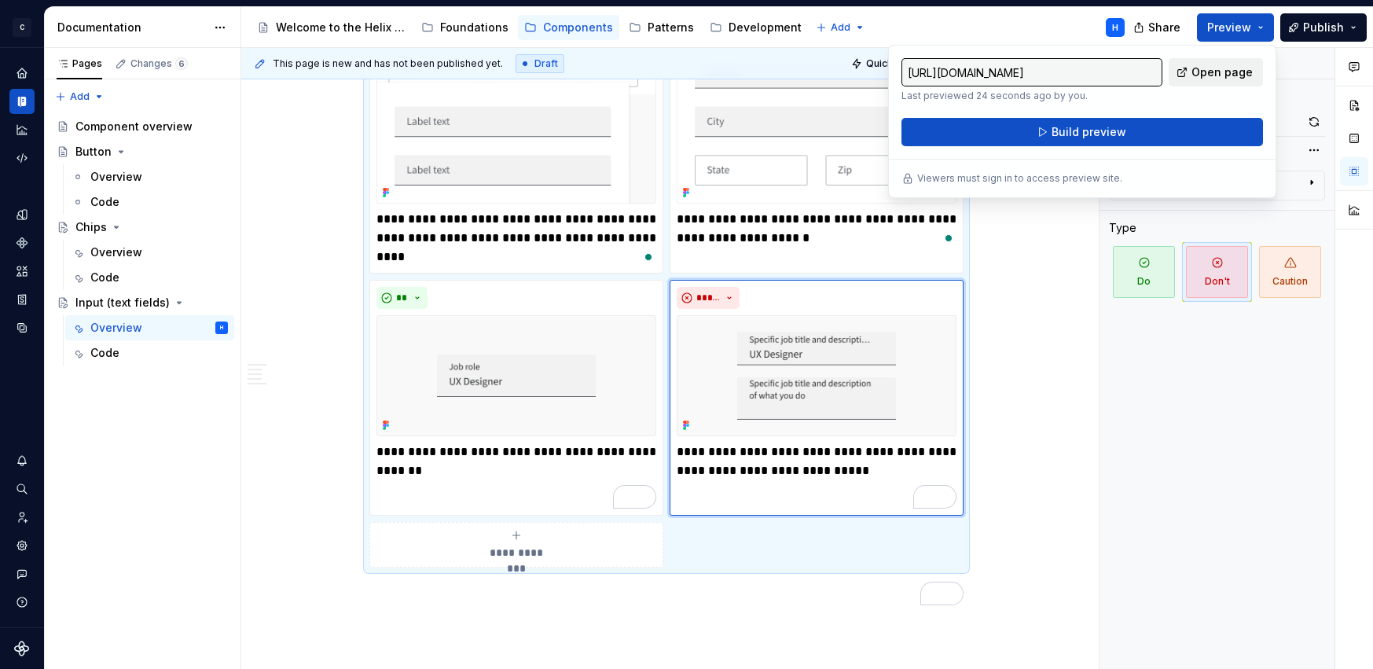
click at [1208, 68] on span "Open page" at bounding box center [1221, 72] width 61 height 16
click at [369, 278] on div "**********" at bounding box center [666, 285] width 594 height 566
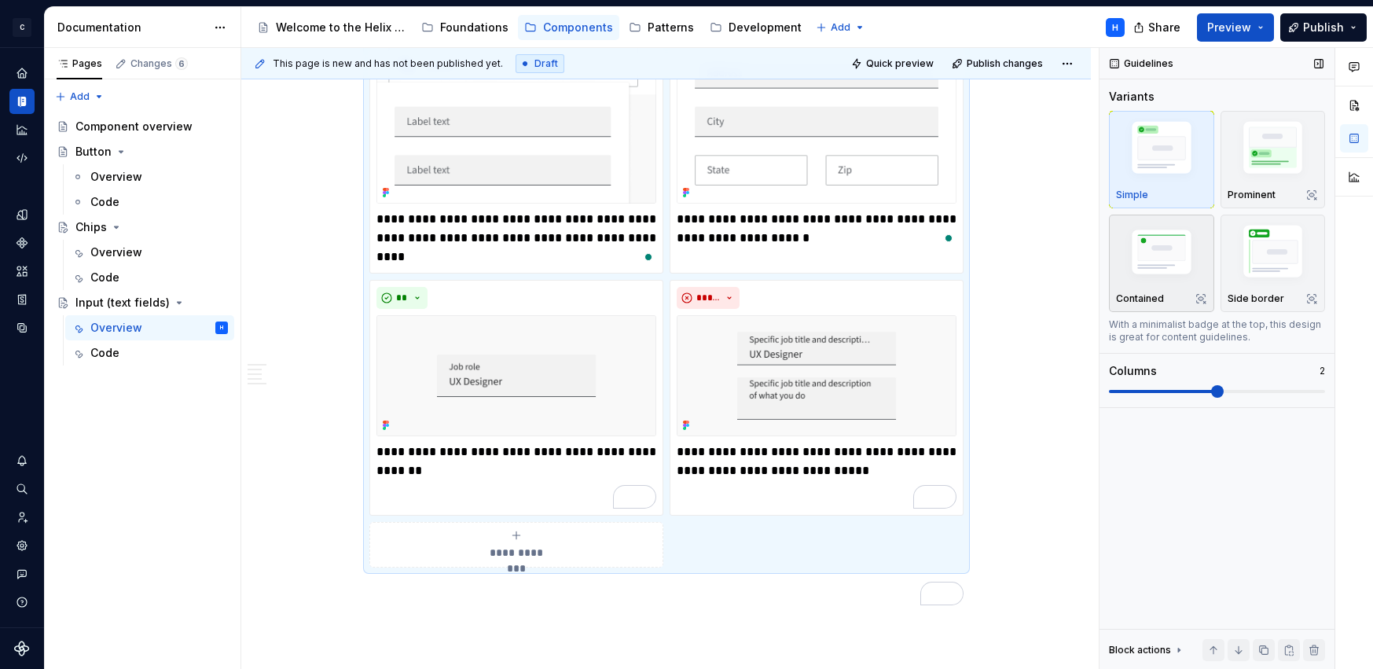
click at [1164, 254] on img "button" at bounding box center [1161, 253] width 91 height 61
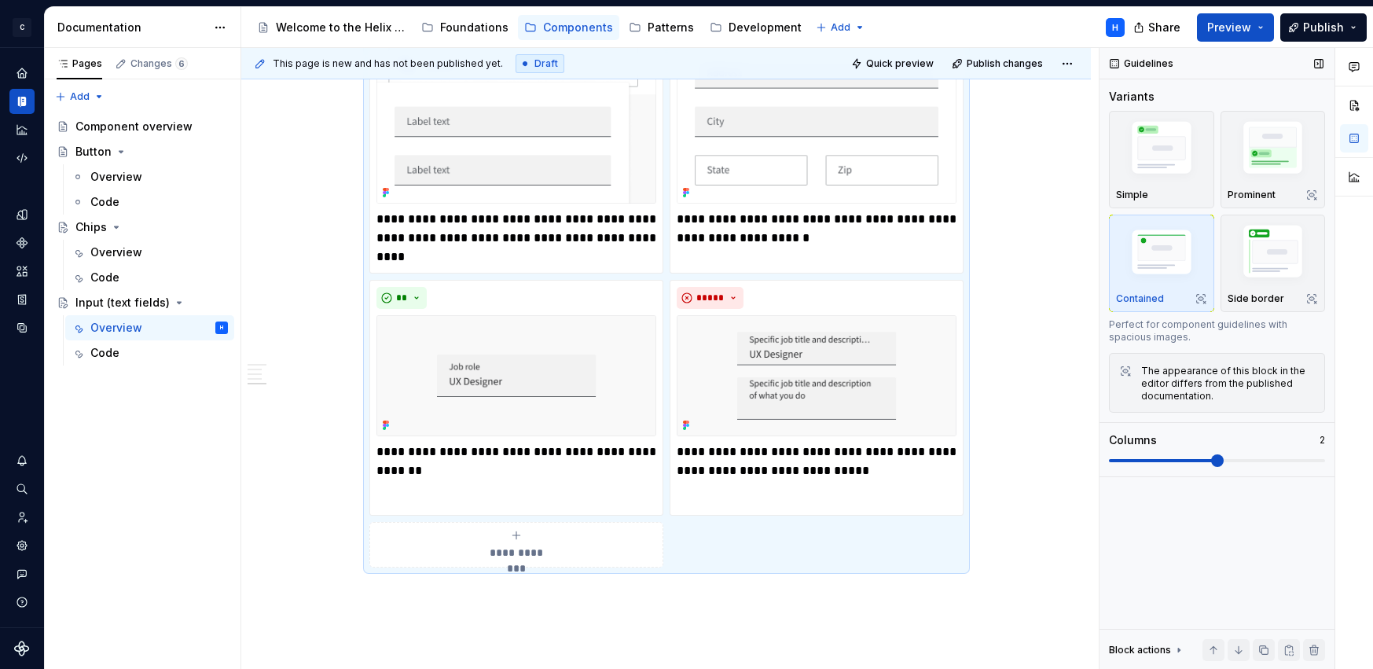
scroll to position [1573, 0]
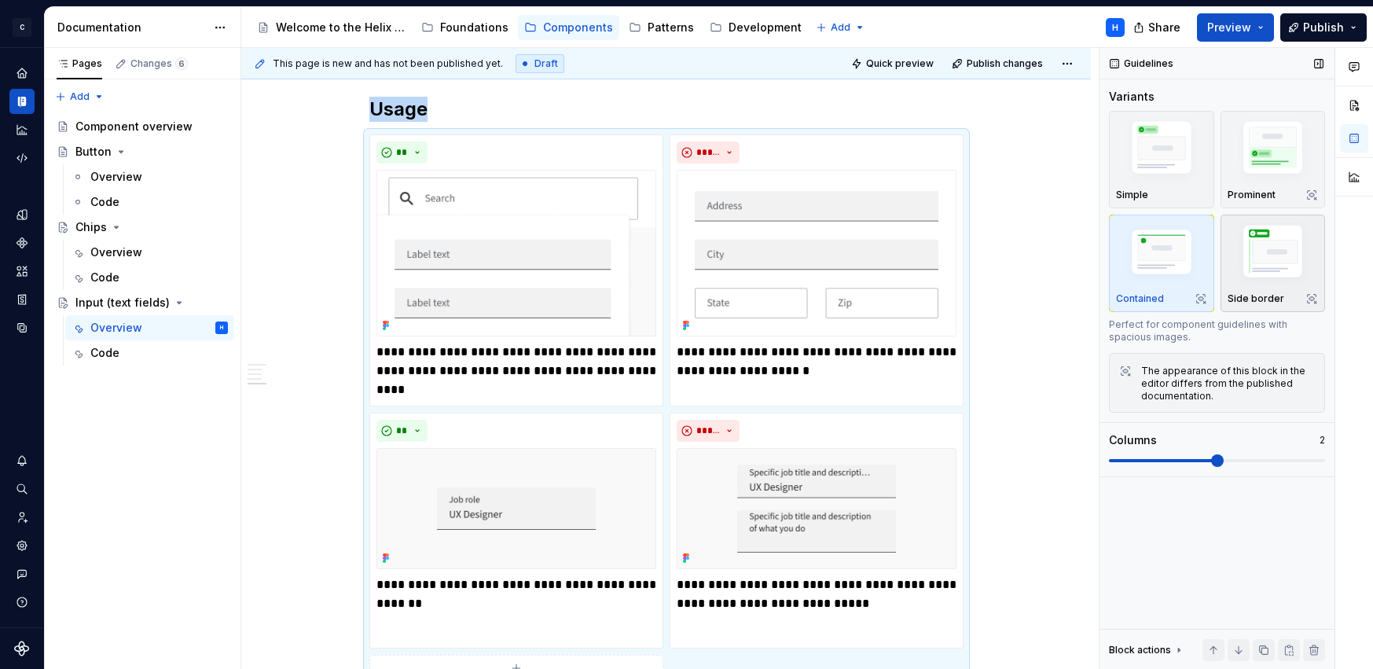
click at [1250, 258] on img "button" at bounding box center [1272, 254] width 91 height 68
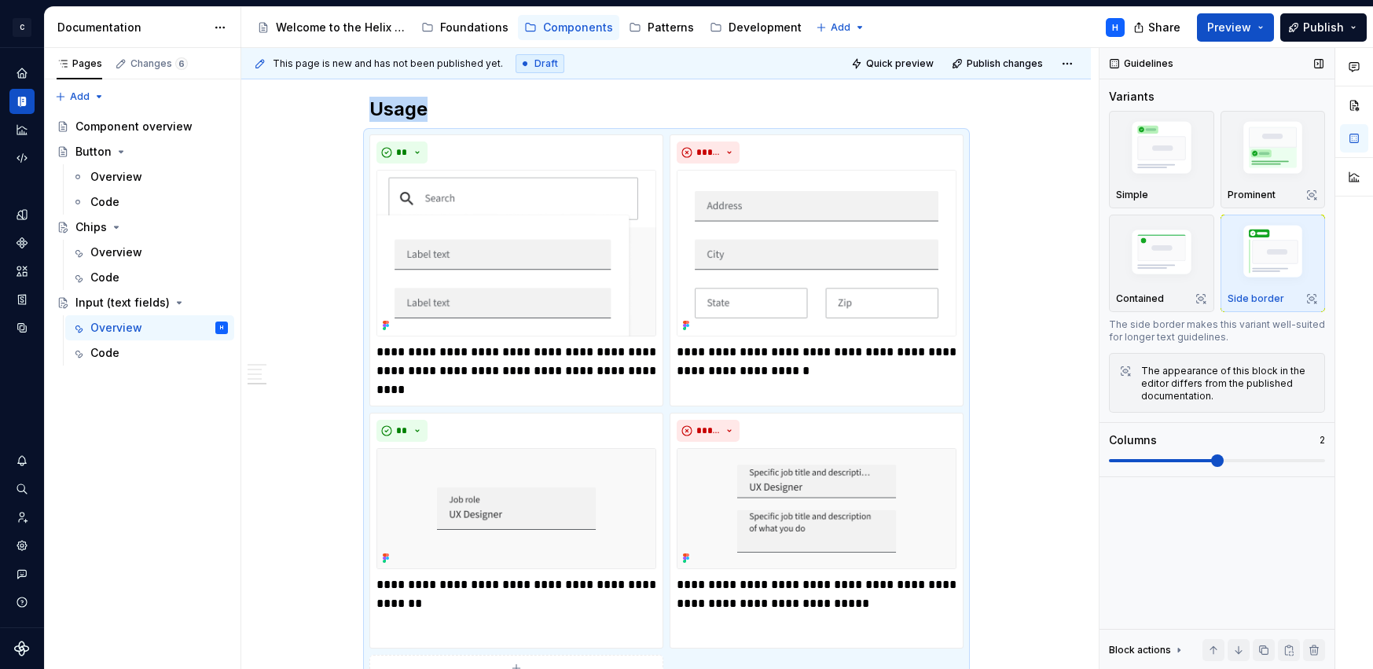
scroll to position [1604, 0]
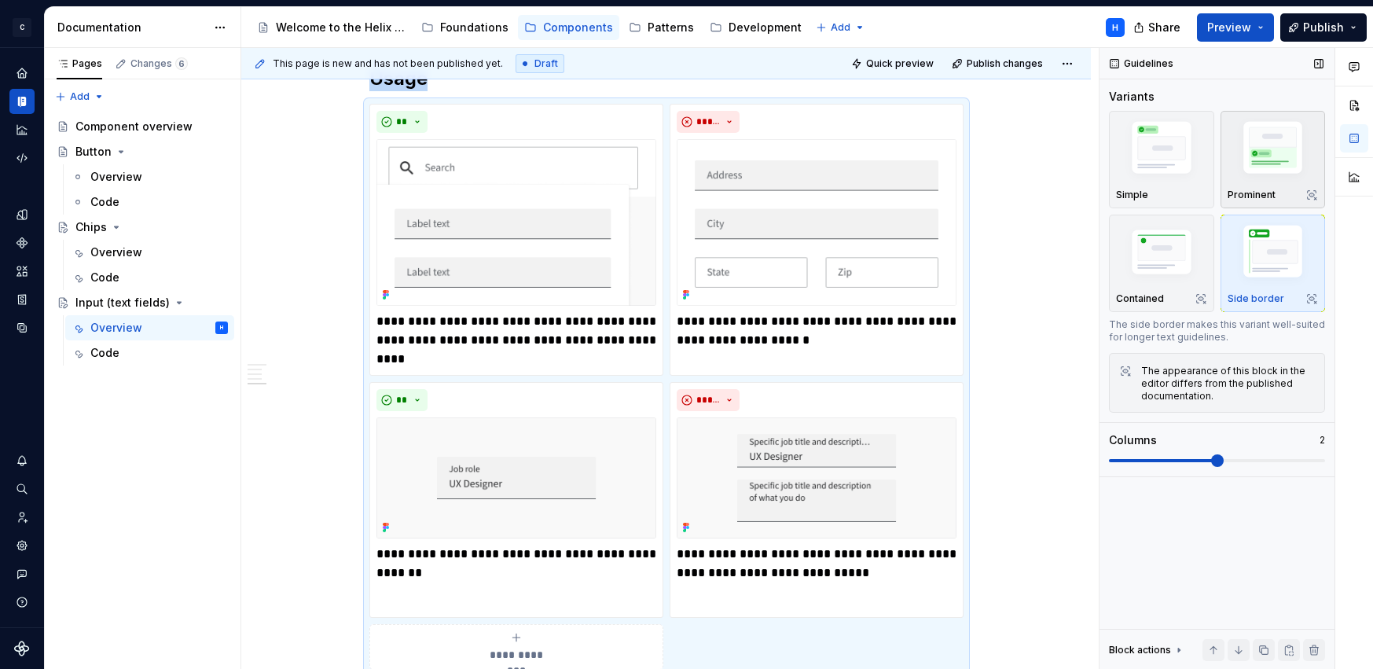
click at [1270, 176] on img "button" at bounding box center [1272, 150] width 91 height 68
click at [1200, 225] on img "button" at bounding box center [1161, 253] width 91 height 61
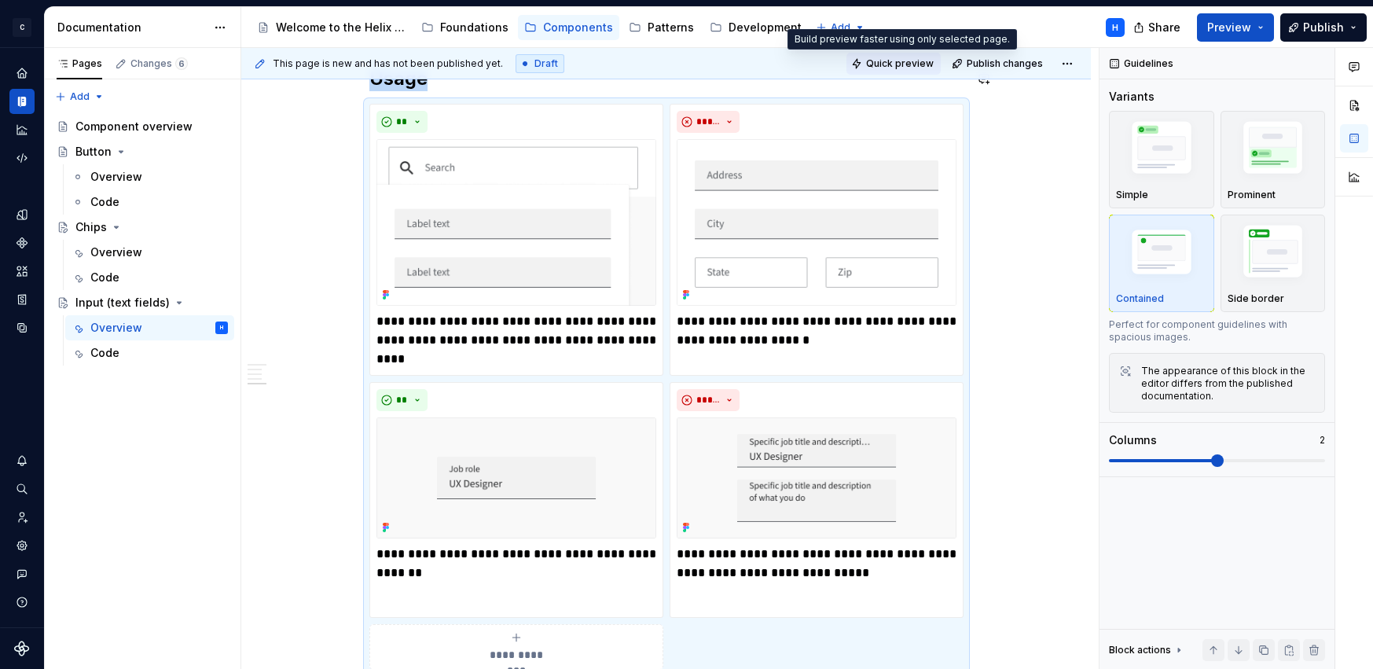
click at [903, 68] on span "Quick preview" at bounding box center [900, 63] width 68 height 13
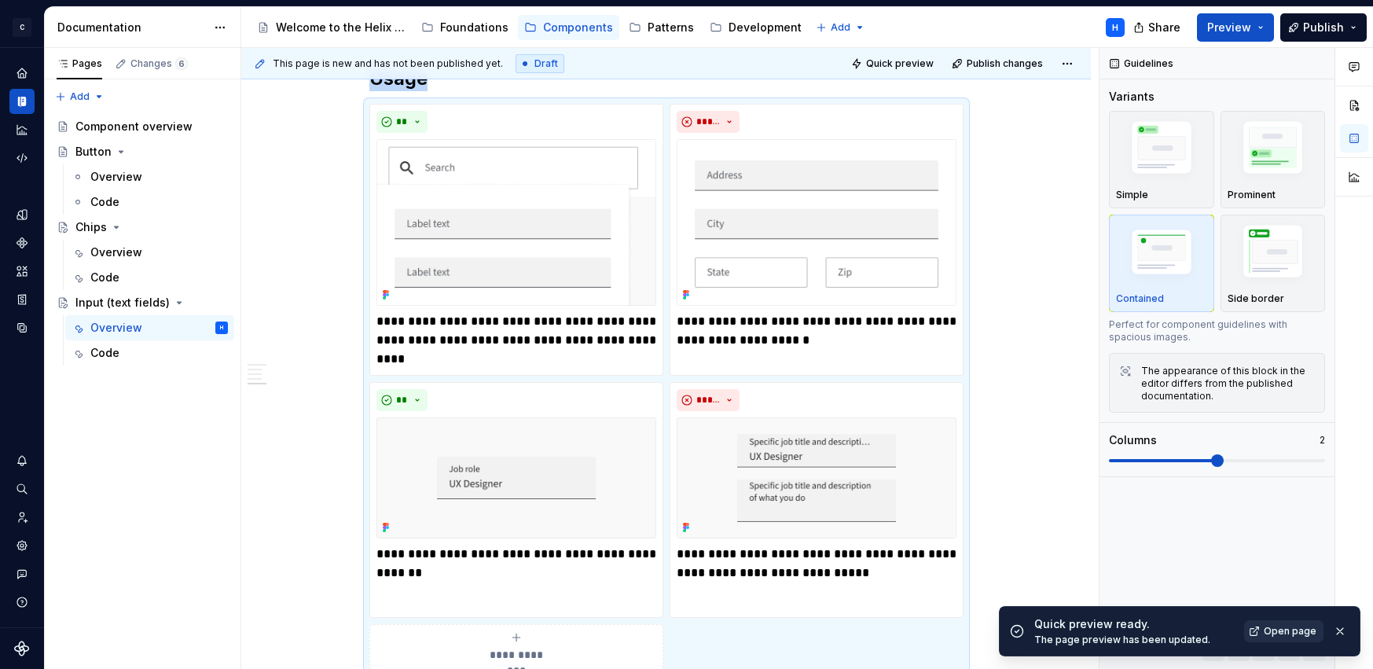
click at [1273, 632] on span "Open page" at bounding box center [1289, 631] width 53 height 13
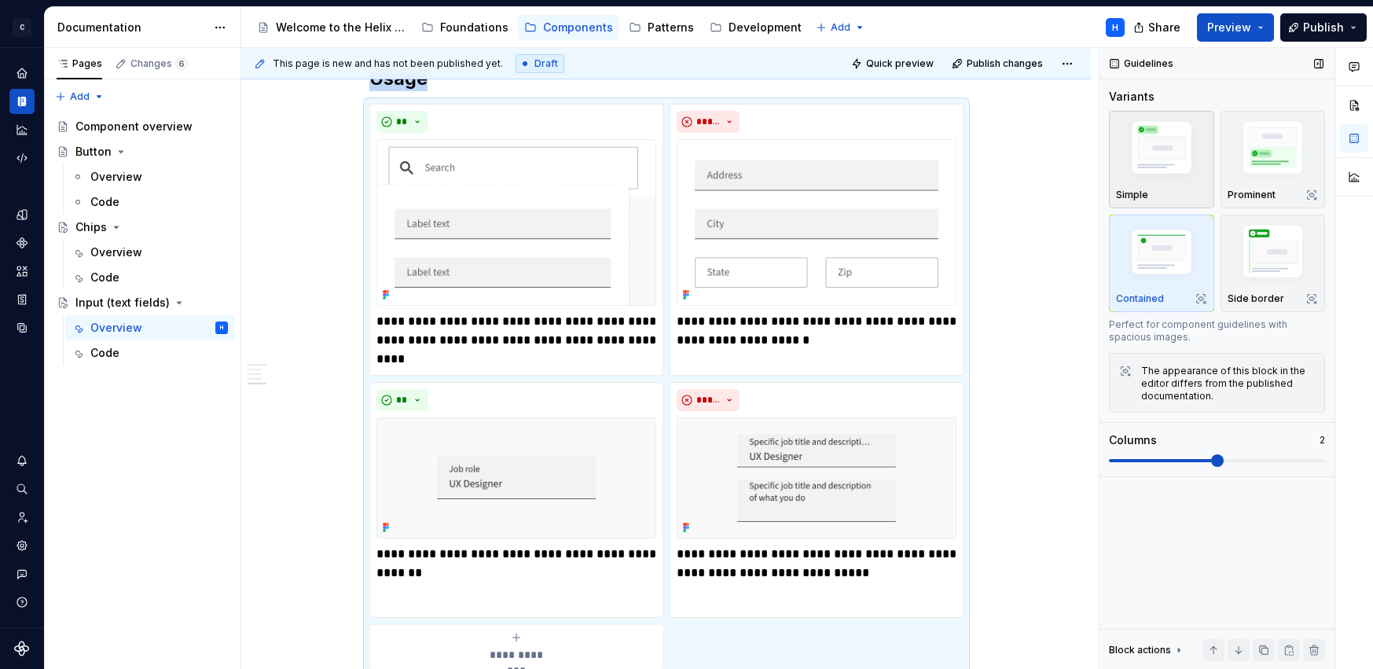
click at [1167, 149] on img "button" at bounding box center [1161, 150] width 91 height 68
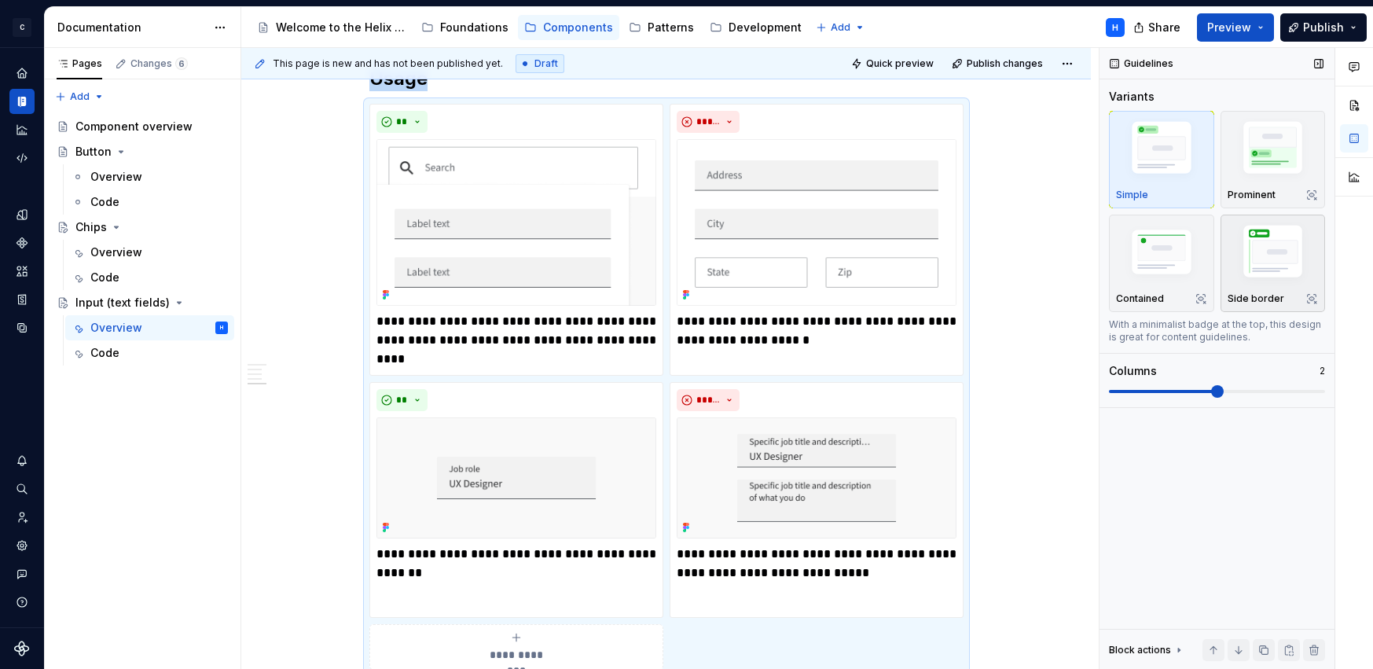
click at [1268, 259] on img "button" at bounding box center [1272, 254] width 91 height 68
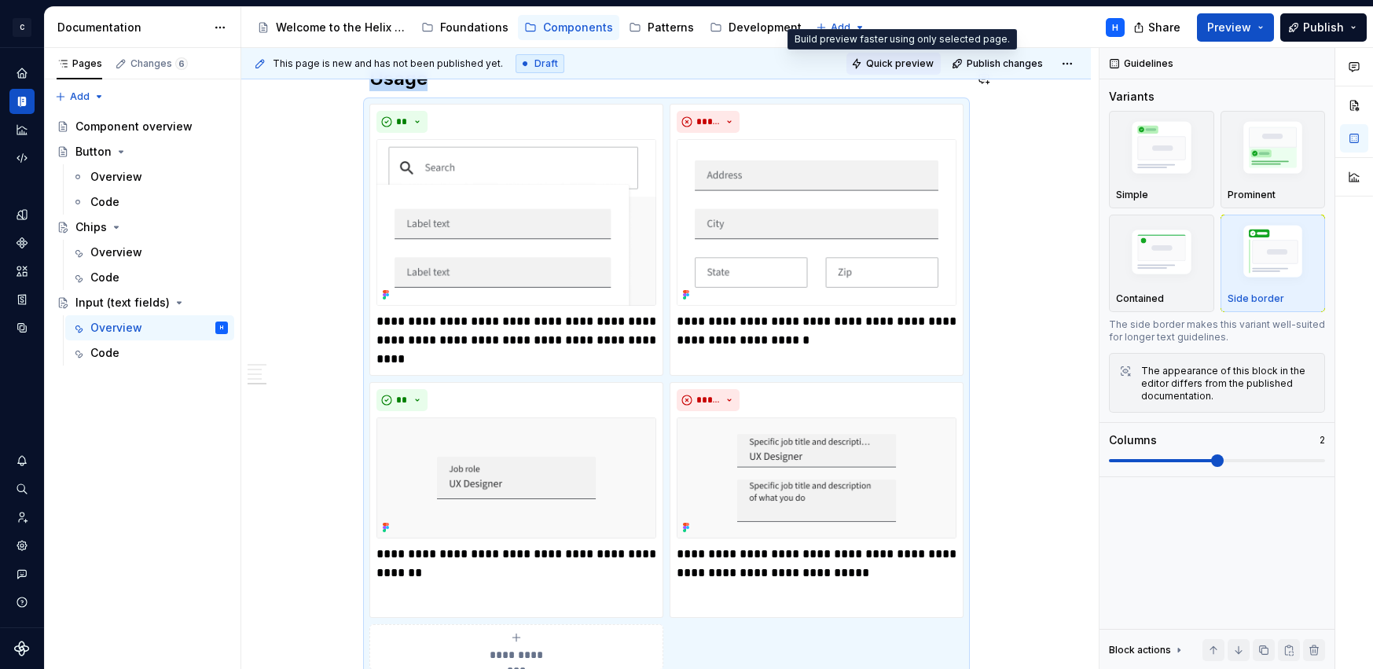
click at [904, 63] on span "Quick preview" at bounding box center [900, 63] width 68 height 13
click at [1154, 150] on img "button" at bounding box center [1161, 150] width 91 height 68
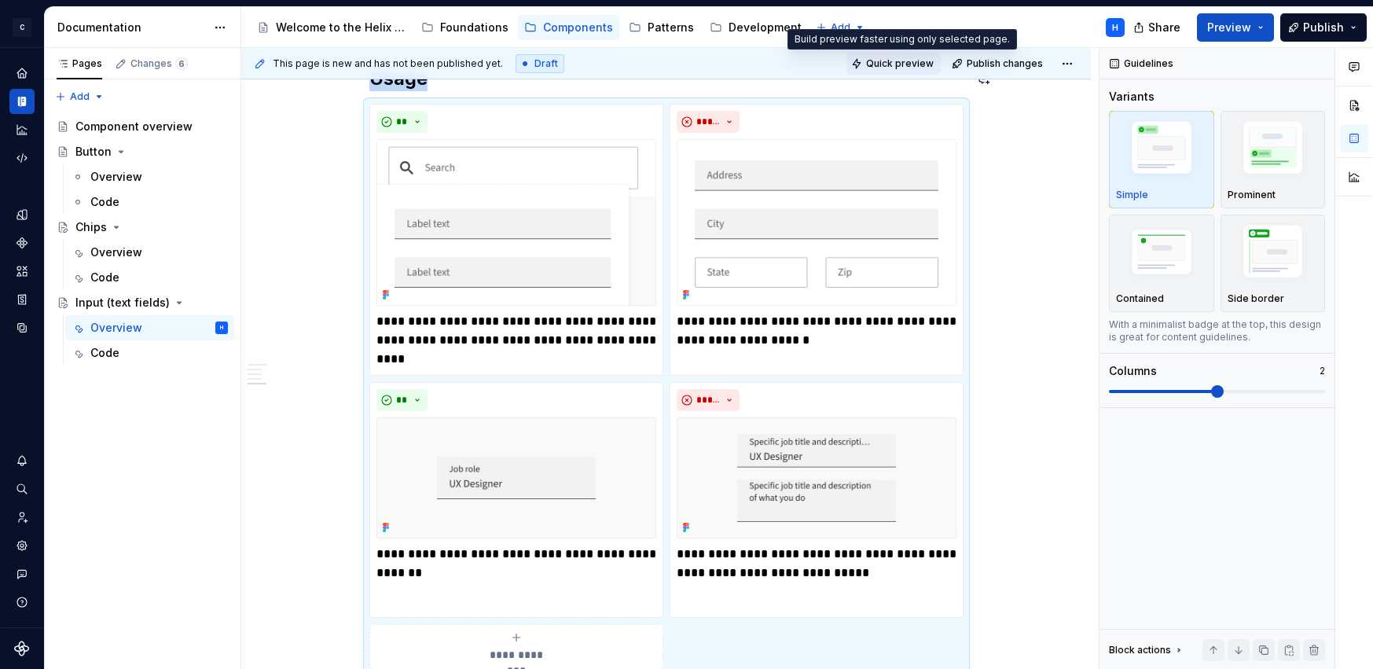
click at [905, 64] on span "Quick preview" at bounding box center [900, 63] width 68 height 13
click at [151, 126] on div "Component overview" at bounding box center [127, 127] width 105 height 16
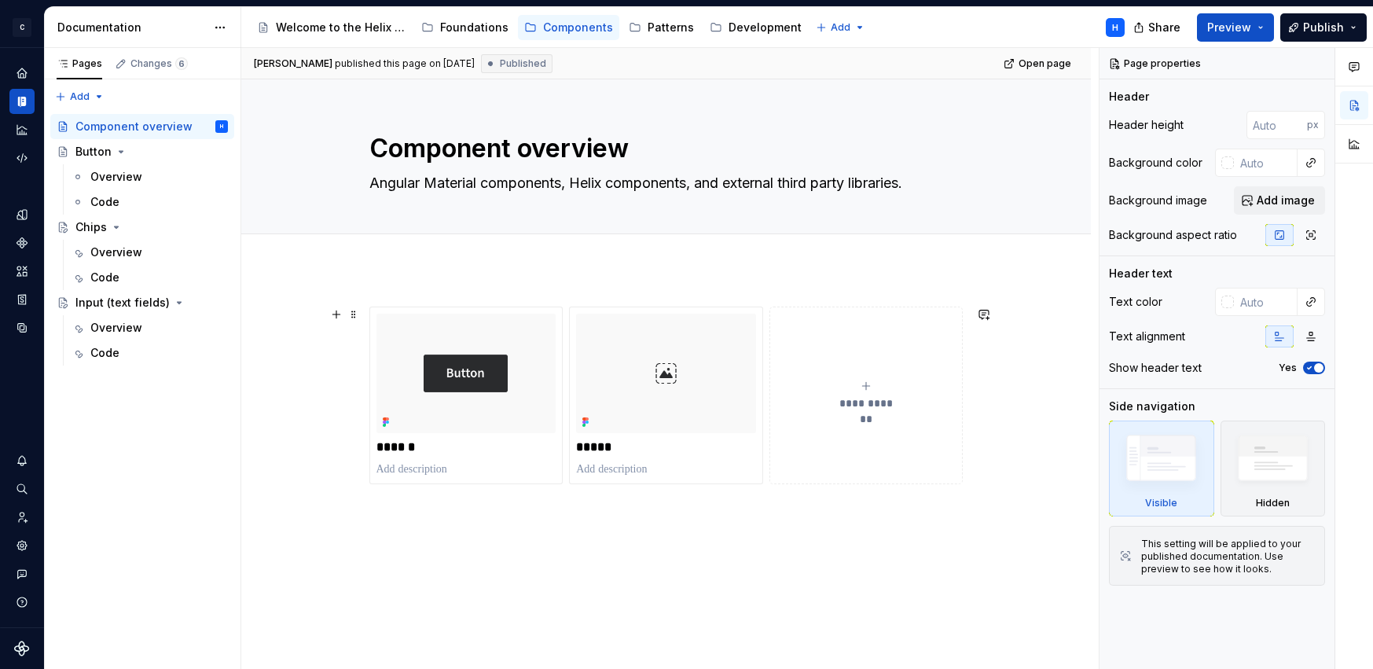
click at [862, 391] on icon "submit" at bounding box center [866, 385] width 13 height 13
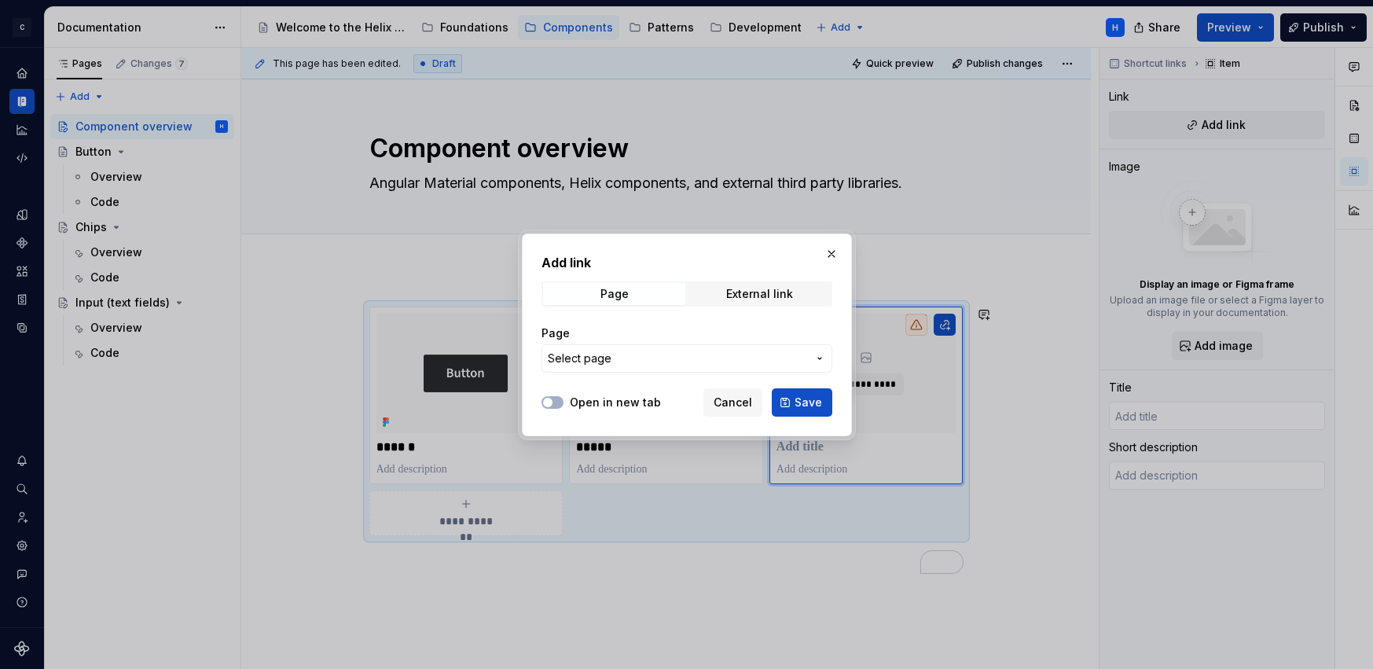
click at [781, 354] on span "Select page" at bounding box center [677, 358] width 259 height 16
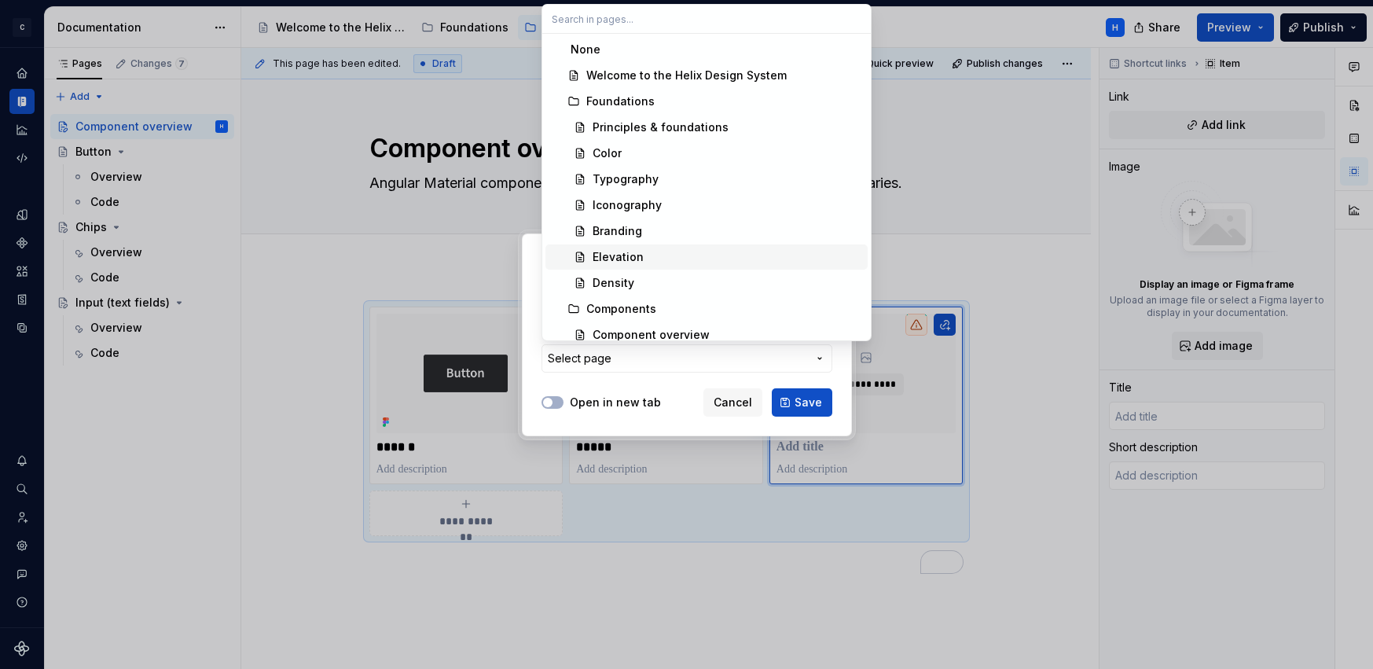
scroll to position [225, 0]
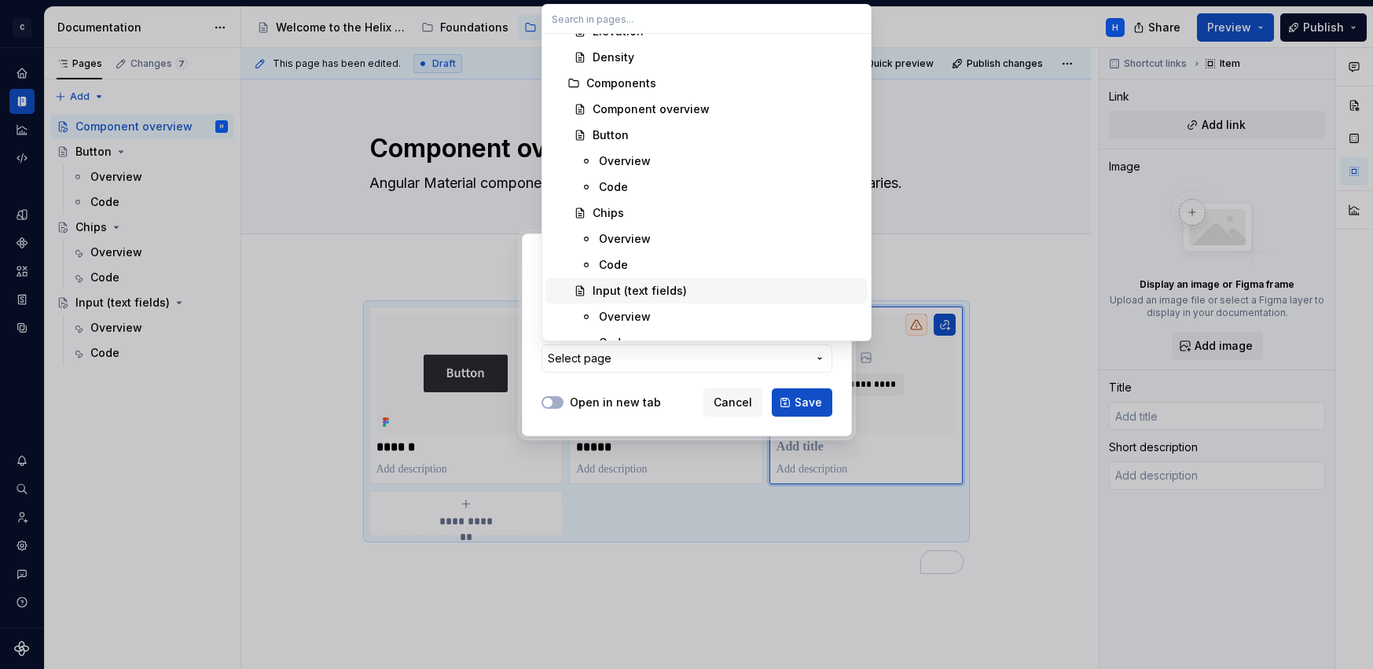
click at [654, 292] on div "Input (text fields)" at bounding box center [639, 291] width 94 height 16
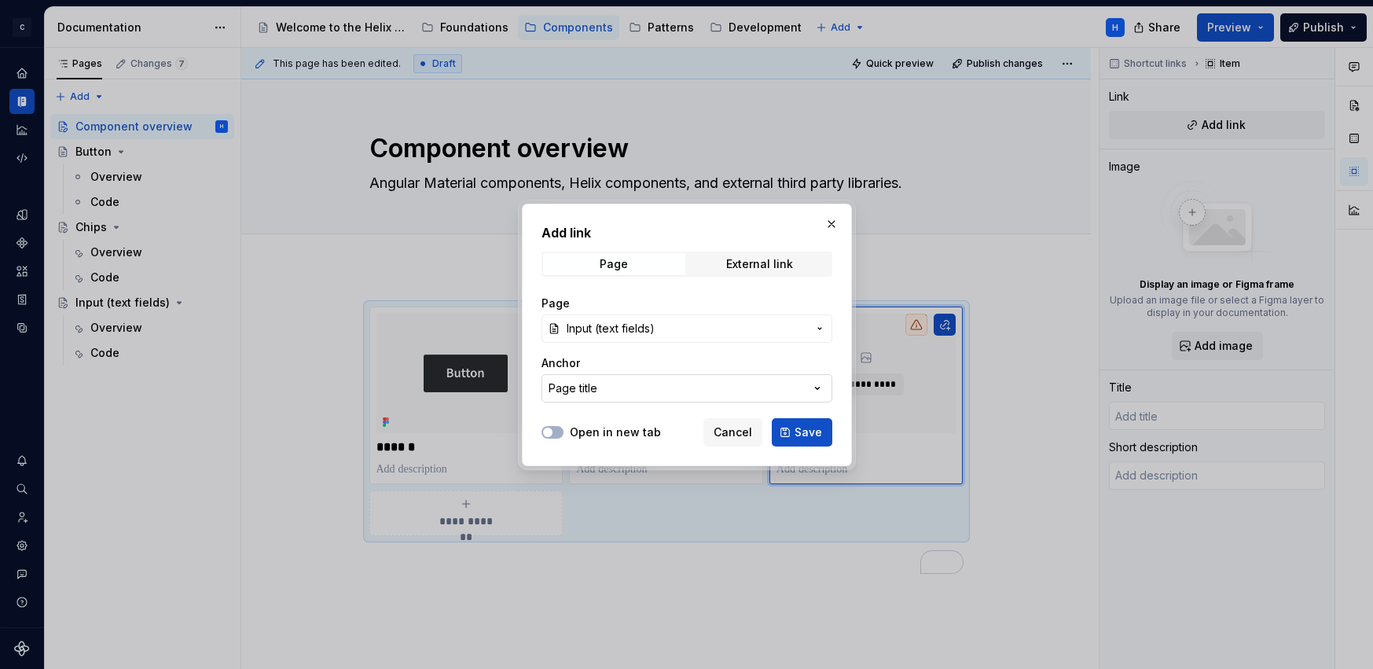
click at [668, 383] on button "Page title" at bounding box center [686, 388] width 291 height 28
click at [676, 365] on div "Add link Page External link Page Input (text fields) Anchor Page title Open in …" at bounding box center [686, 334] width 1373 height 669
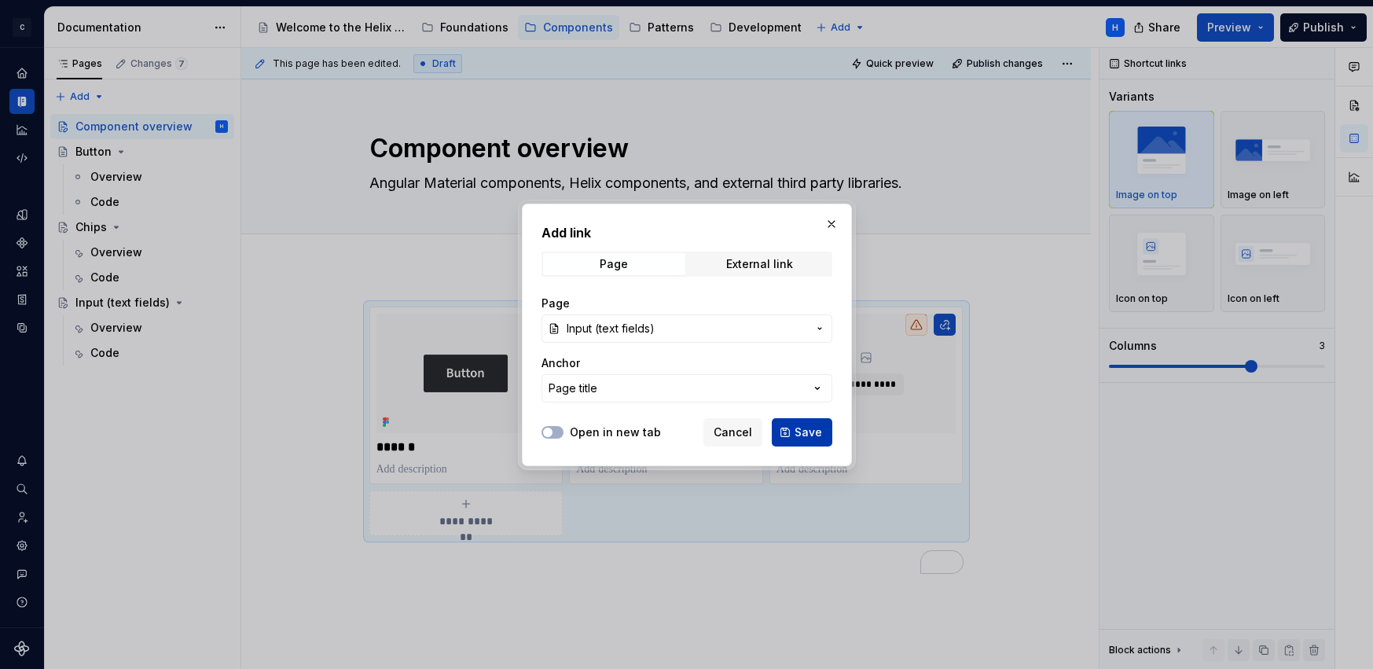
click at [795, 433] on span "Save" at bounding box center [807, 432] width 27 height 16
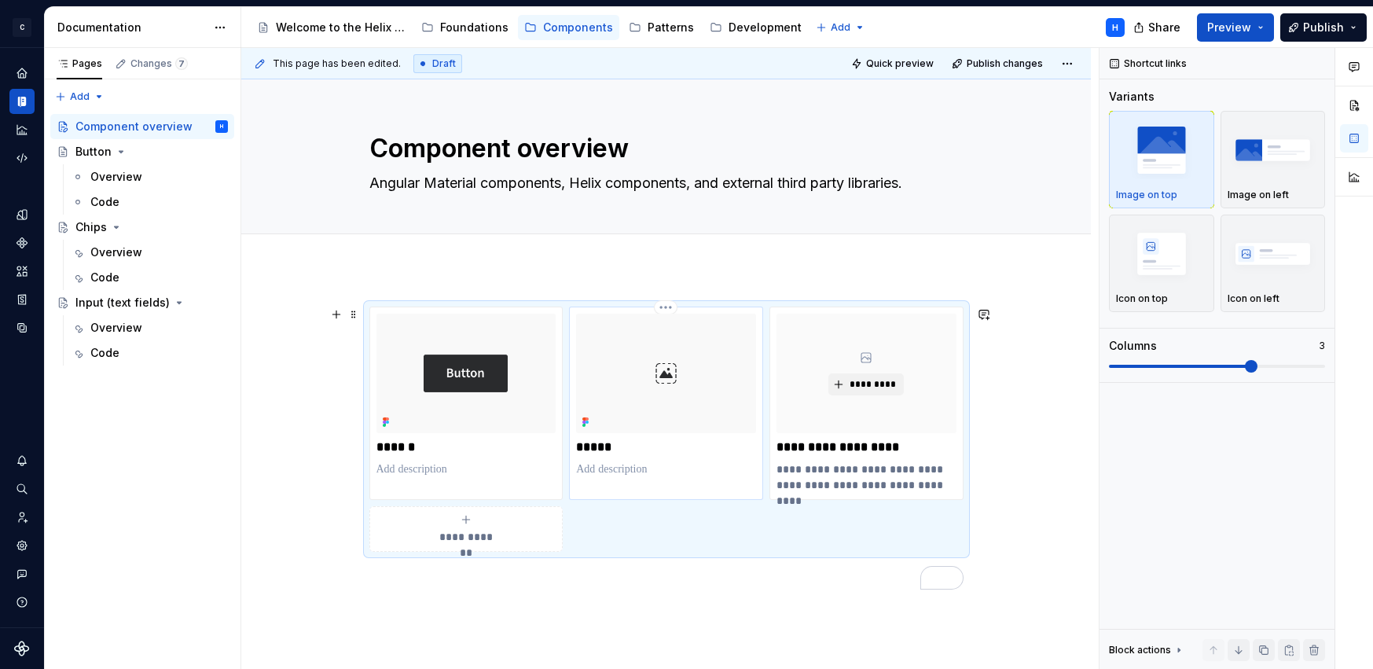
click at [717, 359] on img "To enrich screen reader interactions, please activate Accessibility in Grammarl…" at bounding box center [666, 372] width 180 height 119
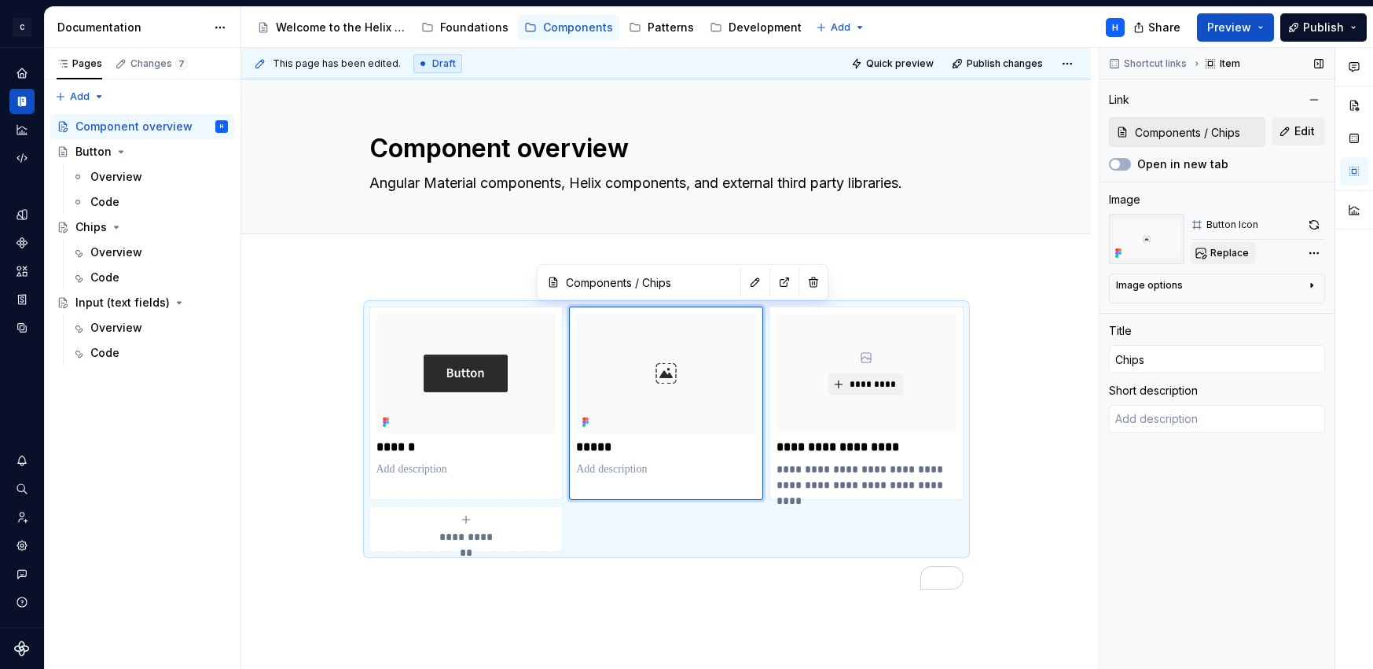
click at [1242, 250] on span "Replace" at bounding box center [1229, 253] width 38 height 13
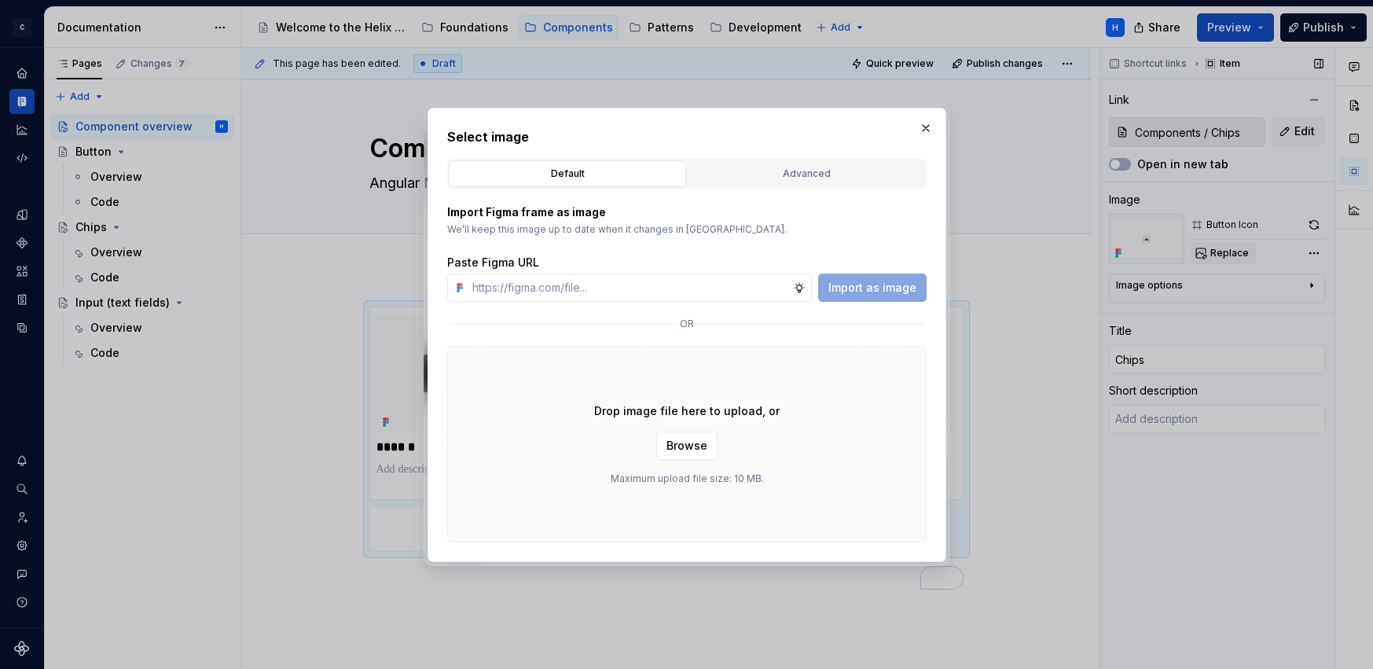
type textarea "*"
paste input "https://www.figma.com/design/1jiprMGZ64bsPdJCQJnL51/Design-System-Documentation…"
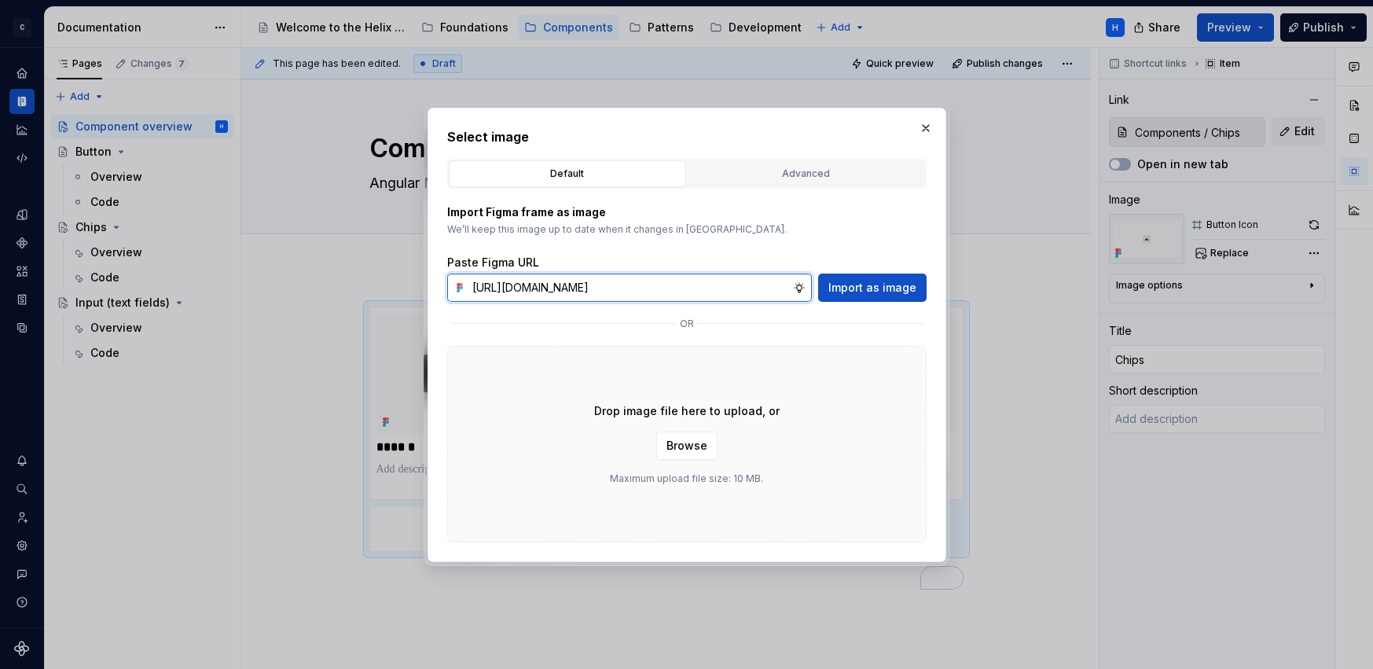
type input "https://www.figma.com/design/1jiprMGZ64bsPdJCQJnL51/Design-System-Documentation…"
click at [856, 289] on span "Import as image" at bounding box center [872, 288] width 88 height 16
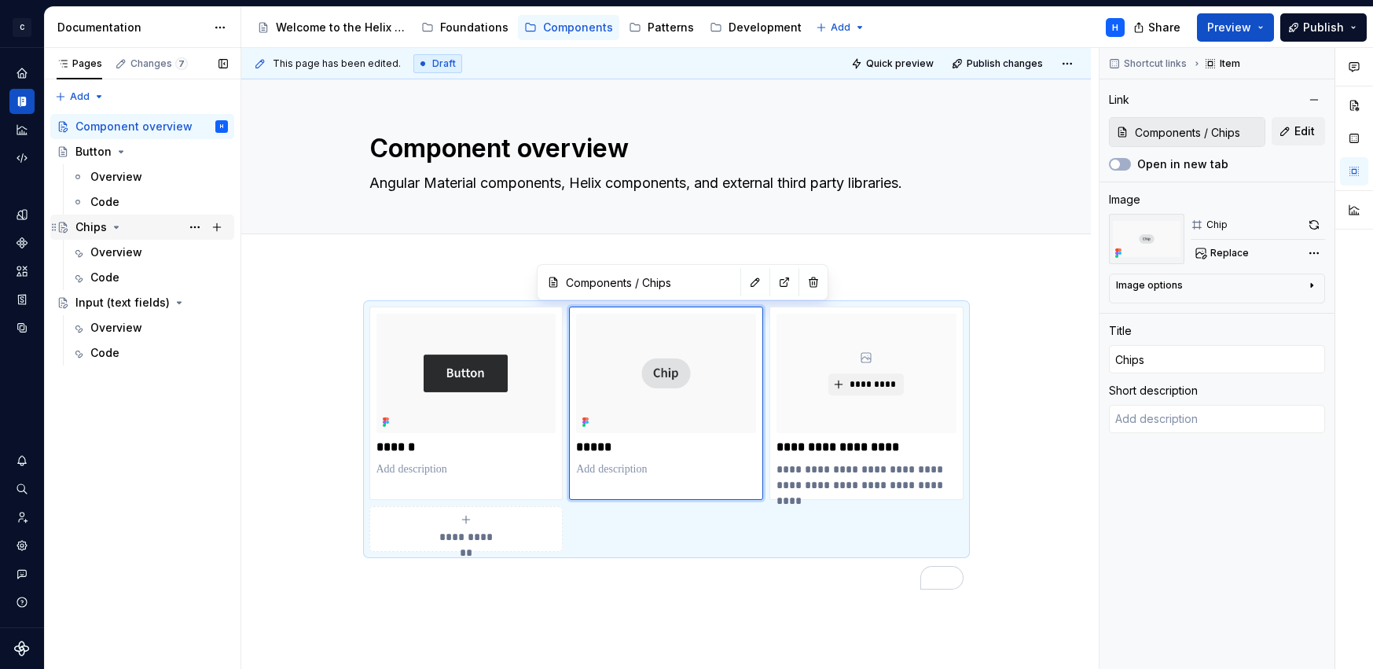
click at [92, 228] on div "Chips" at bounding box center [90, 227] width 31 height 16
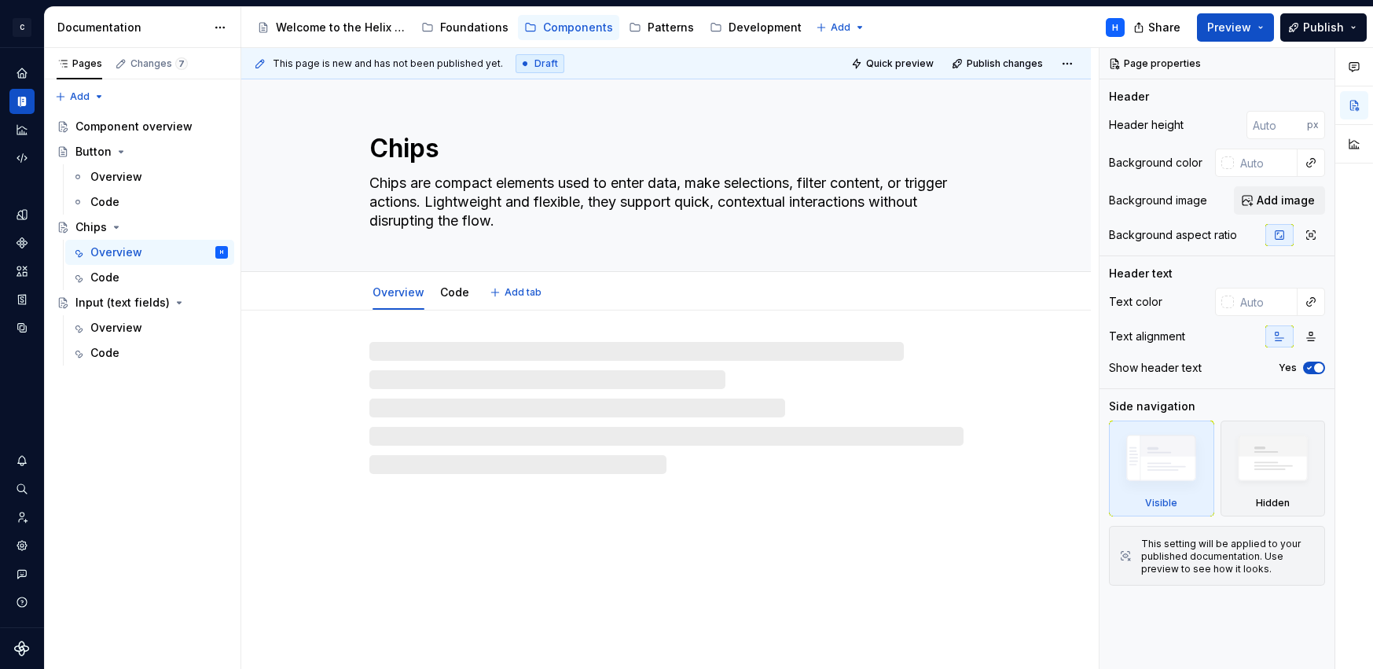
click at [439, 145] on textarea "Chips" at bounding box center [663, 149] width 594 height 38
type textarea "*"
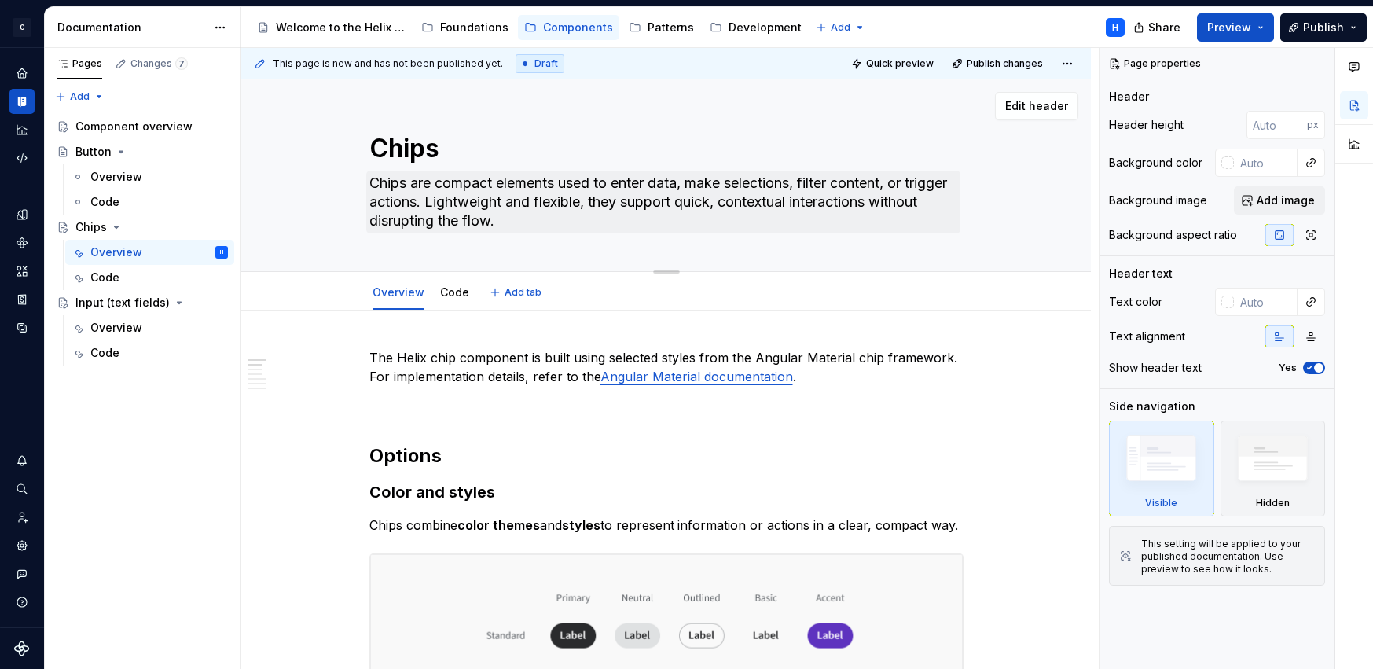
type textarea "Chip"
type textarea "*"
type textarea "Chip"
click at [101, 148] on div "Button" at bounding box center [93, 152] width 36 height 16
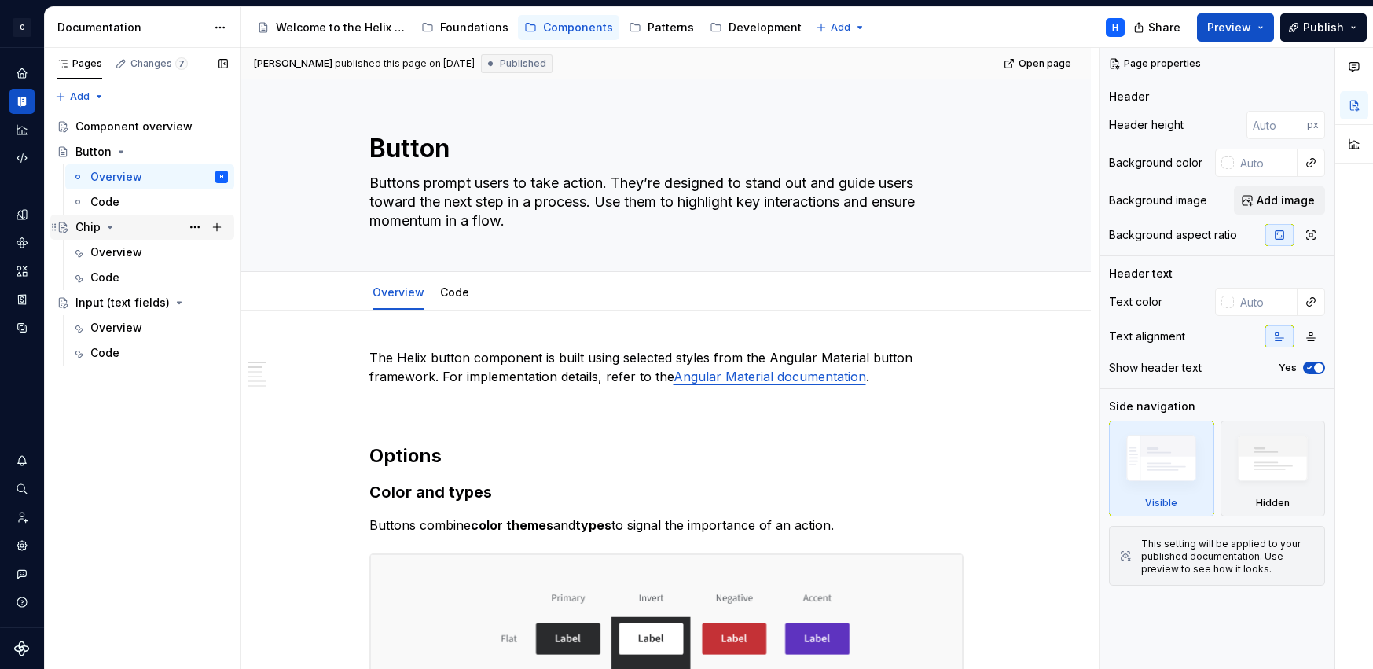
click at [83, 229] on div "Chip" at bounding box center [87, 227] width 25 height 16
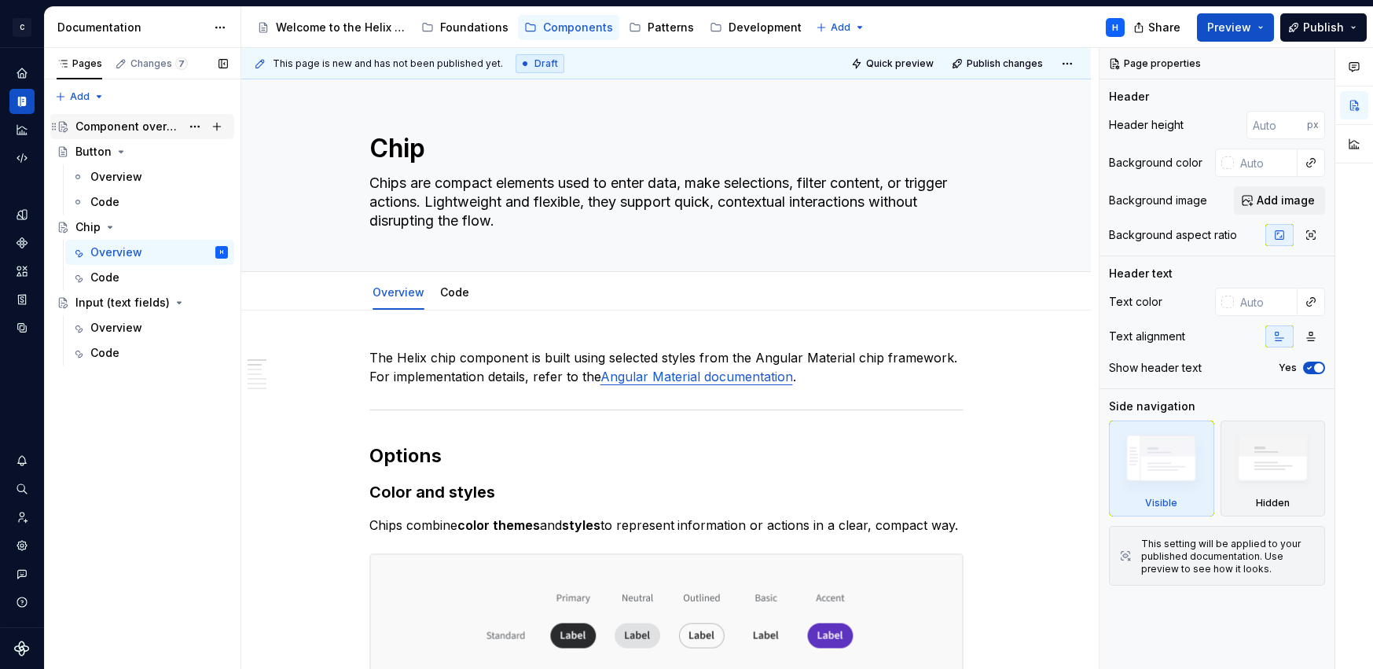
click at [100, 126] on div "Component overview" at bounding box center [127, 127] width 105 height 16
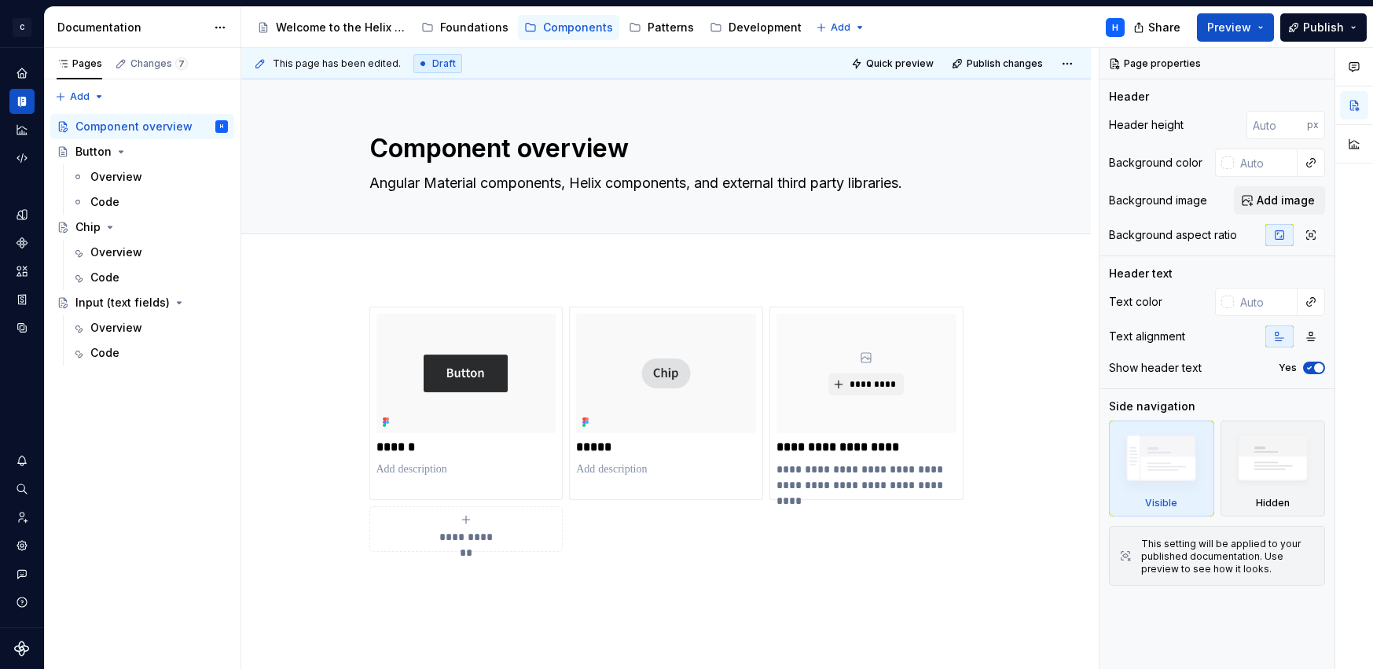
type textarea "*"
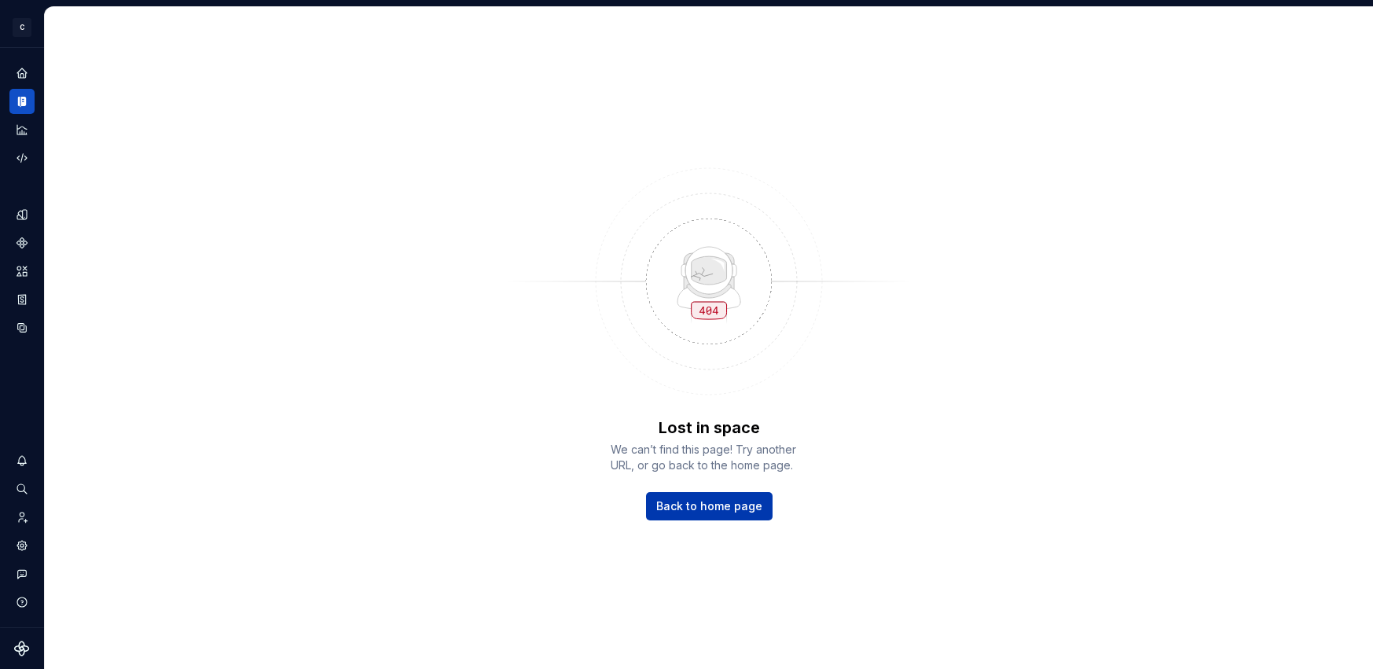
click at [730, 504] on span "Back to home page" at bounding box center [709, 506] width 106 height 16
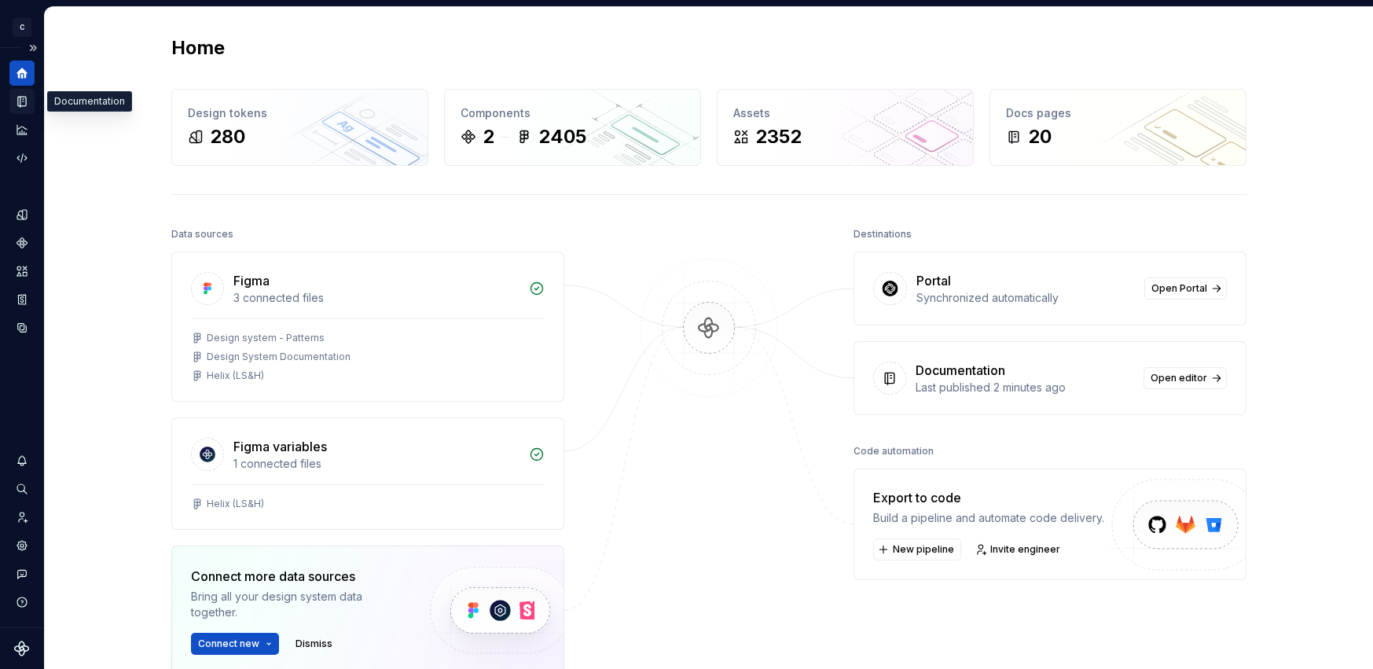
click at [20, 105] on icon "Documentation" at bounding box center [22, 102] width 8 height 10
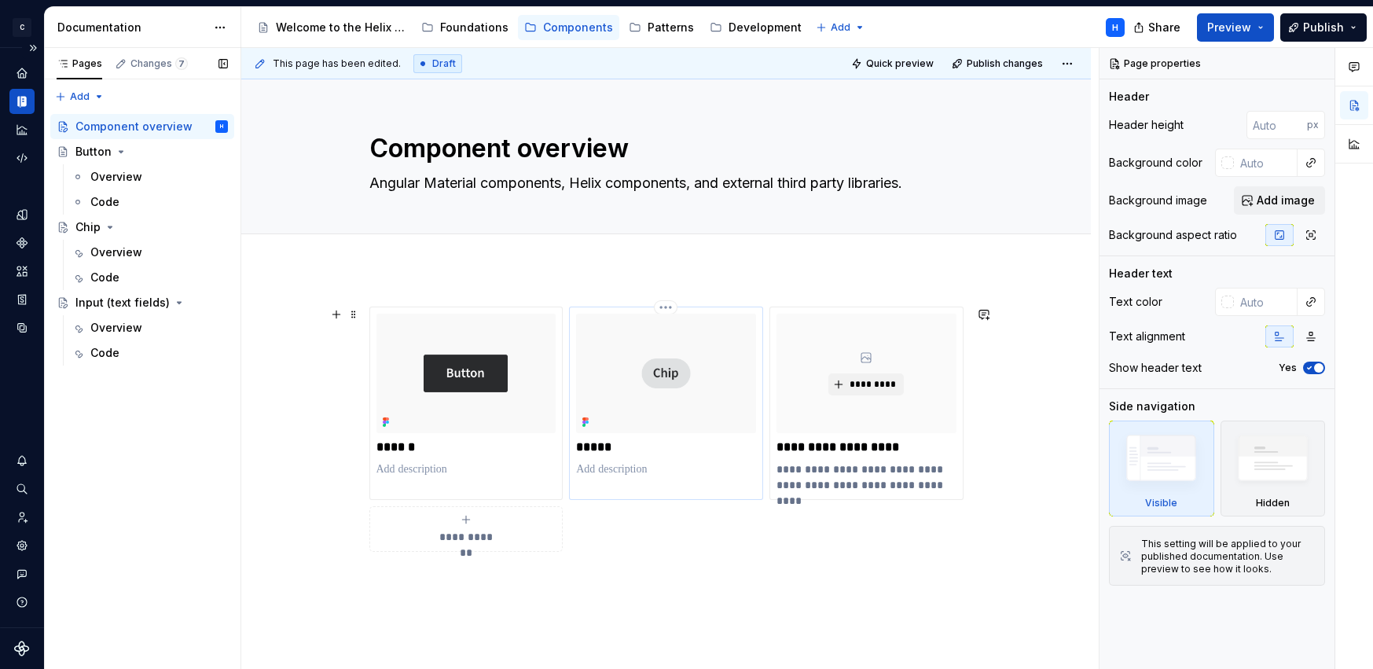
click at [722, 311] on div "*****" at bounding box center [666, 402] width 194 height 193
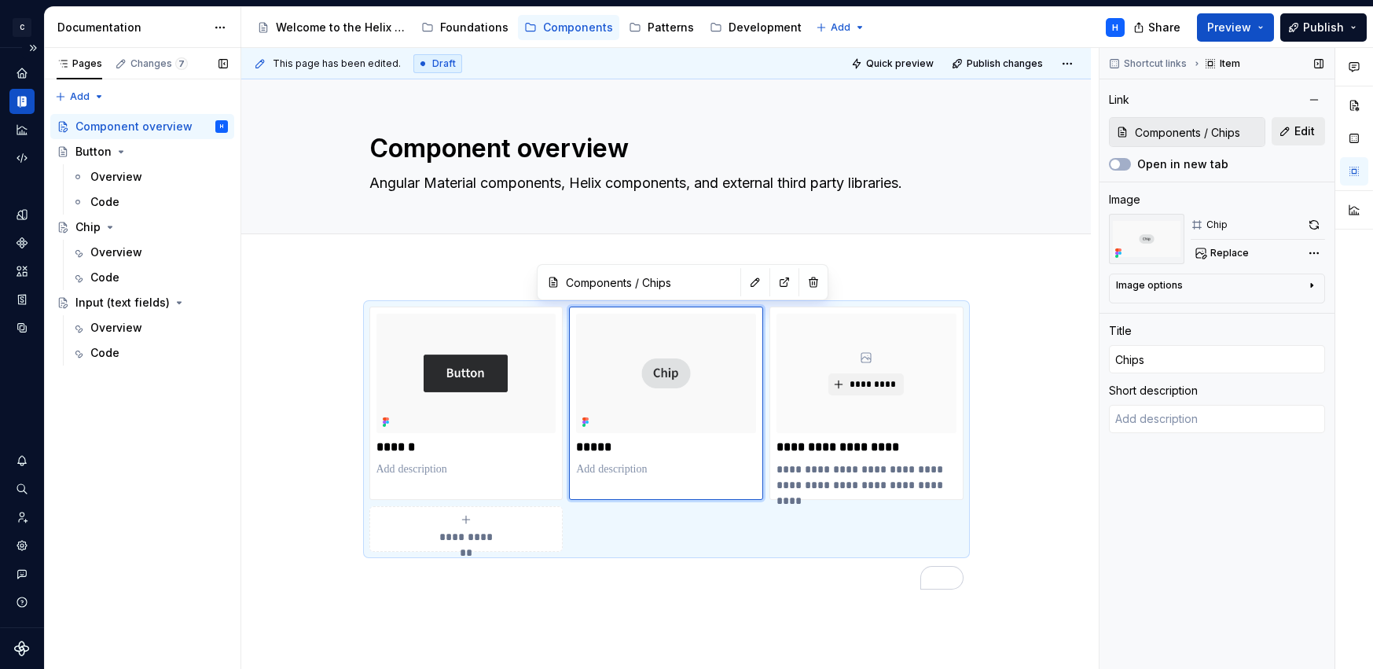
click at [1294, 134] on span "Edit" at bounding box center [1304, 131] width 20 height 16
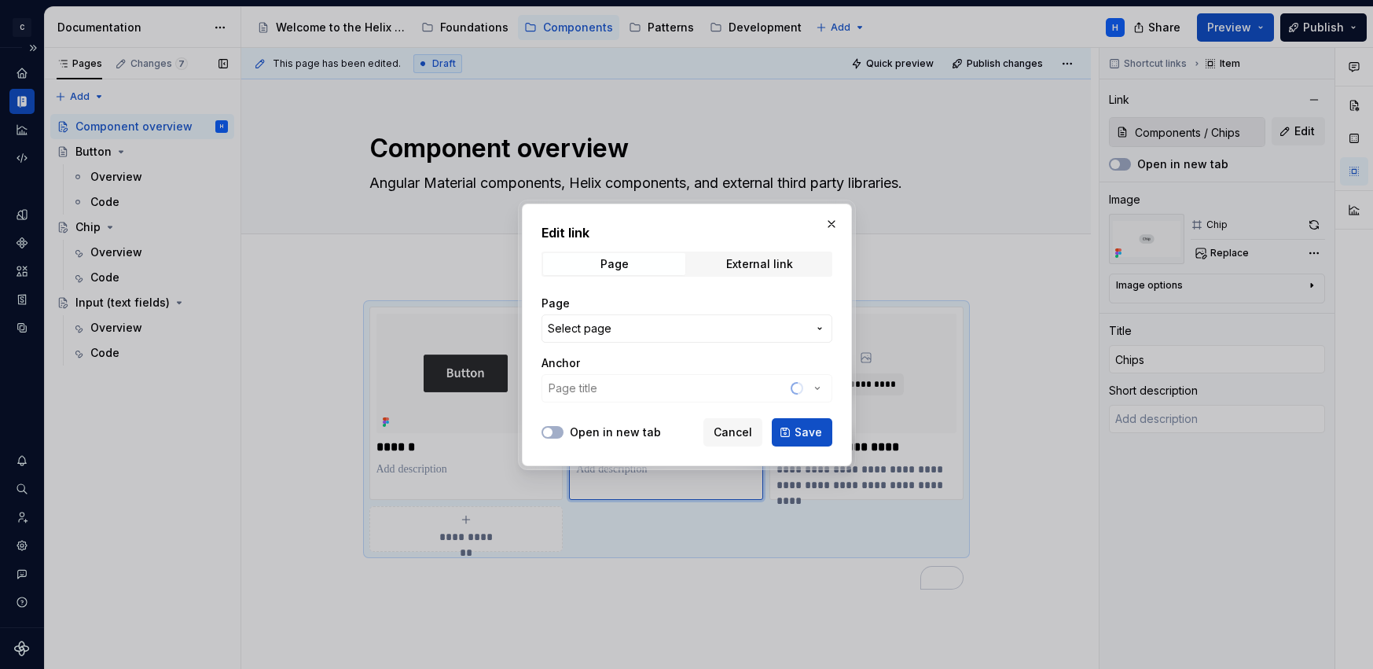
click at [820, 328] on icon "button" at bounding box center [819, 329] width 3 height 2
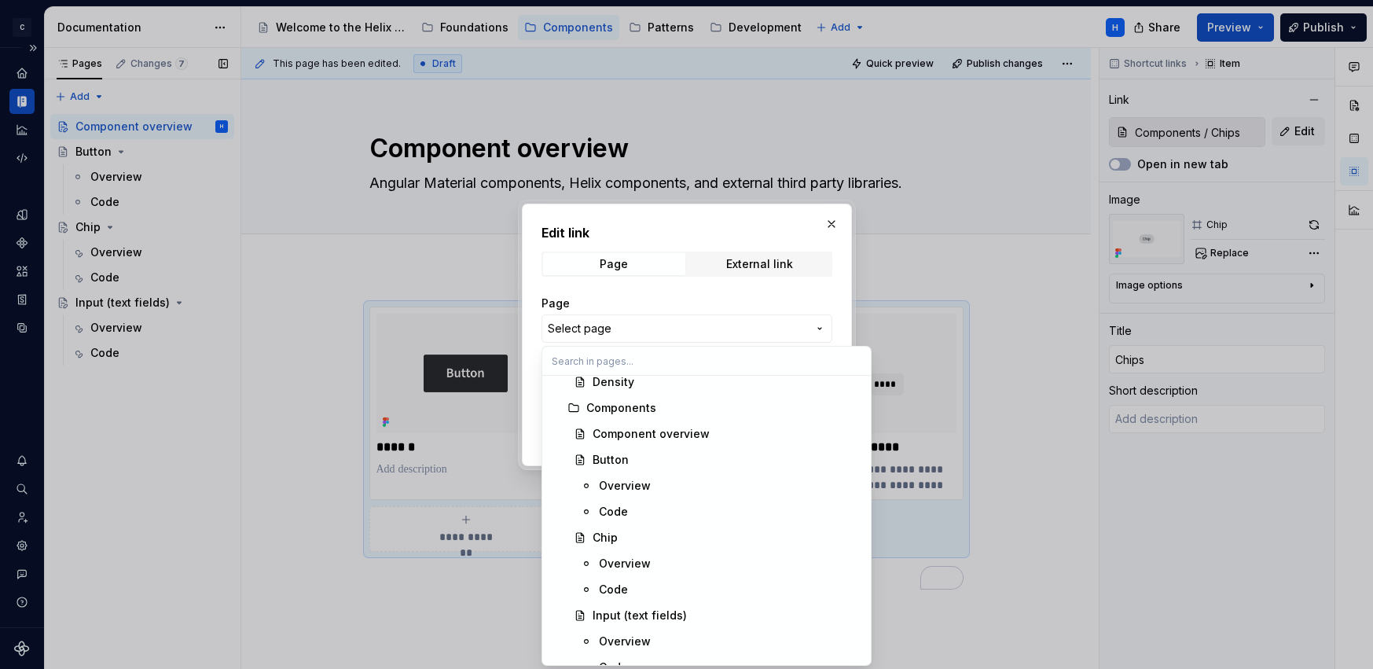
scroll to position [248, 0]
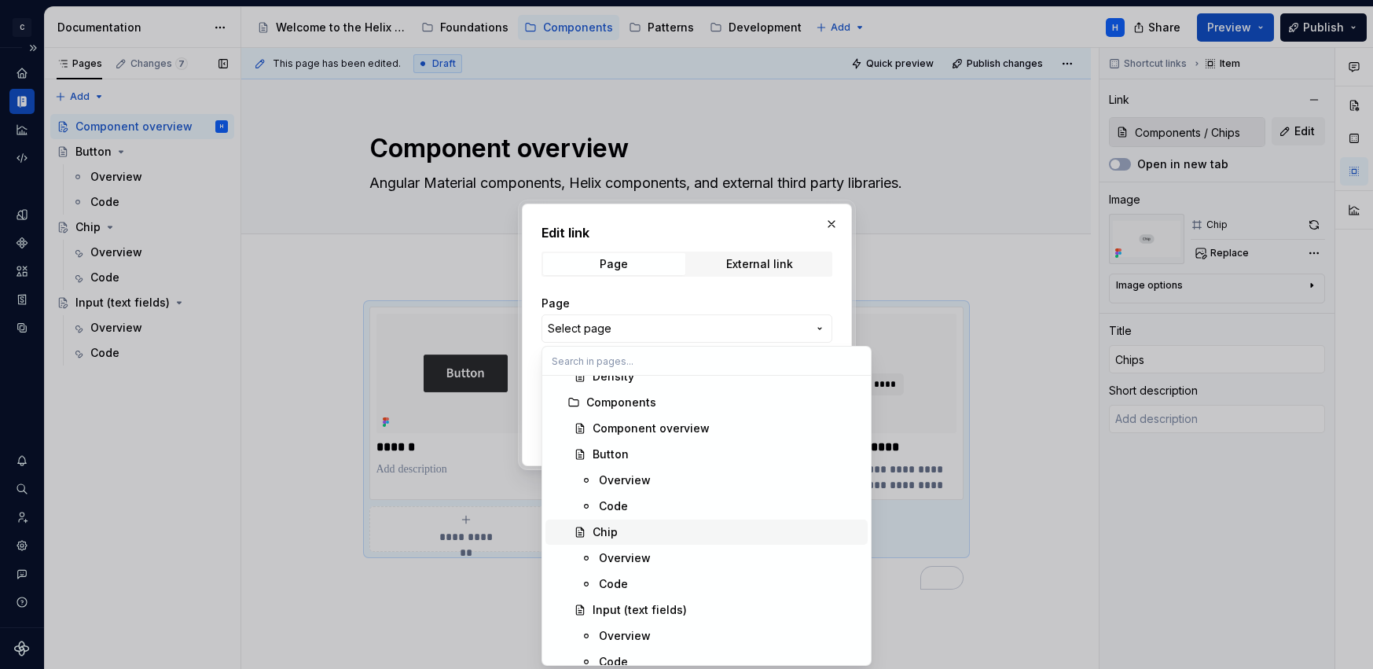
click at [643, 531] on div "Chip" at bounding box center [726, 532] width 269 height 16
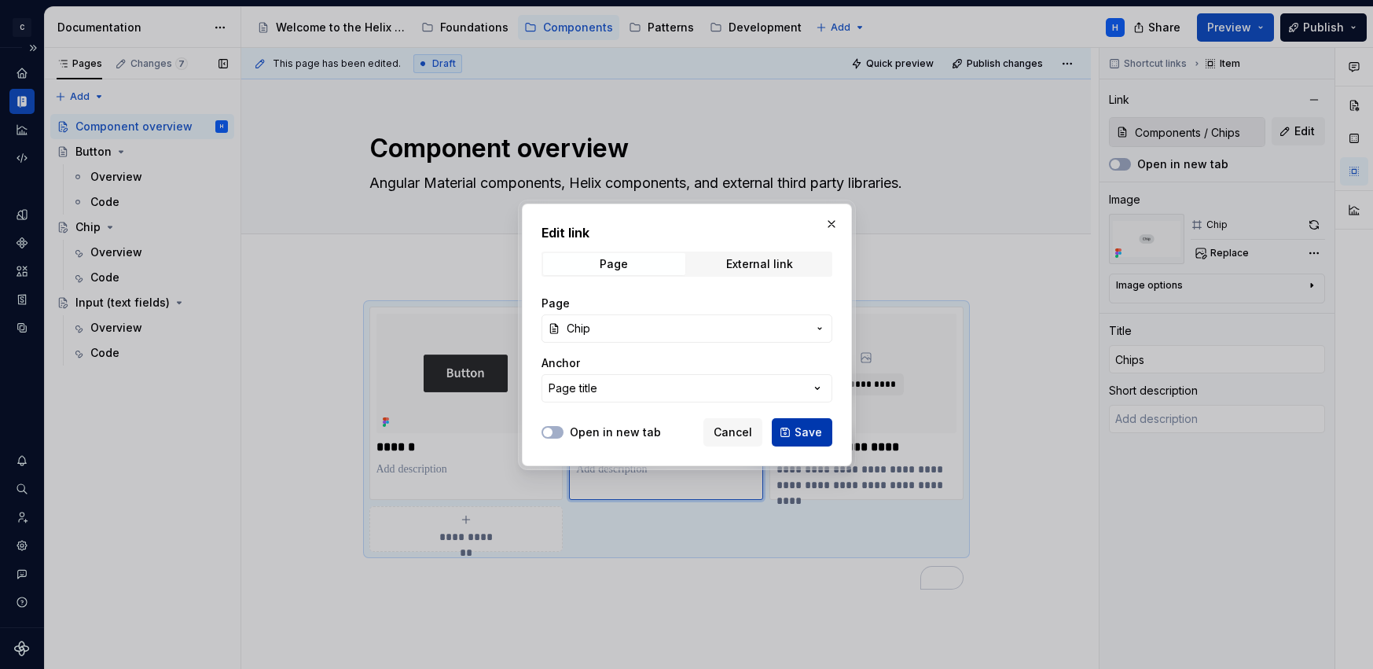
click at [794, 429] on button "Save" at bounding box center [802, 432] width 60 height 28
type textarea "*"
type input "Chip"
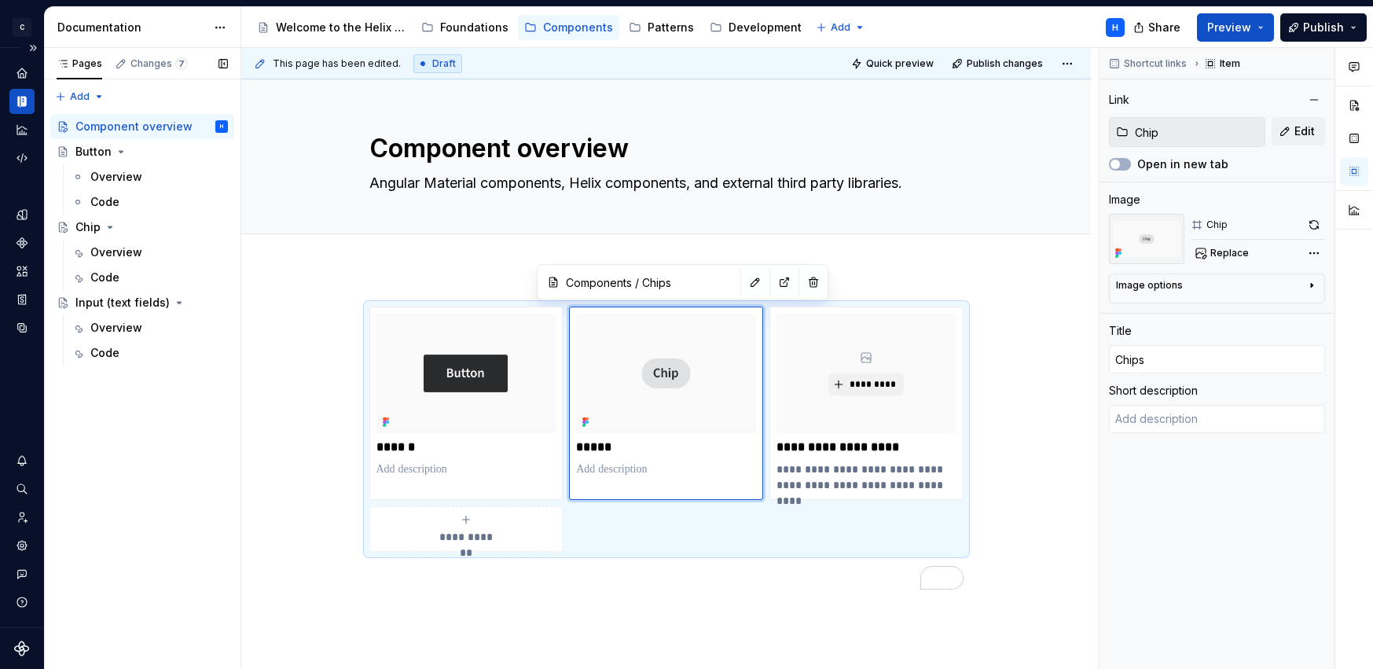
type textarea "*"
type input "Chip"
type textarea "Chips are compact elements used to enter data, make selections, filter content,…"
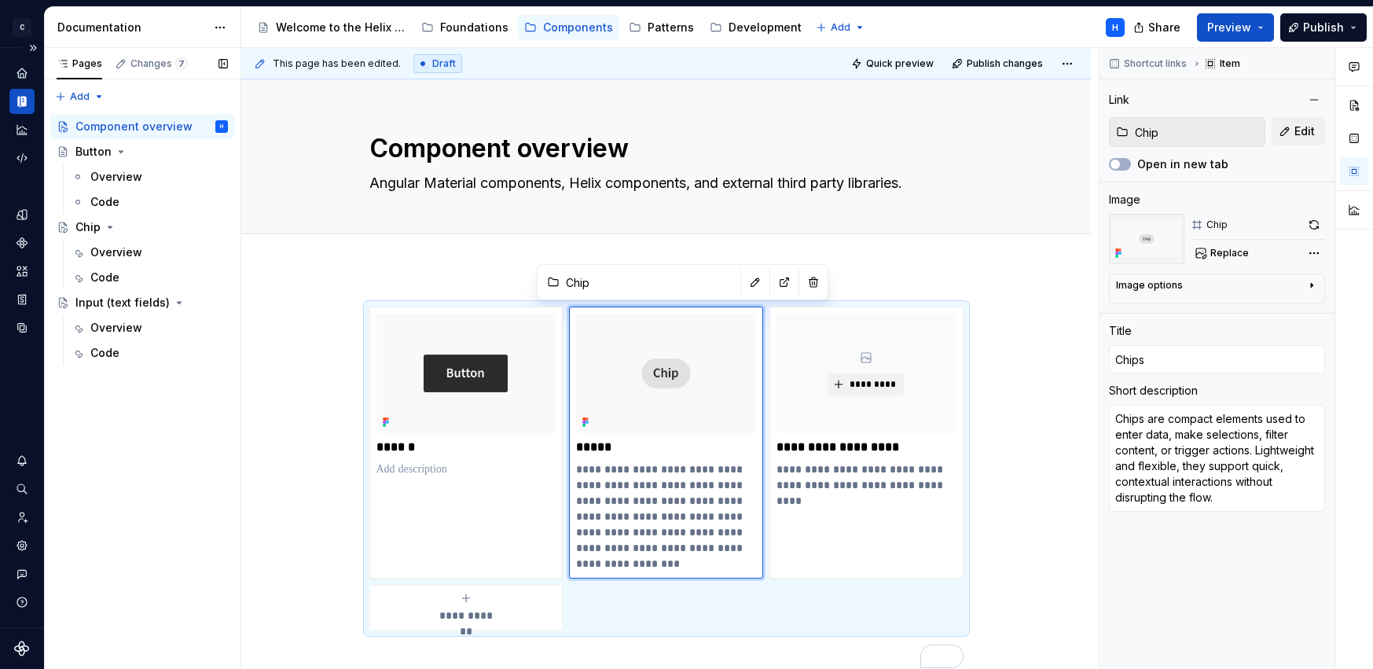
type textarea "*"
